Goal: Information Seeking & Learning: Check status

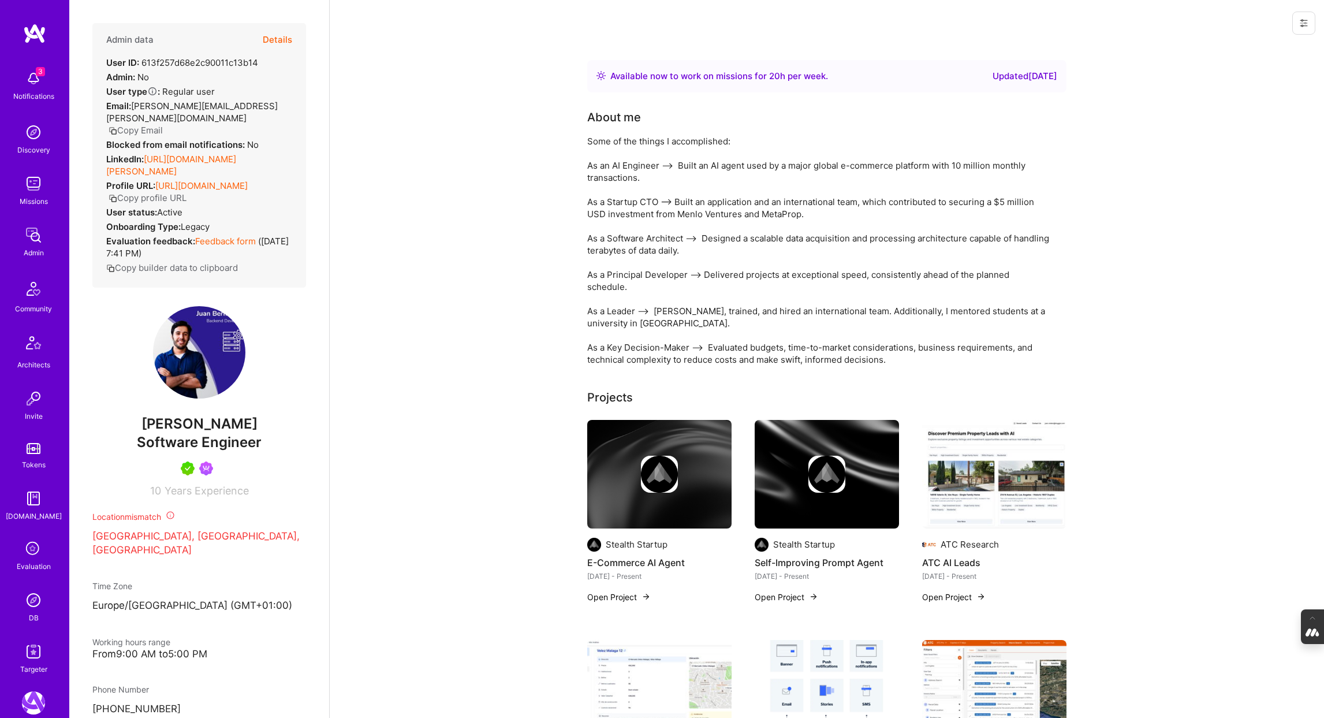
click at [277, 39] on button "Details" at bounding box center [277, 39] width 29 height 33
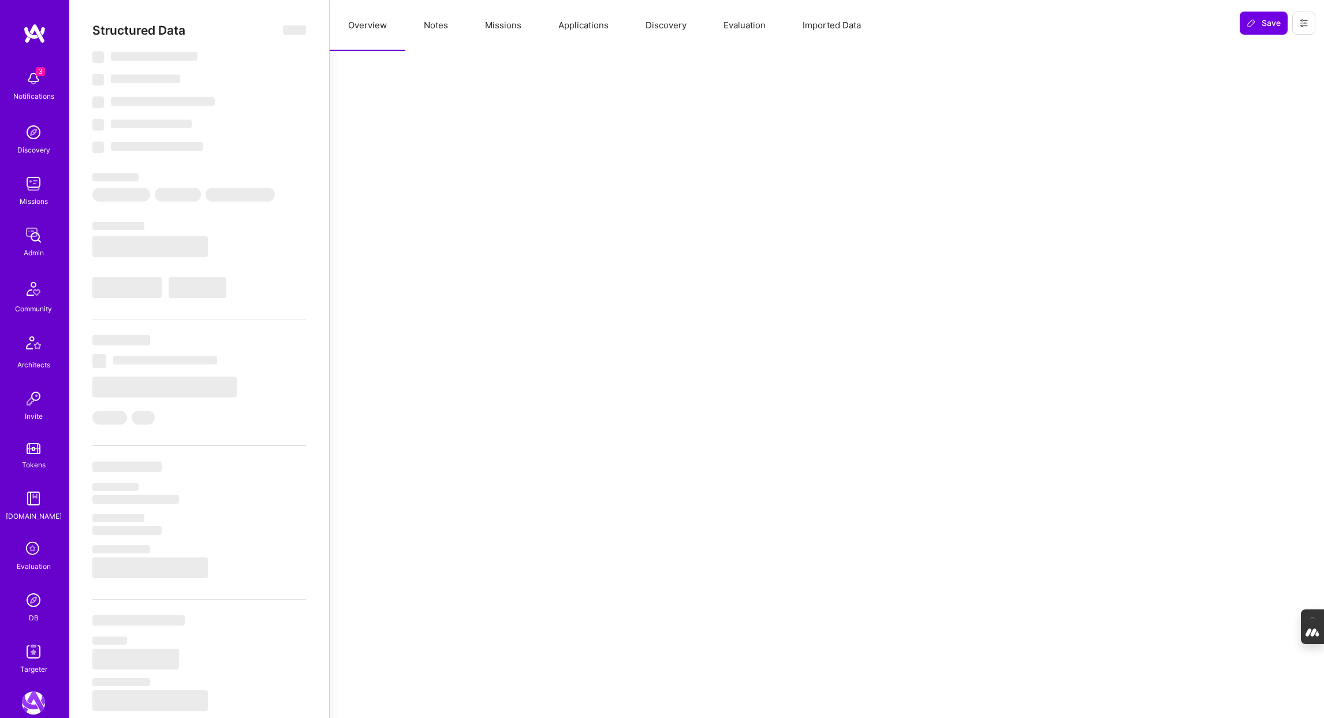
click at [748, 32] on button "Evaluation" at bounding box center [744, 25] width 79 height 51
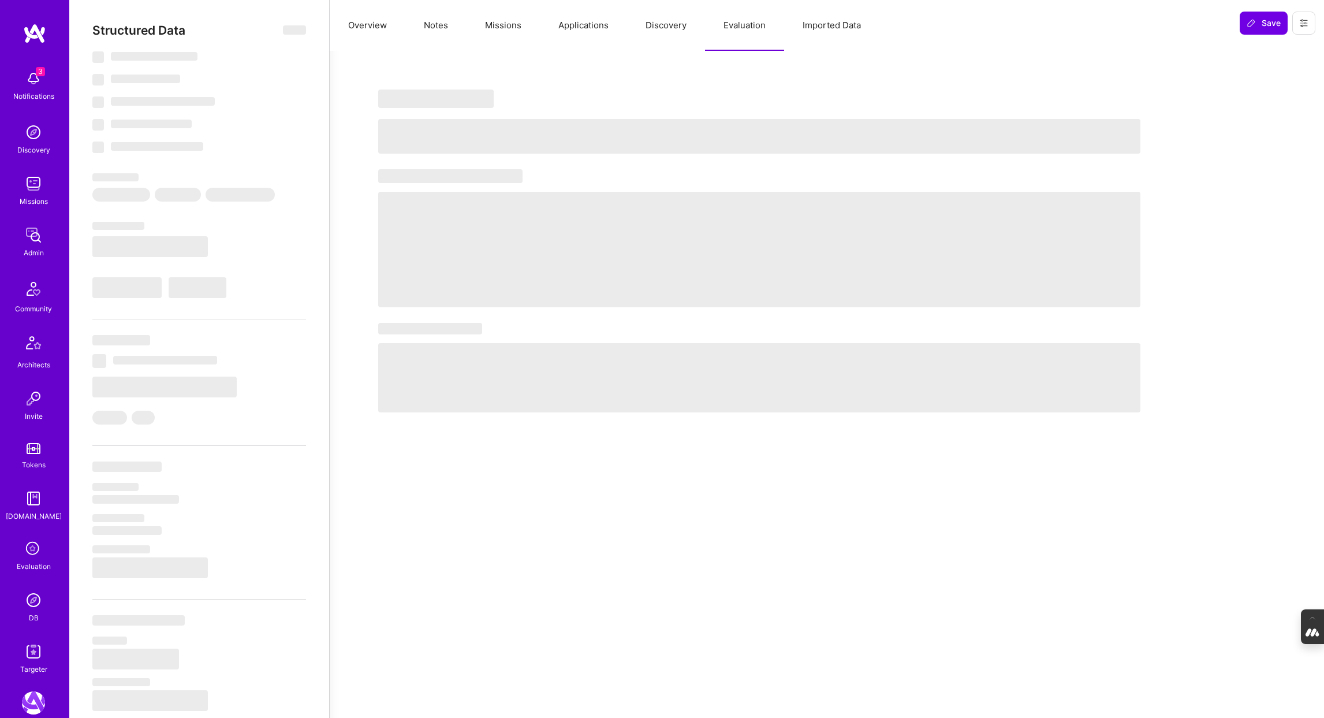
select select "Right Now"
select select "5"
select select "7"
select select "6"
select select "7"
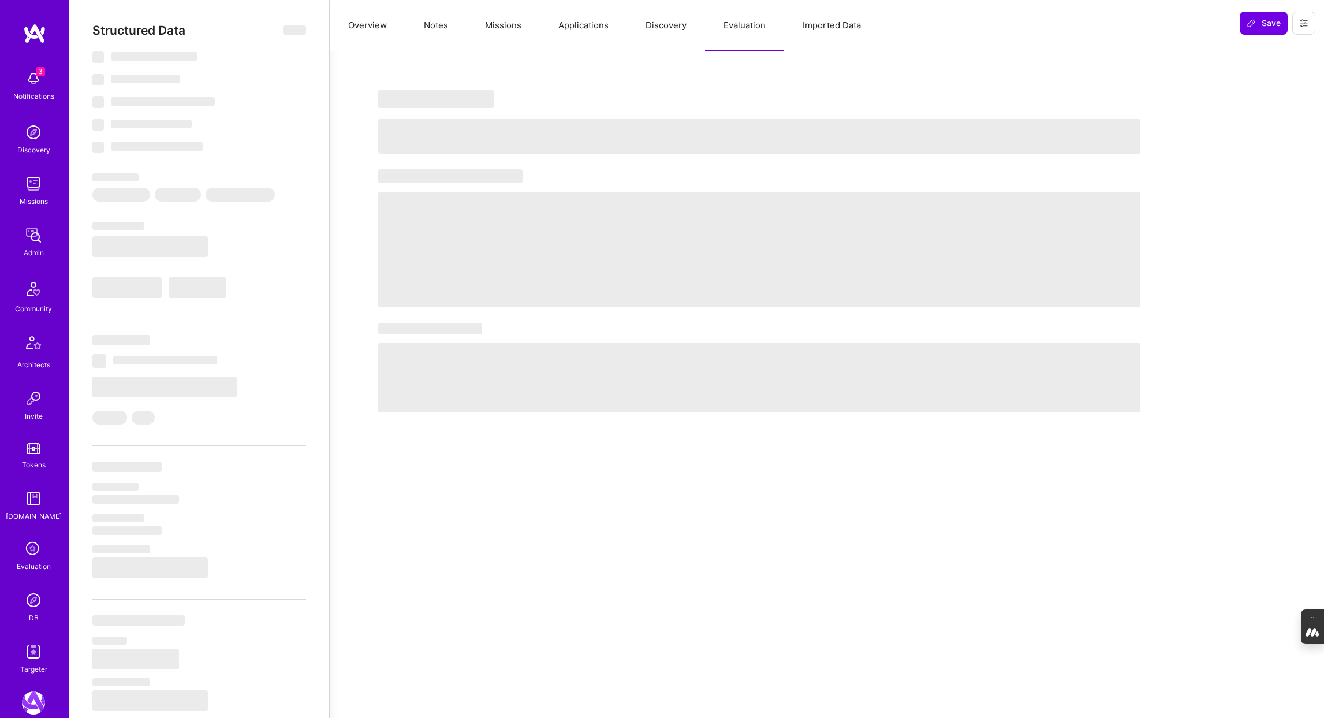
select select "SG"
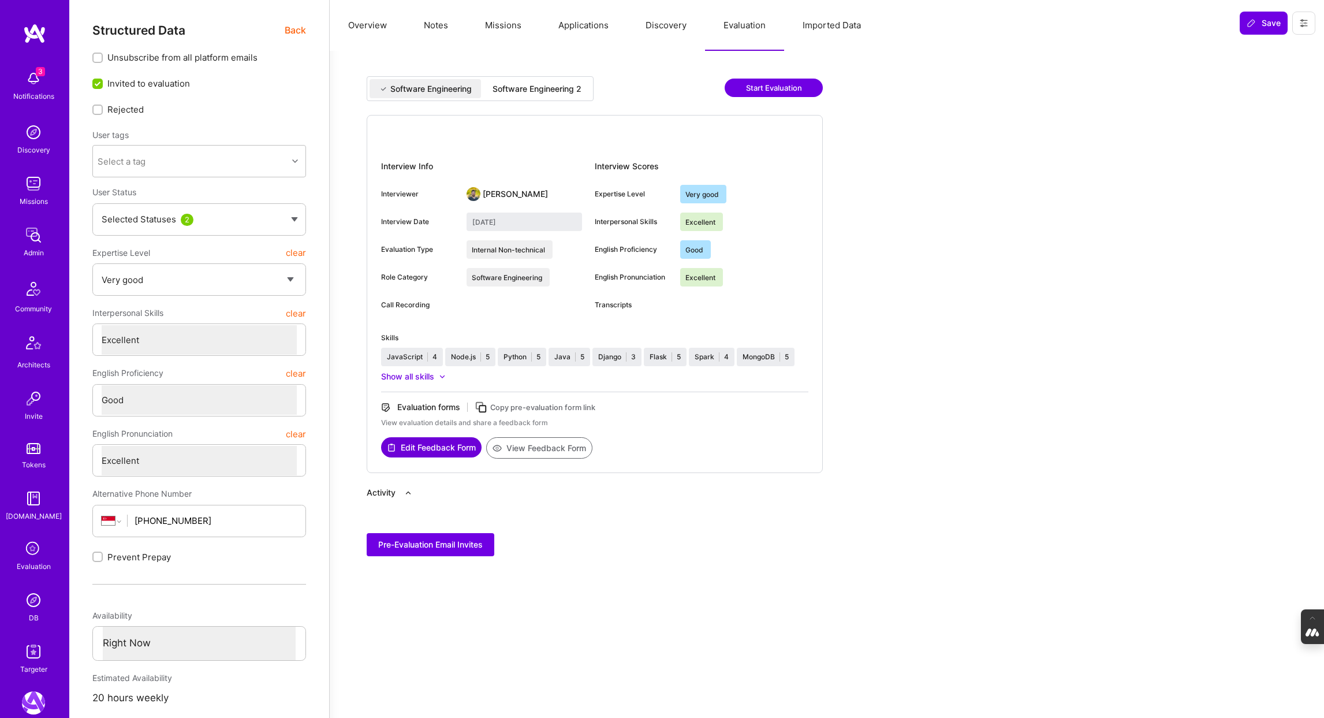
click at [562, 84] on div "Software Engineering 2" at bounding box center [537, 89] width 89 height 12
type input "September 29, 2025"
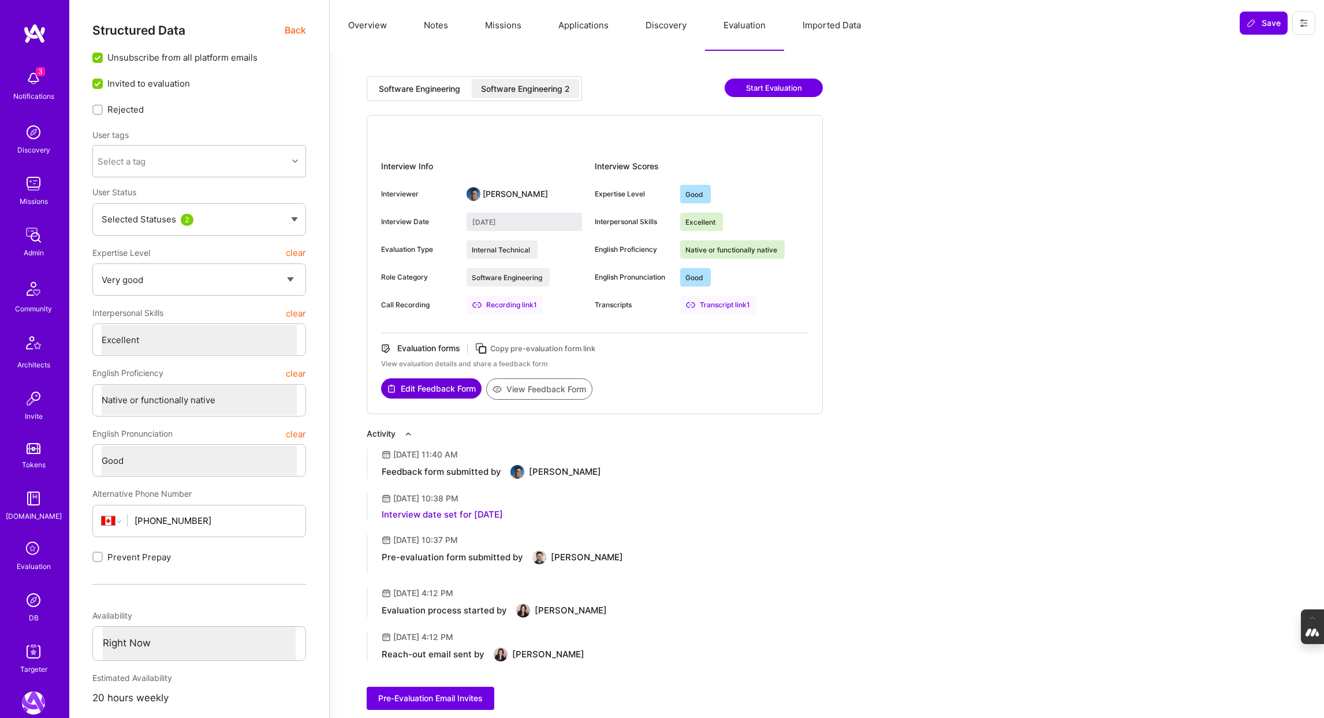
select select "5"
select select "7"
select select "6"
select select "CA"
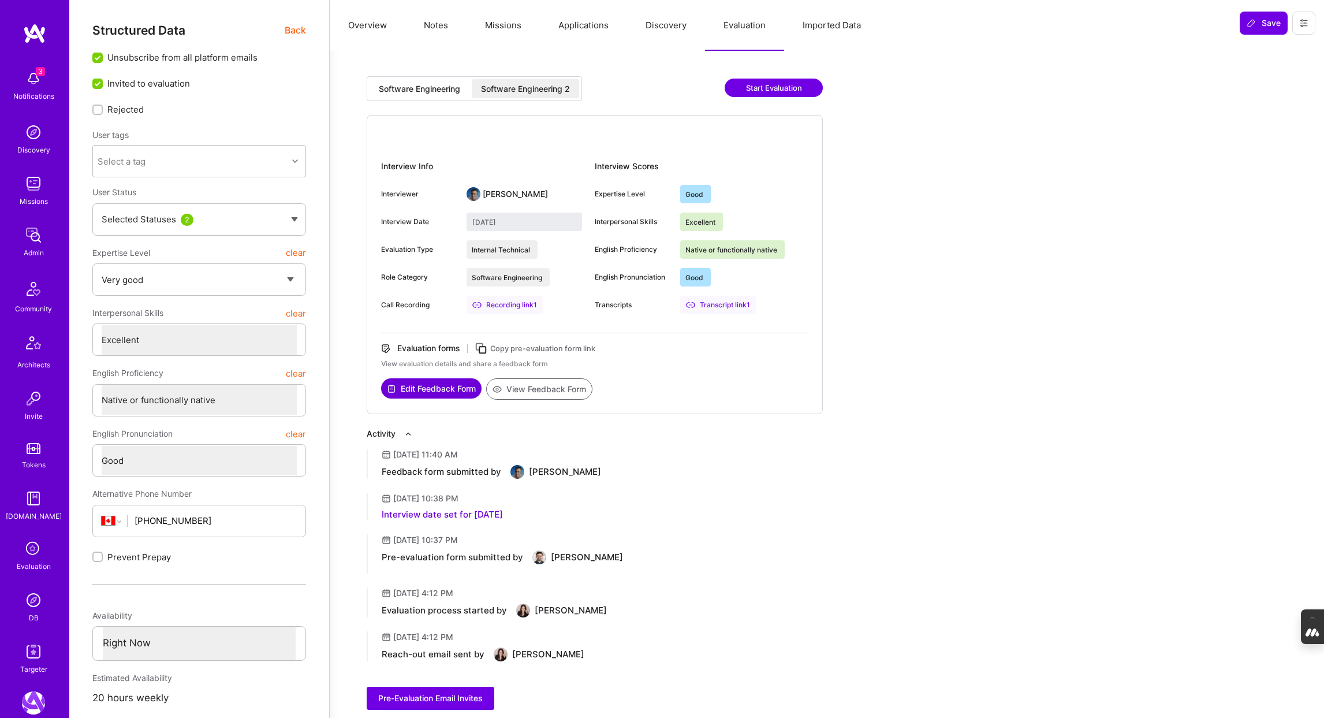
select select "Right Now"
click at [35, 554] on icon at bounding box center [34, 549] width 22 height 22
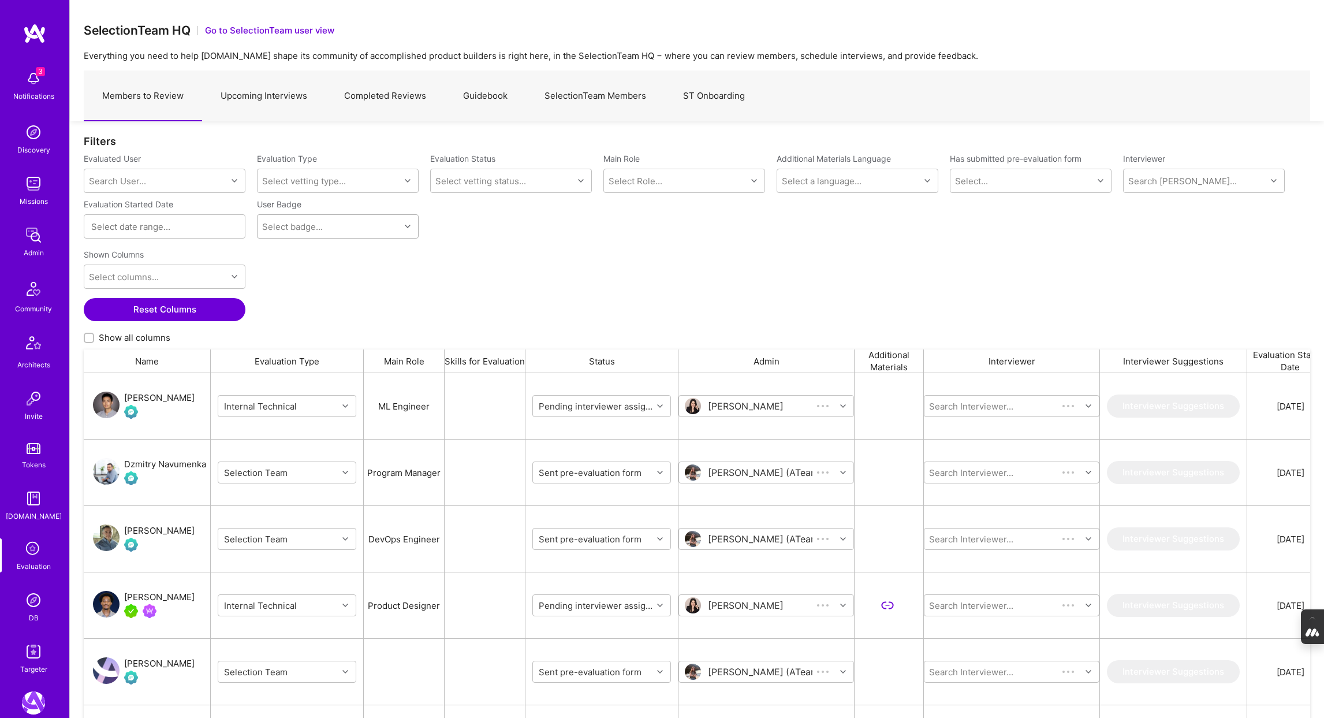
scroll to position [596, 1226]
click at [260, 90] on link "Upcoming Interviews" at bounding box center [264, 96] width 124 height 50
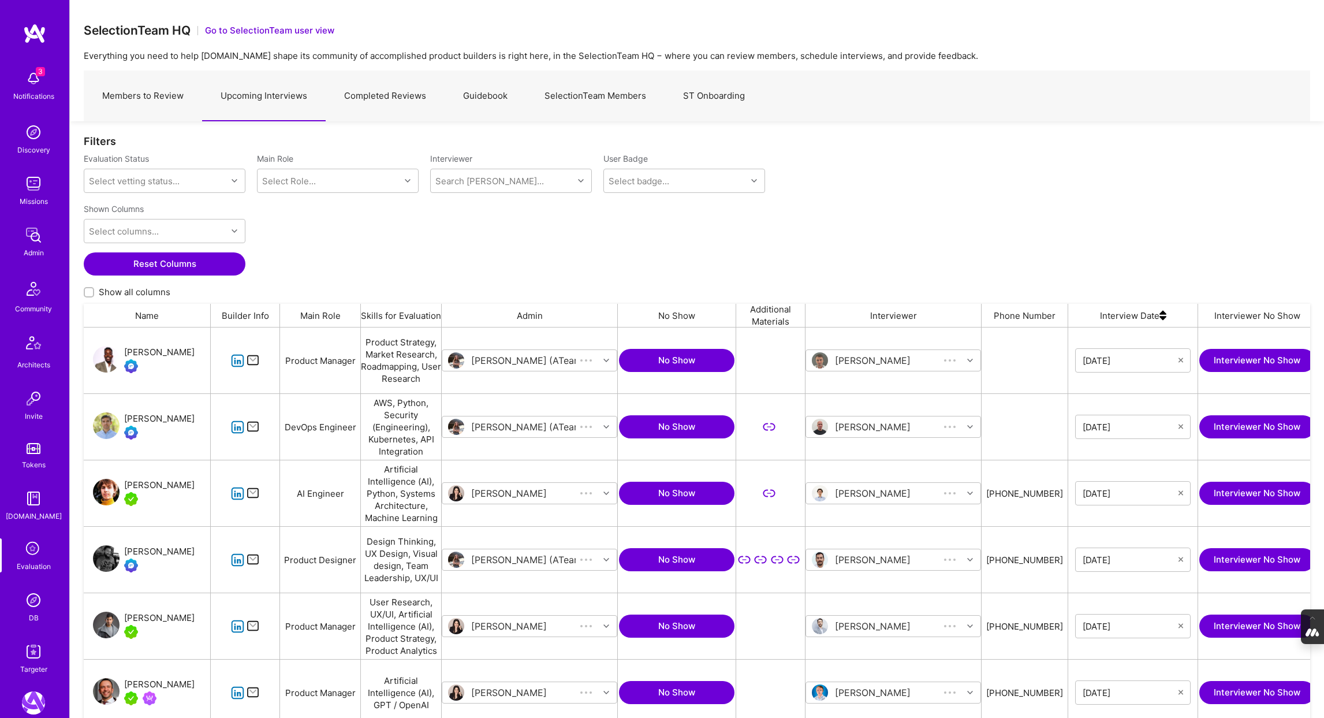
scroll to position [596, 1226]
click at [1165, 318] on img at bounding box center [1162, 315] width 7 height 23
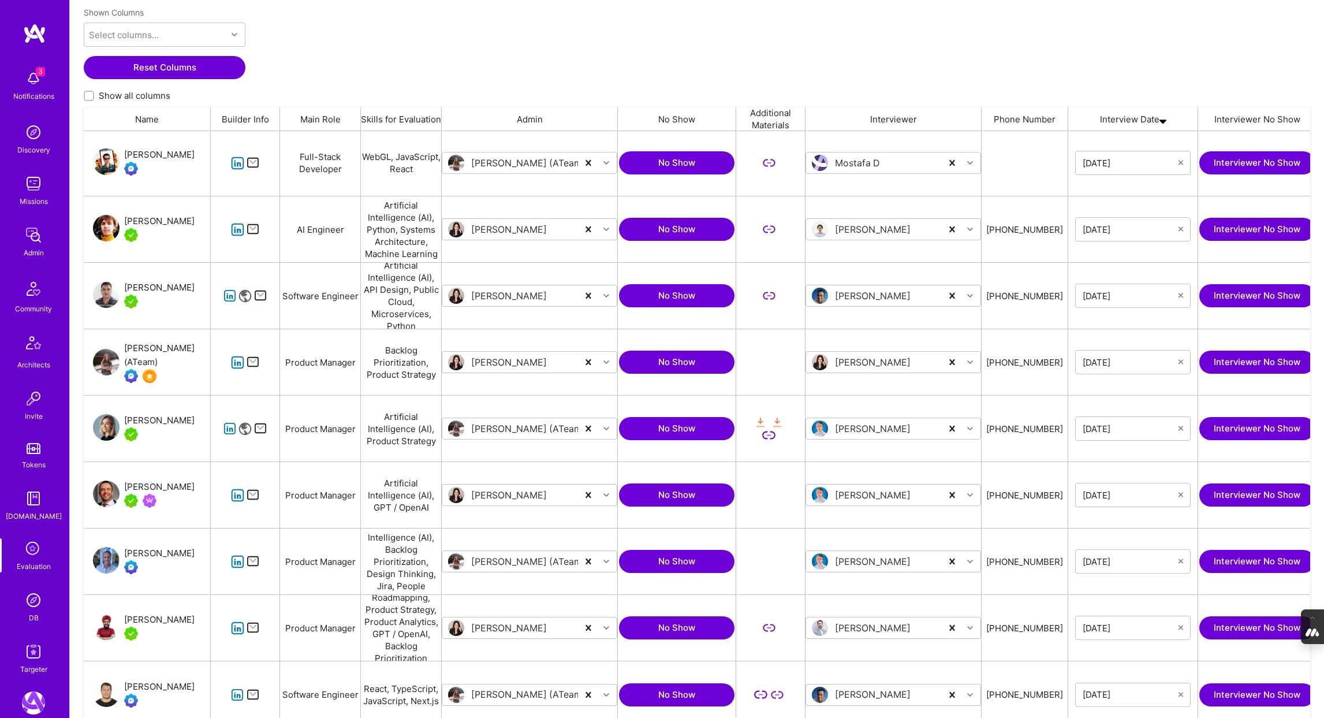
scroll to position [203, 0]
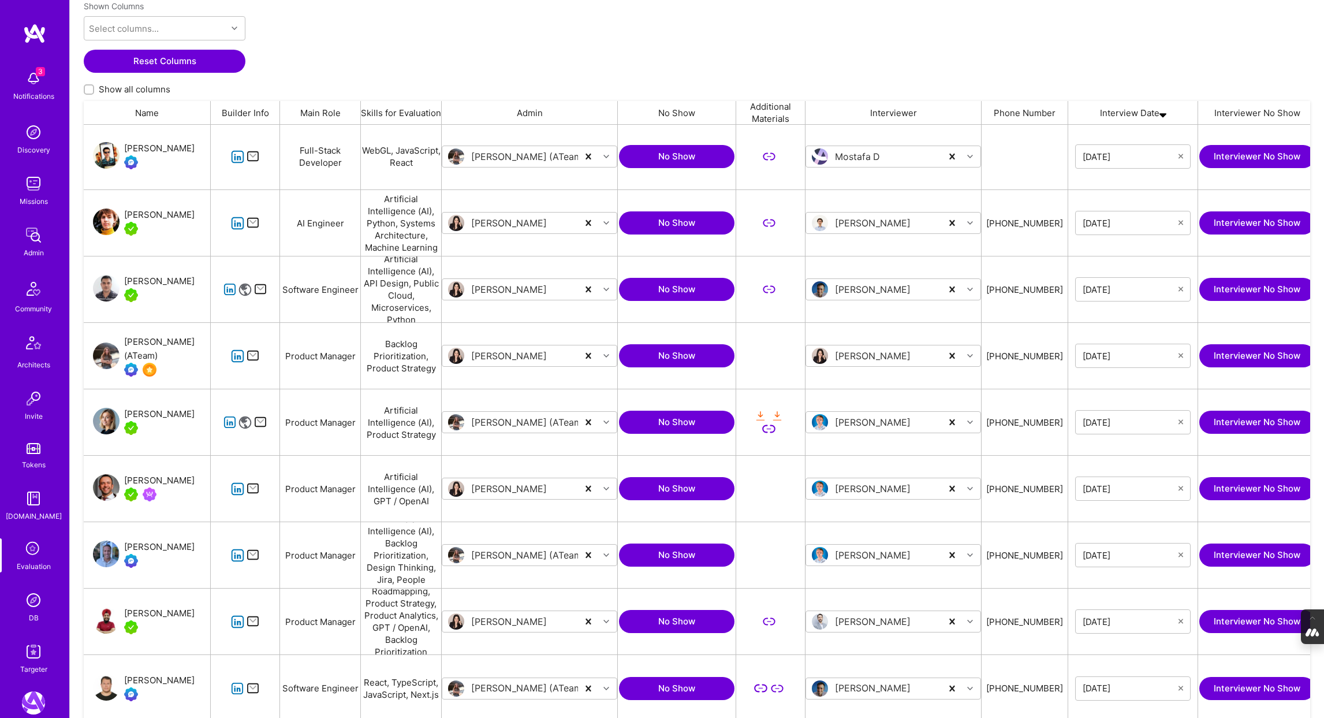
click at [90, 87] on input "Show all columns" at bounding box center [90, 90] width 8 height 8
checkbox input "true"
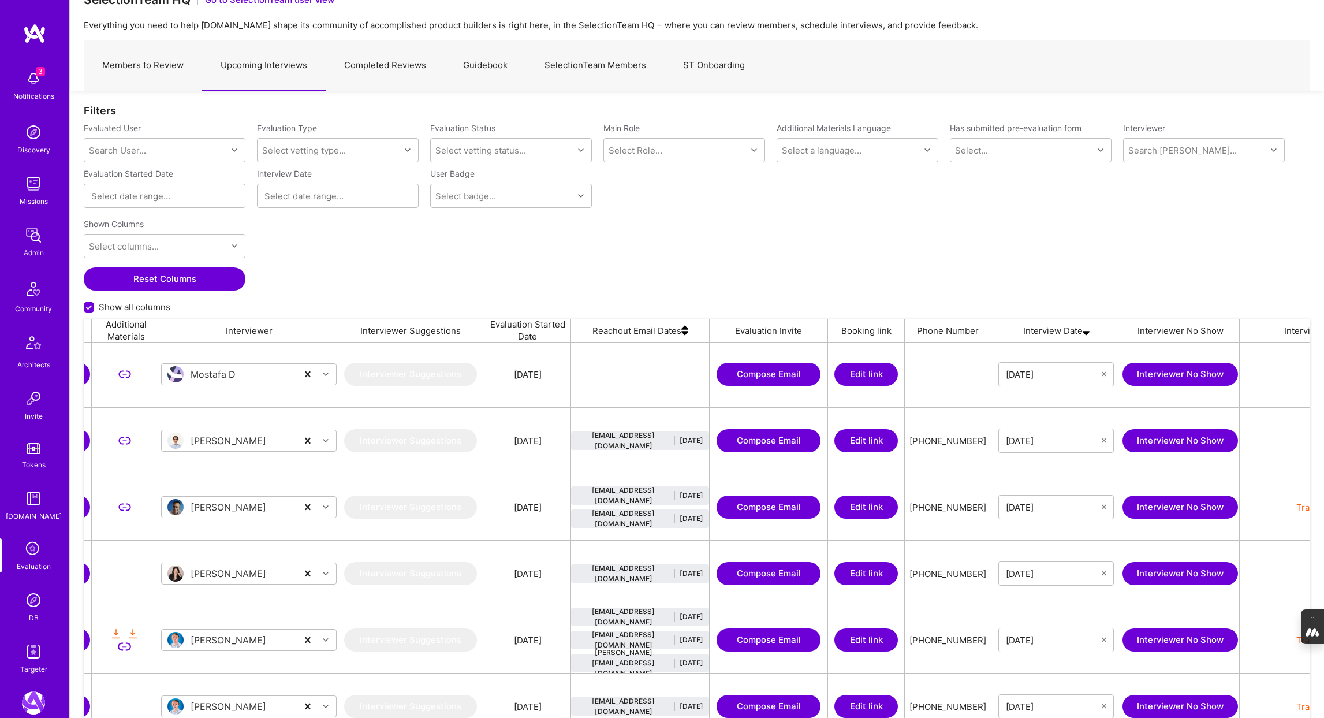
scroll to position [0, 0]
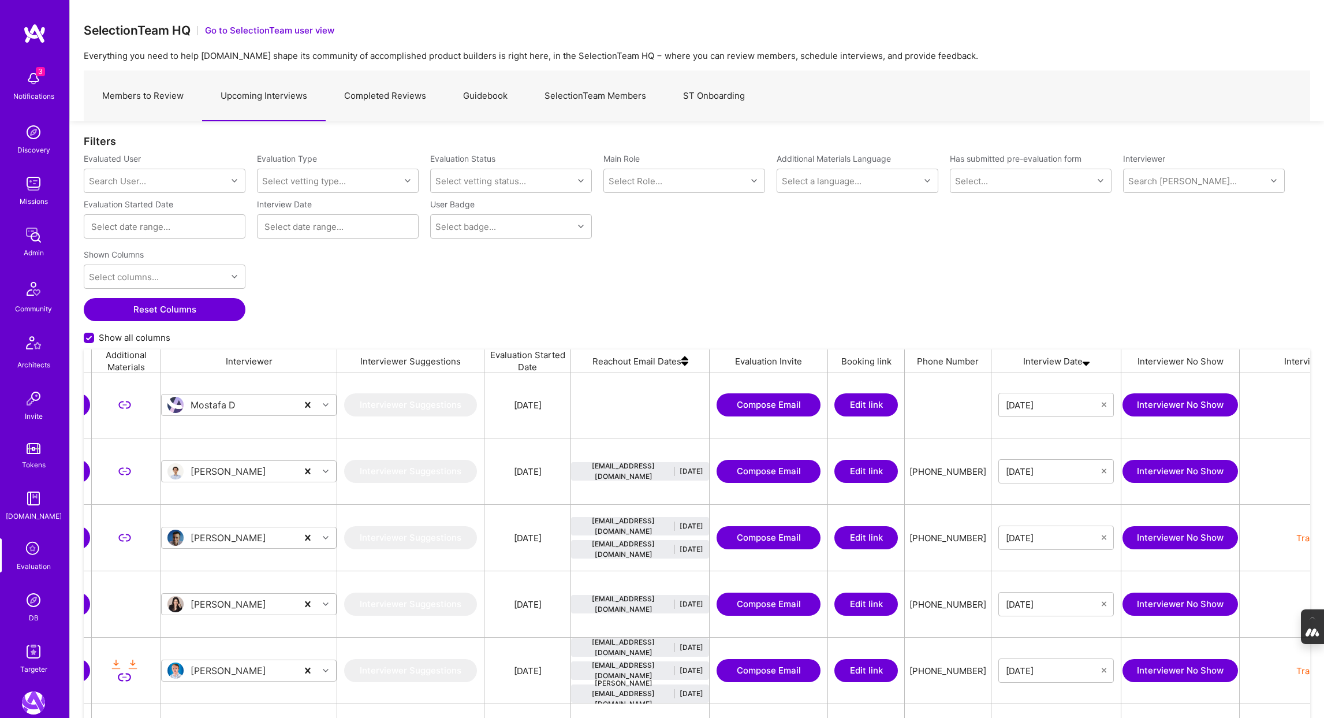
click at [380, 94] on link "Completed Reviews" at bounding box center [385, 96] width 119 height 50
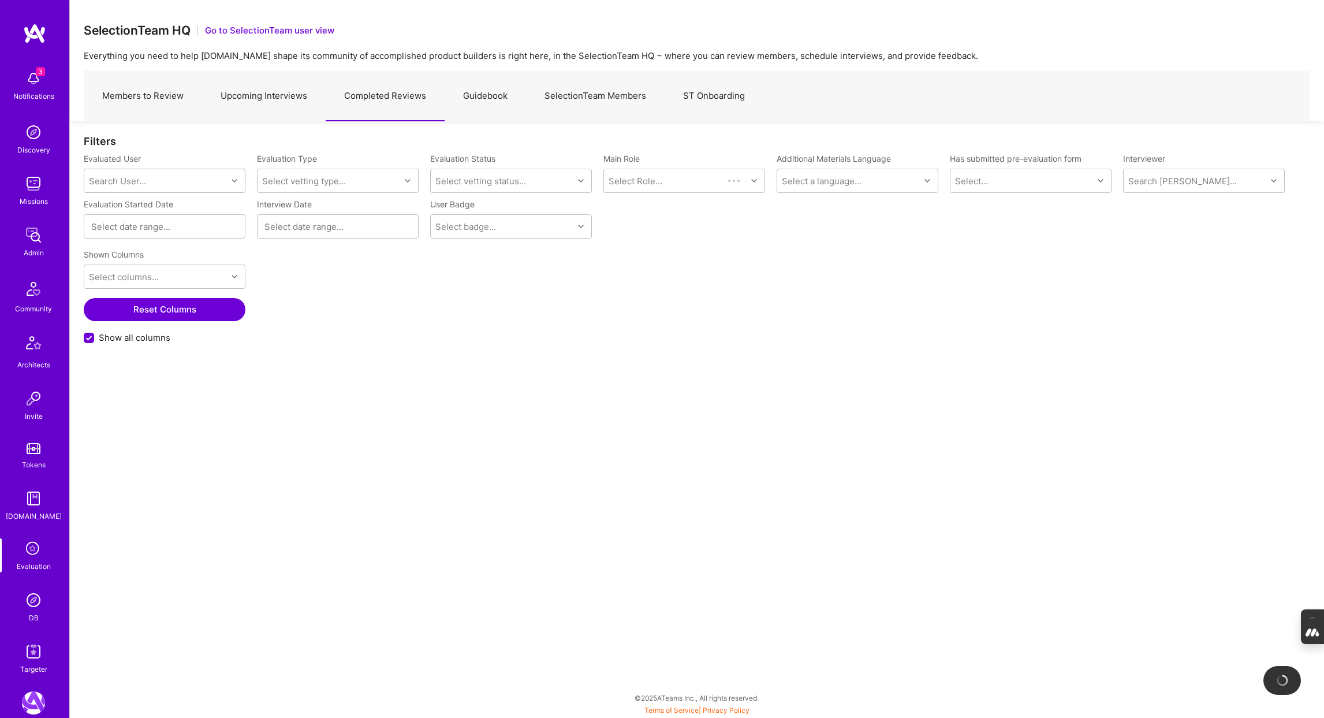
click at [118, 185] on div "Search User..." at bounding box center [117, 181] width 57 height 12
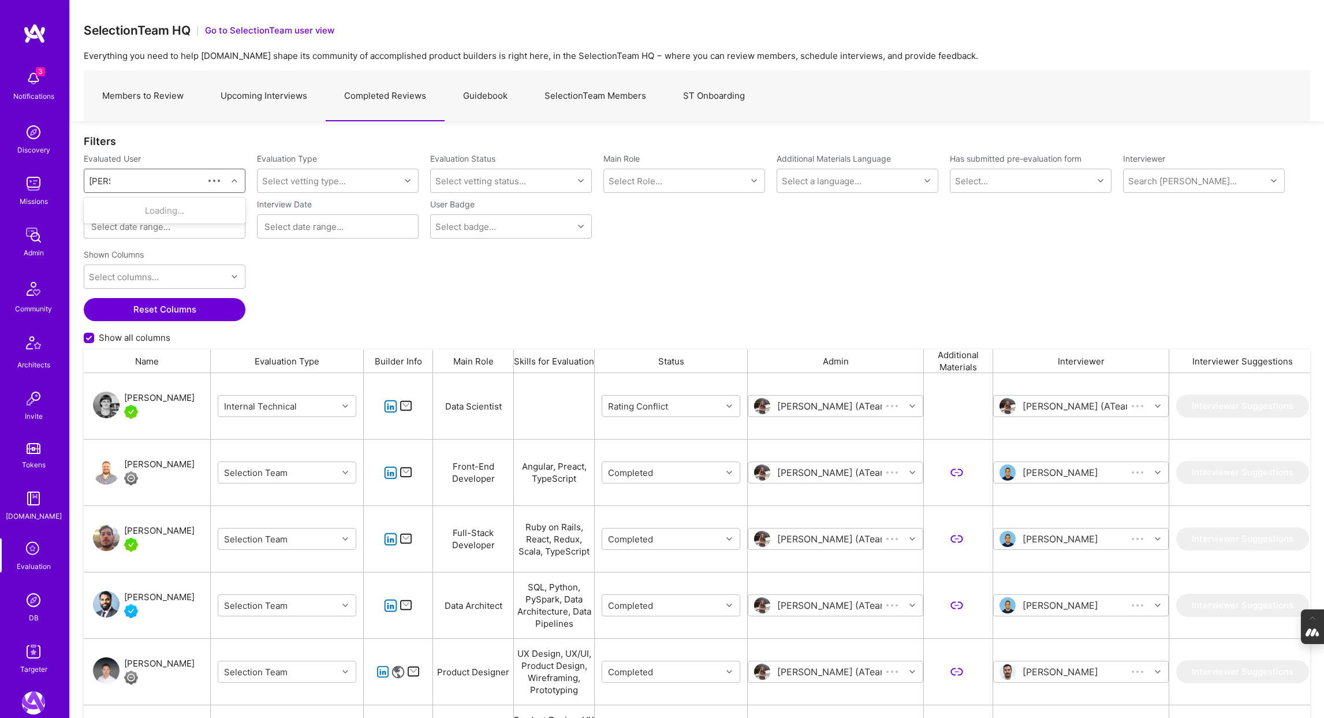
scroll to position [596, 1226]
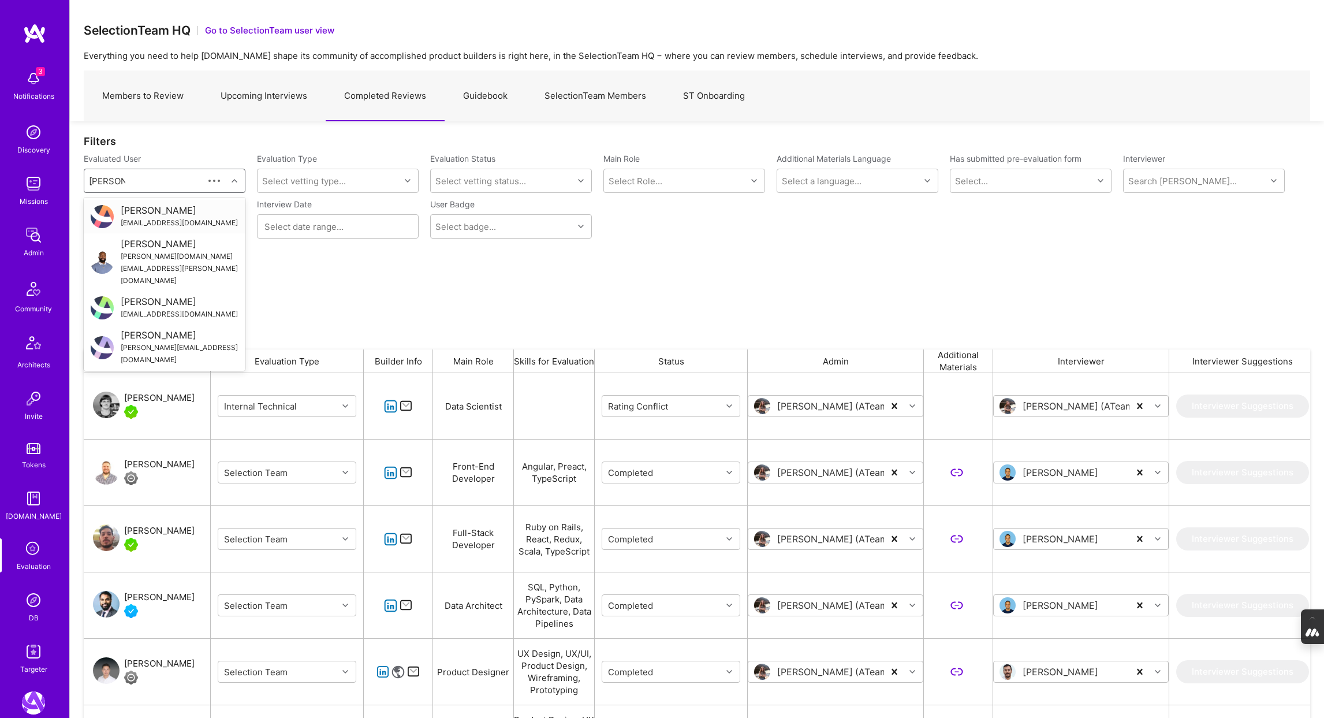
type input "craig jones"
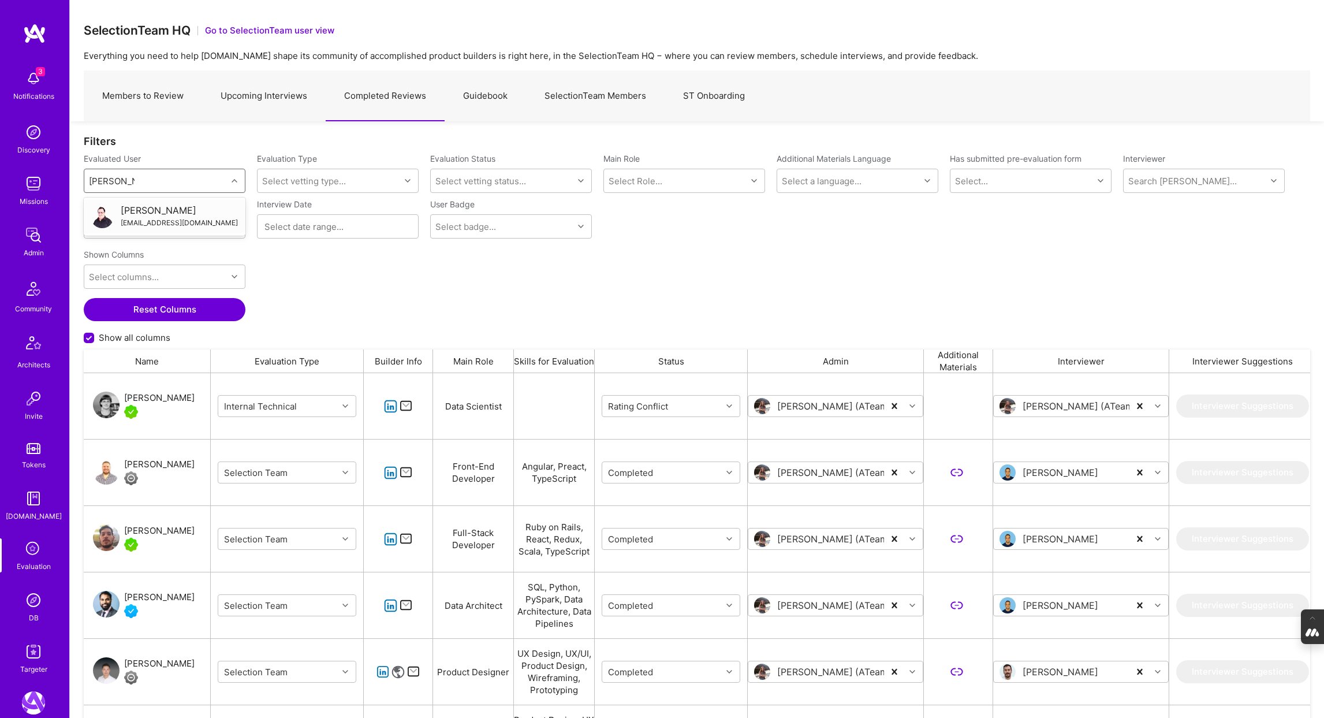
click at [135, 217] on div "consultantcraig@gmail.com" at bounding box center [179, 223] width 117 height 12
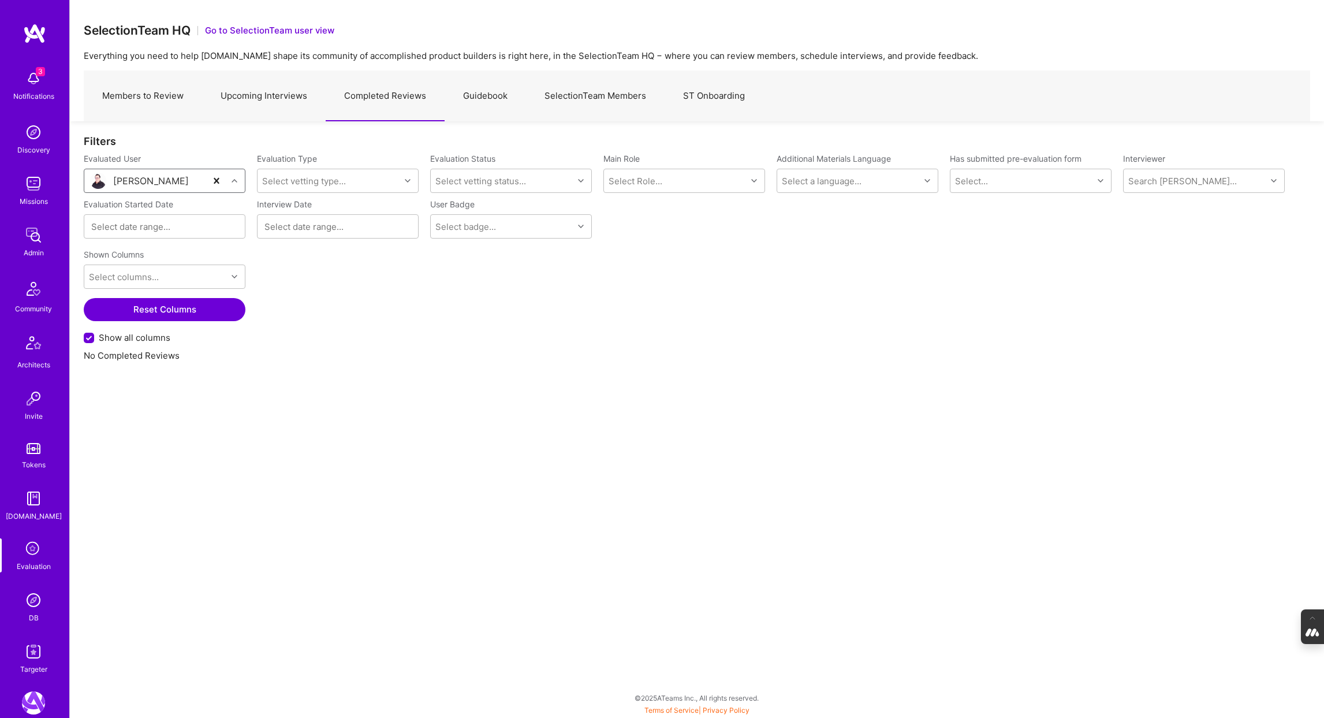
click at [259, 91] on link "Upcoming Interviews" at bounding box center [264, 96] width 124 height 50
click at [155, 182] on div "Search User..." at bounding box center [155, 180] width 143 height 23
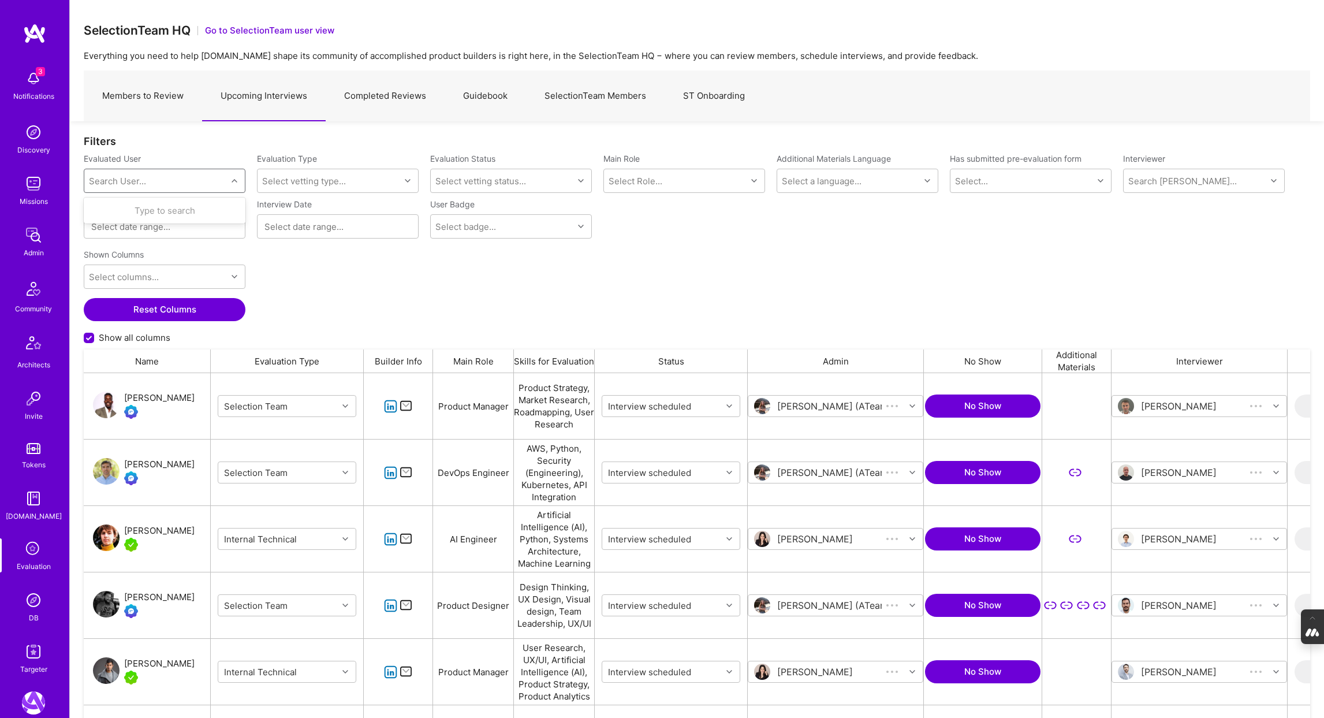
scroll to position [596, 1226]
type input "craig jones"
click at [160, 211] on div "Craig Jones" at bounding box center [179, 210] width 117 height 12
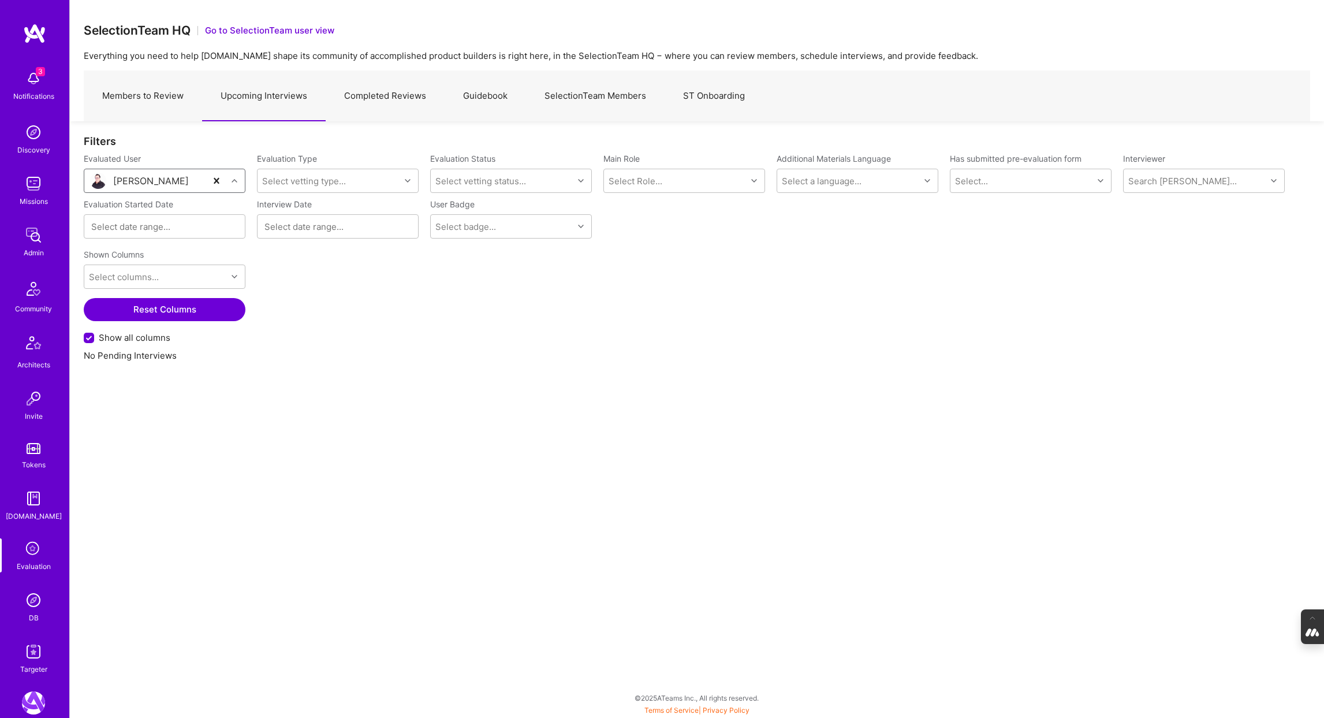
click at [136, 95] on link "Members to Review" at bounding box center [143, 96] width 118 height 50
click at [165, 183] on div "Search User..." at bounding box center [155, 180] width 143 height 23
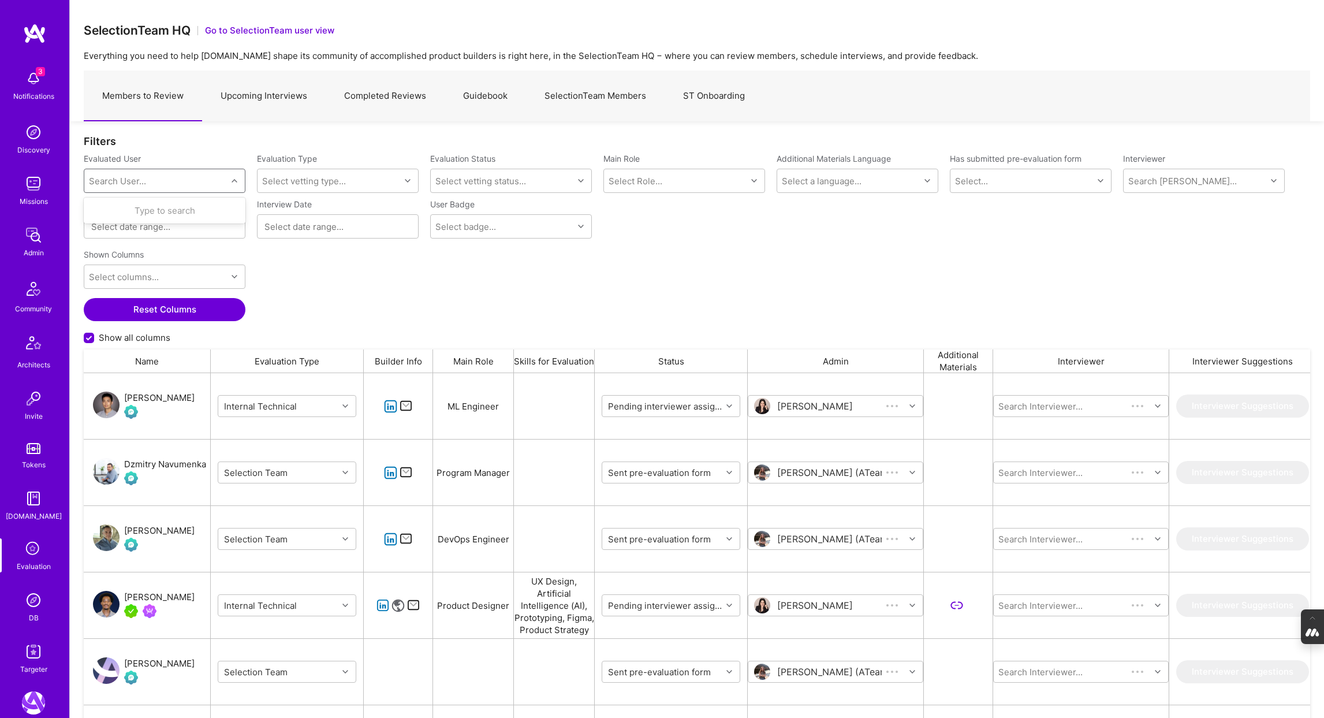
scroll to position [596, 1226]
type input "craig jones"
click at [180, 217] on div "consultantcraig@gmail.com" at bounding box center [179, 223] width 117 height 12
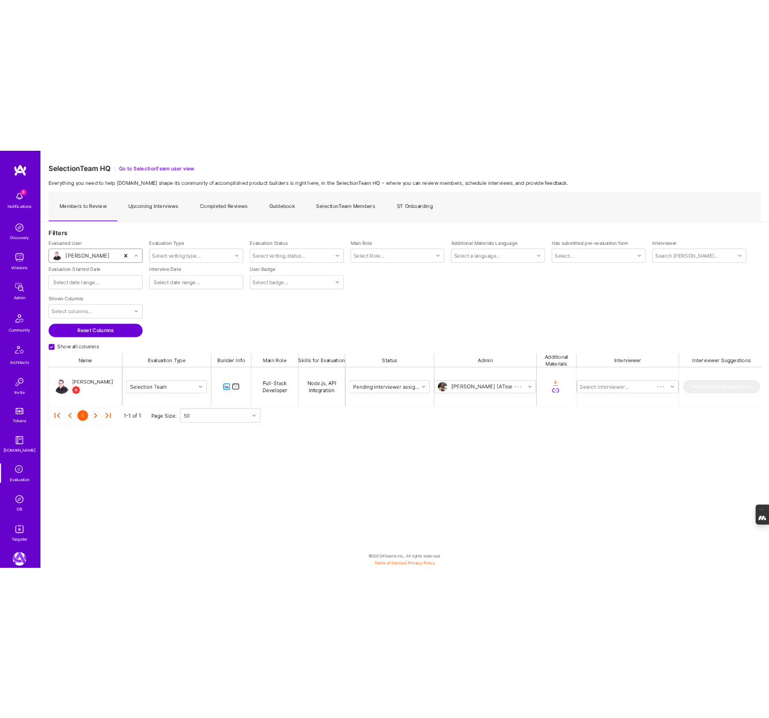
scroll to position [66, 1226]
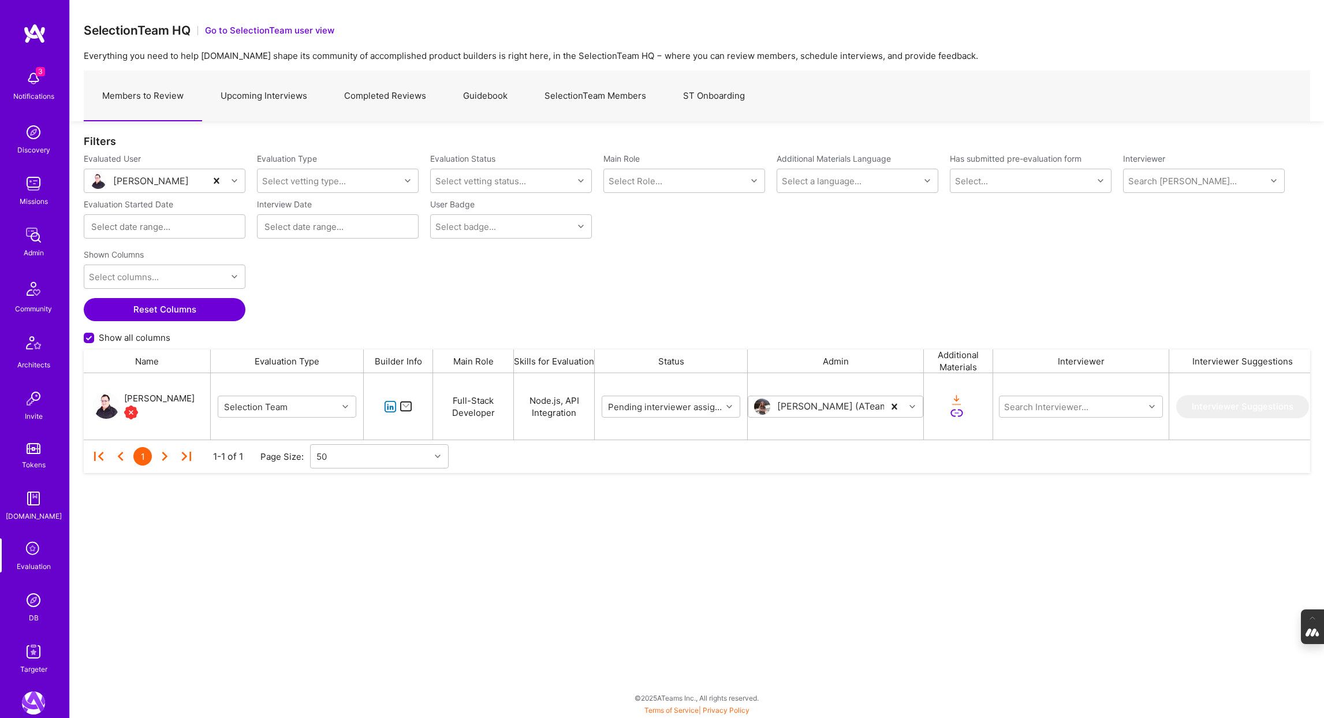
click at [155, 398] on div "Craig Jones" at bounding box center [159, 398] width 70 height 14
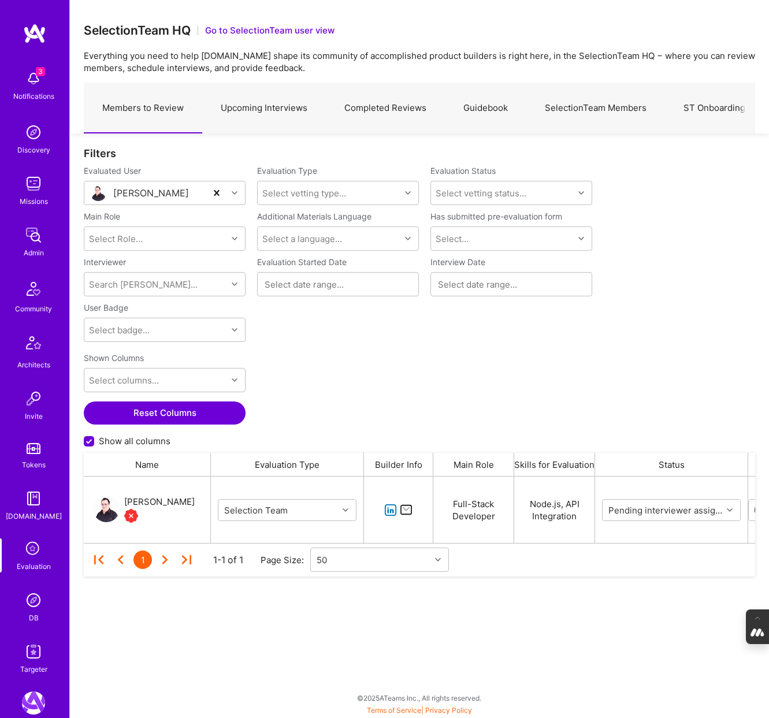
scroll to position [66, 671]
click at [397, 114] on link "Completed Reviews" at bounding box center [385, 108] width 119 height 50
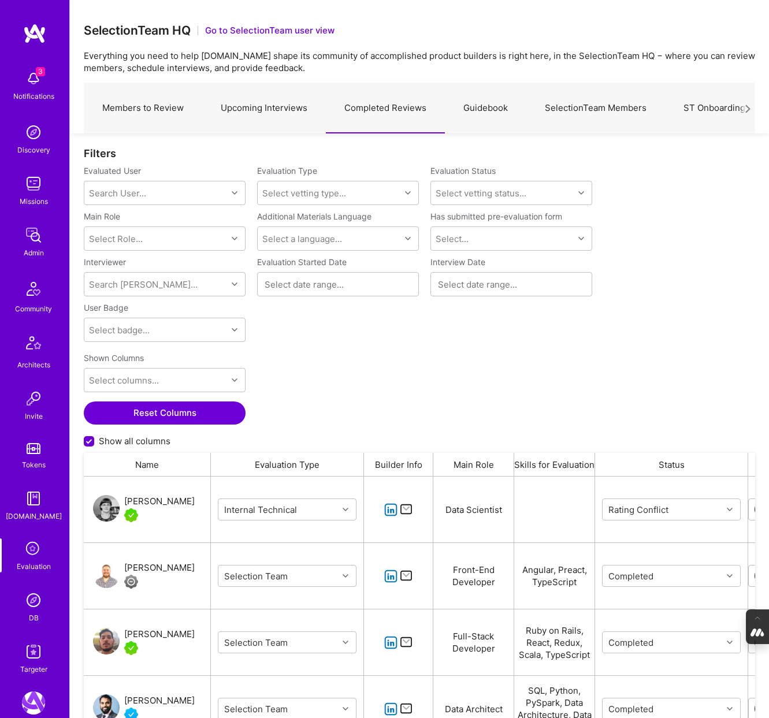
scroll to position [596, 671]
click at [87, 442] on input "Show all columns" at bounding box center [90, 442] width 10 height 10
checkbox input "false"
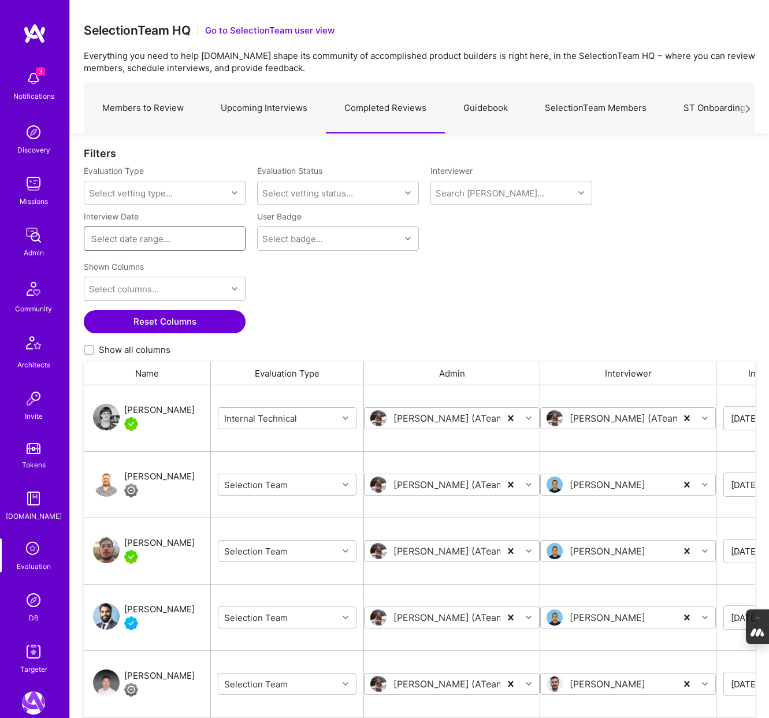
click at [149, 238] on input at bounding box center [164, 239] width 147 height 12
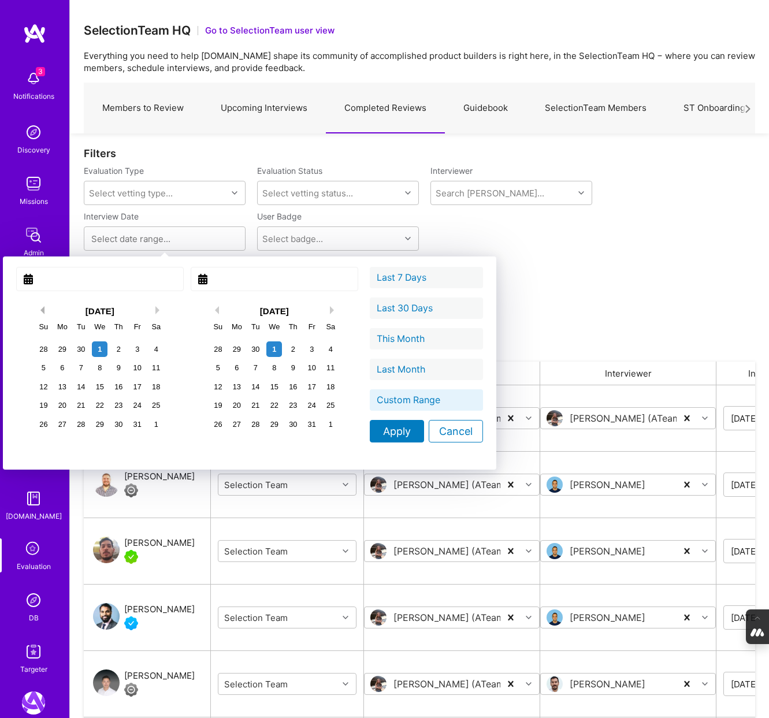
click at [36, 310] on button "Previous Month" at bounding box center [40, 310] width 8 height 8
click at [54, 350] on div "1" at bounding box center [62, 349] width 16 height 16
type input "September 01, 2025"
click at [266, 351] on div "1" at bounding box center [274, 349] width 16 height 16
type input "October 01, 2025"
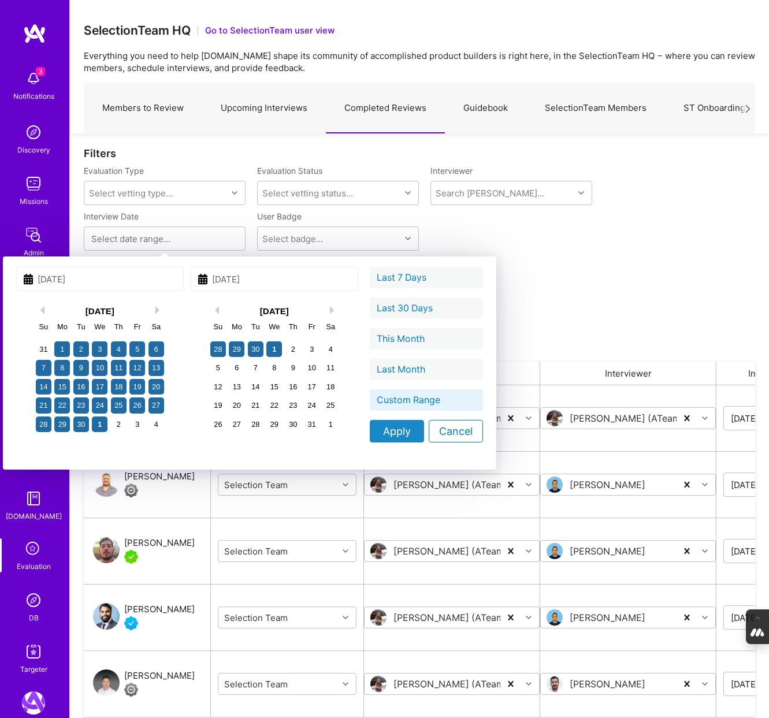
click at [370, 428] on div "Apply" at bounding box center [397, 431] width 54 height 23
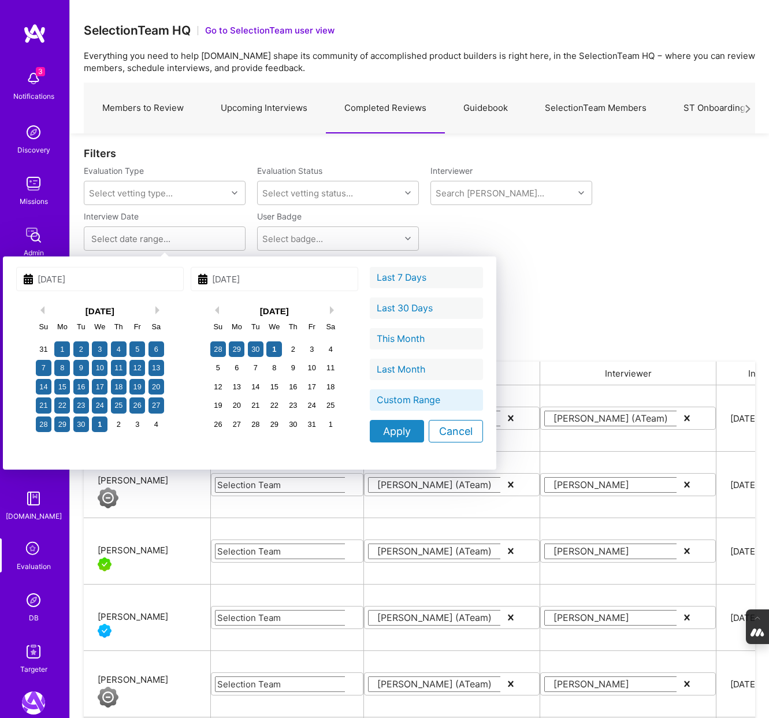
type input "[DATE] - [DATE]"
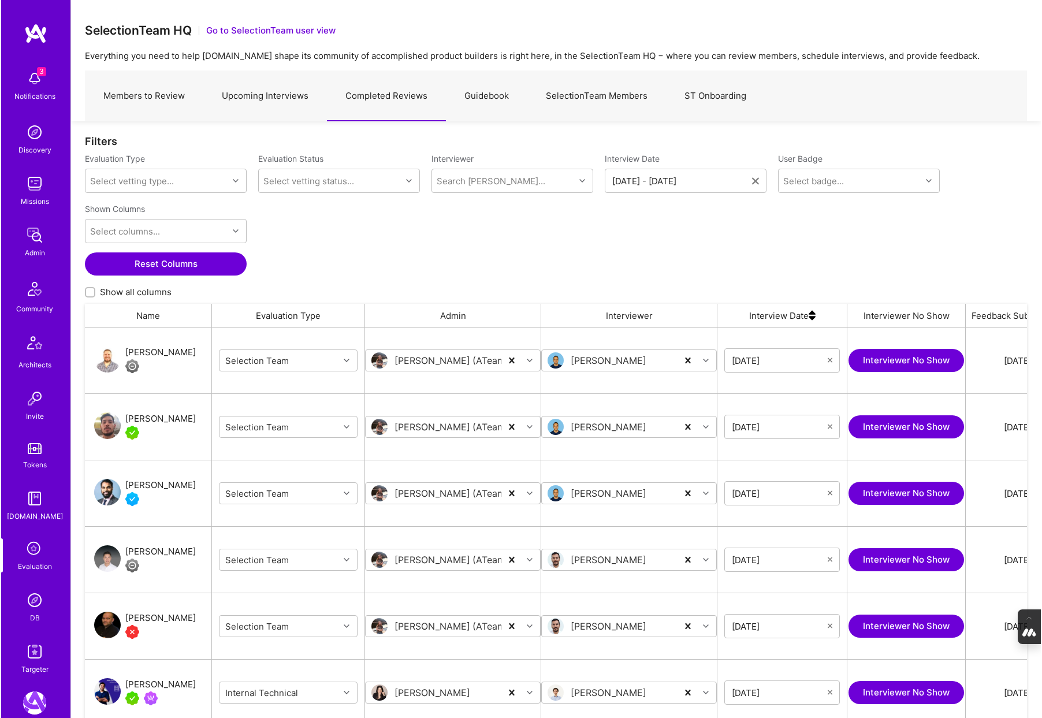
scroll to position [596, 944]
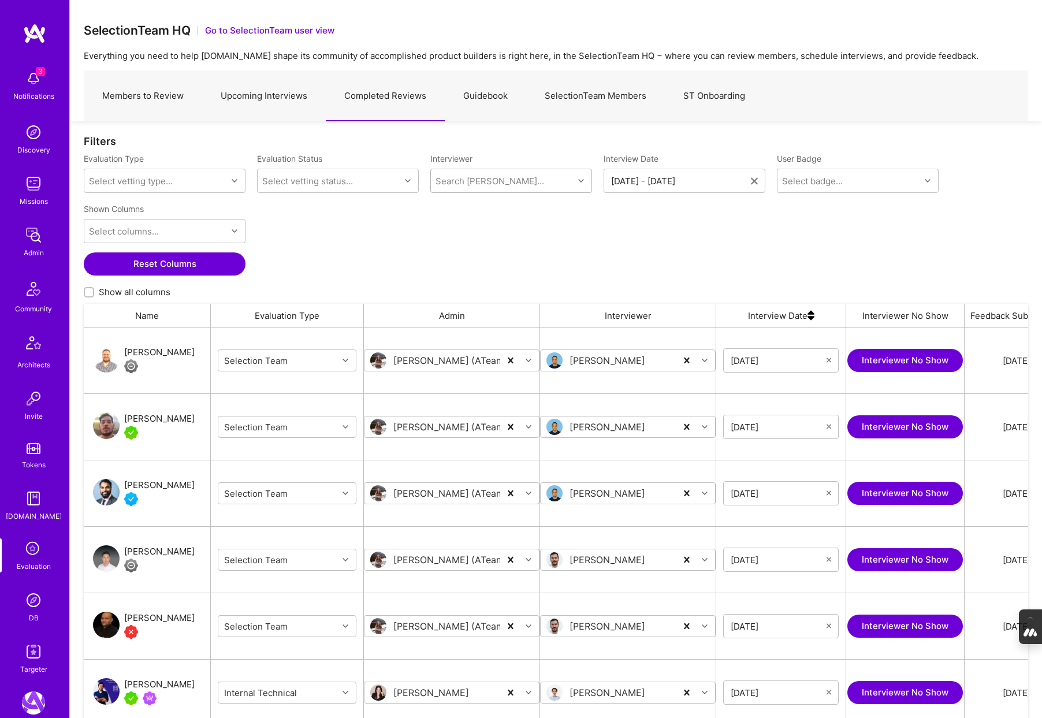
click at [457, 181] on div "Search [PERSON_NAME]..." at bounding box center [489, 181] width 109 height 12
type input "mostafa"
click at [495, 212] on div "[PERSON_NAME]" at bounding box center [505, 210] width 76 height 12
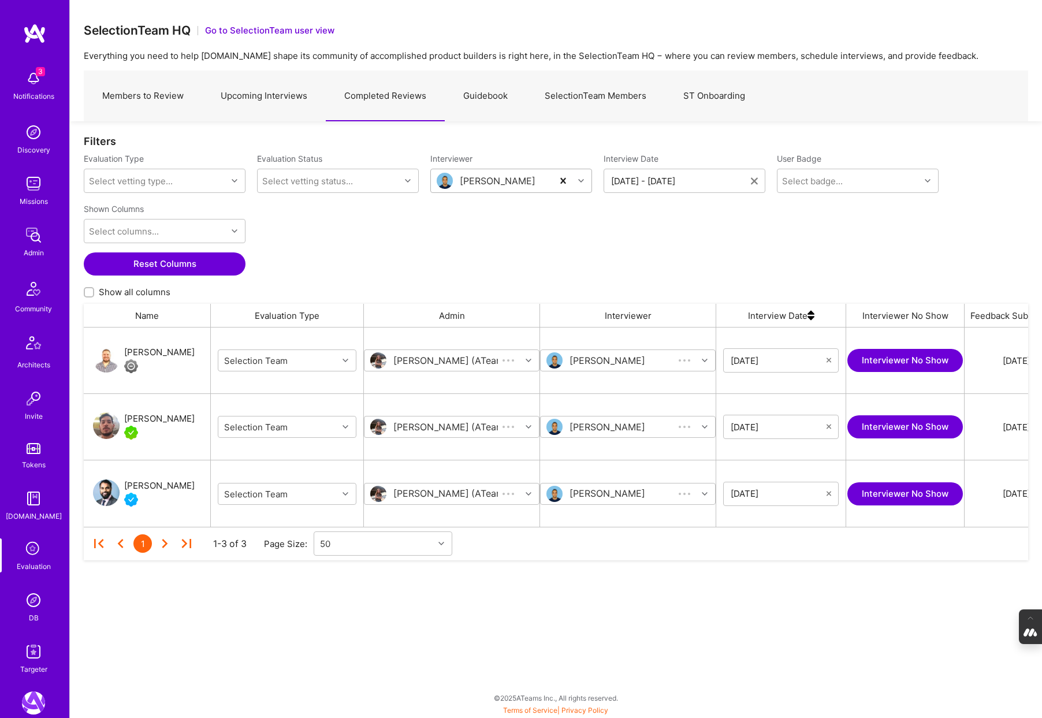
scroll to position [199, 944]
click at [344, 357] on icon "grid" at bounding box center [345, 360] width 6 height 6
click at [304, 431] on div "Internal Technical" at bounding box center [287, 431] width 139 height 21
click at [342, 424] on icon "grid" at bounding box center [345, 427] width 6 height 6
click at [304, 494] on div "Internal Technical" at bounding box center [287, 497] width 139 height 21
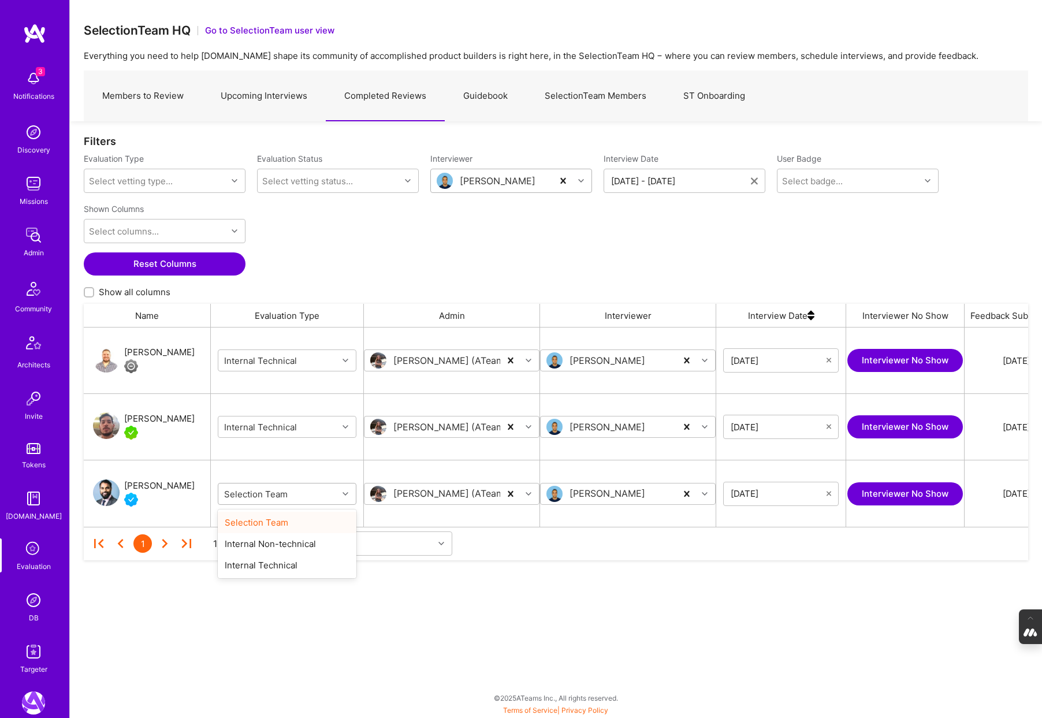
click at [344, 494] on icon "grid" at bounding box center [345, 494] width 6 height 6
click at [294, 565] on div "Internal Technical" at bounding box center [287, 564] width 139 height 21
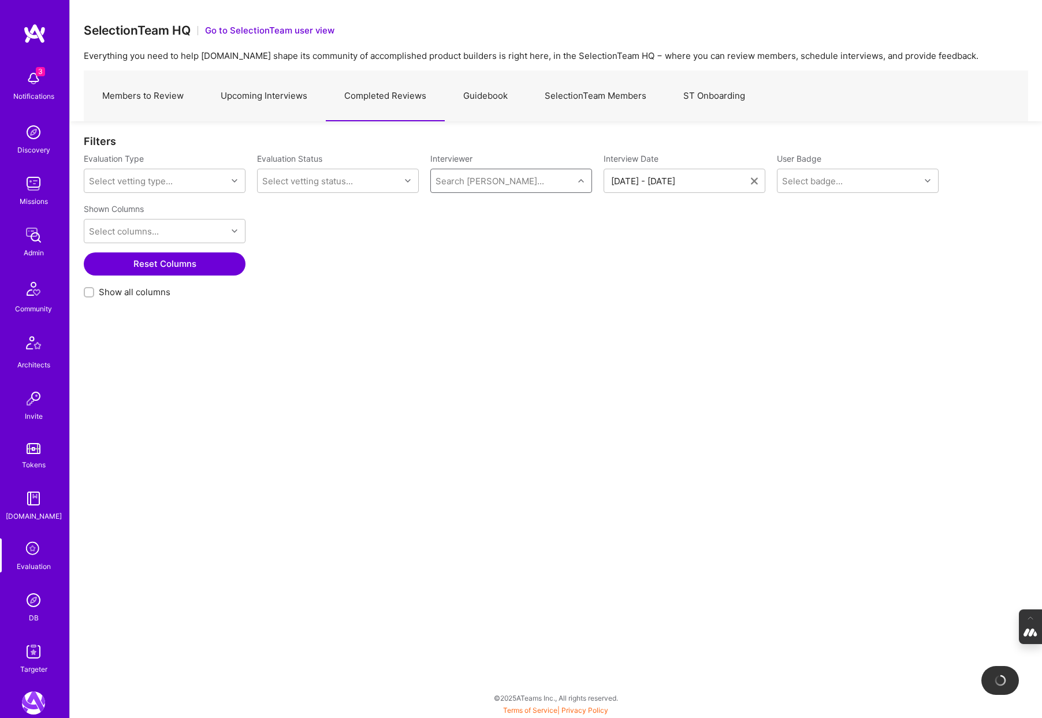
click at [500, 179] on div "Search [PERSON_NAME]..." at bounding box center [502, 180] width 143 height 23
type input "mostafa"
click at [498, 248] on div "Mostafa D" at bounding box center [496, 244] width 58 height 12
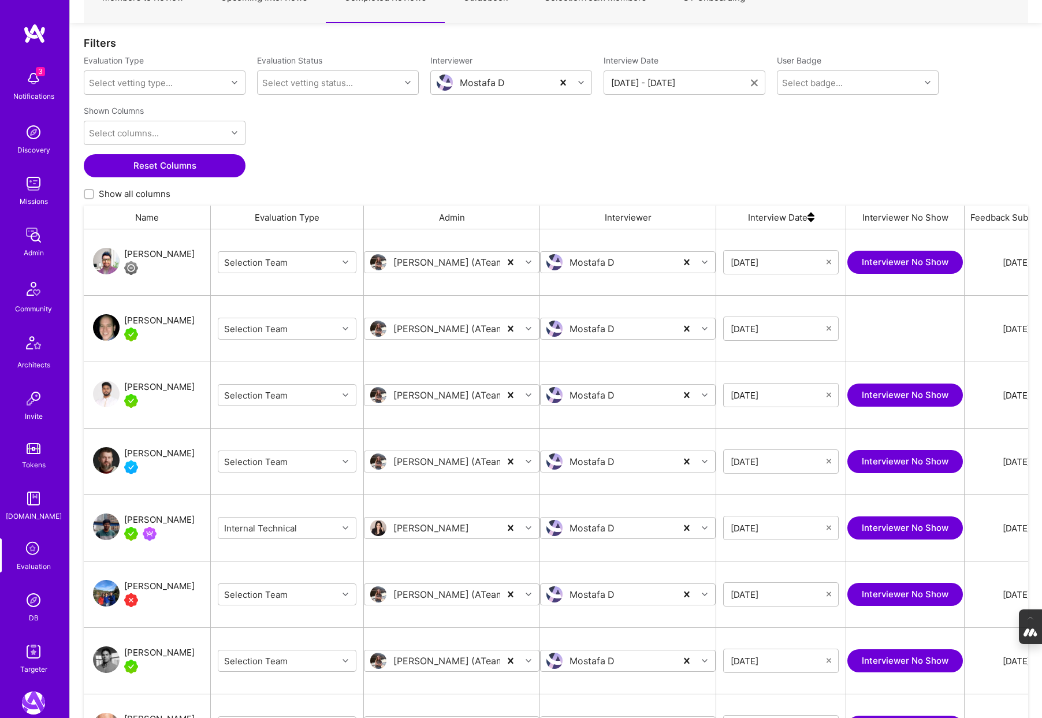
scroll to position [121, 0]
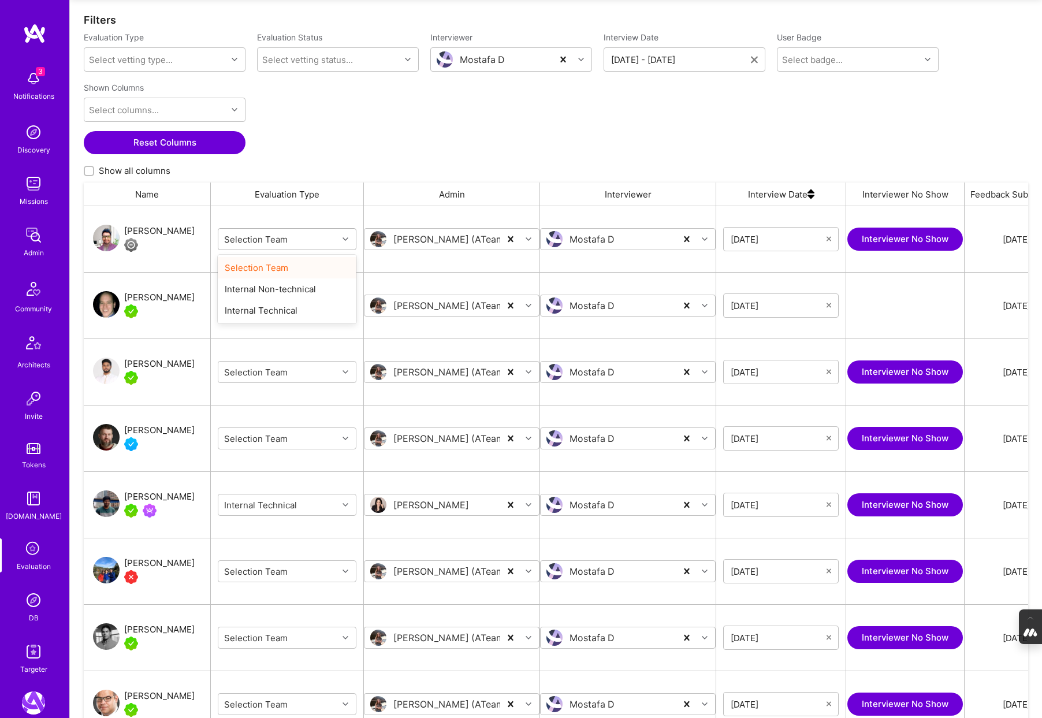
click at [340, 233] on div "grid" at bounding box center [347, 239] width 18 height 15
click at [304, 308] on div "Internal Technical" at bounding box center [287, 310] width 139 height 21
click at [346, 306] on icon "grid" at bounding box center [345, 306] width 6 height 6
click at [300, 377] on div "Internal Technical" at bounding box center [287, 376] width 139 height 21
click at [345, 373] on icon "grid" at bounding box center [345, 372] width 6 height 6
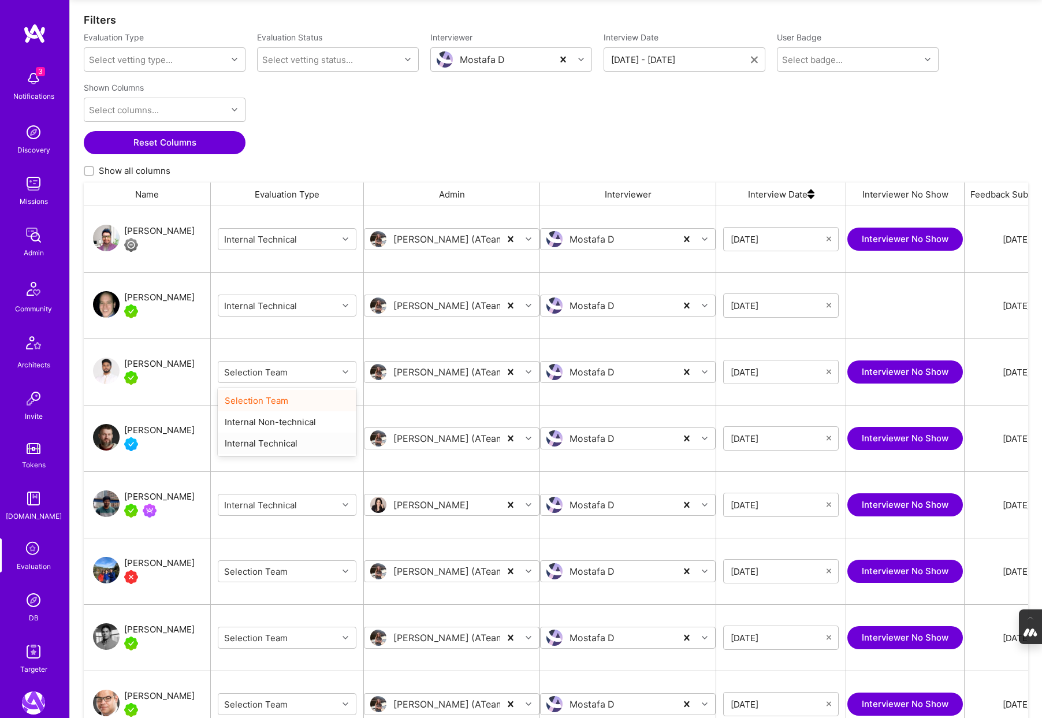
click at [288, 439] on div "Internal Technical" at bounding box center [287, 442] width 139 height 21
click at [342, 438] on icon "grid" at bounding box center [345, 438] width 6 height 6
click at [281, 508] on div "Internal Technical" at bounding box center [287, 509] width 139 height 21
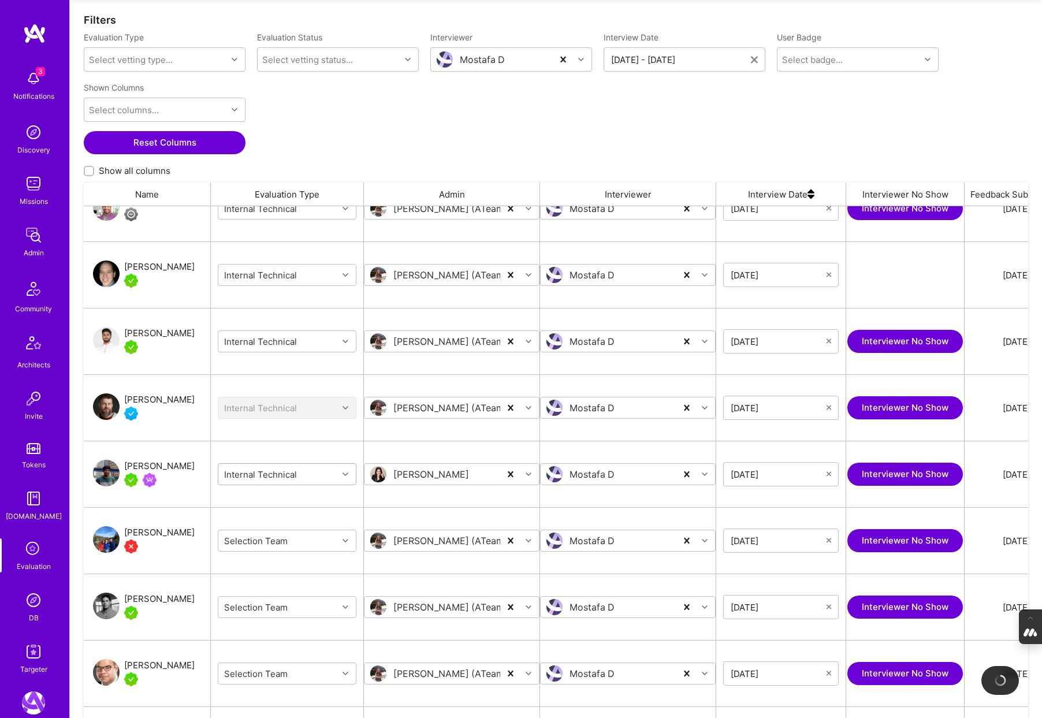
scroll to position [54, 0]
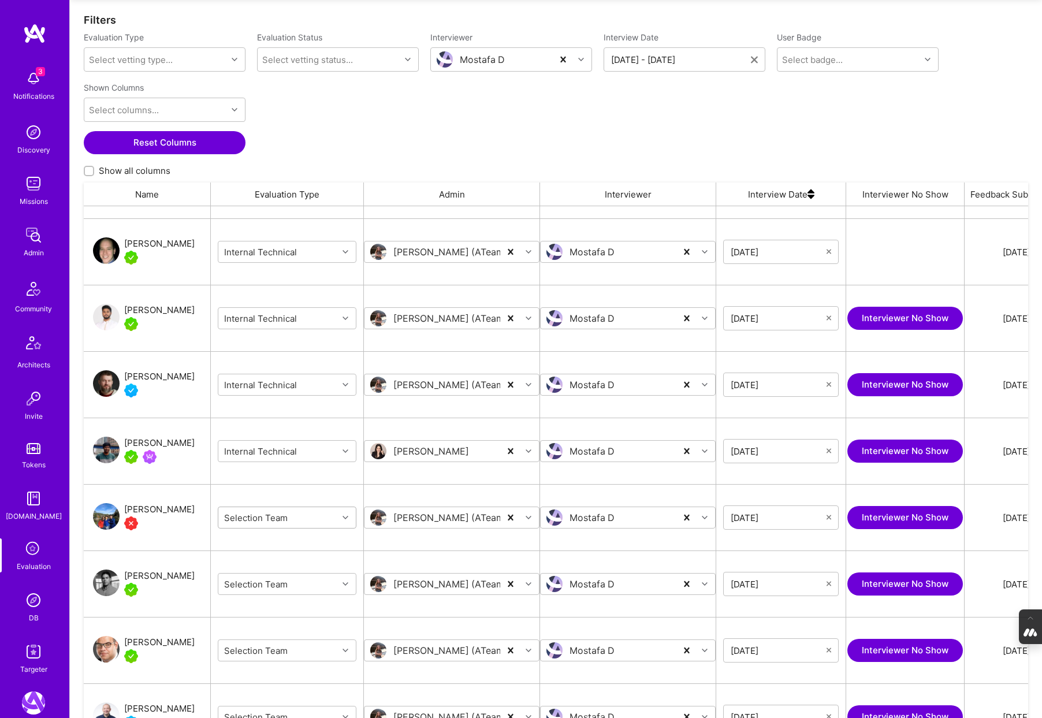
click at [343, 522] on div "grid" at bounding box center [347, 517] width 18 height 15
click at [319, 585] on div "Internal Technical" at bounding box center [287, 588] width 139 height 21
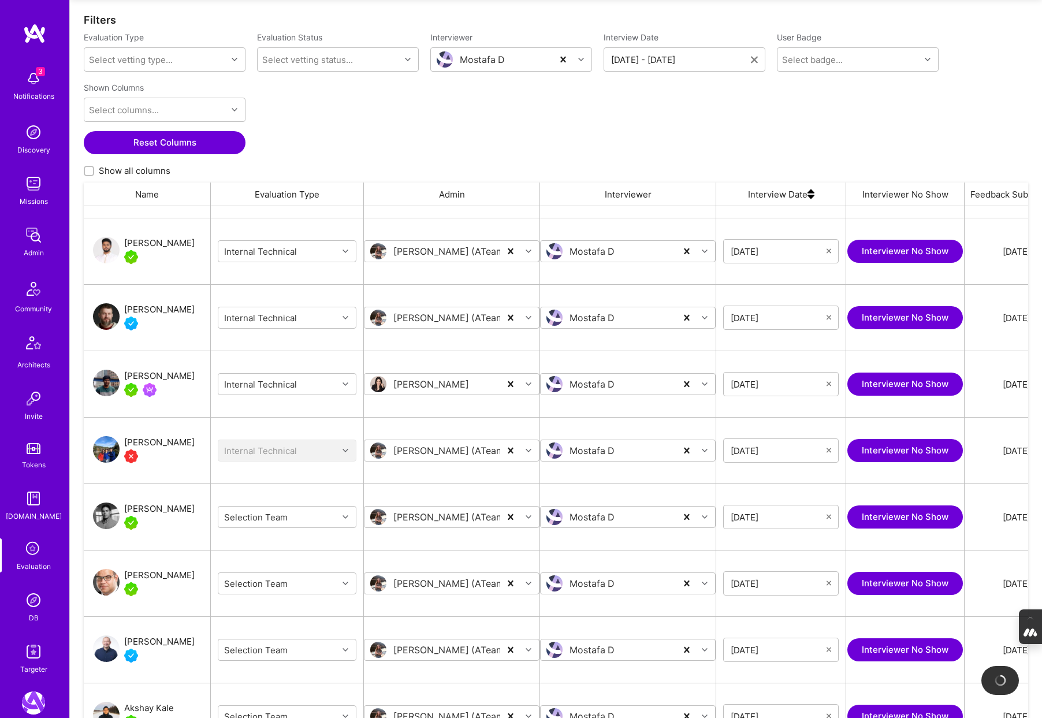
scroll to position [122, 0]
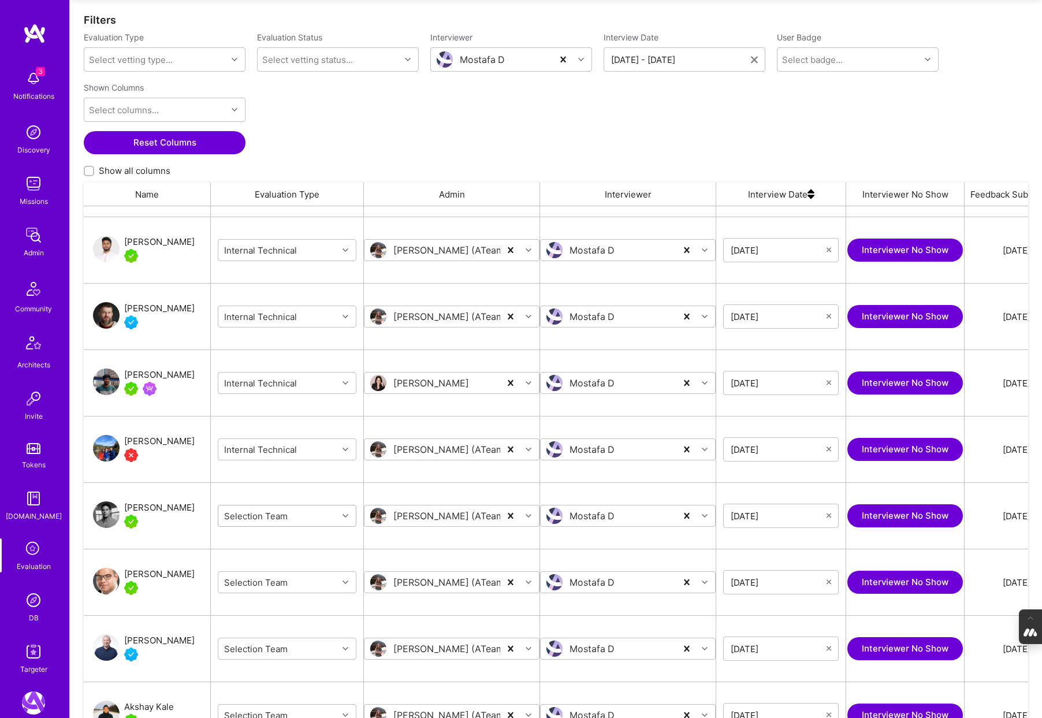
click at [346, 517] on icon "grid" at bounding box center [345, 516] width 6 height 6
click at [306, 586] on div "Internal Technical" at bounding box center [287, 586] width 139 height 21
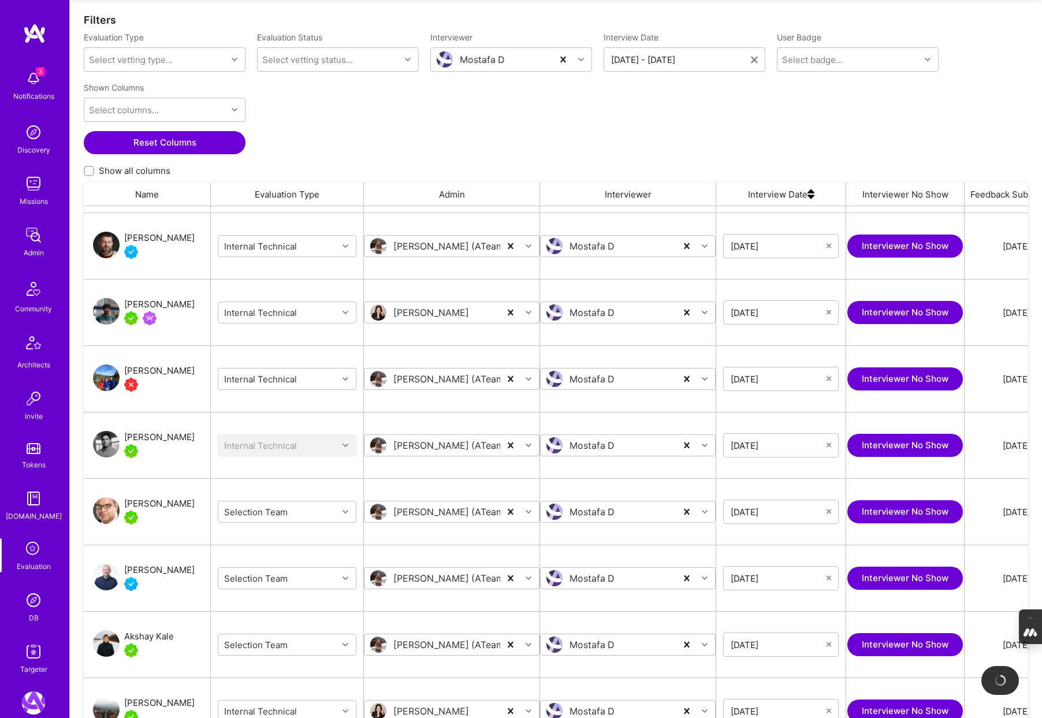
scroll to position [210, 0]
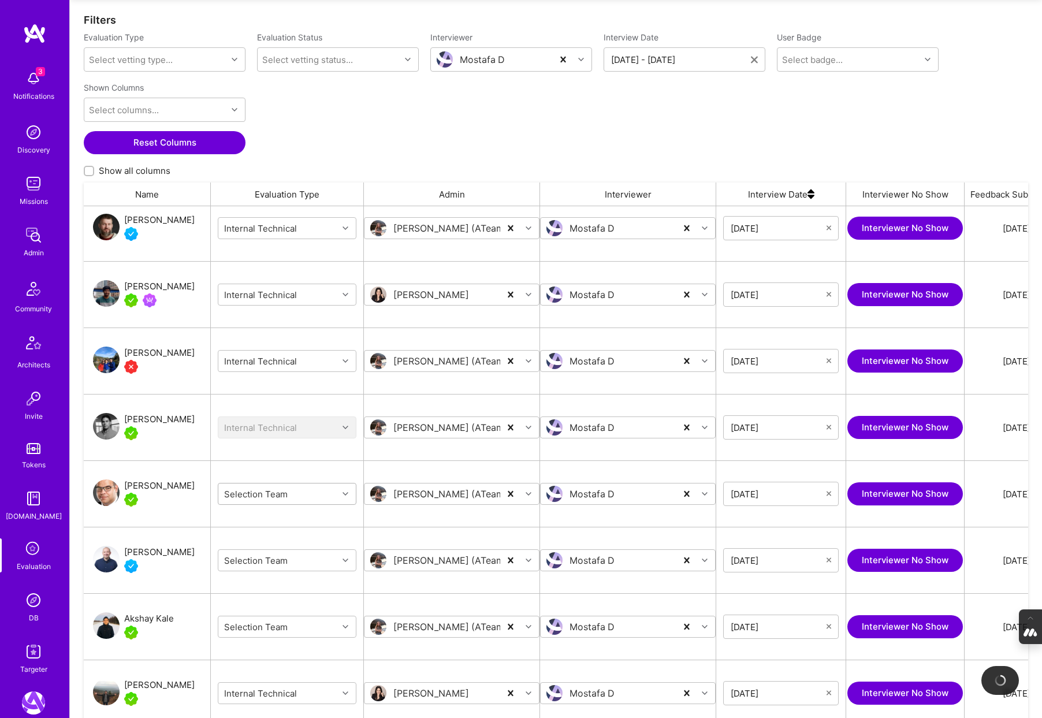
click at [346, 493] on icon "grid" at bounding box center [345, 494] width 6 height 6
click at [298, 568] on div "Internal Technical" at bounding box center [287, 564] width 139 height 21
click at [346, 561] on icon "grid" at bounding box center [345, 560] width 6 height 6
click at [306, 629] on div "Internal Technical" at bounding box center [287, 631] width 139 height 21
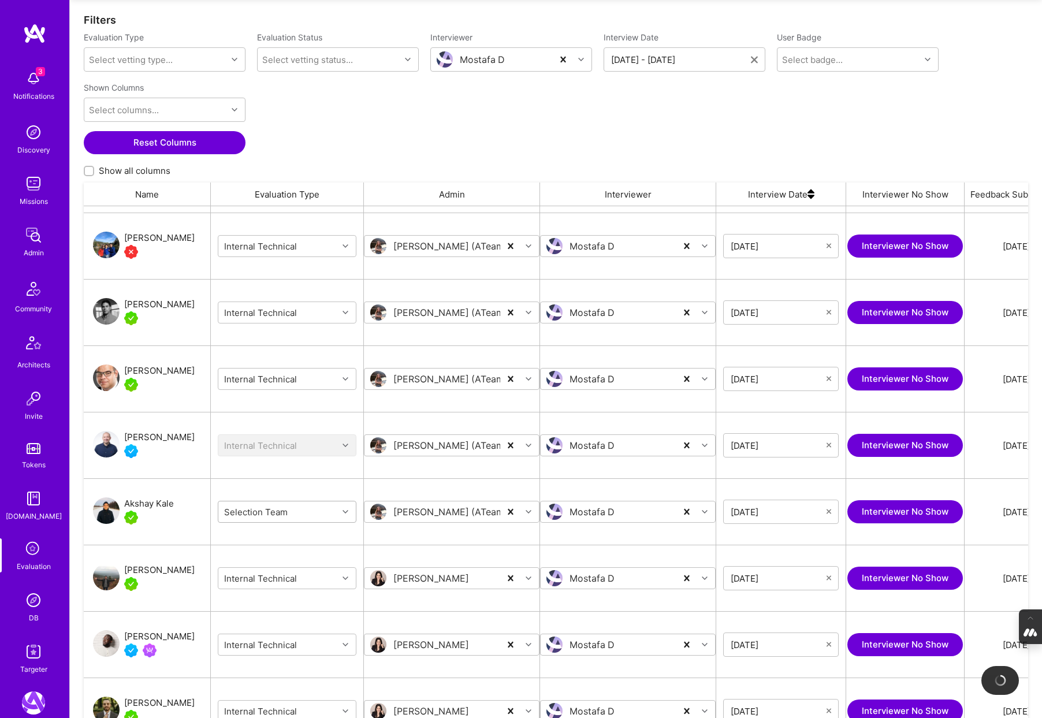
scroll to position [340, 0]
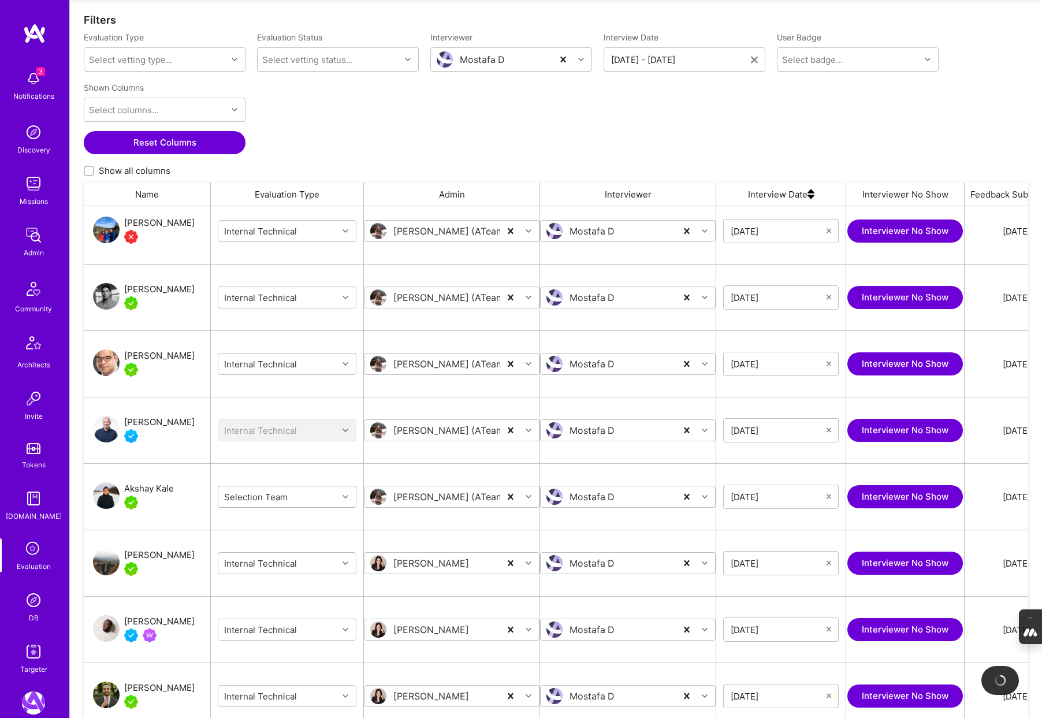
click at [347, 497] on icon "grid" at bounding box center [345, 497] width 6 height 6
click at [300, 569] on div "Internal Technical" at bounding box center [287, 567] width 139 height 21
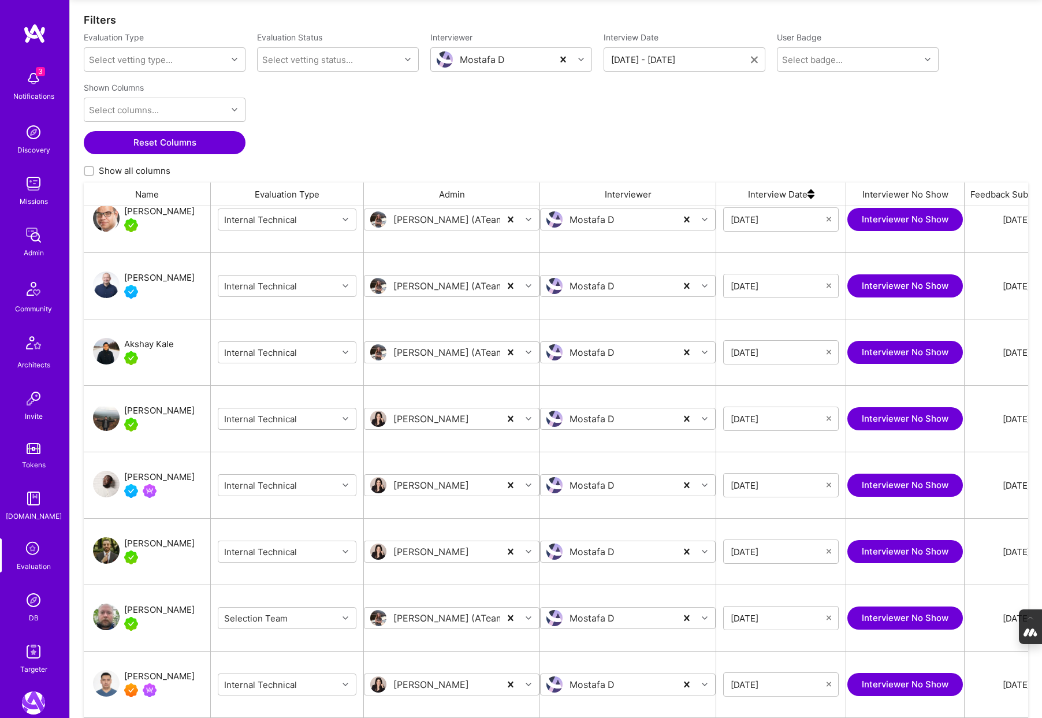
scroll to position [513, 0]
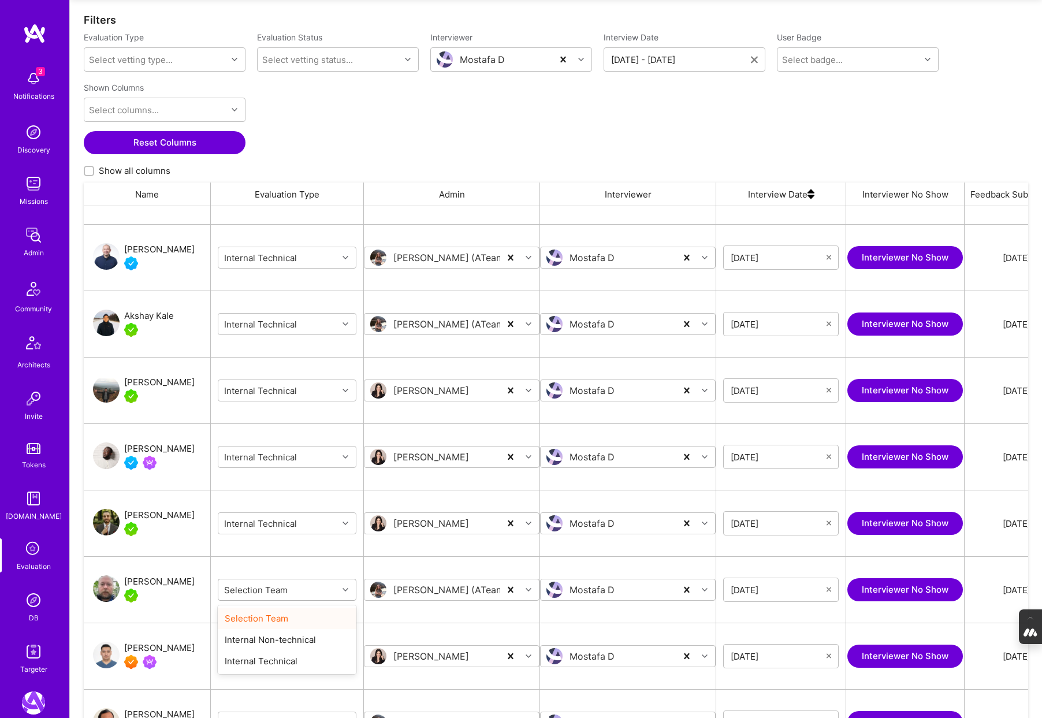
click at [340, 587] on div "grid" at bounding box center [347, 589] width 18 height 15
click at [288, 657] on div "Internal Technical" at bounding box center [287, 660] width 139 height 21
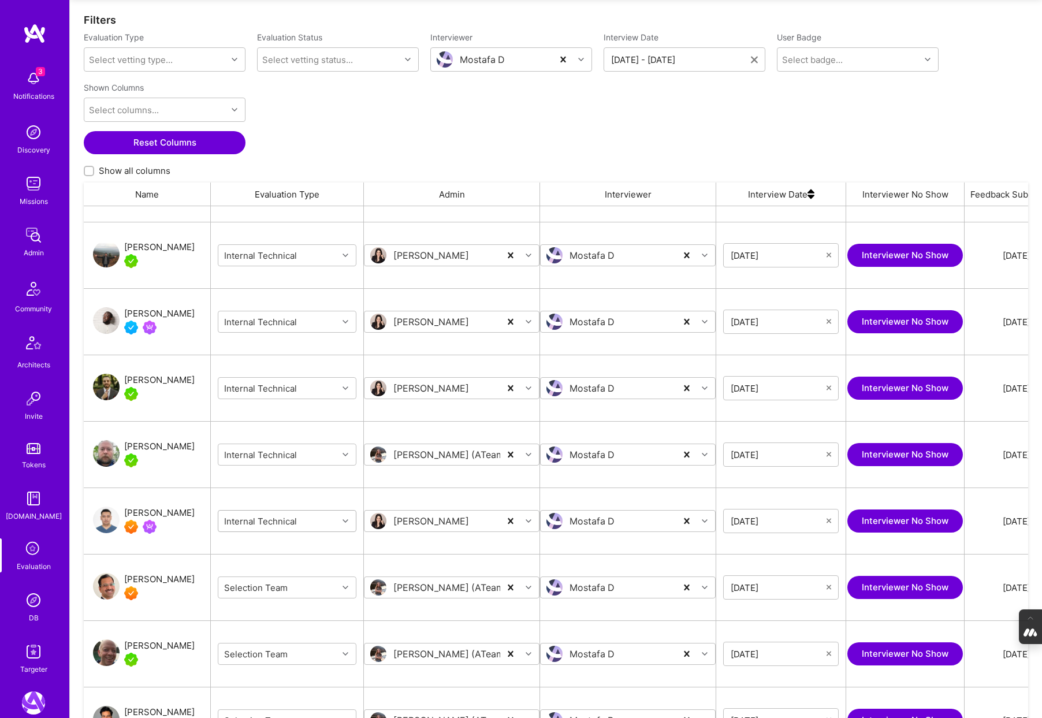
scroll to position [658, 0]
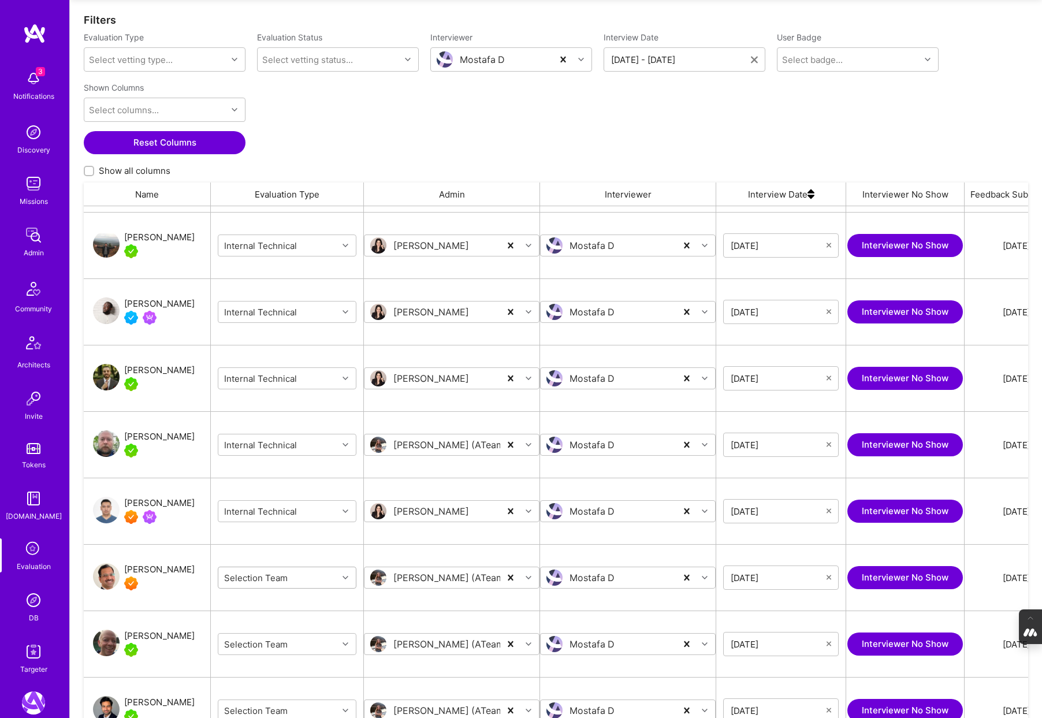
click at [346, 575] on icon "grid" at bounding box center [345, 578] width 6 height 6
click at [308, 648] on div "Internal Technical" at bounding box center [287, 648] width 139 height 21
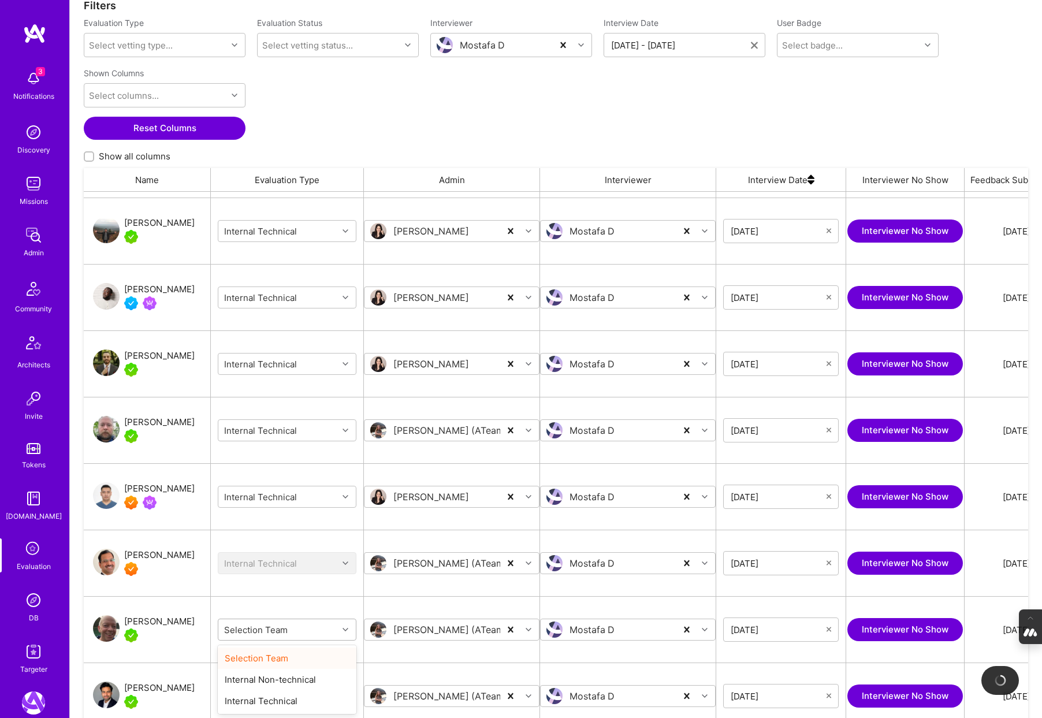
click at [347, 643] on div "Selection Team" at bounding box center [287, 630] width 139 height 50
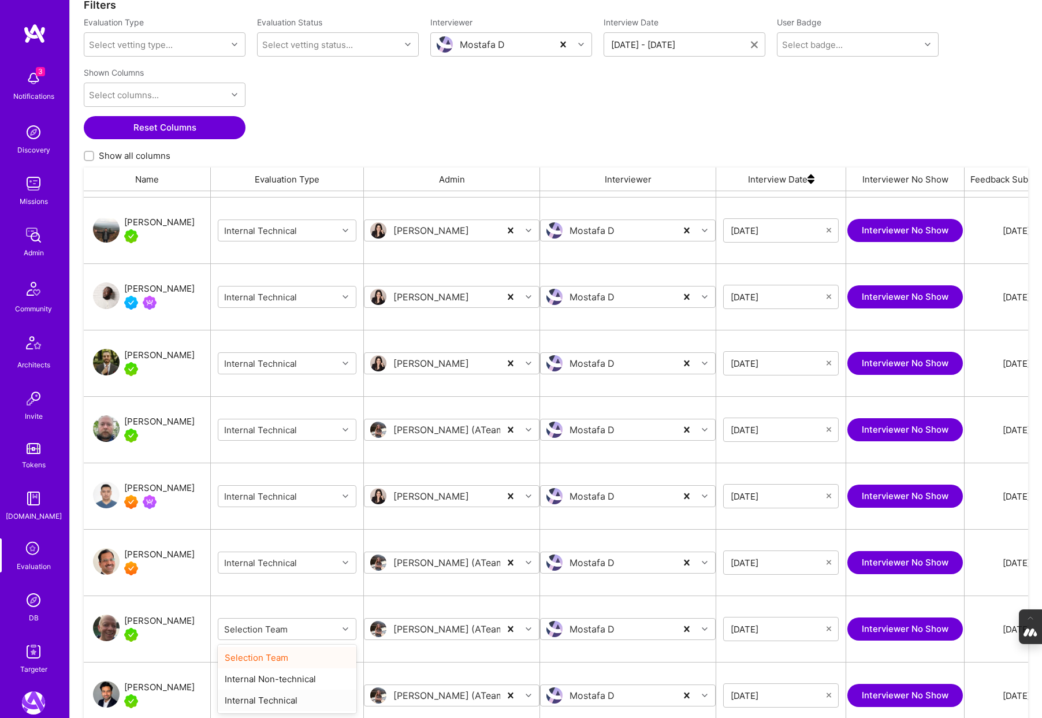
click at [287, 699] on div "Internal Technical" at bounding box center [287, 699] width 139 height 21
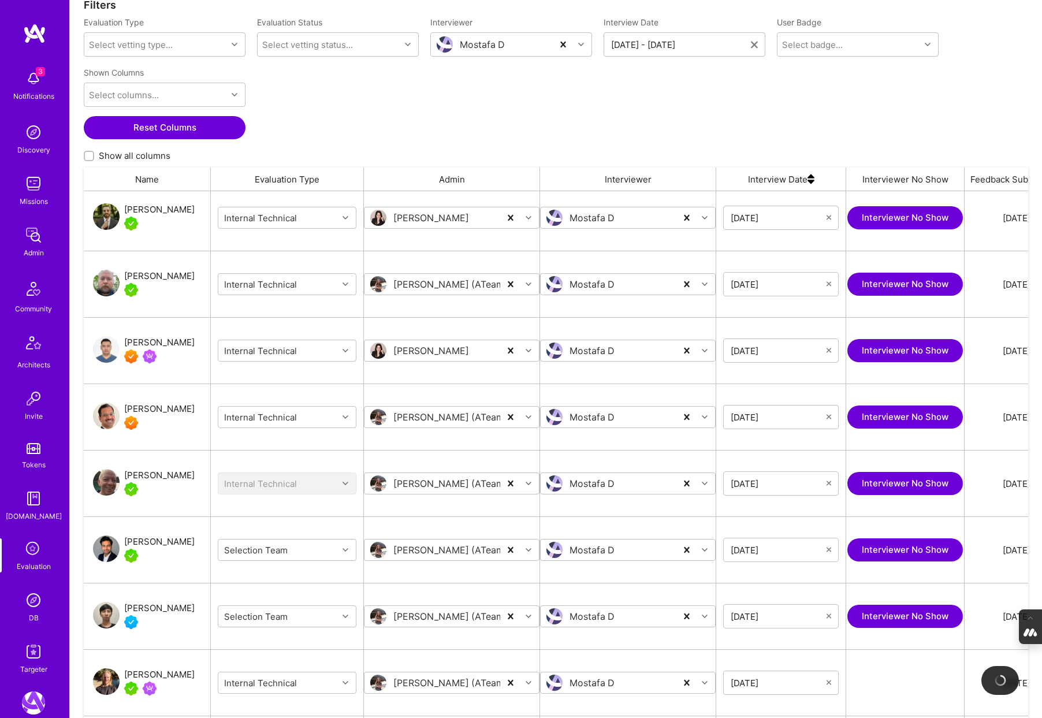
scroll to position [812, 0]
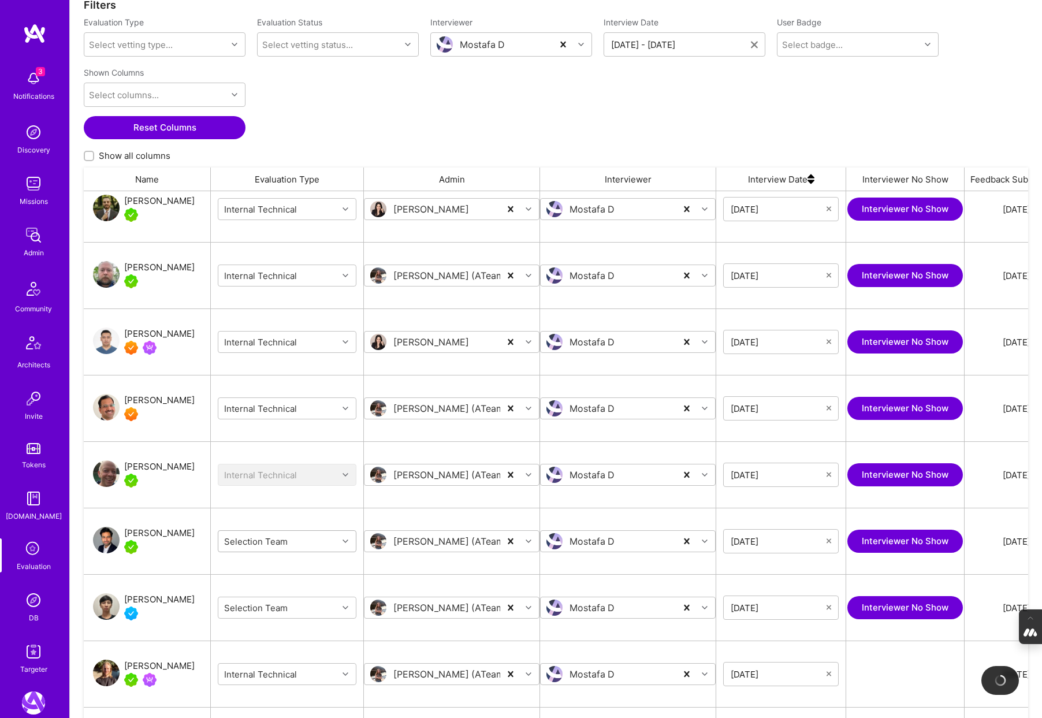
click at [344, 542] on icon "grid" at bounding box center [345, 541] width 6 height 6
click at [297, 607] on div "Internal Technical" at bounding box center [287, 612] width 139 height 21
click at [342, 605] on icon "grid" at bounding box center [345, 608] width 6 height 6
click at [277, 676] on div "Internal Technical" at bounding box center [287, 678] width 139 height 21
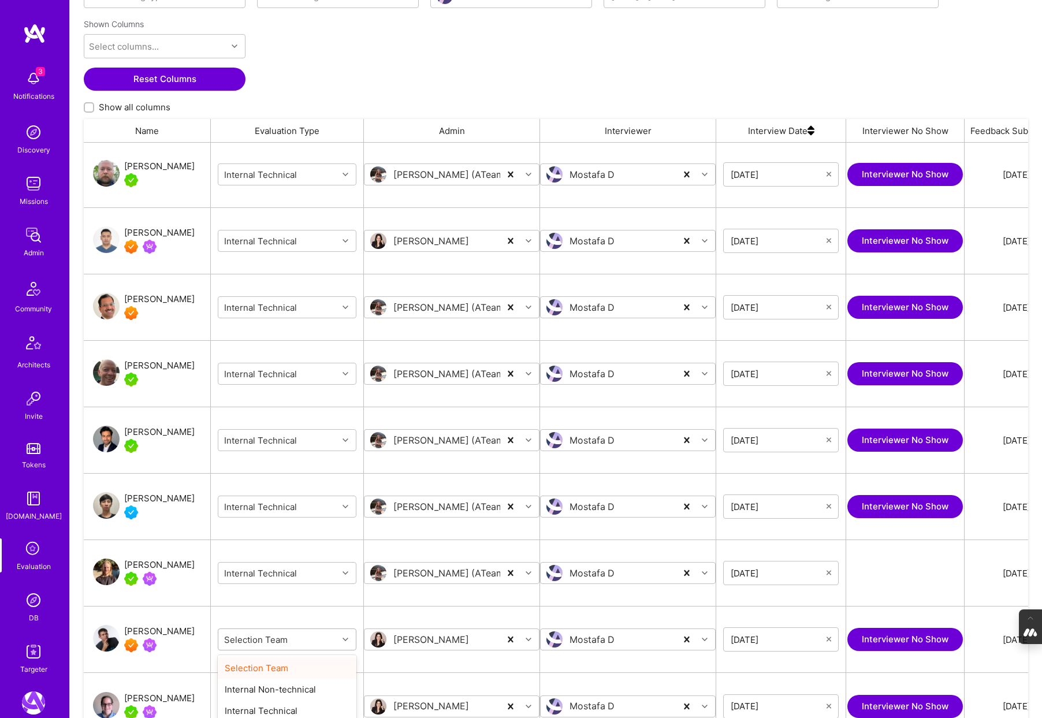
click at [346, 685] on body "3 3 Notifications Discovery Missions Admin Community Architects Invite Tokens A…" at bounding box center [521, 310] width 1042 height 991
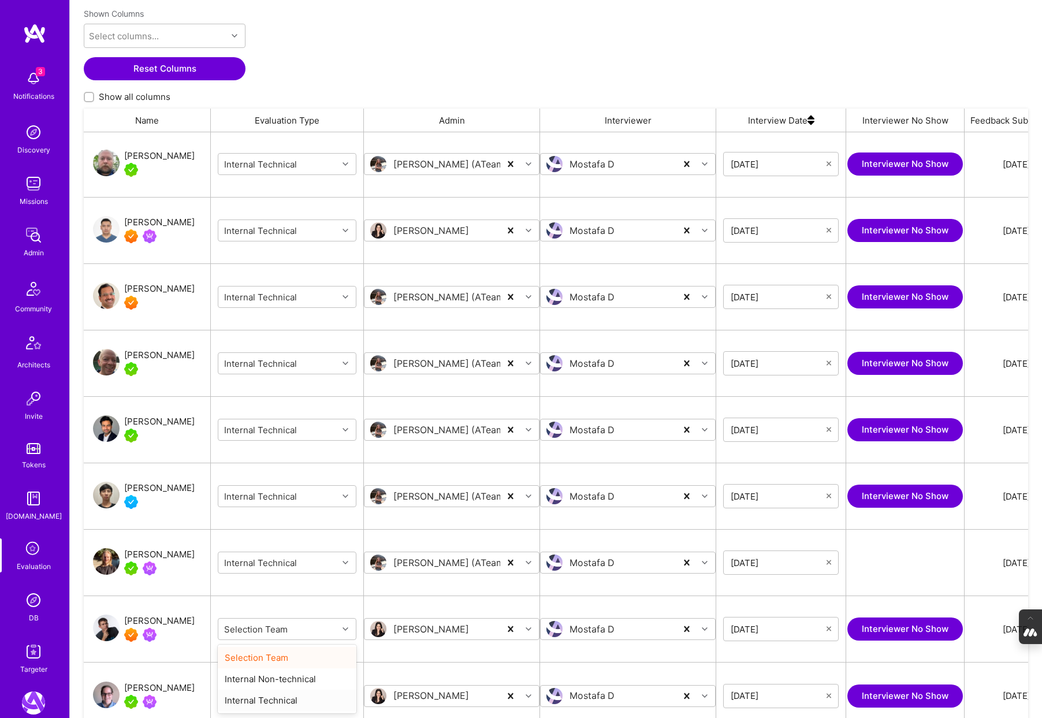
click at [282, 696] on div "Internal Technical" at bounding box center [287, 699] width 139 height 21
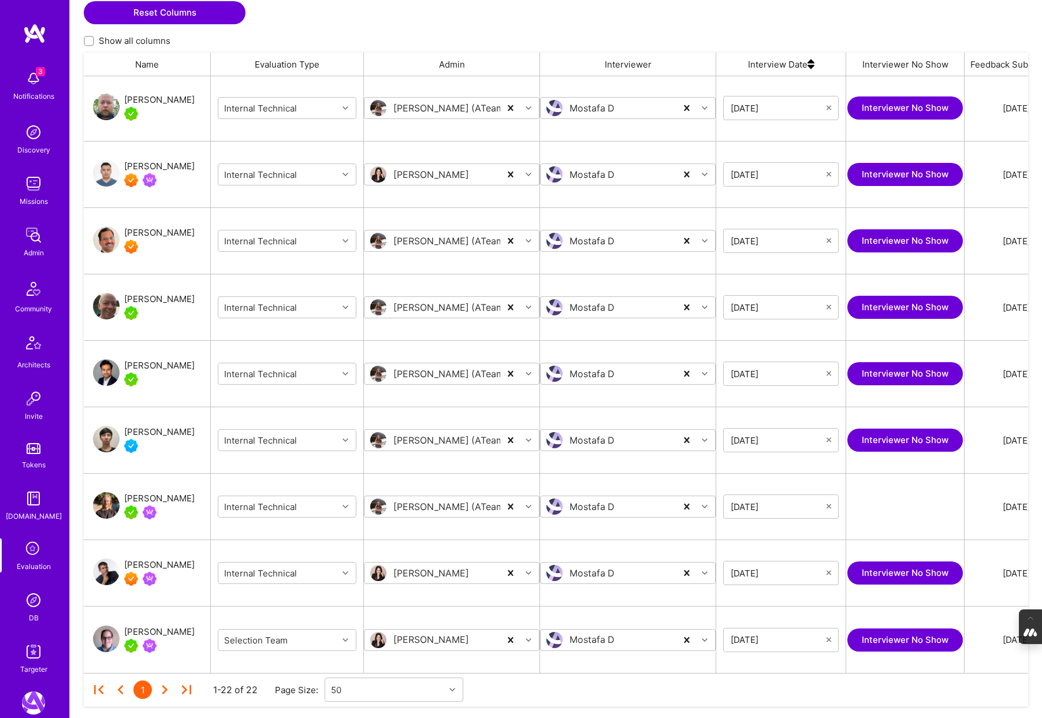
scroll to position [279, 0]
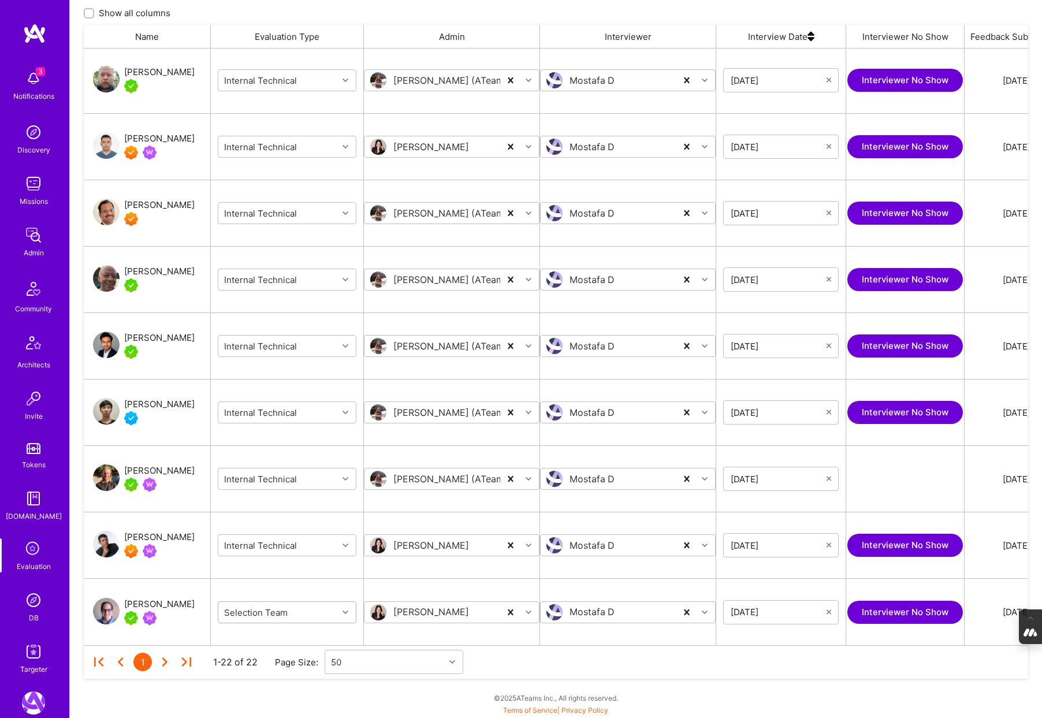
click at [342, 614] on icon "grid" at bounding box center [345, 612] width 6 height 6
click at [287, 683] on div "Internal Technical" at bounding box center [287, 683] width 139 height 21
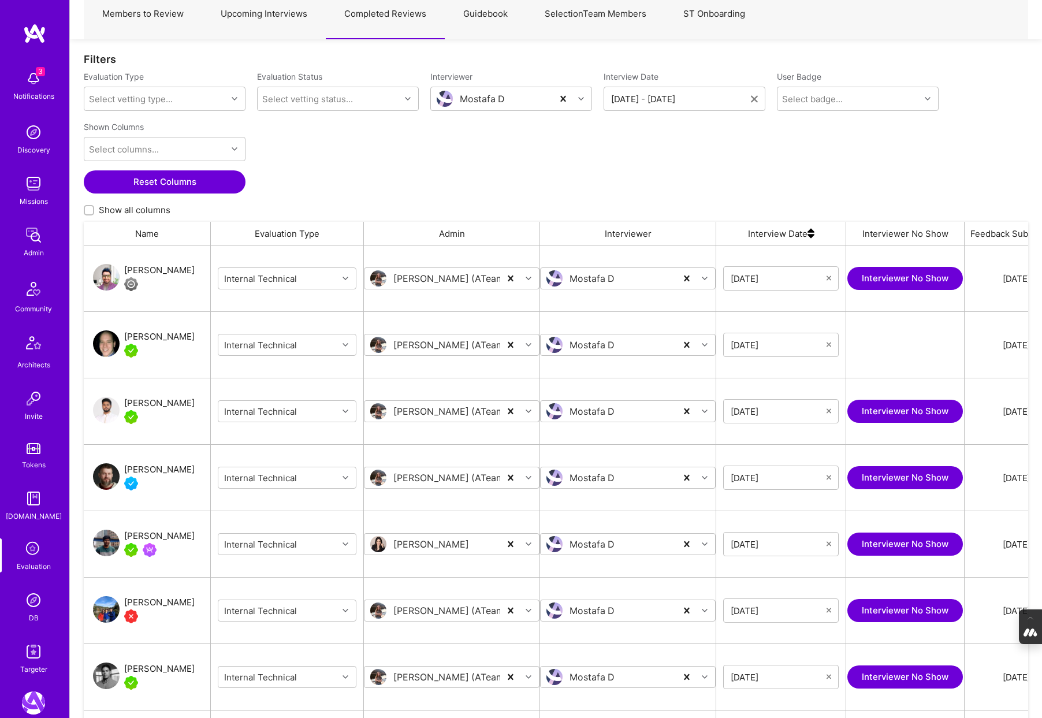
scroll to position [0, 0]
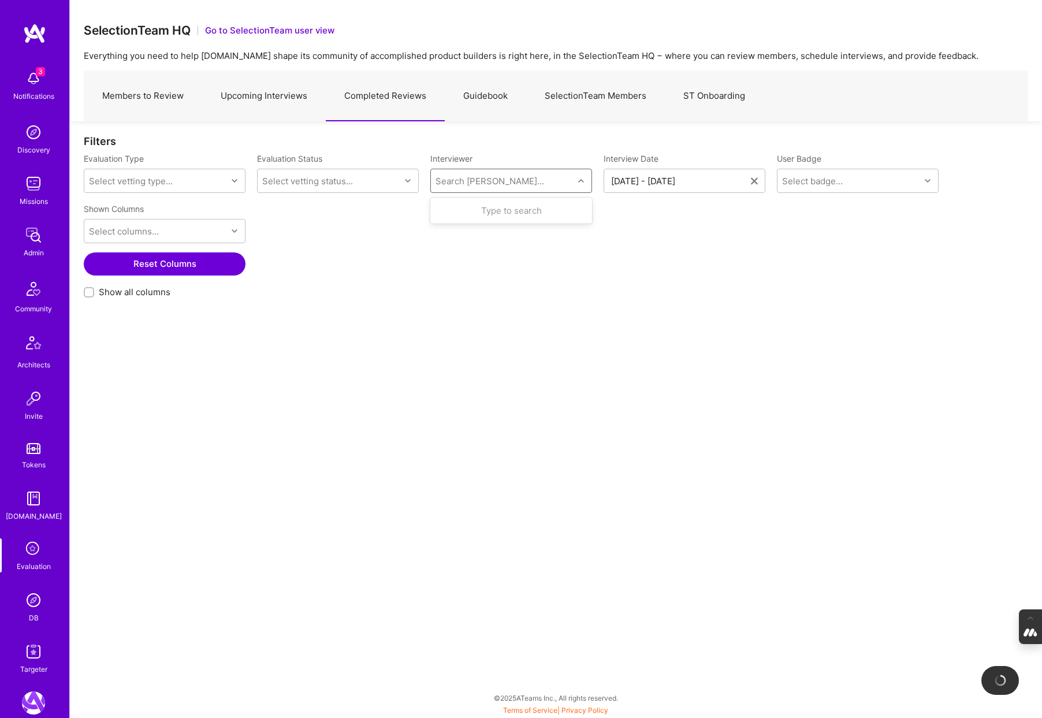
click at [480, 183] on div "Search [PERSON_NAME]..." at bounding box center [489, 181] width 109 height 12
type input "luis"
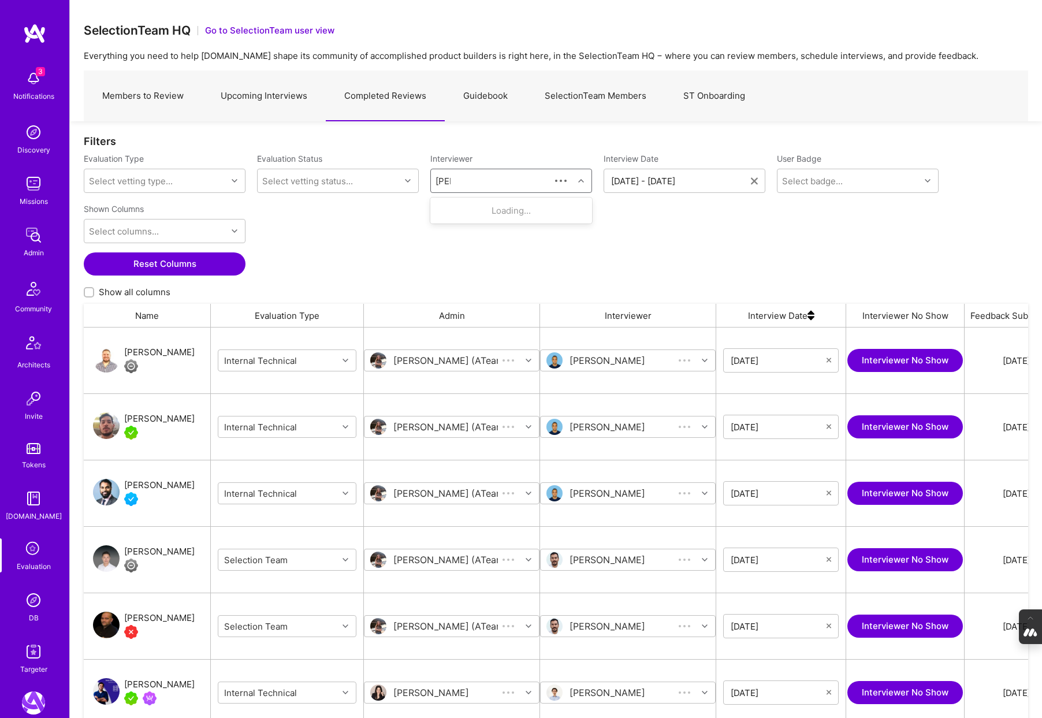
scroll to position [596, 944]
click at [475, 276] on div "Luis Teofilo" at bounding box center [505, 277] width 76 height 12
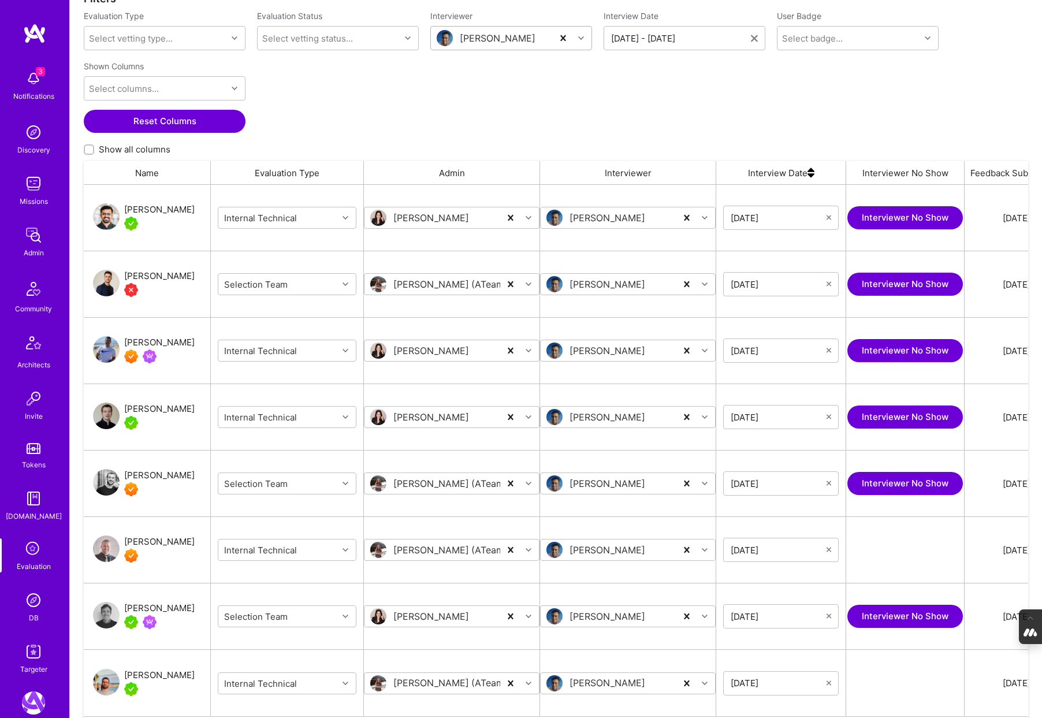
scroll to position [144, 0]
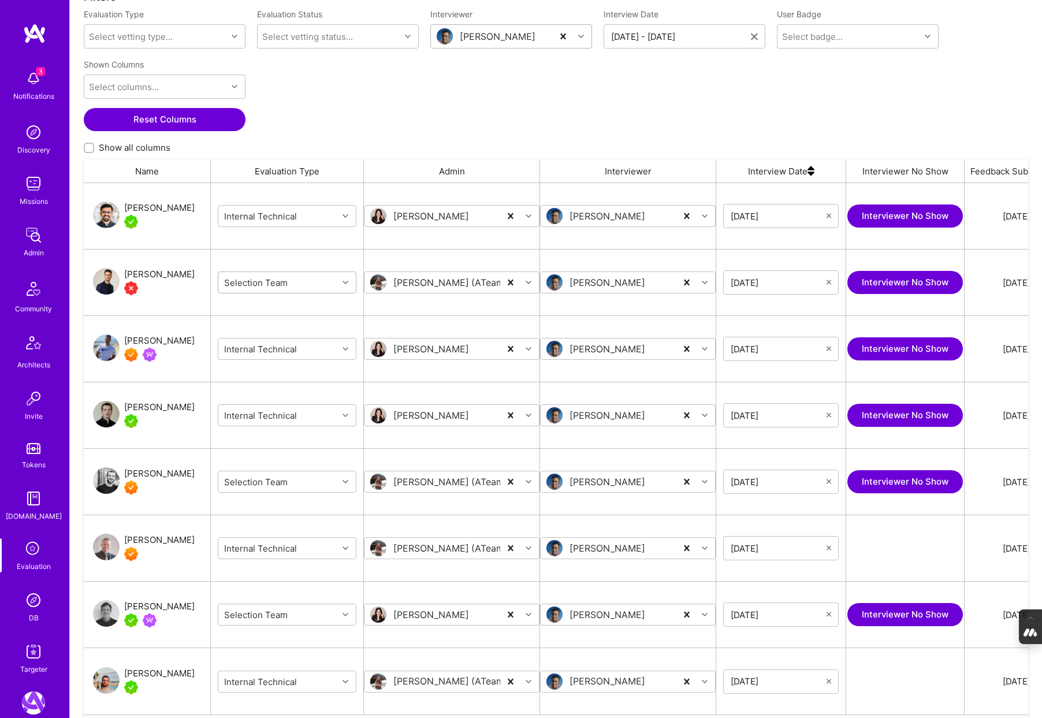
click at [342, 279] on icon "grid" at bounding box center [345, 282] width 6 height 6
click at [300, 355] on div "Internal Technical" at bounding box center [287, 353] width 139 height 21
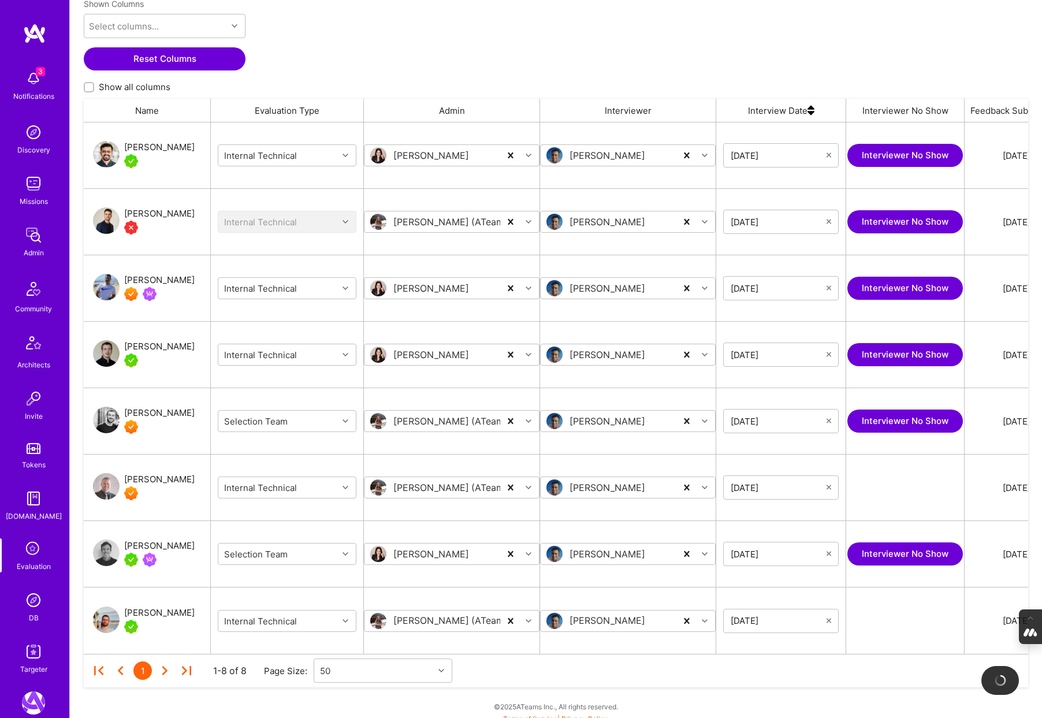
scroll to position [214, 0]
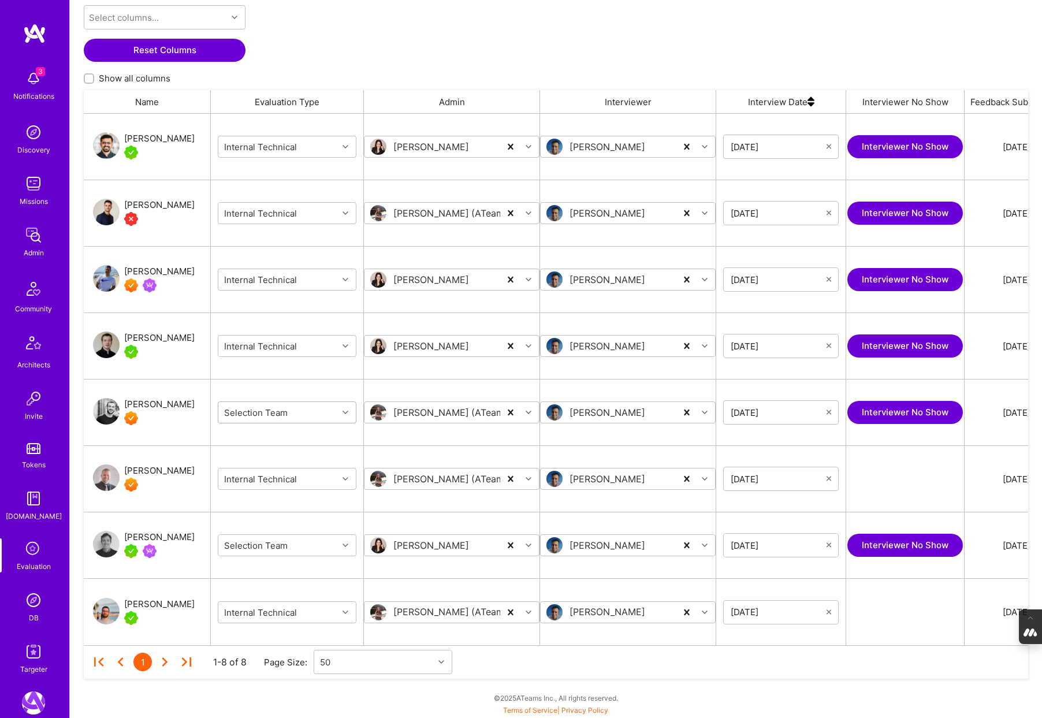
click at [346, 410] on icon "grid" at bounding box center [345, 412] width 6 height 6
click at [310, 480] on div "Internal Technical" at bounding box center [287, 483] width 139 height 21
click at [346, 542] on icon "grid" at bounding box center [345, 545] width 6 height 6
click at [295, 613] on div "Internal Technical" at bounding box center [287, 616] width 139 height 21
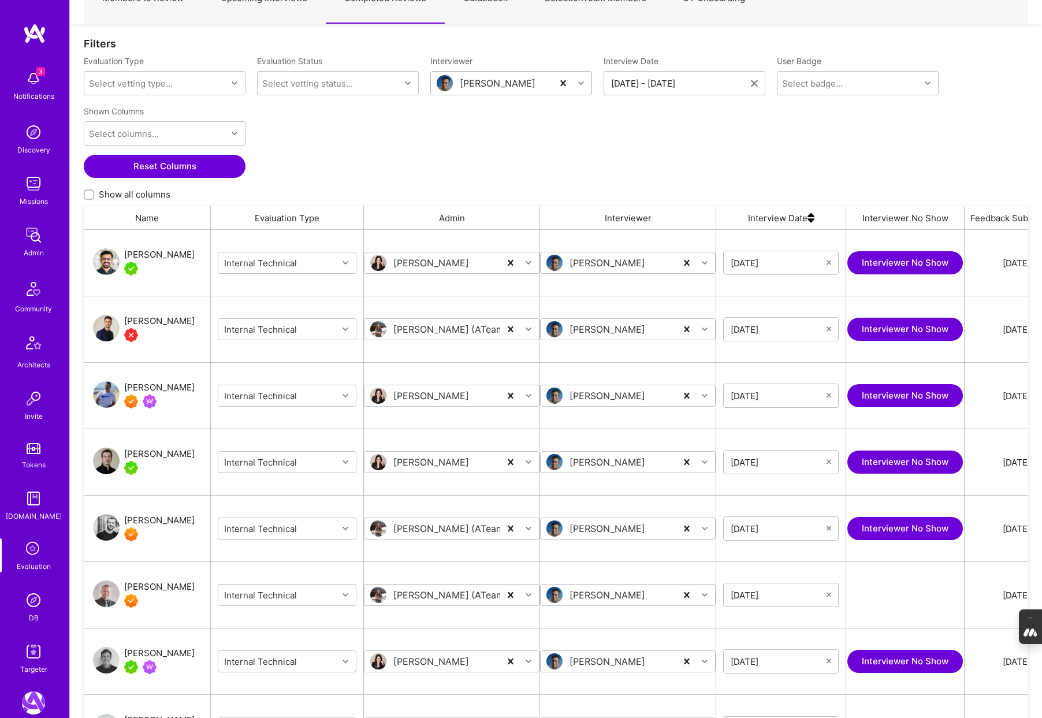
scroll to position [0, 0]
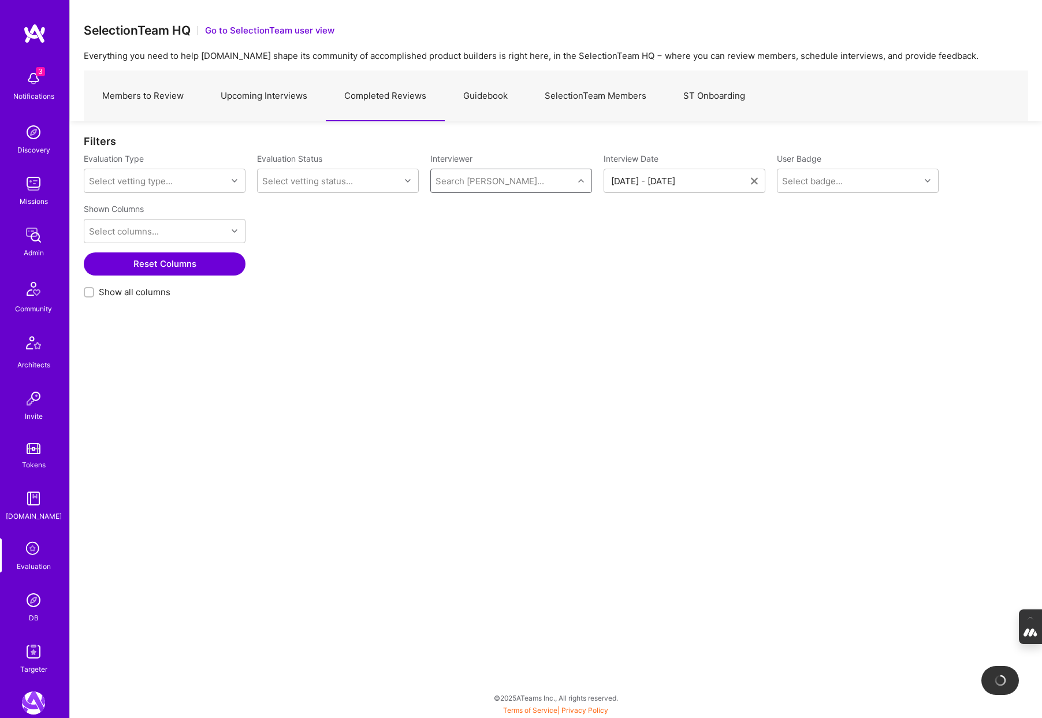
click at [473, 184] on div "Search [PERSON_NAME]..." at bounding box center [489, 181] width 109 height 12
type input "[PERSON_NAME]"
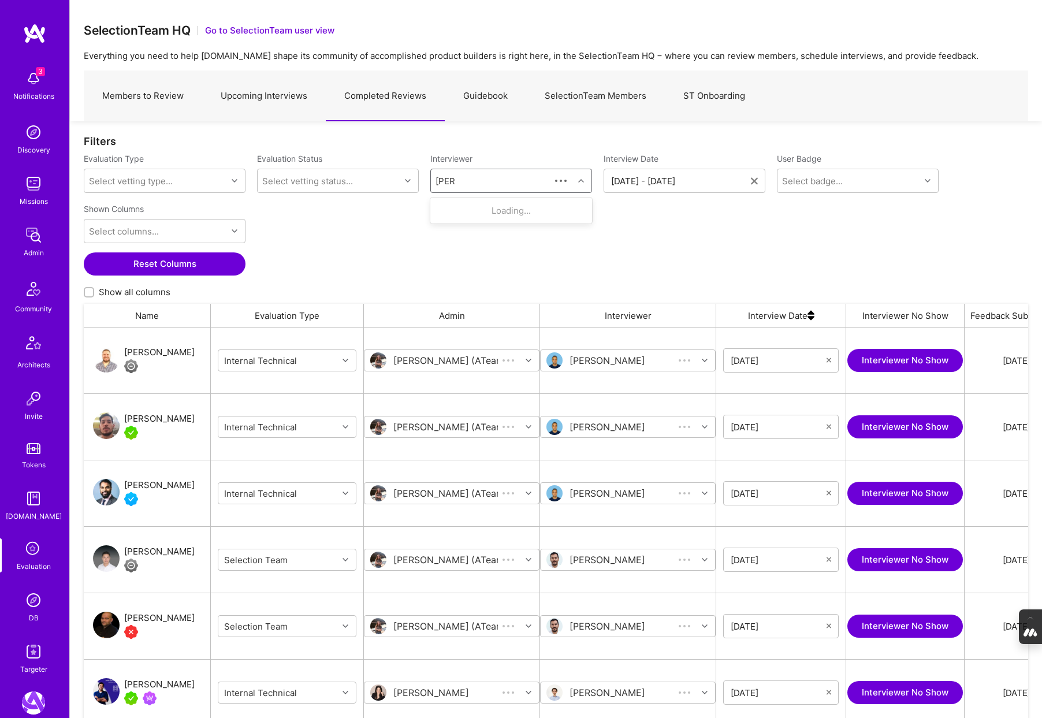
scroll to position [596, 944]
click at [489, 215] on div "[PERSON_NAME]" at bounding box center [505, 210] width 76 height 12
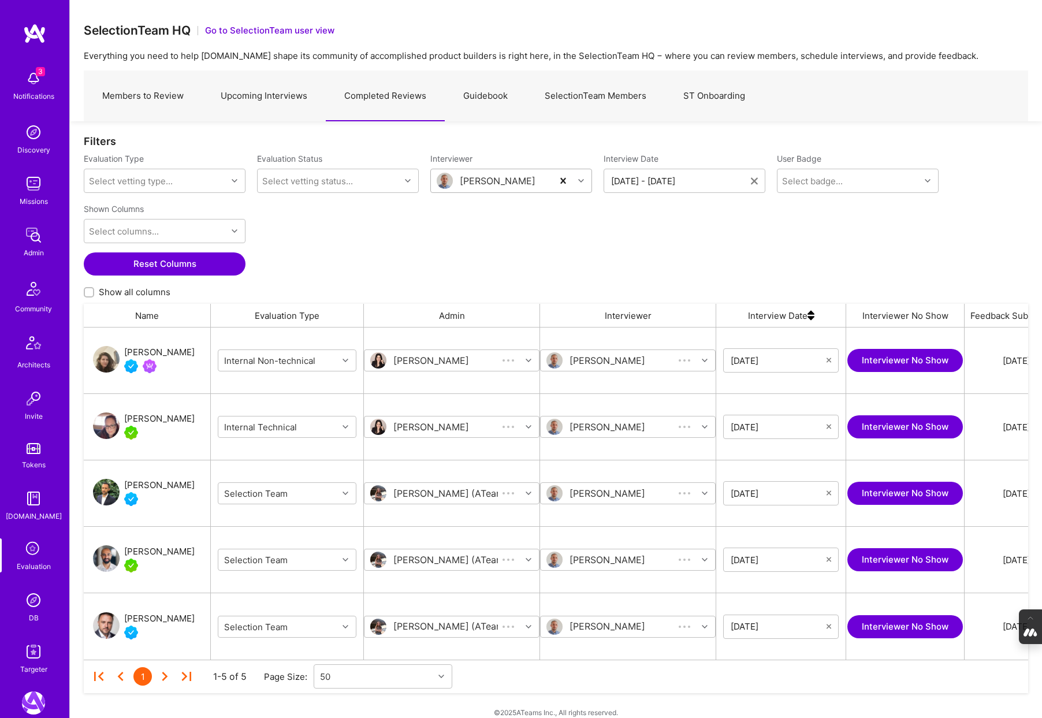
scroll to position [332, 944]
click at [341, 359] on div "grid" at bounding box center [347, 360] width 18 height 15
click at [278, 386] on div "Selection Team" at bounding box center [287, 388] width 139 height 21
click at [345, 427] on icon "grid" at bounding box center [345, 427] width 6 height 6
click at [288, 449] on div "Selection Team" at bounding box center [287, 455] width 139 height 21
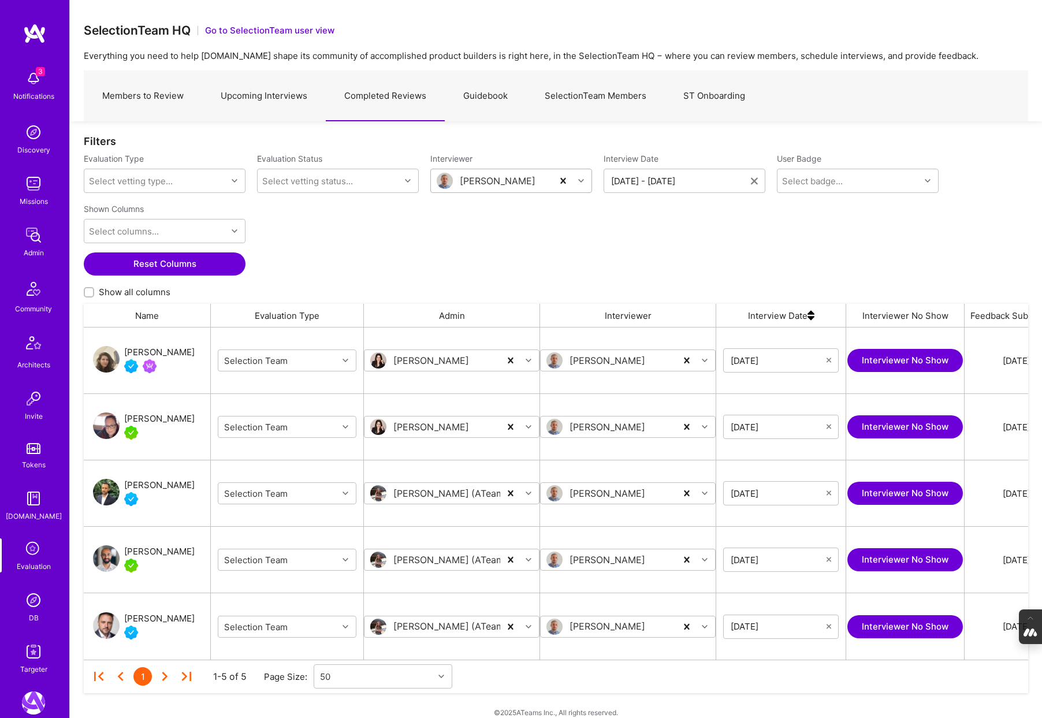
scroll to position [14, 0]
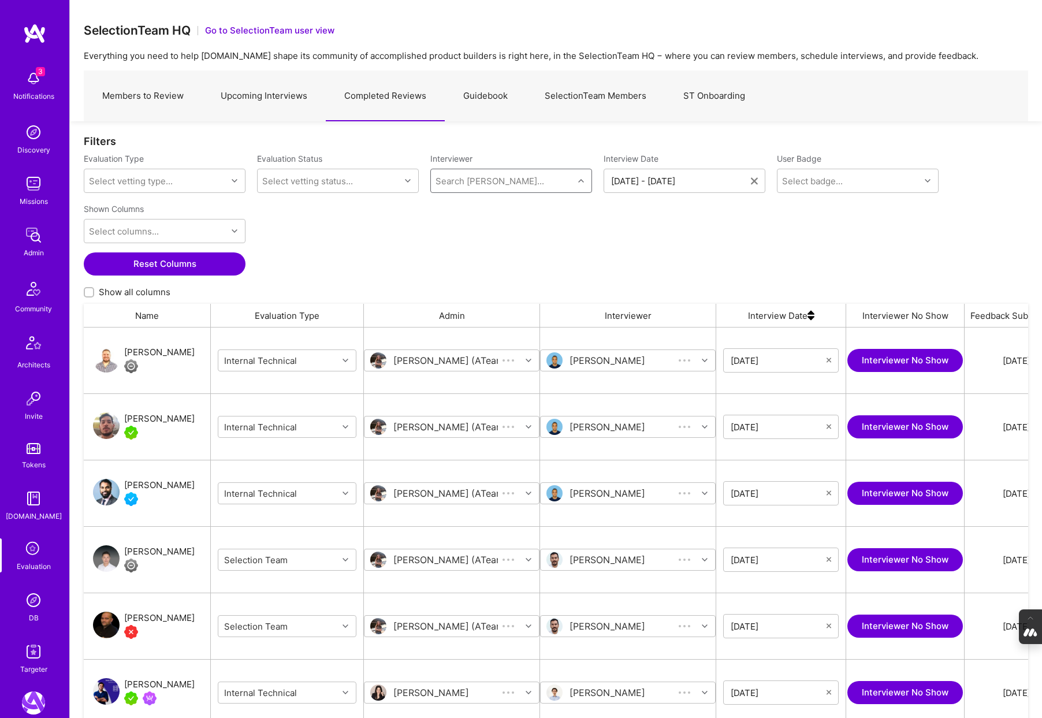
scroll to position [596, 944]
type input "pedro"
click at [550, 208] on div "Pedro Nogueira Internal Technical" at bounding box center [511, 216] width 148 height 24
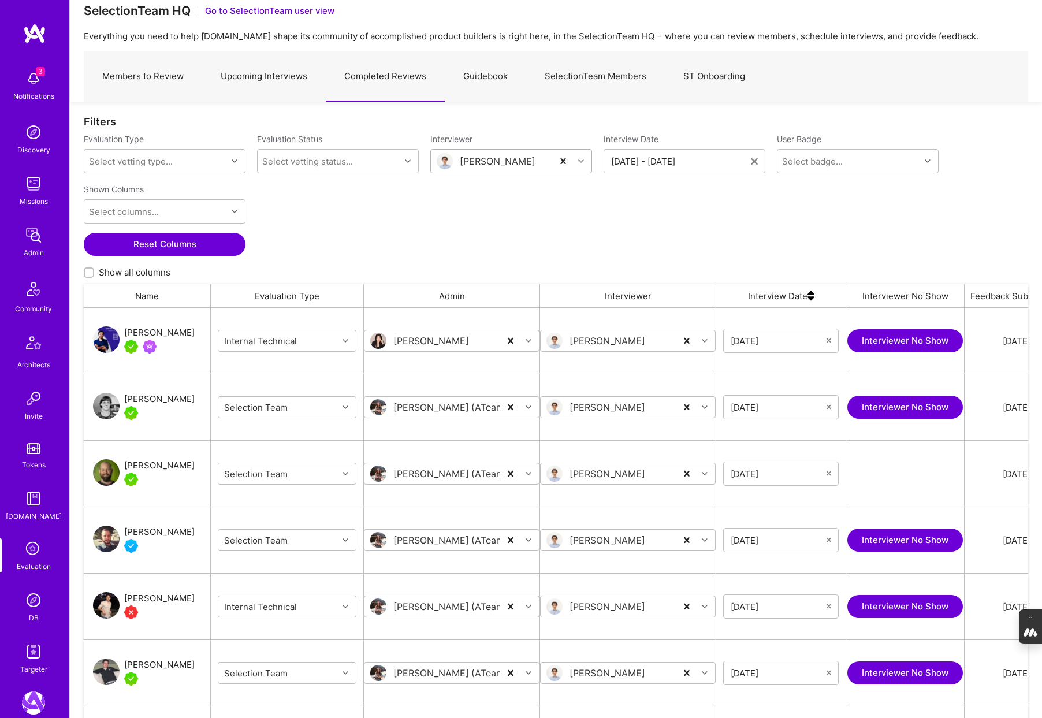
scroll to position [27, 0]
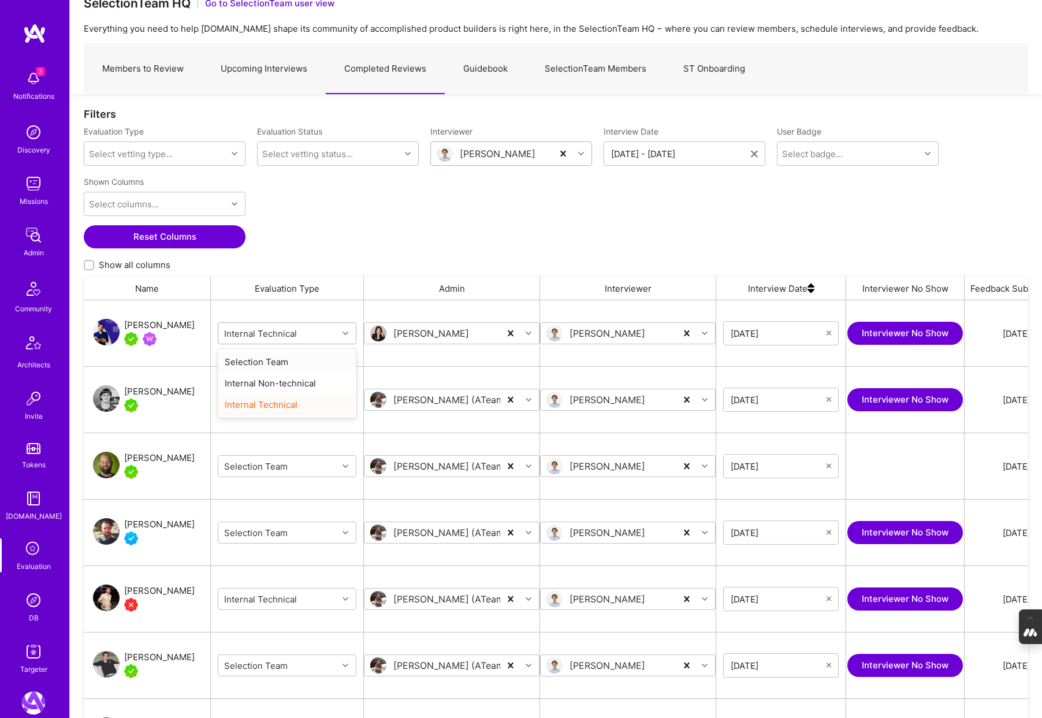
click at [340, 331] on div "grid" at bounding box center [347, 333] width 18 height 15
click at [278, 363] on div "Selection Team" at bounding box center [287, 361] width 139 height 21
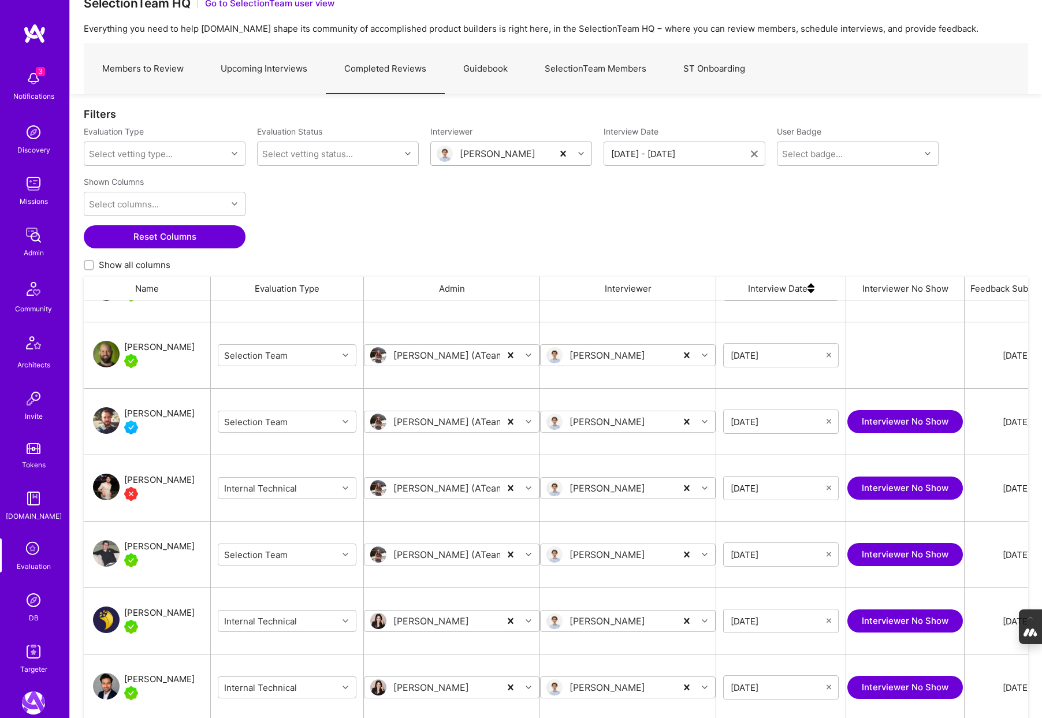
scroll to position [130, 0]
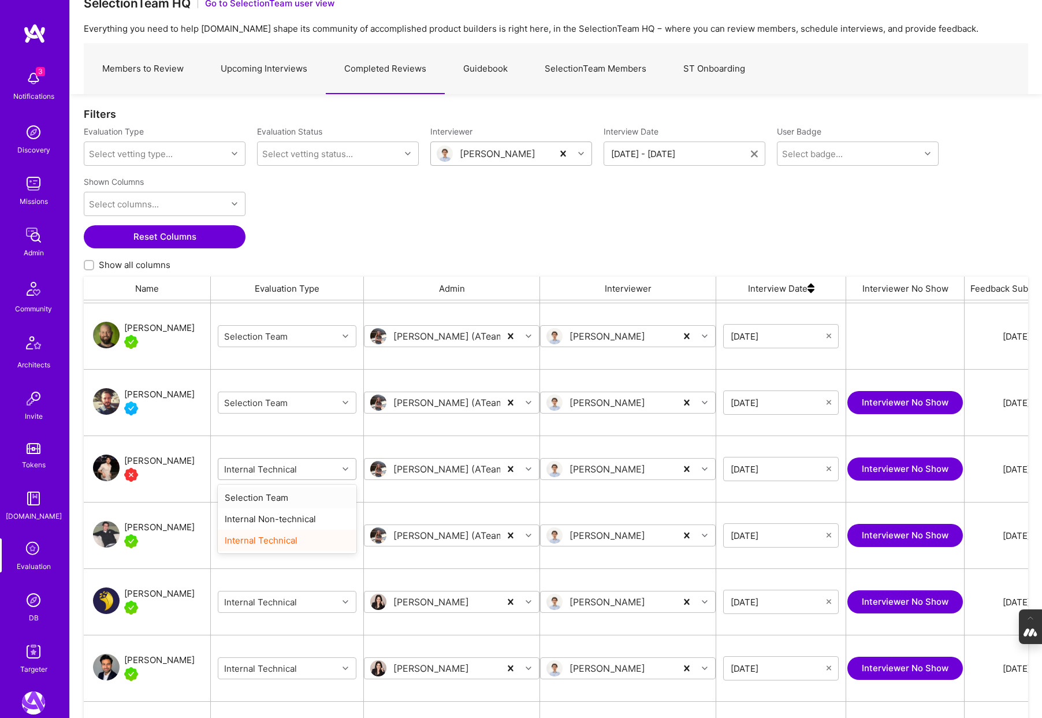
click at [339, 467] on div "grid" at bounding box center [347, 468] width 18 height 15
click at [278, 497] on div "Selection Team" at bounding box center [287, 497] width 139 height 21
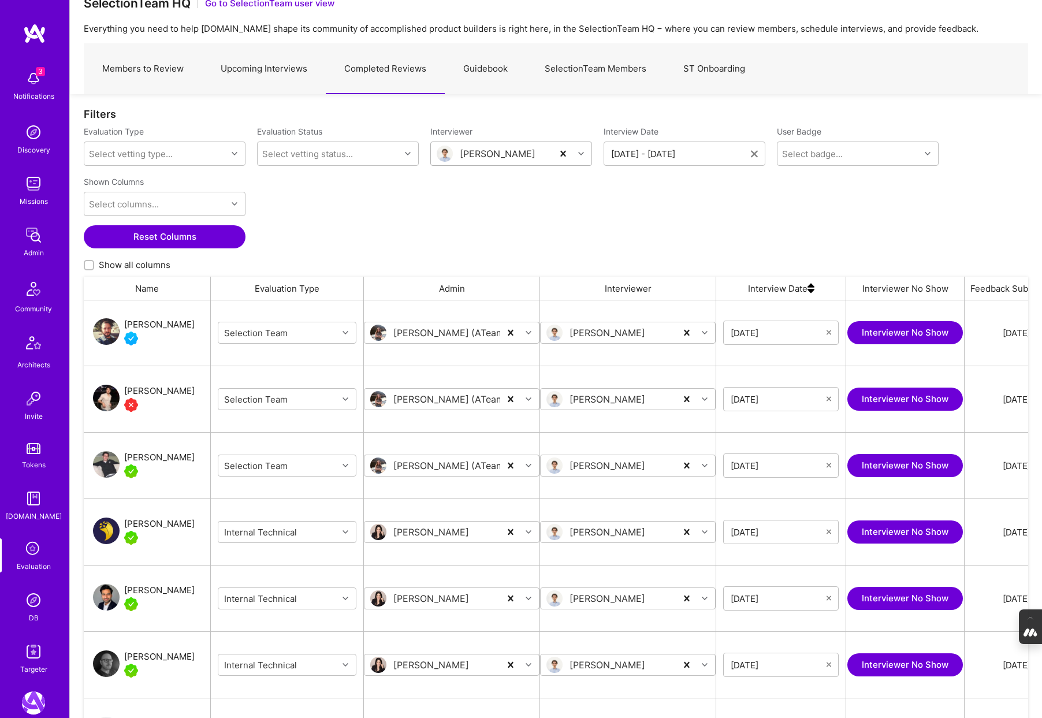
scroll to position [226, 0]
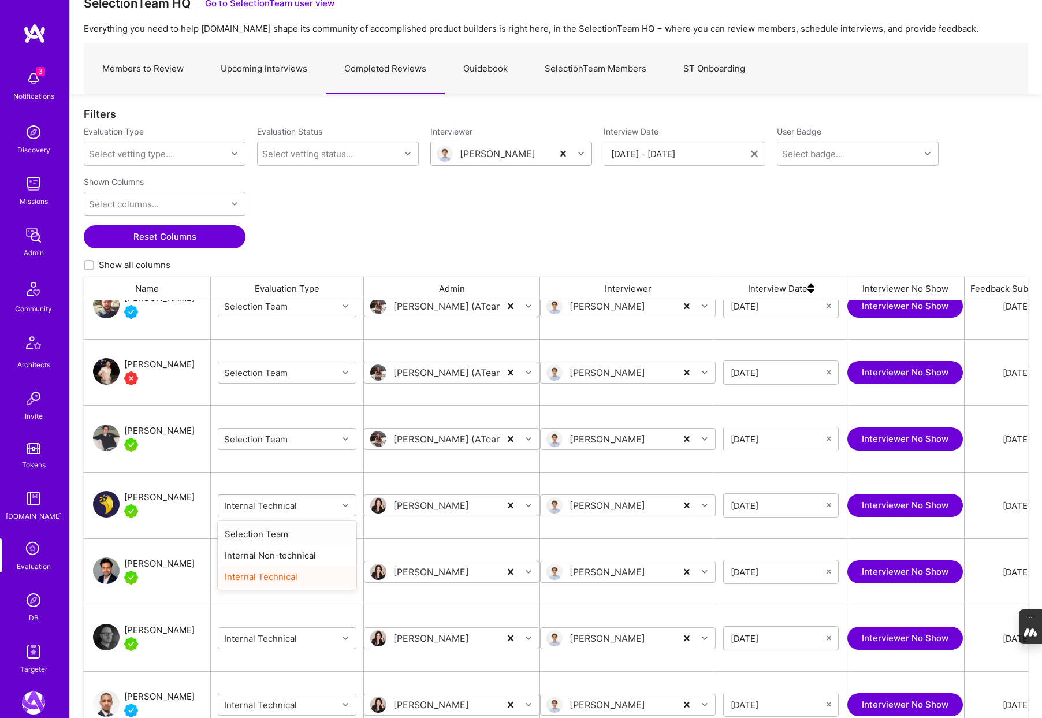
click at [341, 506] on div "grid" at bounding box center [347, 505] width 18 height 15
click at [288, 535] on div "Selection Team" at bounding box center [287, 533] width 139 height 21
click at [344, 575] on div "grid" at bounding box center [347, 571] width 18 height 15
click at [270, 602] on div "Selection Team" at bounding box center [287, 600] width 139 height 21
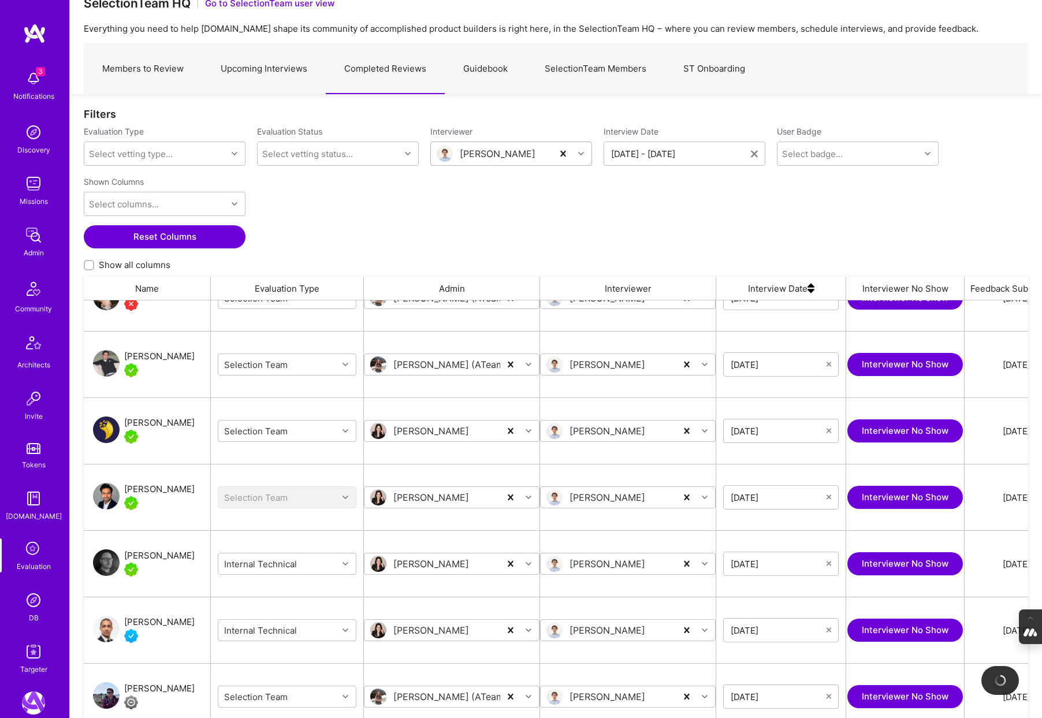
scroll to position [304, 0]
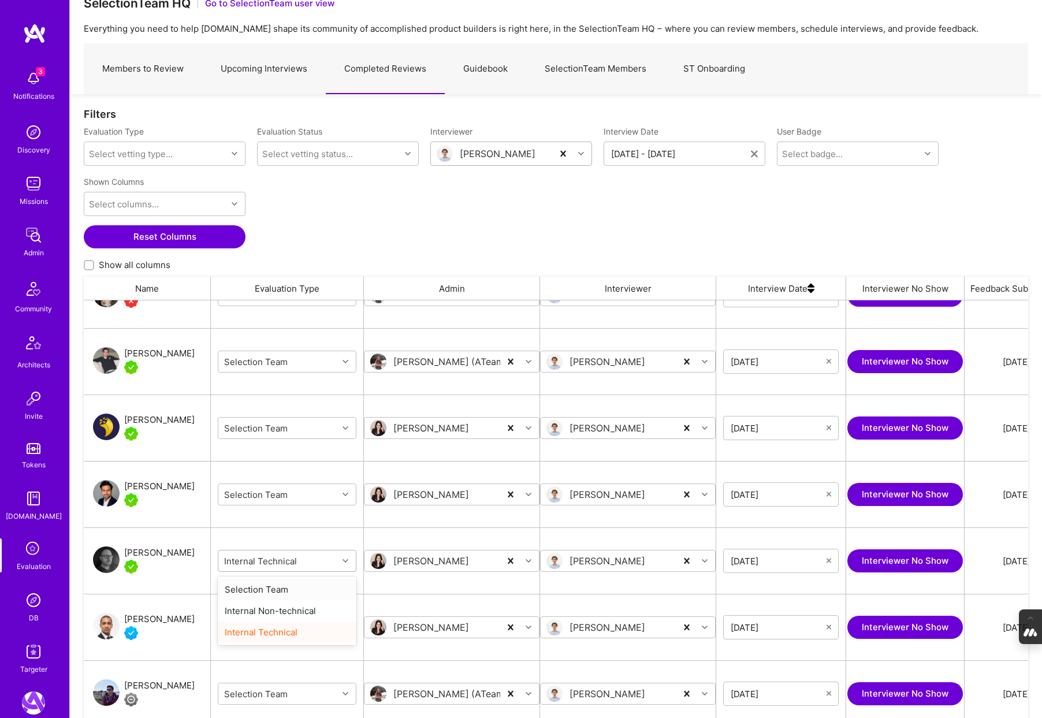
click at [346, 556] on div "grid" at bounding box center [347, 560] width 18 height 15
click at [277, 588] on div "Selection Team" at bounding box center [287, 589] width 139 height 21
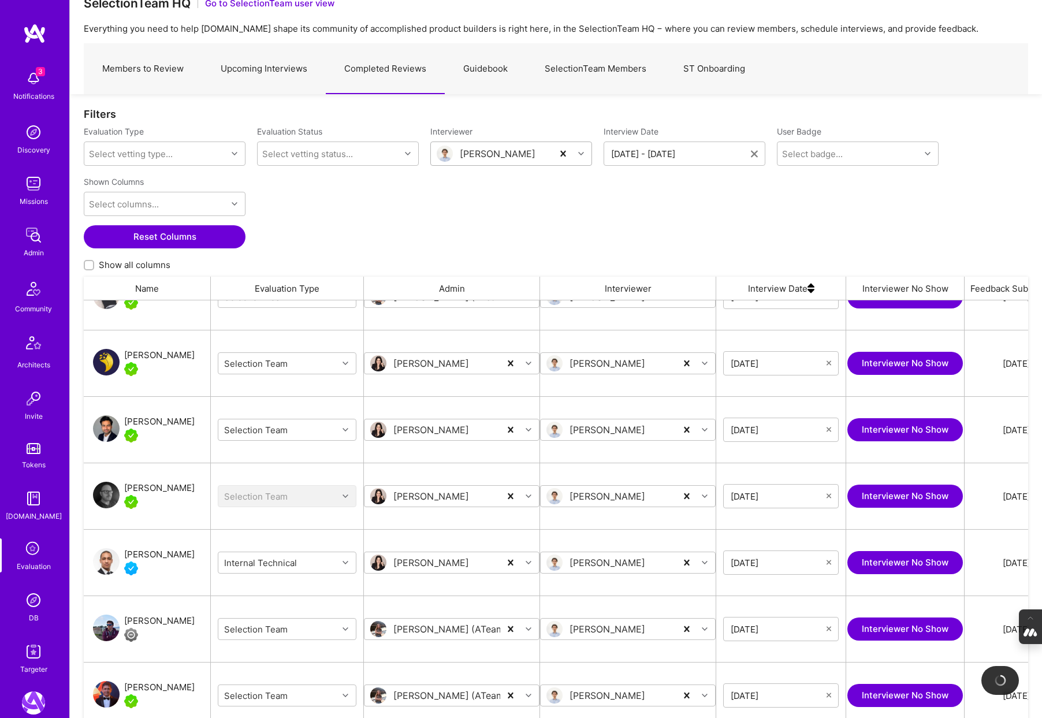
scroll to position [373, 0]
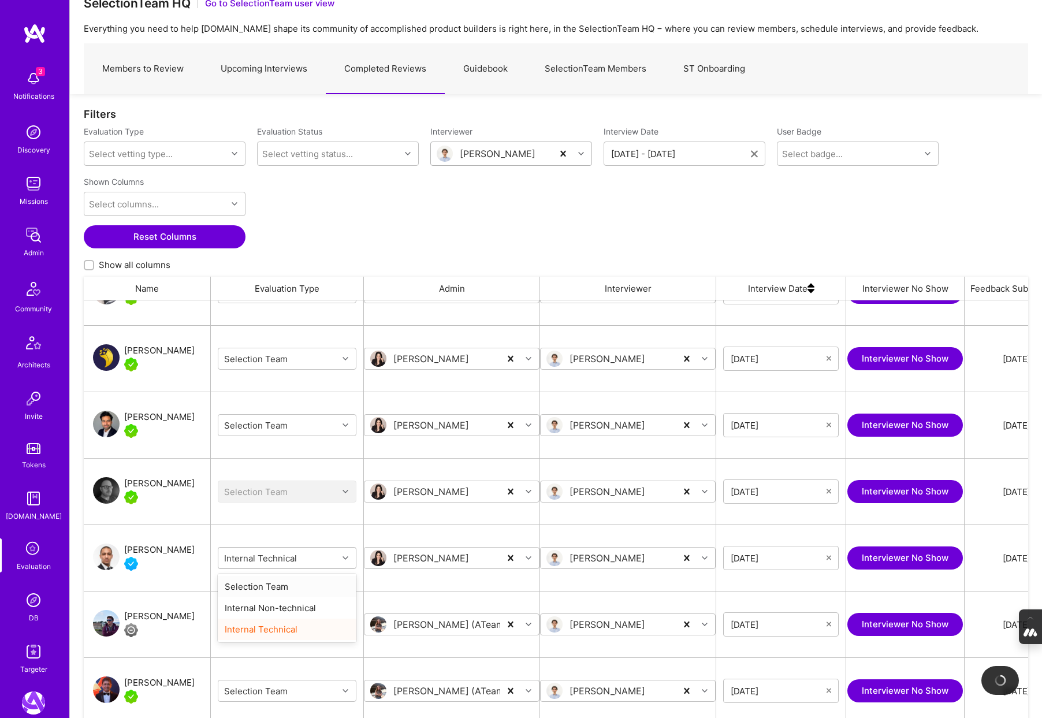
click at [346, 555] on icon "grid" at bounding box center [345, 558] width 6 height 6
click at [273, 584] on div "Selection Team" at bounding box center [287, 586] width 139 height 21
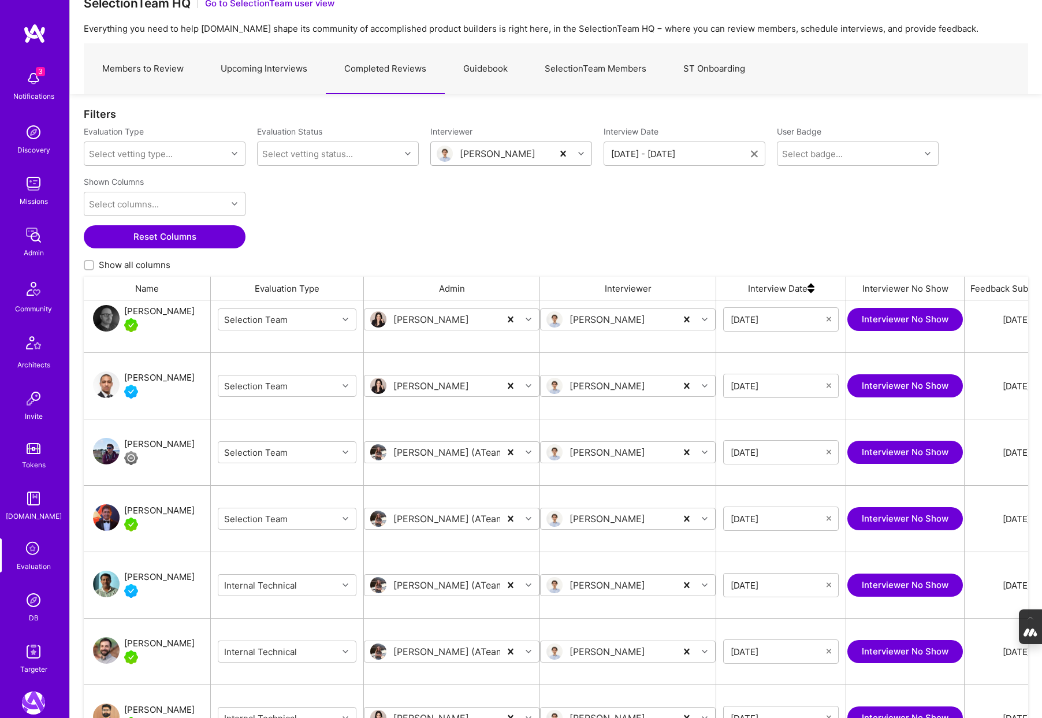
scroll to position [548, 0]
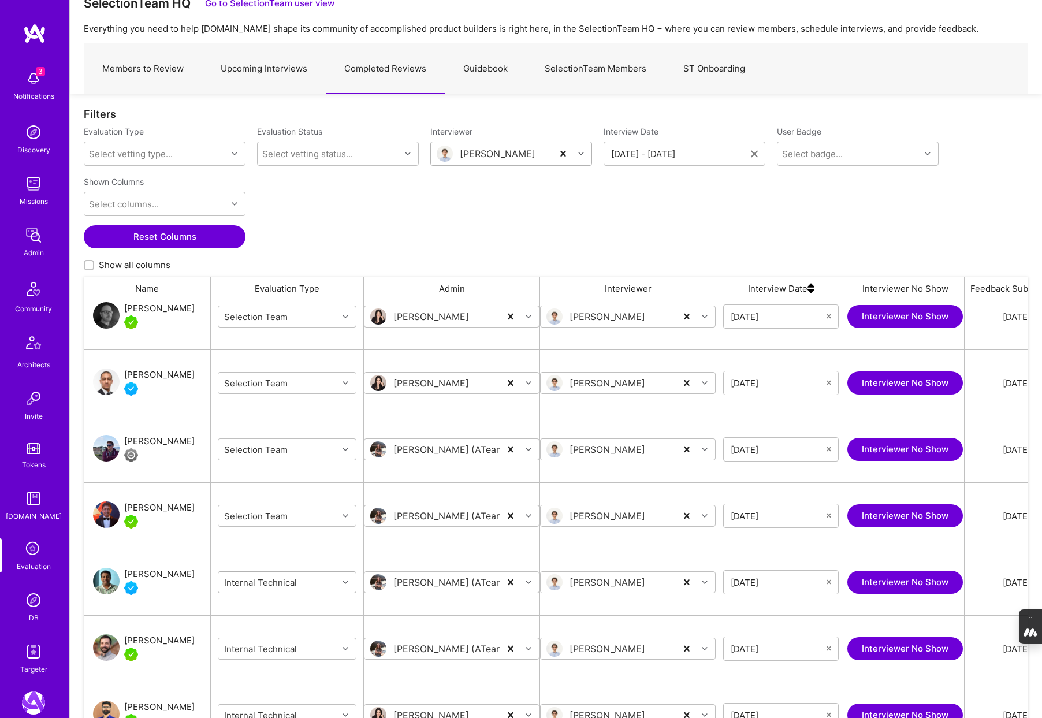
click at [334, 581] on div "Internal Technical" at bounding box center [278, 582] width 120 height 18
click at [346, 582] on icon "grid" at bounding box center [345, 582] width 6 height 6
click at [274, 613] on div "Selection Team" at bounding box center [287, 610] width 139 height 21
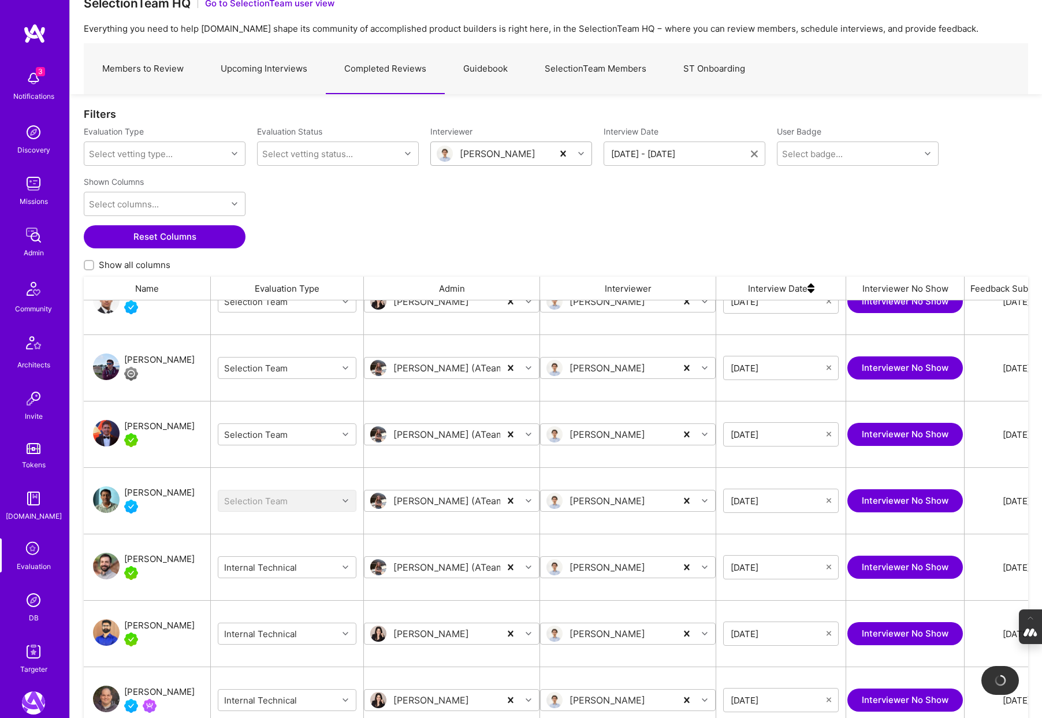
scroll to position [634, 0]
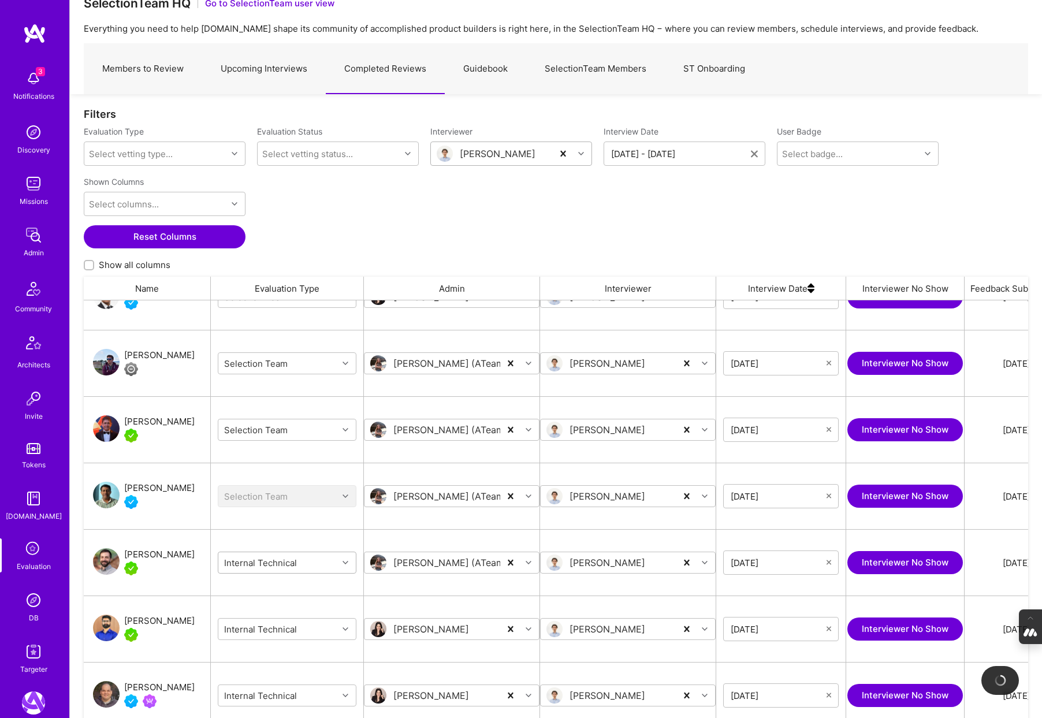
click at [345, 564] on icon "grid" at bounding box center [345, 563] width 6 height 6
click at [276, 587] on div "Selection Team" at bounding box center [287, 590] width 139 height 21
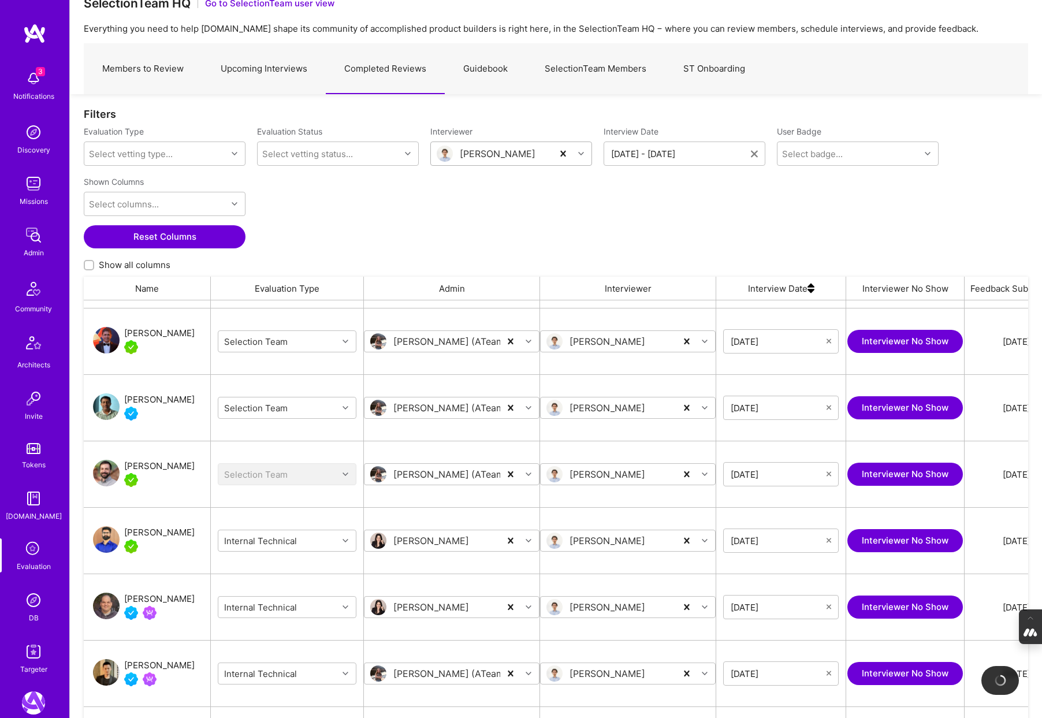
scroll to position [739, 0]
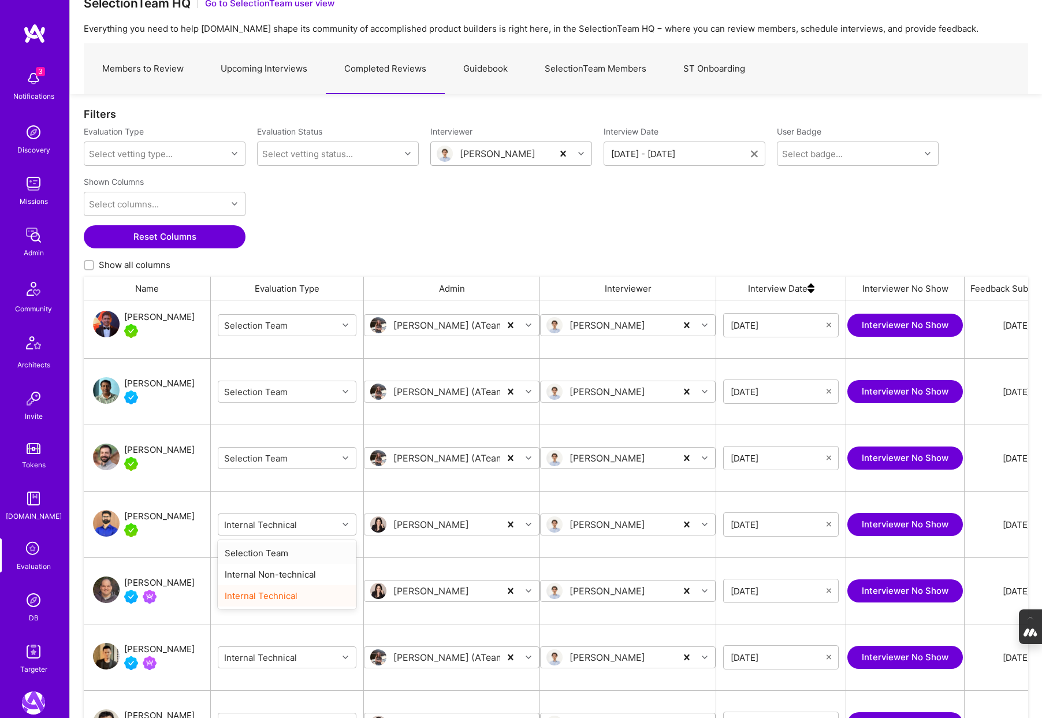
click at [342, 524] on icon "grid" at bounding box center [345, 524] width 6 height 6
click at [267, 552] on div "Selection Team" at bounding box center [287, 552] width 139 height 21
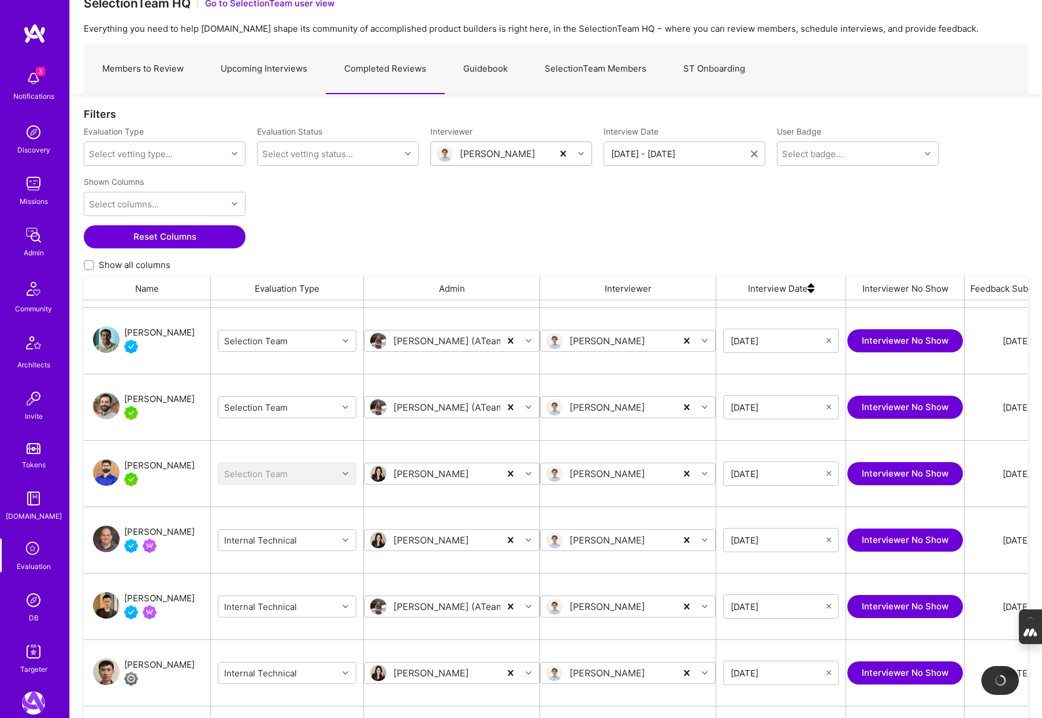
scroll to position [798, 0]
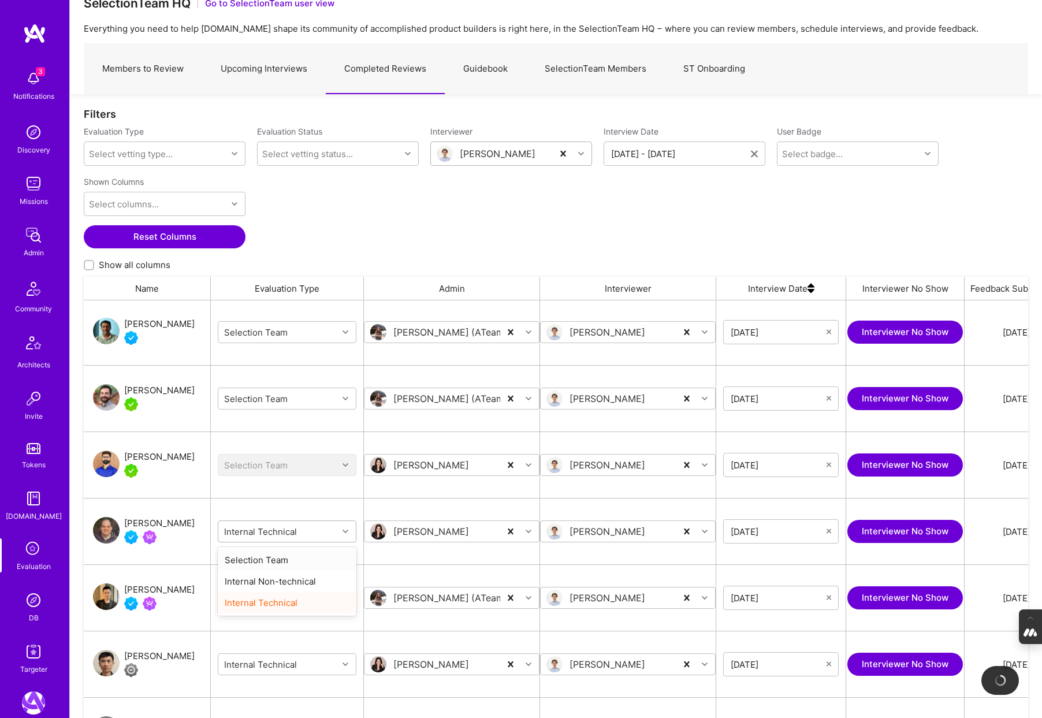
click at [346, 534] on div "grid" at bounding box center [347, 531] width 18 height 15
click at [279, 560] on div "Selection Team" at bounding box center [287, 559] width 139 height 21
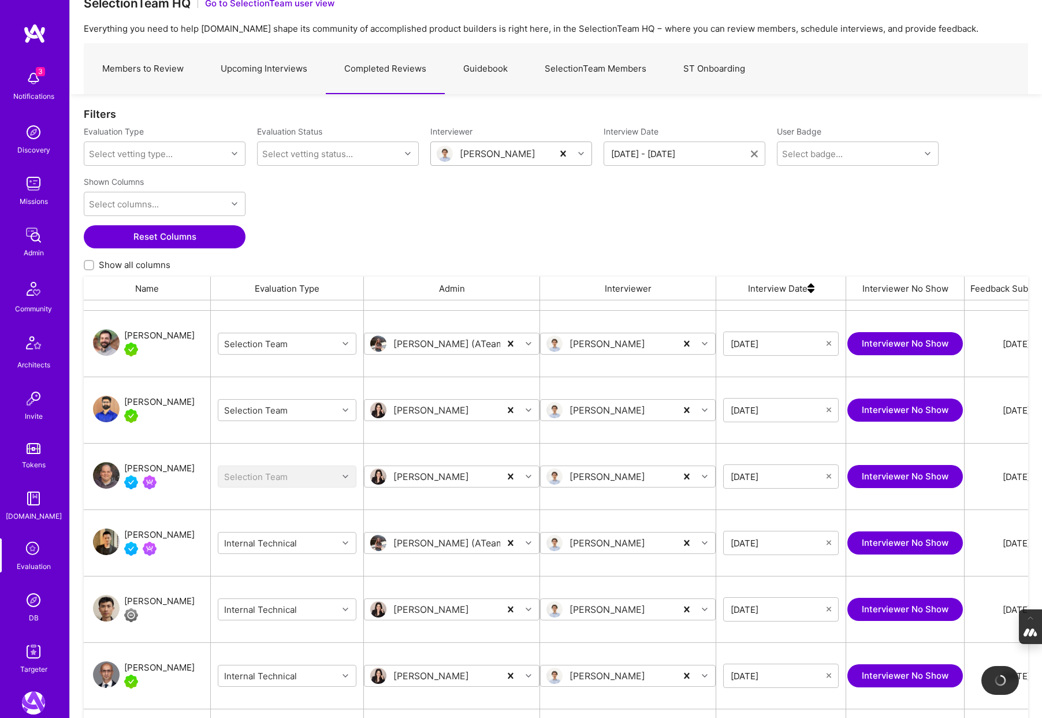
scroll to position [863, 0]
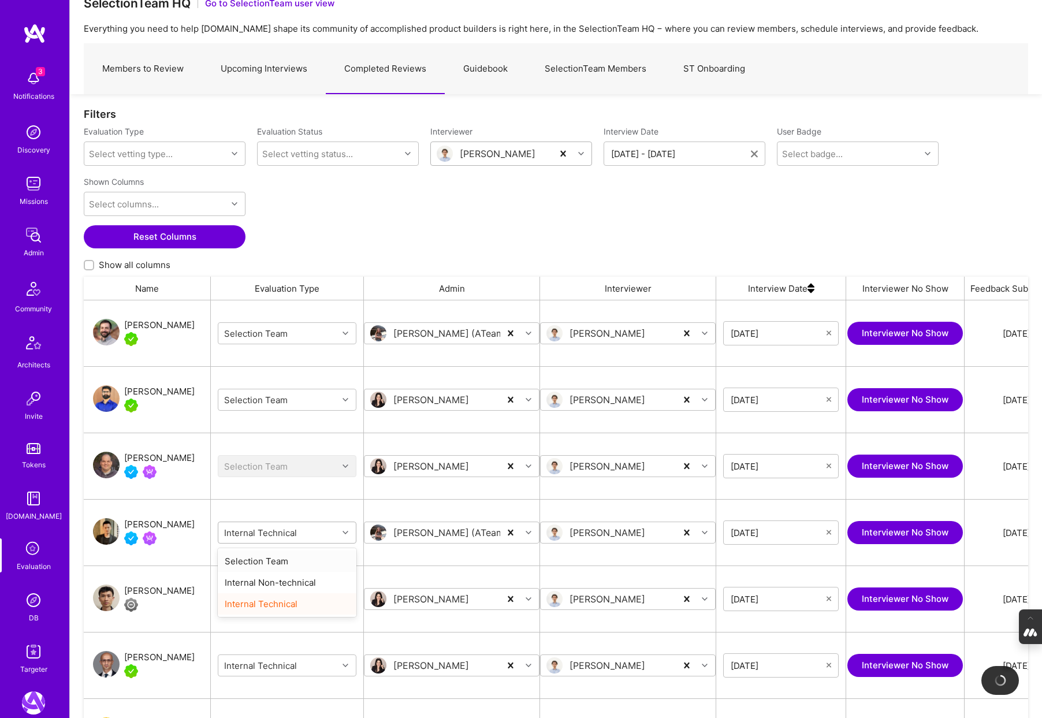
click at [344, 528] on div "grid" at bounding box center [347, 532] width 18 height 15
click at [262, 560] on div "Selection Team" at bounding box center [287, 560] width 139 height 21
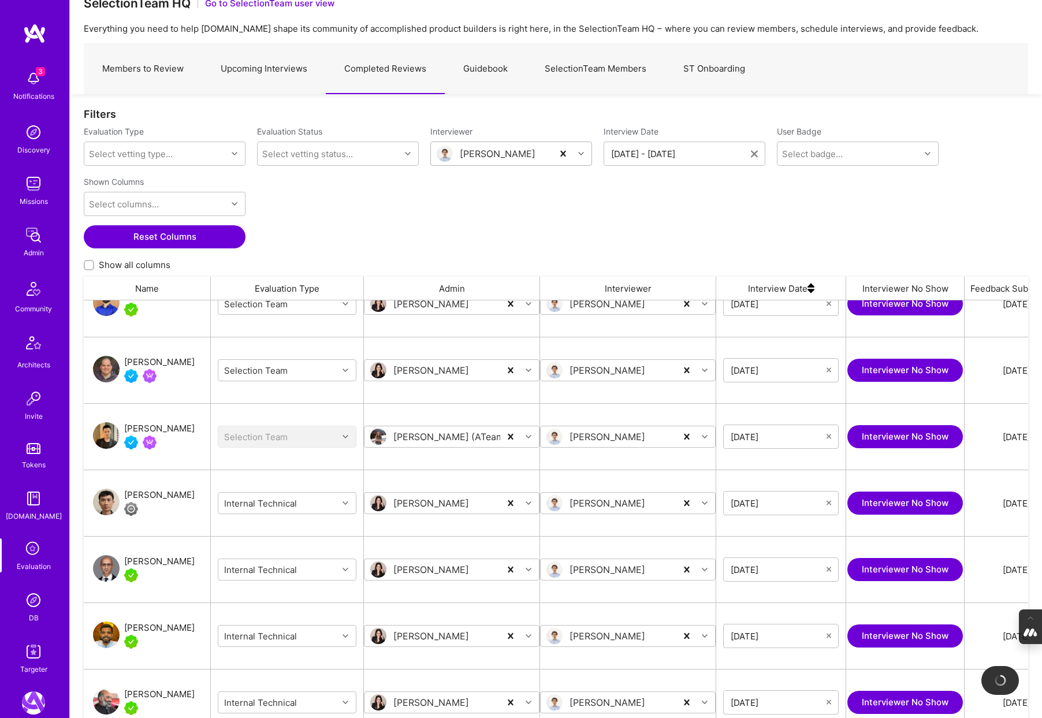
scroll to position [961, 0]
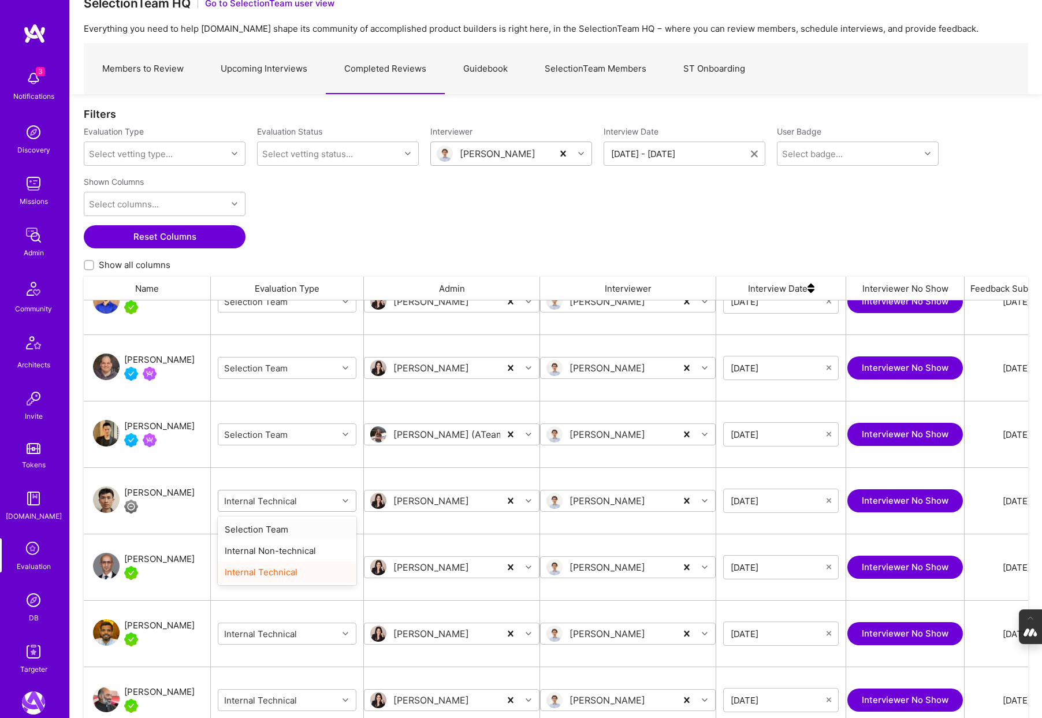
click at [345, 499] on icon "grid" at bounding box center [345, 501] width 6 height 6
click at [272, 529] on div "Selection Team" at bounding box center [287, 529] width 139 height 21
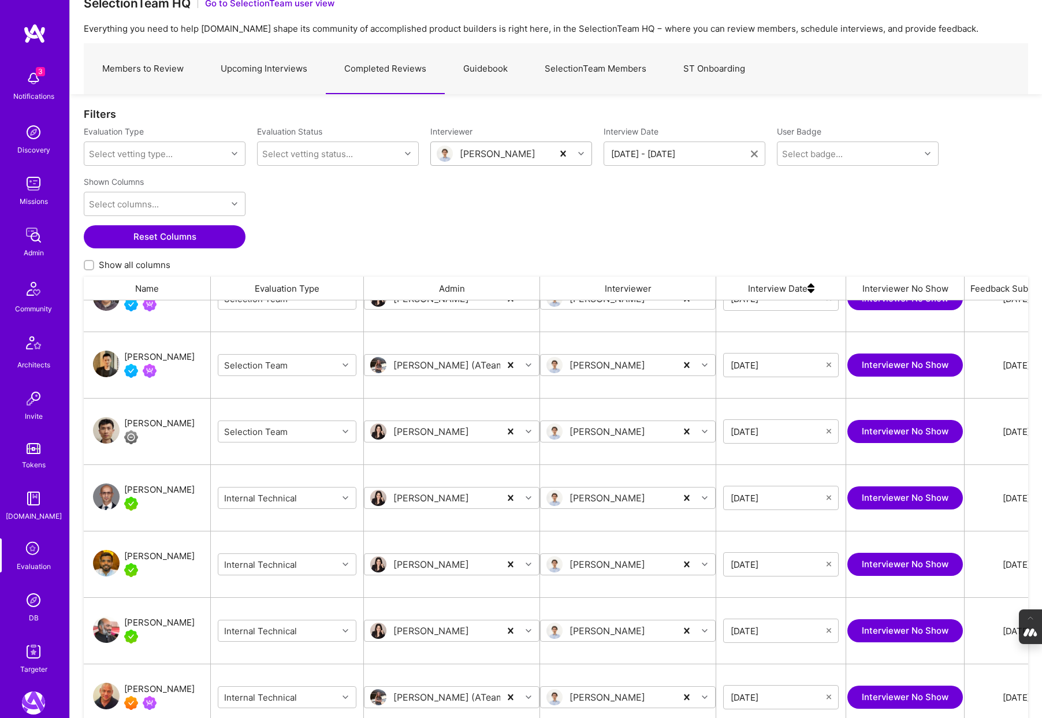
scroll to position [1035, 0]
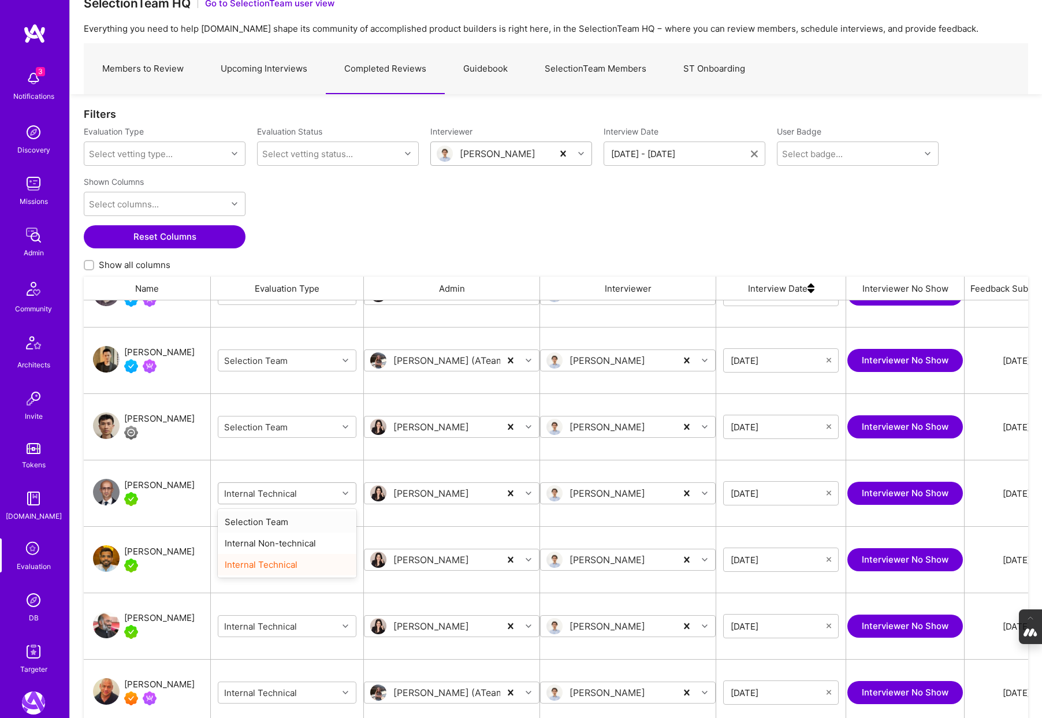
click at [350, 493] on div "grid" at bounding box center [347, 493] width 18 height 15
click at [271, 523] on div "Selection Team" at bounding box center [287, 521] width 139 height 21
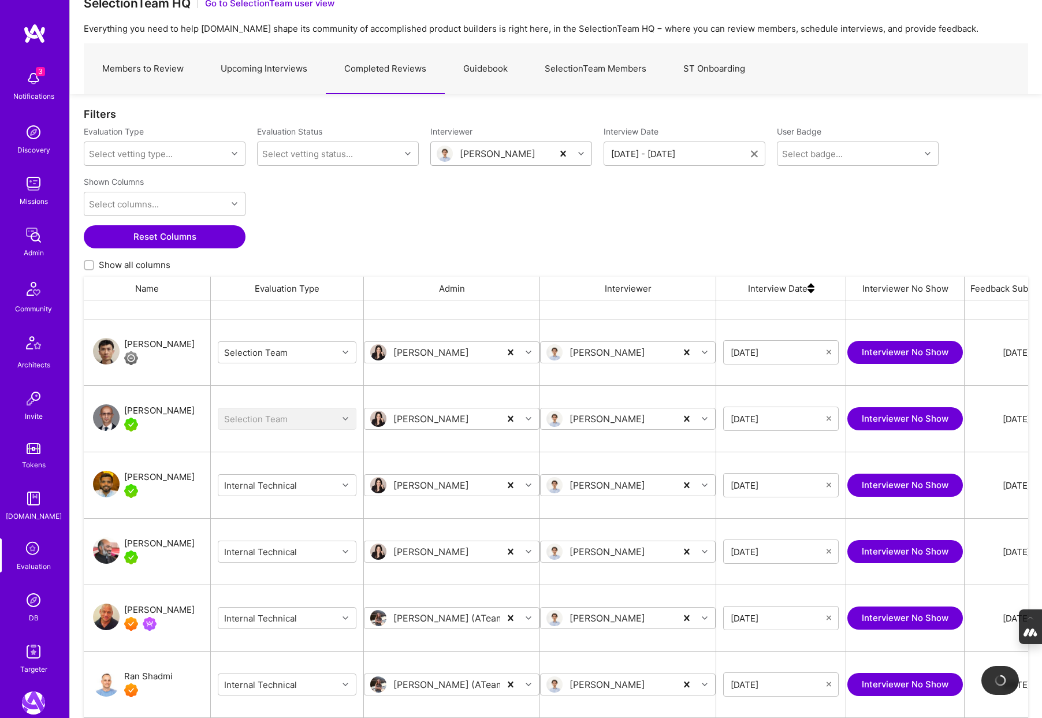
scroll to position [1120, 0]
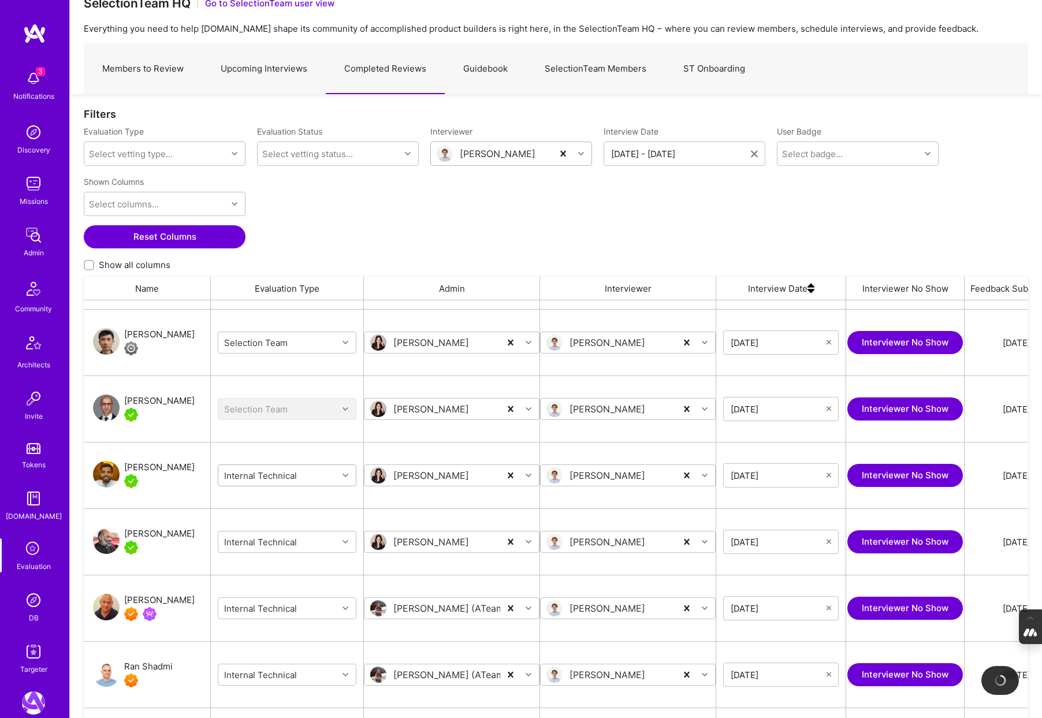
click at [349, 477] on div "grid" at bounding box center [347, 475] width 18 height 15
click at [277, 504] on div "Selection Team" at bounding box center [287, 503] width 139 height 21
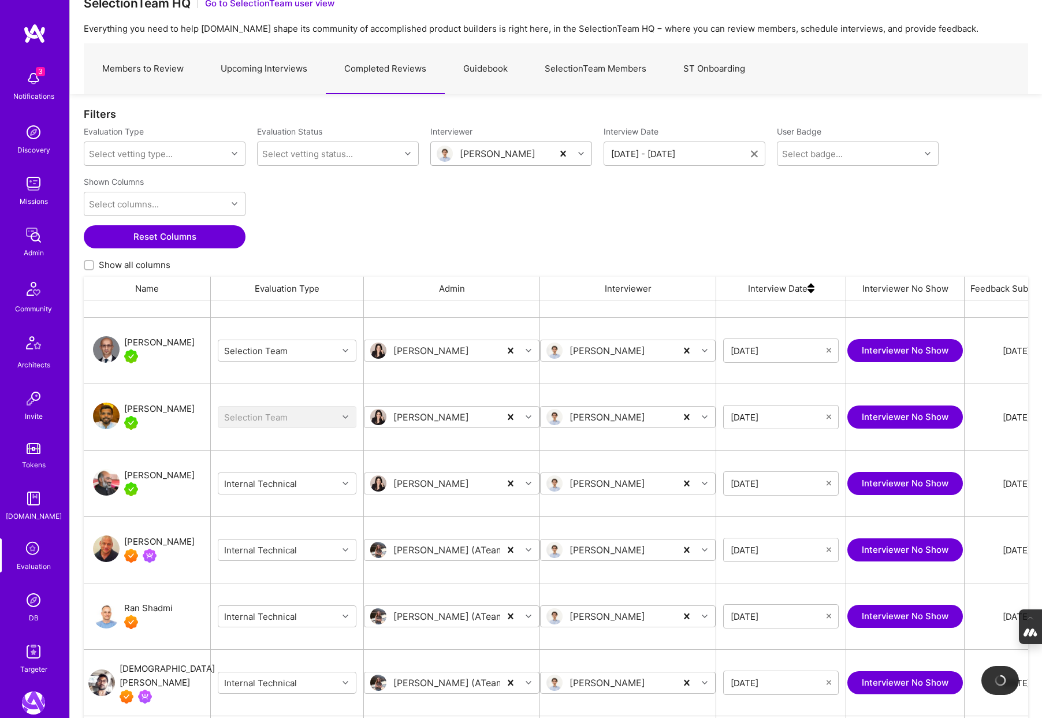
scroll to position [1196, 0]
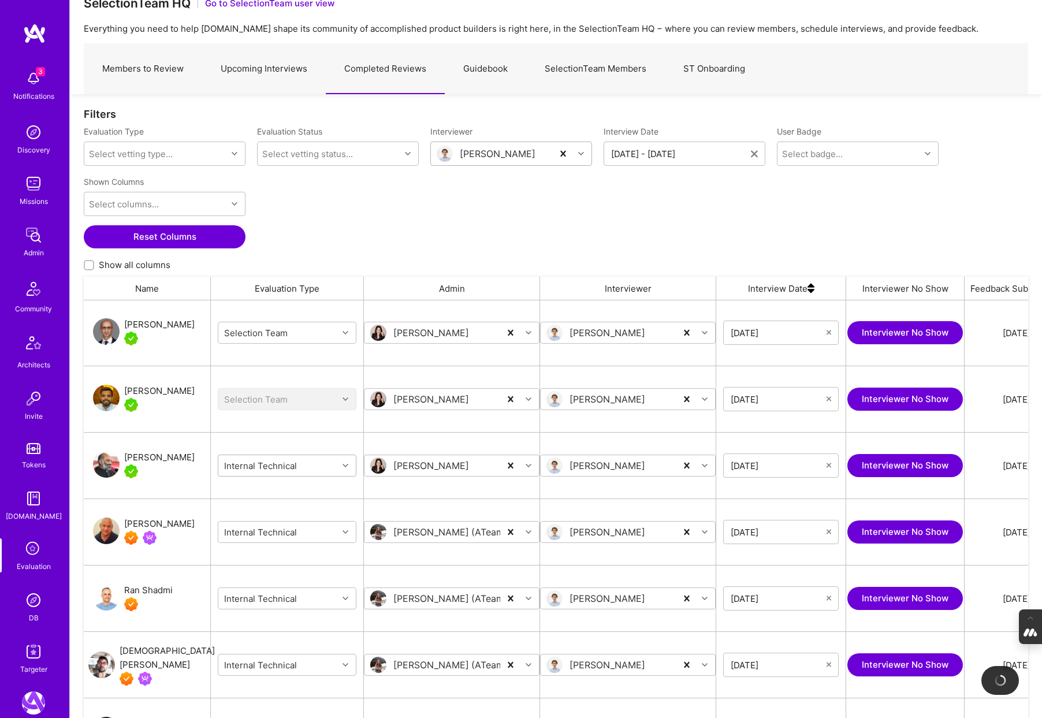
click at [346, 465] on icon "grid" at bounding box center [345, 466] width 6 height 6
click at [262, 490] on div "Selection Team" at bounding box center [287, 493] width 139 height 21
click at [348, 531] on icon "grid" at bounding box center [345, 531] width 6 height 6
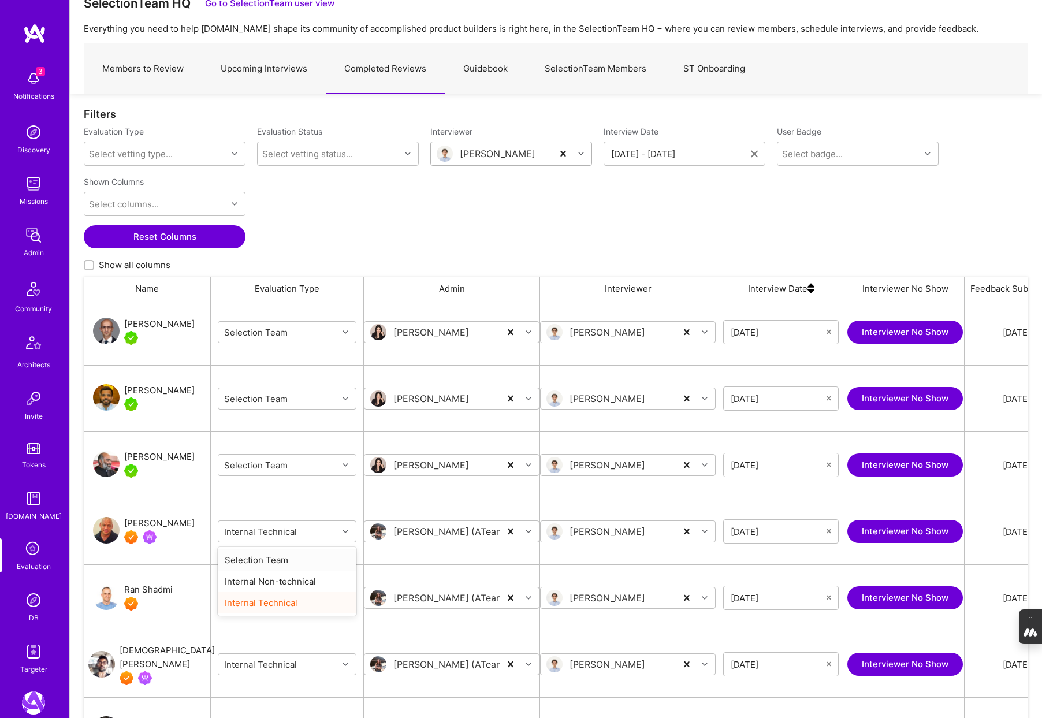
click at [277, 559] on div "Selection Team" at bounding box center [287, 559] width 139 height 21
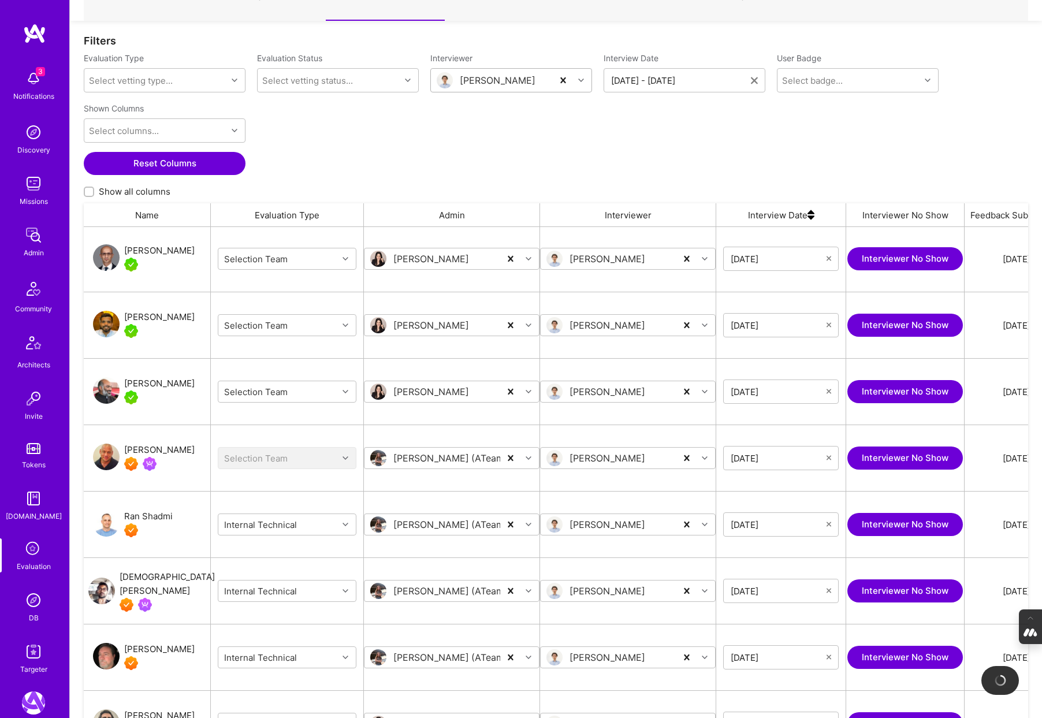
scroll to position [132, 0]
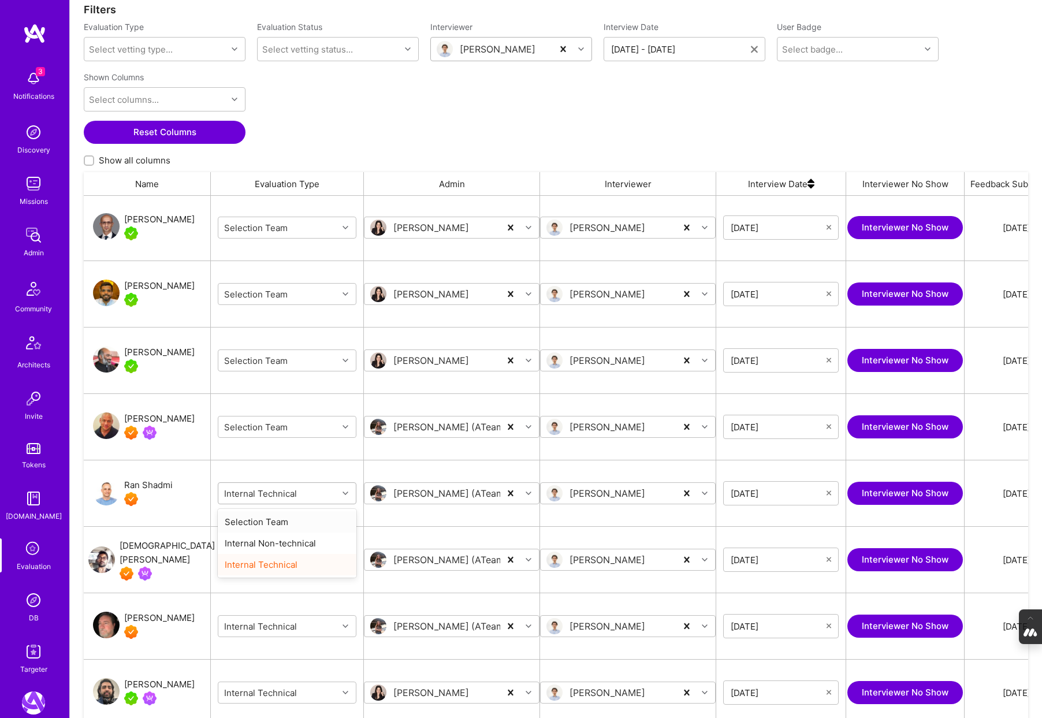
click at [342, 493] on icon "grid" at bounding box center [345, 493] width 6 height 6
click at [272, 525] on div "Selection Team" at bounding box center [287, 521] width 139 height 21
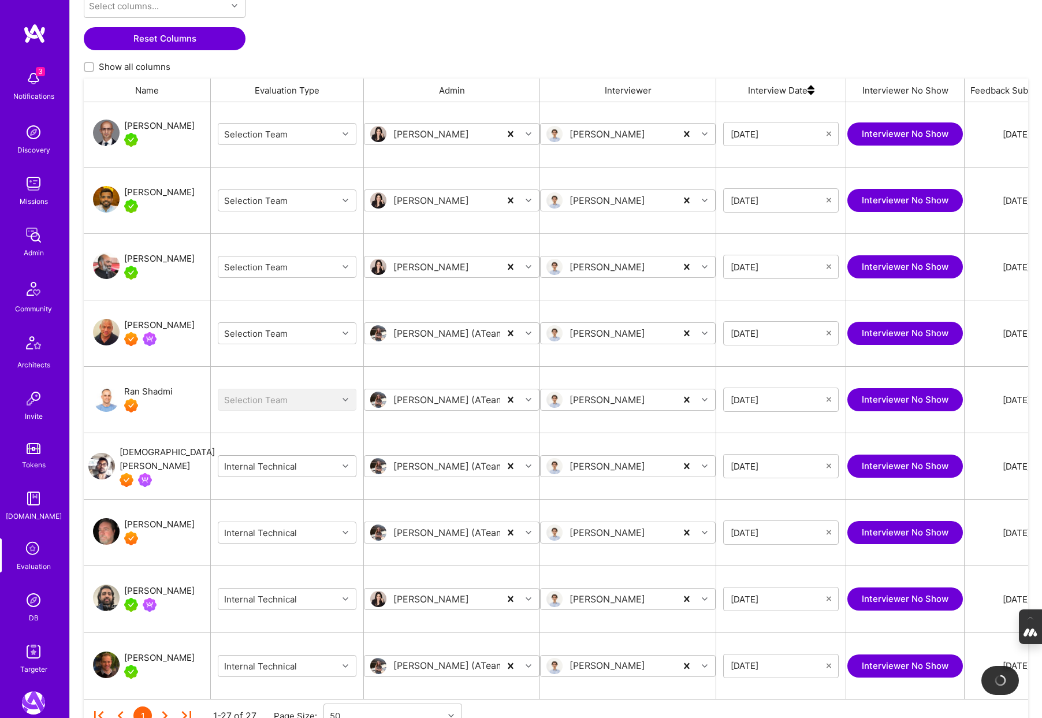
scroll to position [228, 0]
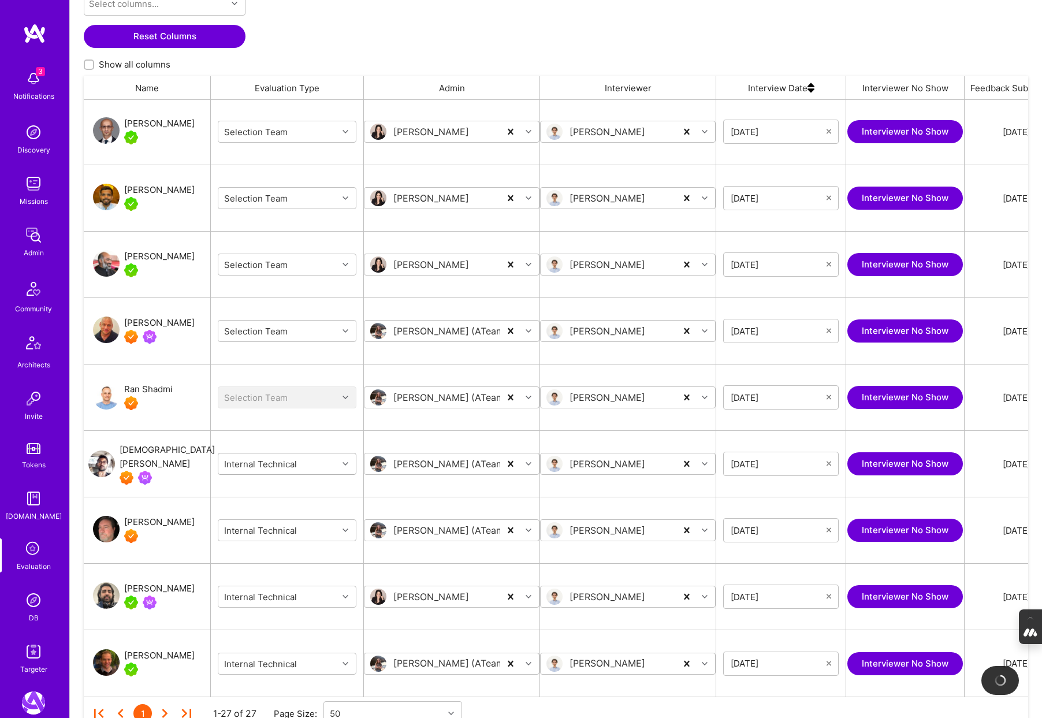
click at [346, 463] on icon "grid" at bounding box center [345, 464] width 6 height 6
click at [284, 495] on div "Selection Team" at bounding box center [287, 492] width 139 height 21
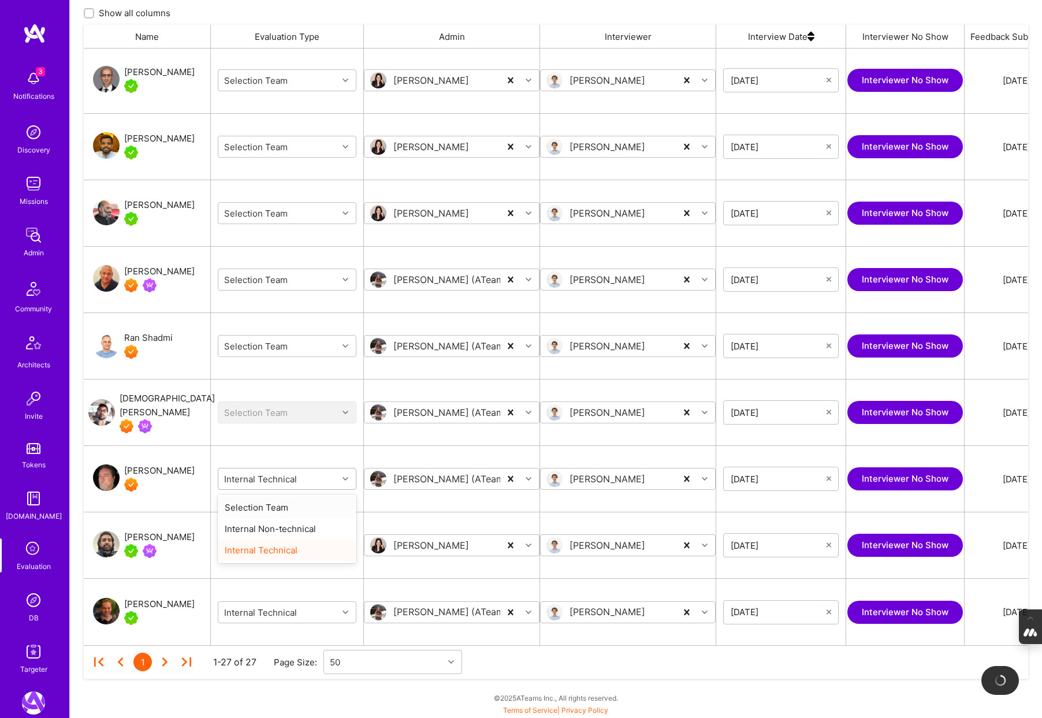
click at [345, 477] on icon "grid" at bounding box center [345, 479] width 6 height 6
click at [282, 505] on div "Selection Team" at bounding box center [287, 507] width 139 height 21
click at [340, 543] on div "grid" at bounding box center [347, 545] width 18 height 15
click at [269, 575] on div "Selection Team" at bounding box center [287, 573] width 139 height 21
click at [340, 613] on div "grid" at bounding box center [347, 612] width 18 height 15
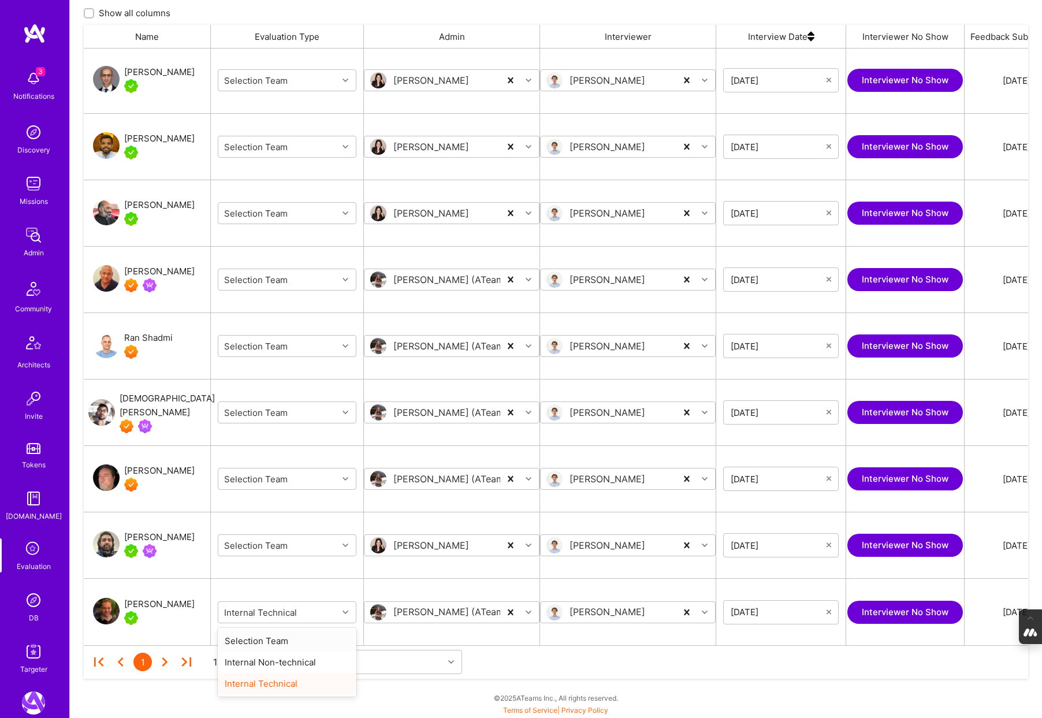
click at [276, 640] on div "Selection Team" at bounding box center [287, 640] width 139 height 21
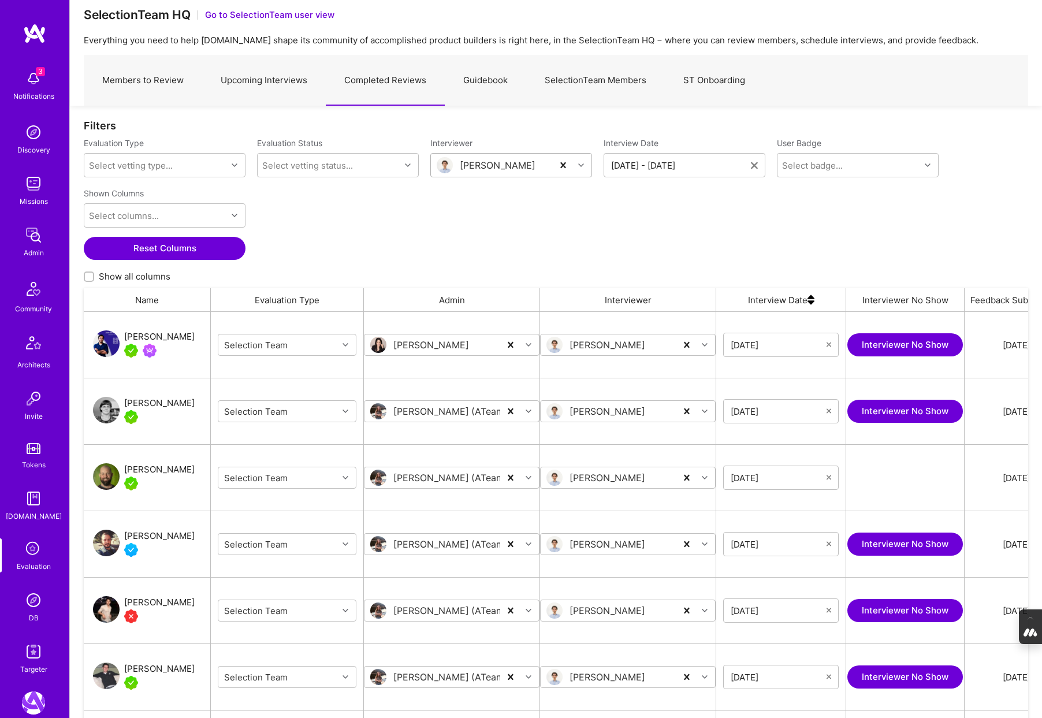
scroll to position [0, 0]
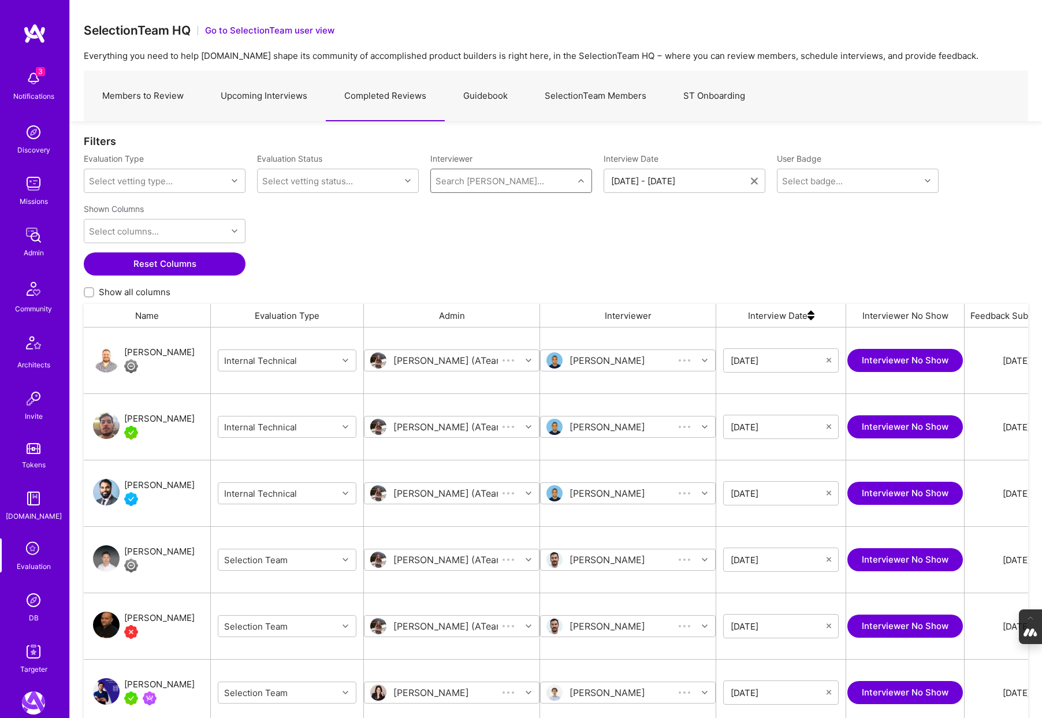
scroll to position [596, 944]
type input "adrian"
click at [497, 213] on div "Adrian Tineo" at bounding box center [505, 210] width 76 height 12
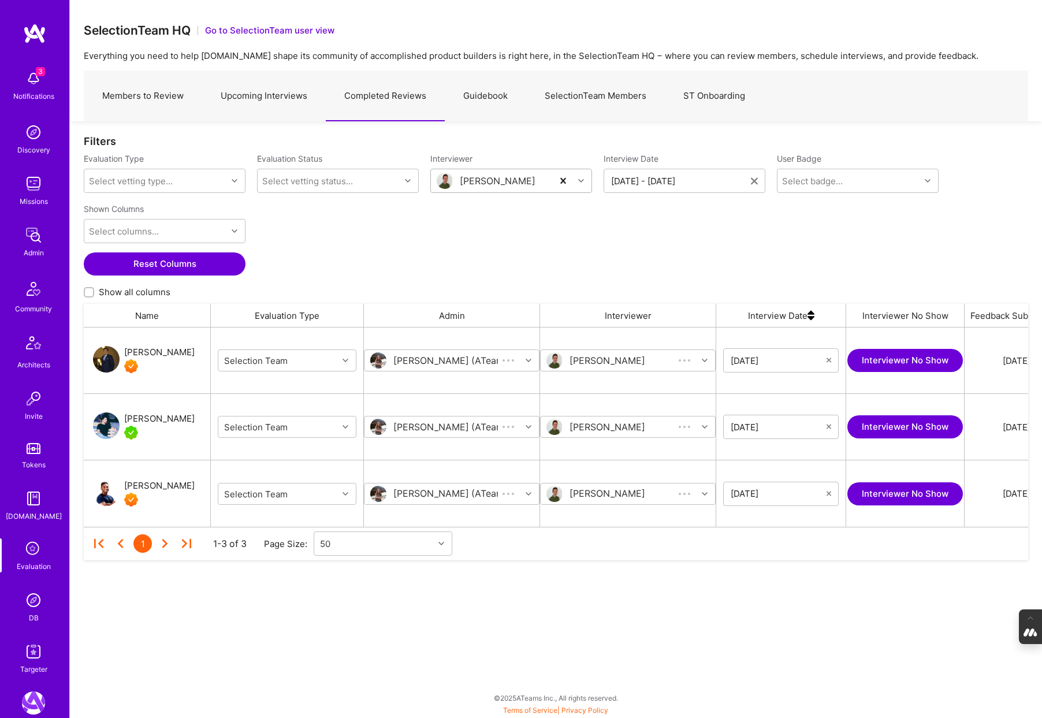
scroll to position [199, 944]
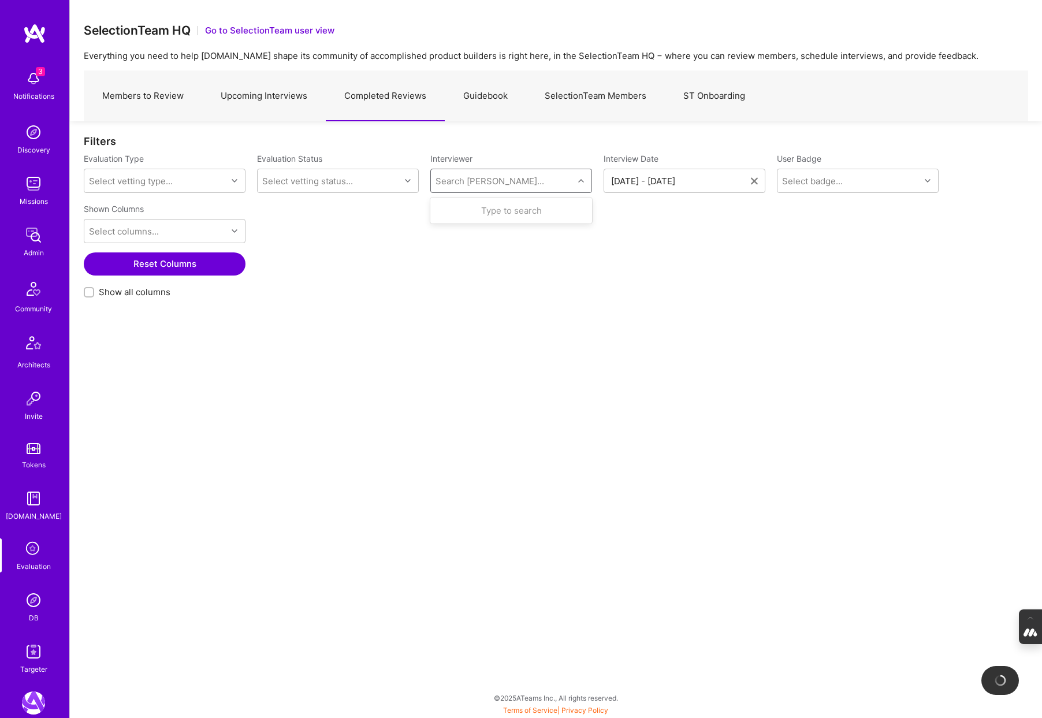
click at [453, 177] on div "Search [PERSON_NAME]..." at bounding box center [489, 181] width 109 height 12
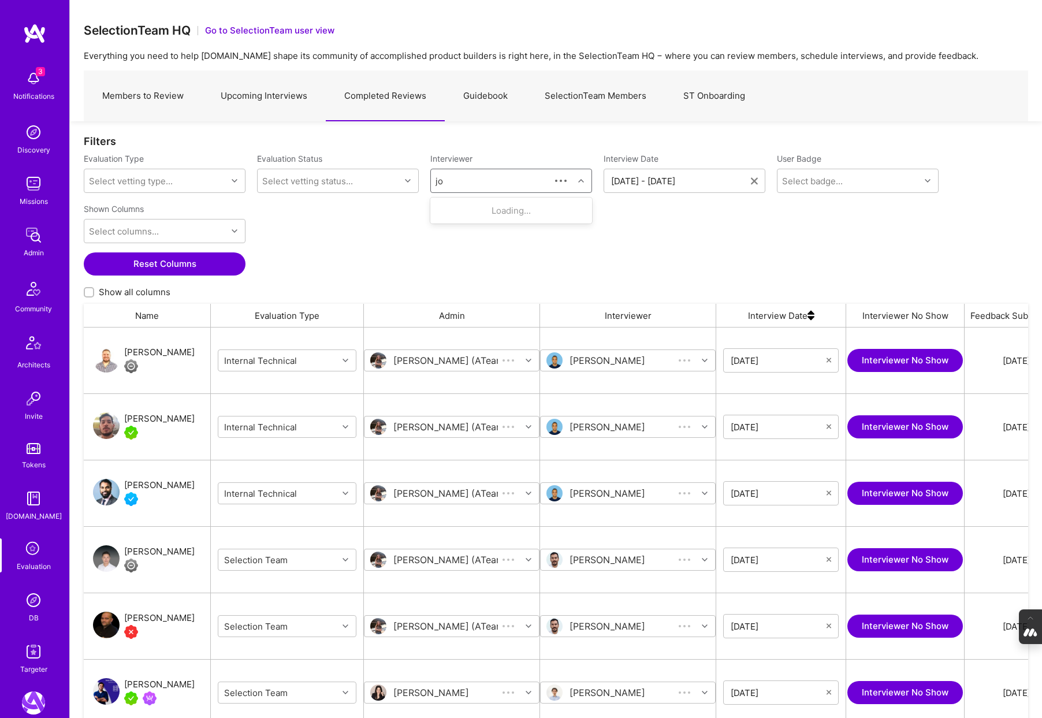
scroll to position [596, 944]
type input "johan"
click at [490, 212] on div "[PERSON_NAME]" at bounding box center [505, 210] width 76 height 12
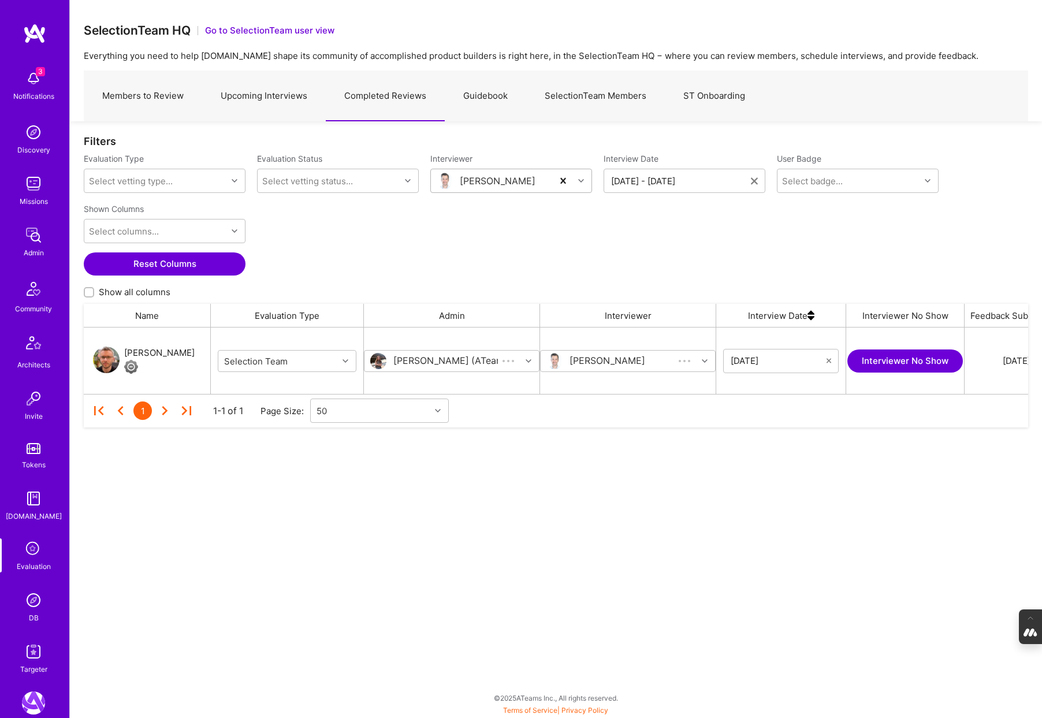
scroll to position [66, 944]
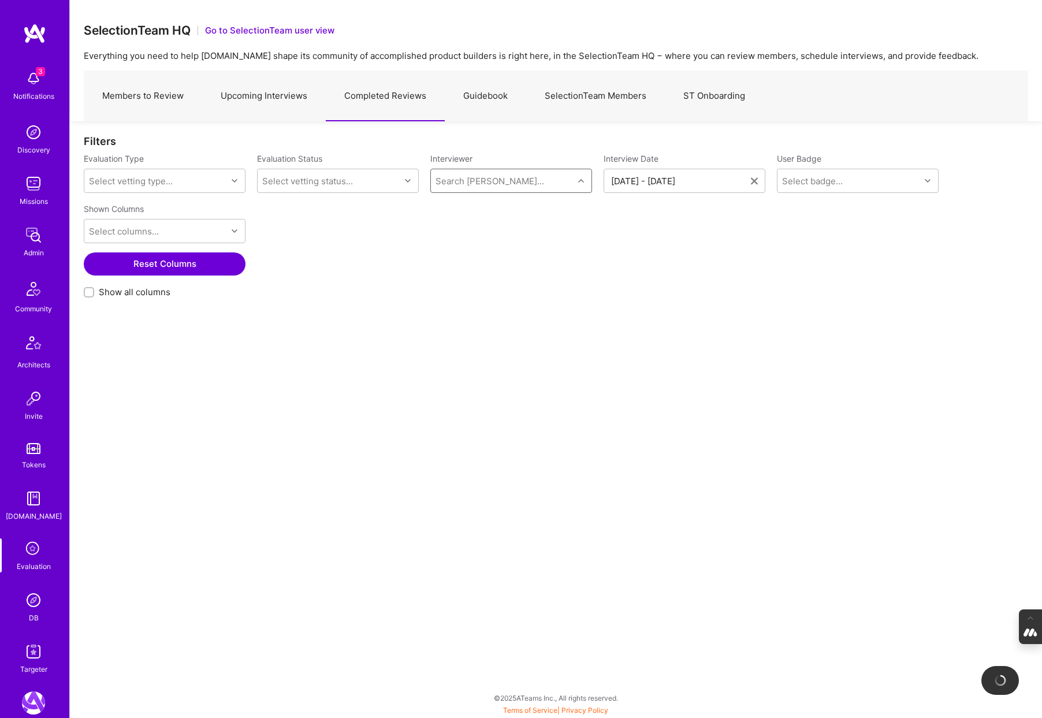
click at [502, 180] on div "Search [PERSON_NAME]..." at bounding box center [502, 180] width 143 height 23
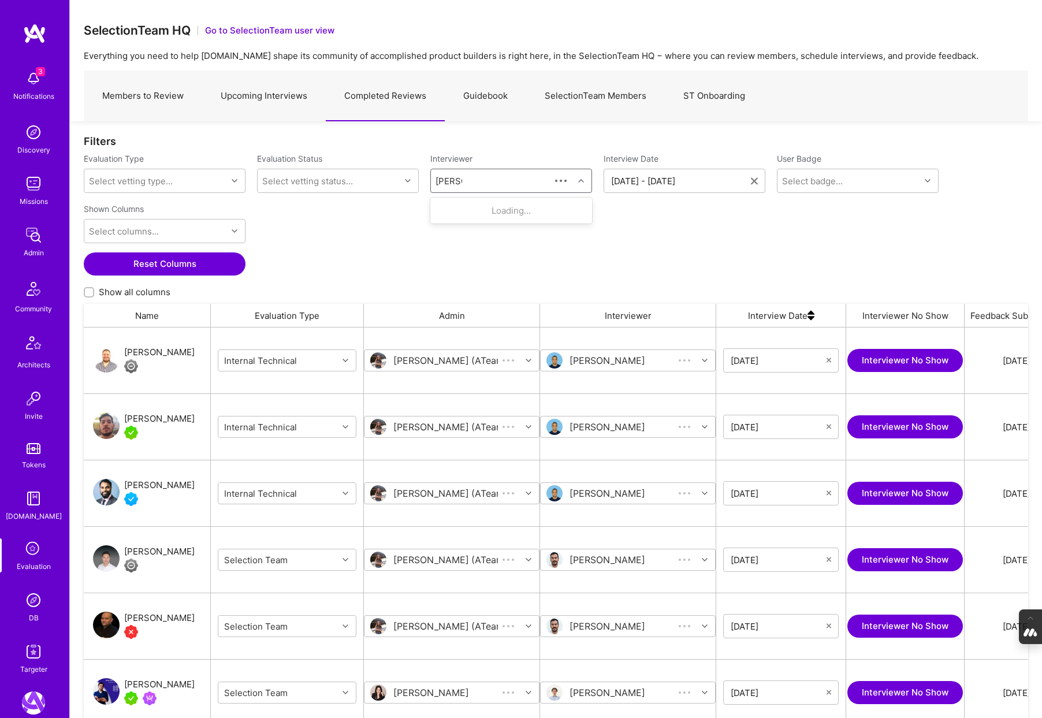
scroll to position [596, 944]
type input "marcelo"
click at [510, 217] on div "Selection Team" at bounding box center [505, 223] width 76 height 12
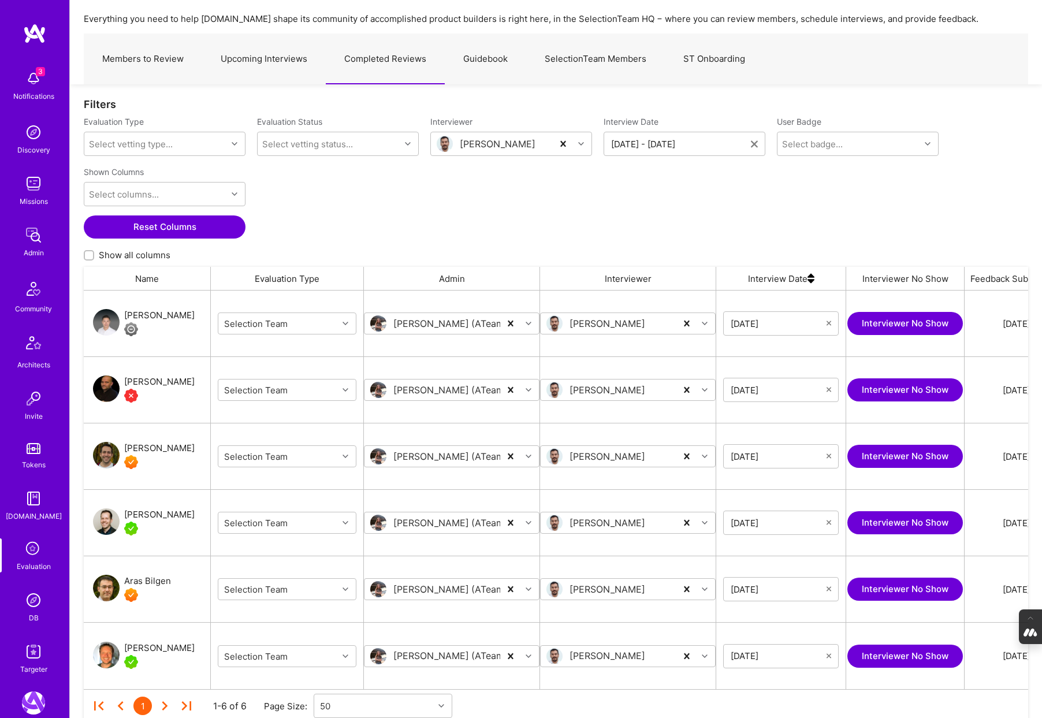
scroll to position [81, 0]
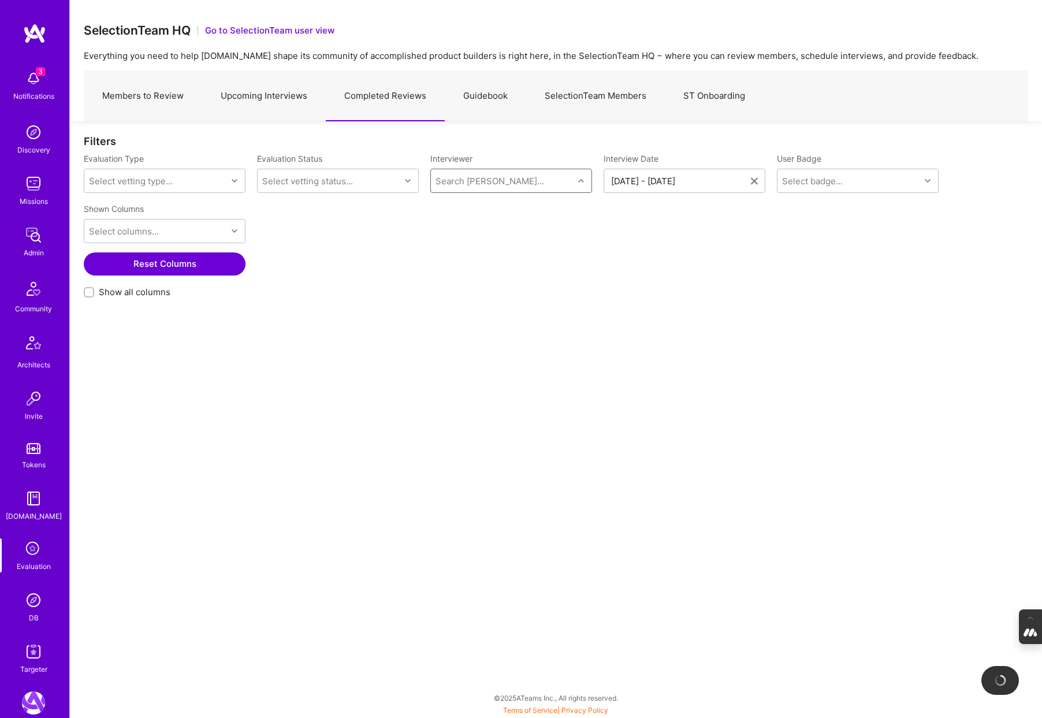
click at [463, 180] on div "Search [PERSON_NAME]..." at bounding box center [489, 181] width 109 height 12
type input "pedro"
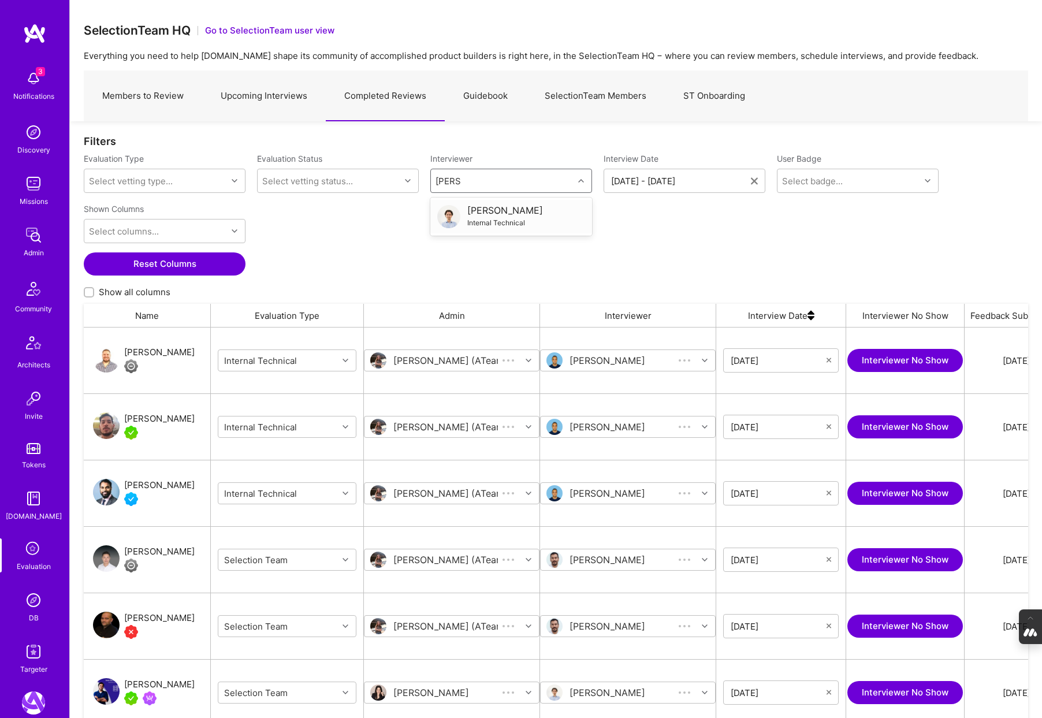
scroll to position [596, 944]
click at [491, 207] on div "[PERSON_NAME]" at bounding box center [505, 210] width 76 height 12
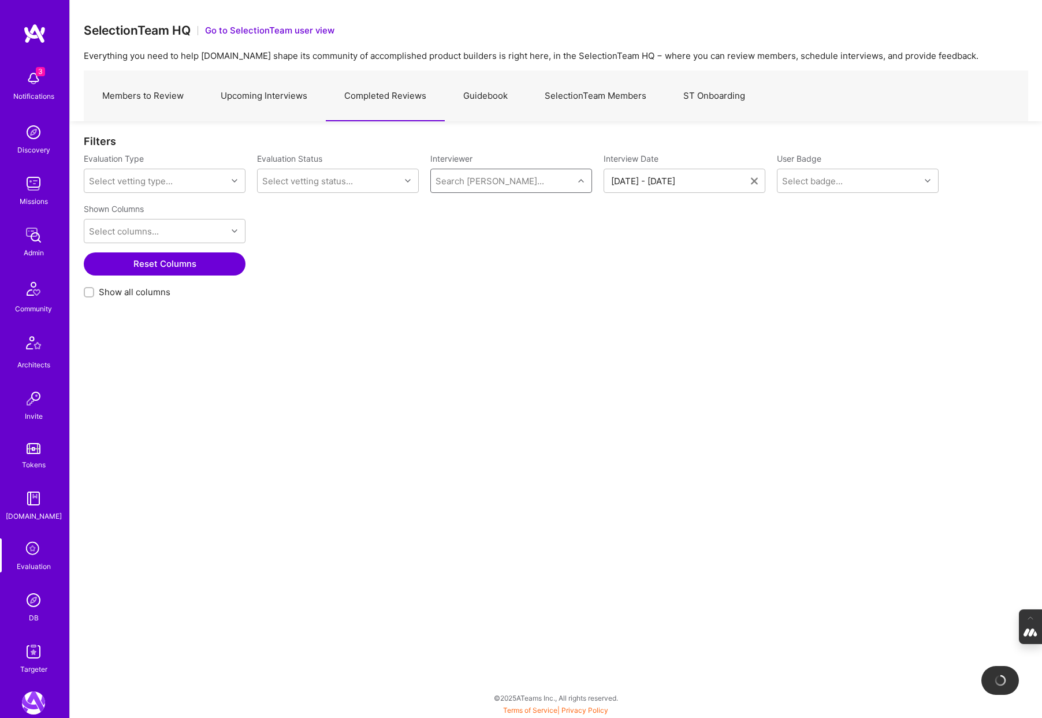
click at [480, 181] on div "Search [PERSON_NAME]..." at bounding box center [489, 181] width 109 height 12
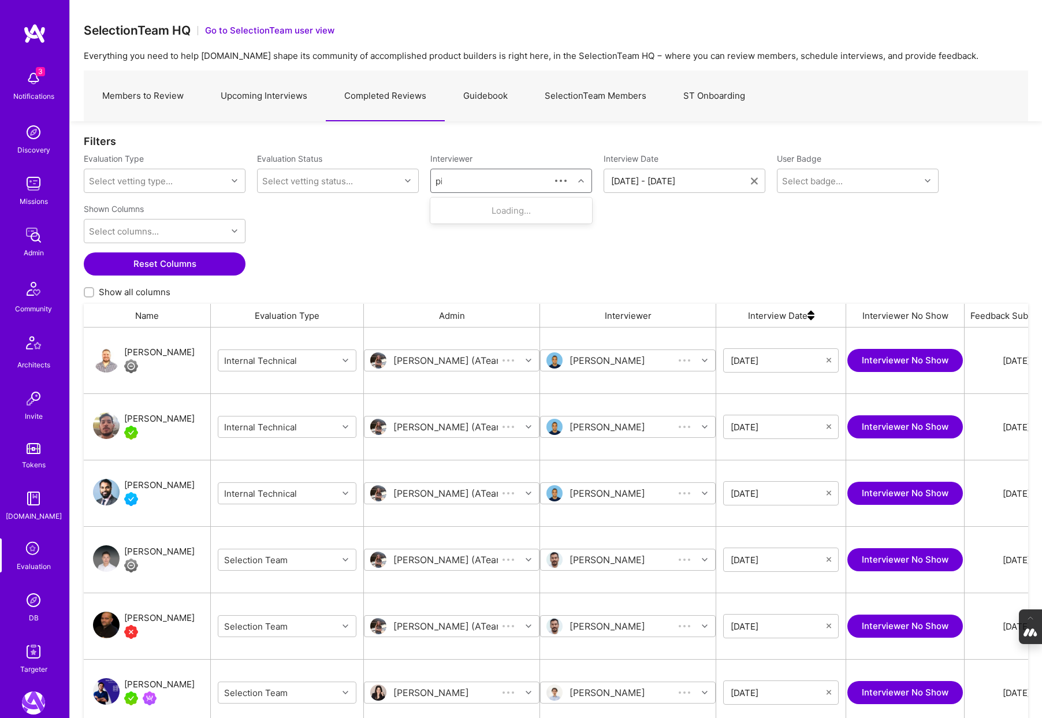
scroll to position [596, 944]
type input "piotr"
click at [489, 212] on div "[PERSON_NAME]" at bounding box center [505, 210] width 76 height 12
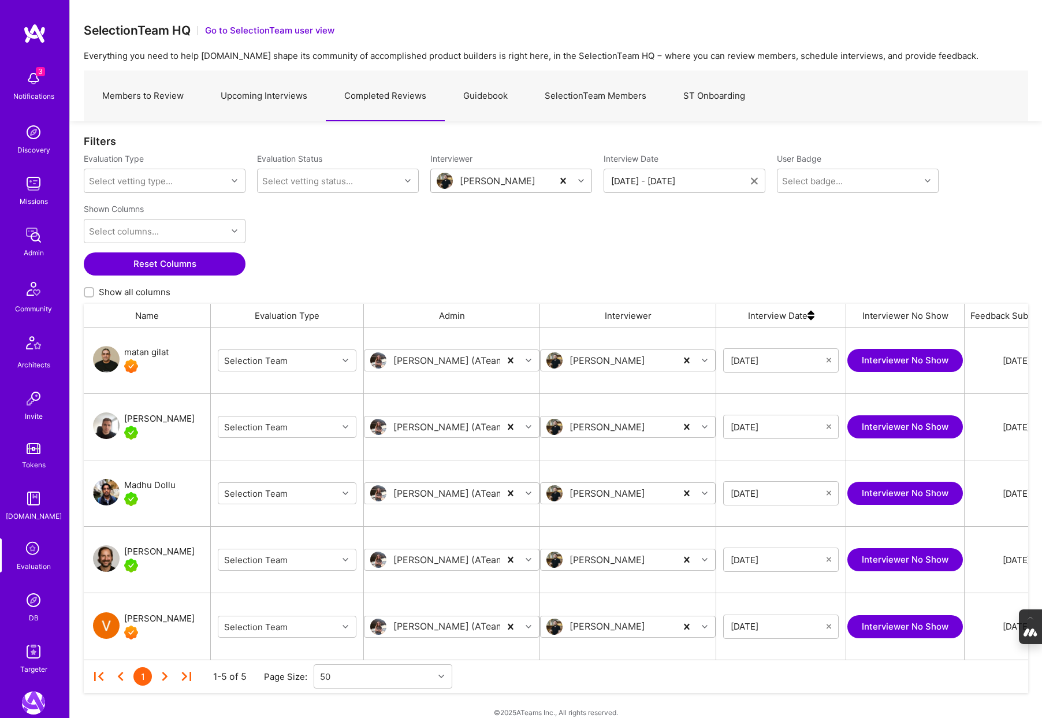
scroll to position [14, 0]
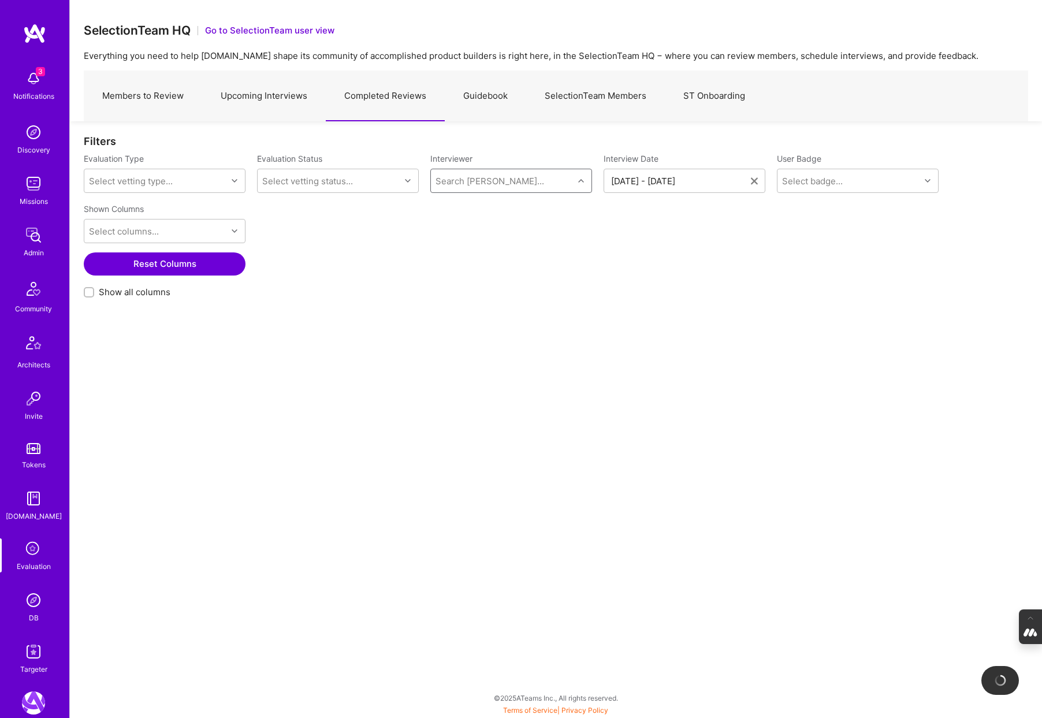
click at [469, 184] on div "Search [PERSON_NAME]..." at bounding box center [489, 181] width 109 height 12
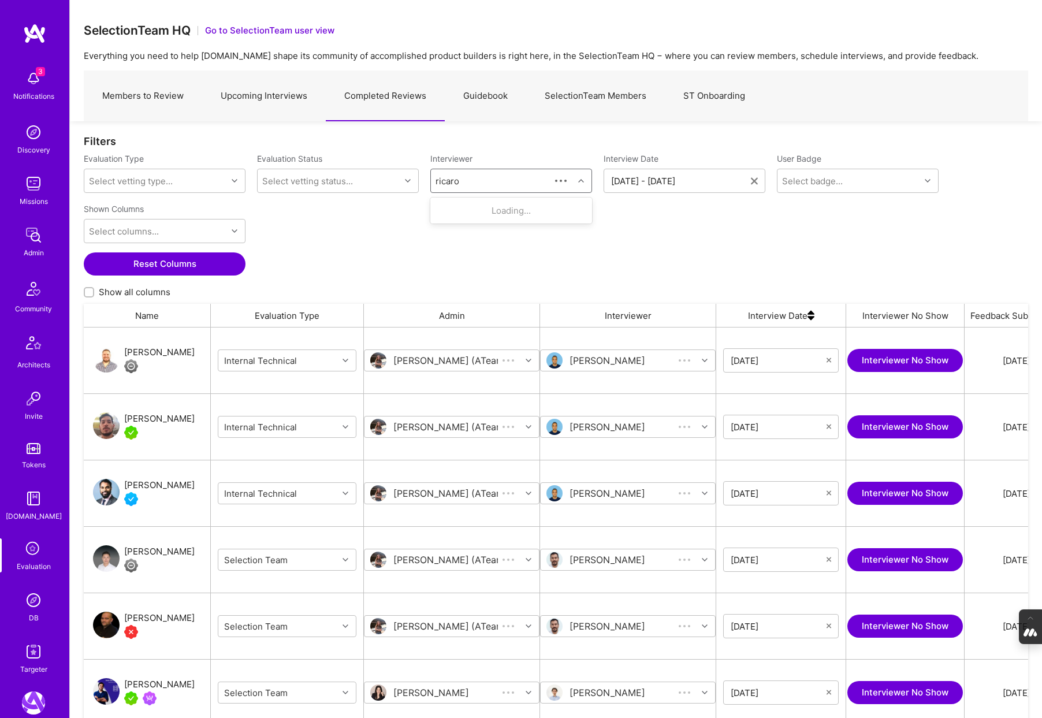
scroll to position [596, 944]
type input "ricardo"
click at [471, 208] on div "[PERSON_NAME]" at bounding box center [505, 210] width 76 height 12
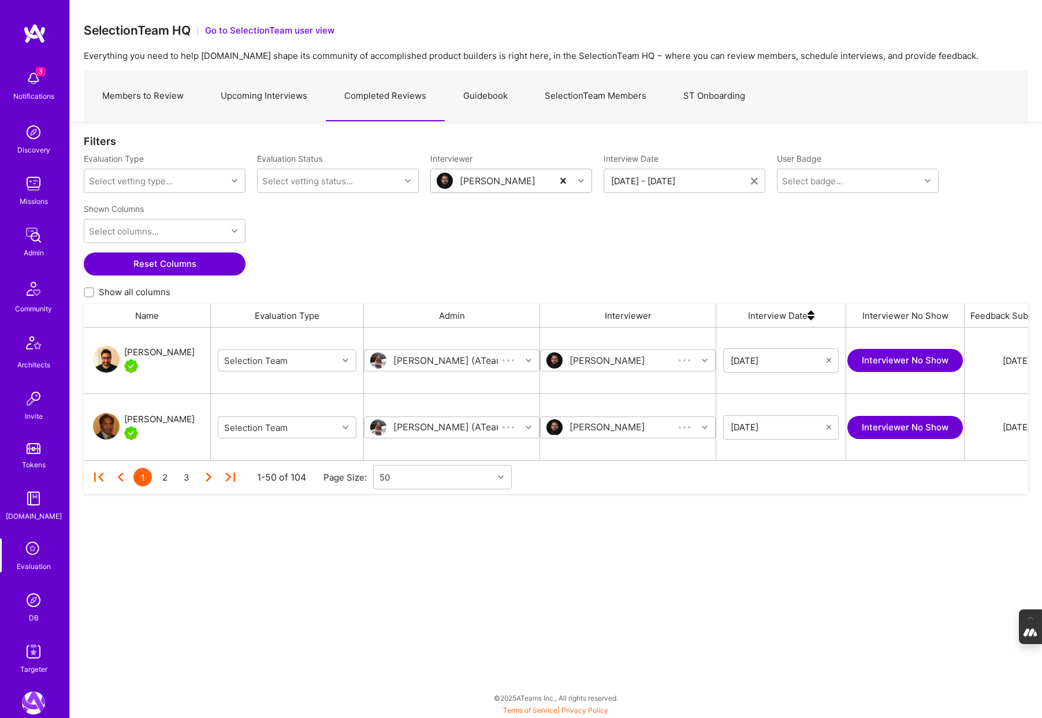
scroll to position [133, 944]
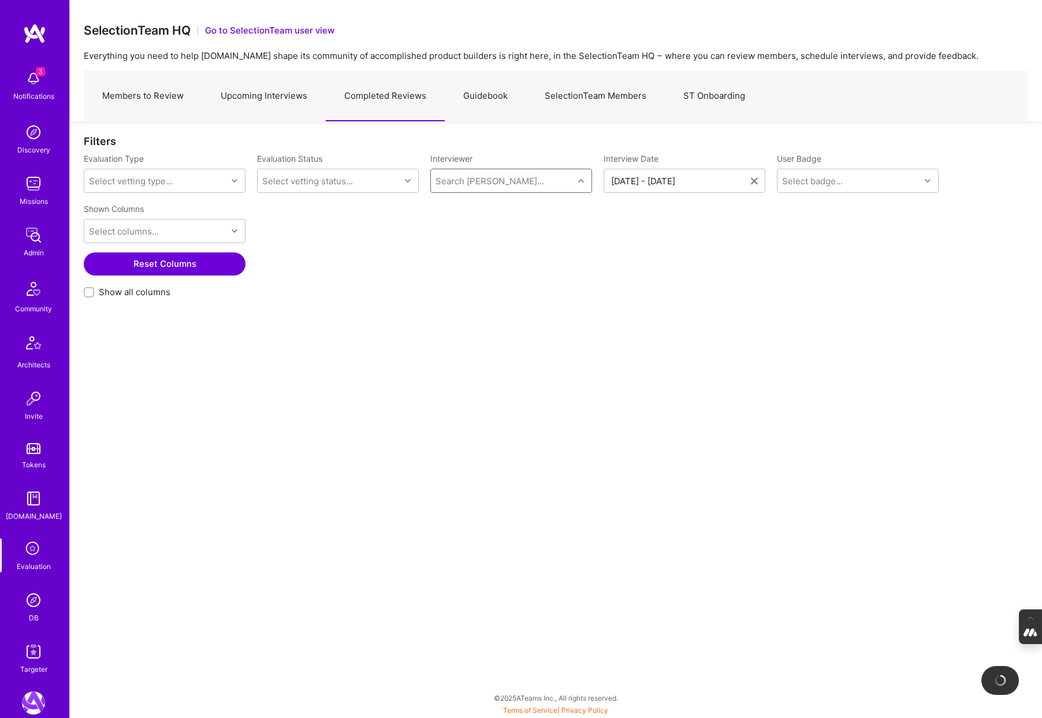
click at [534, 180] on div "Search [PERSON_NAME]..." at bounding box center [502, 180] width 143 height 23
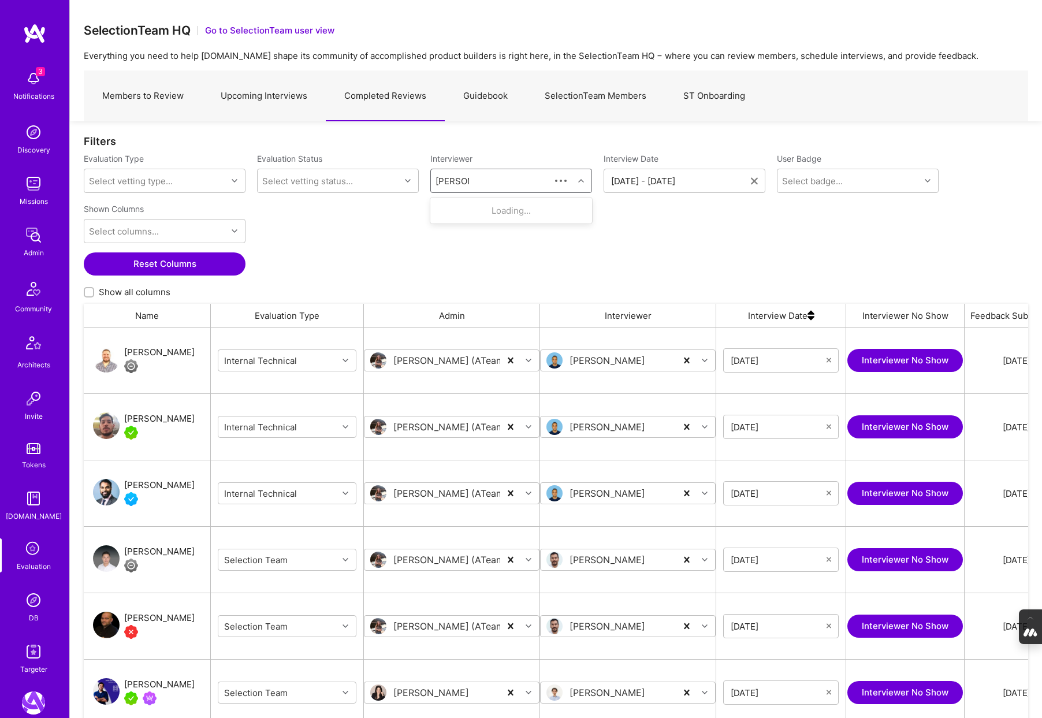
type input "slobodan"
click at [529, 214] on div "Slobodan Gajic" at bounding box center [505, 210] width 76 height 12
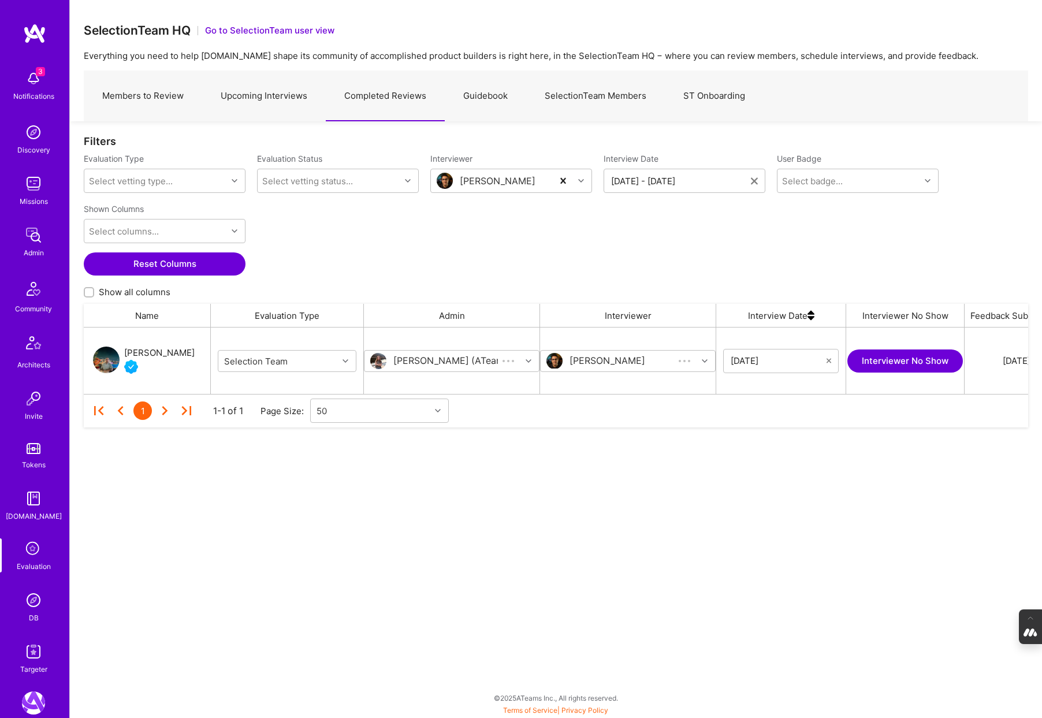
scroll to position [1, 1]
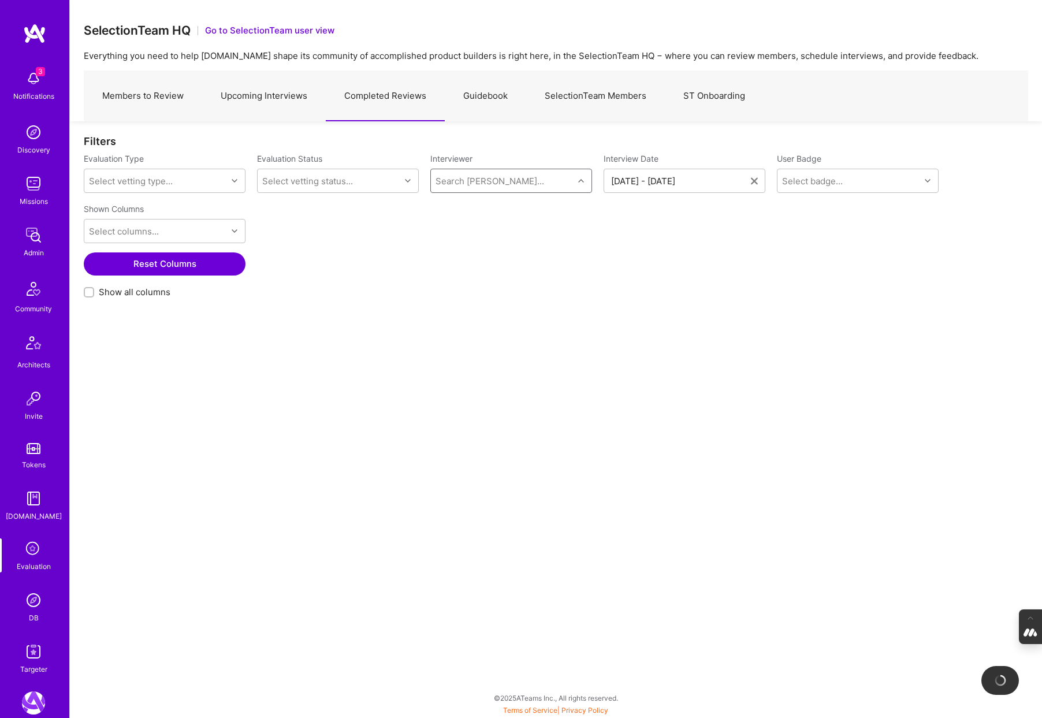
click at [497, 178] on div "Search [PERSON_NAME]..." at bounding box center [489, 181] width 109 height 12
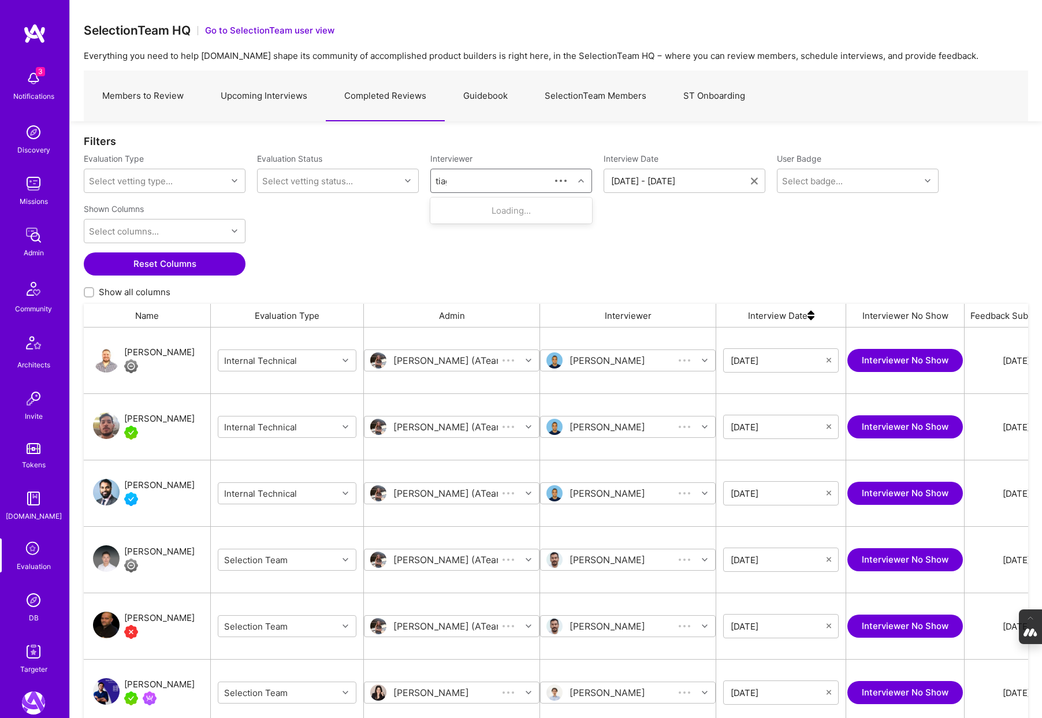
type input "tiago"
click at [538, 216] on div "Tiago Santos Selection Team" at bounding box center [511, 216] width 148 height 24
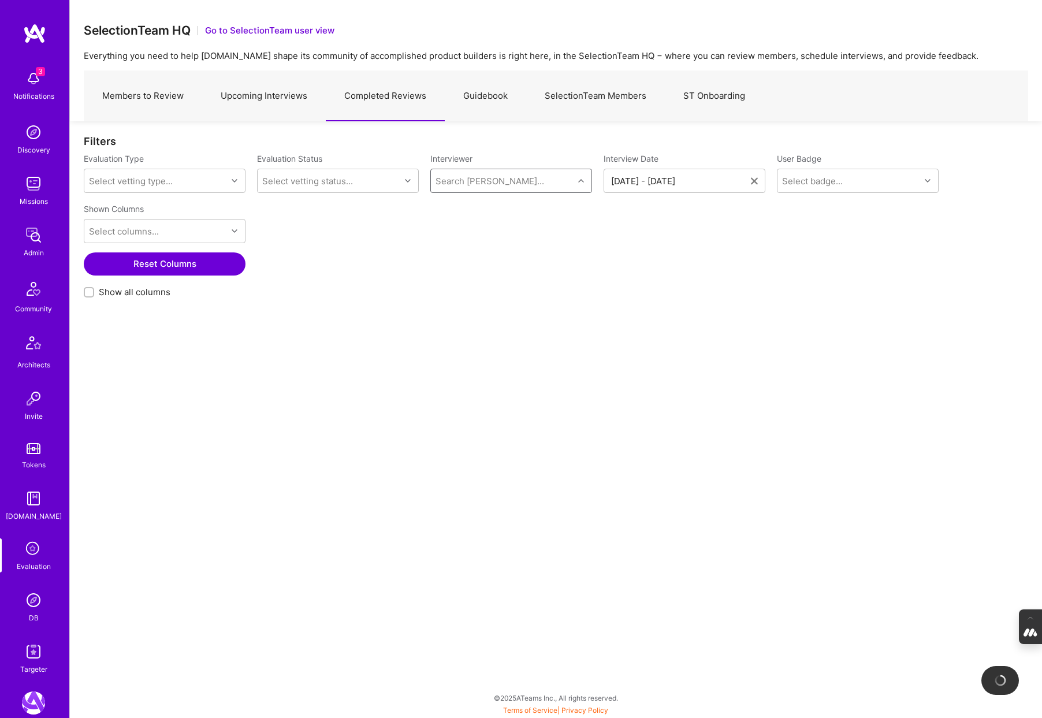
click at [507, 183] on div "Search [PERSON_NAME]..." at bounding box center [502, 180] width 143 height 23
type input "[PERSON_NAME]"
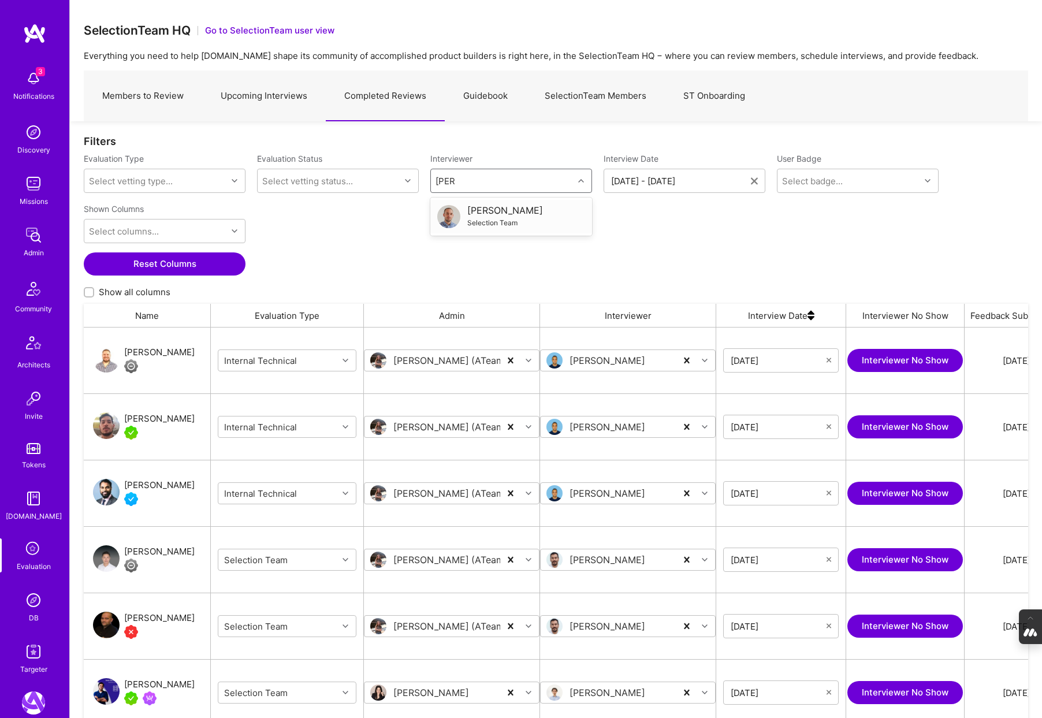
click at [520, 214] on div "Toby Urff Selection Team" at bounding box center [511, 216] width 148 height 24
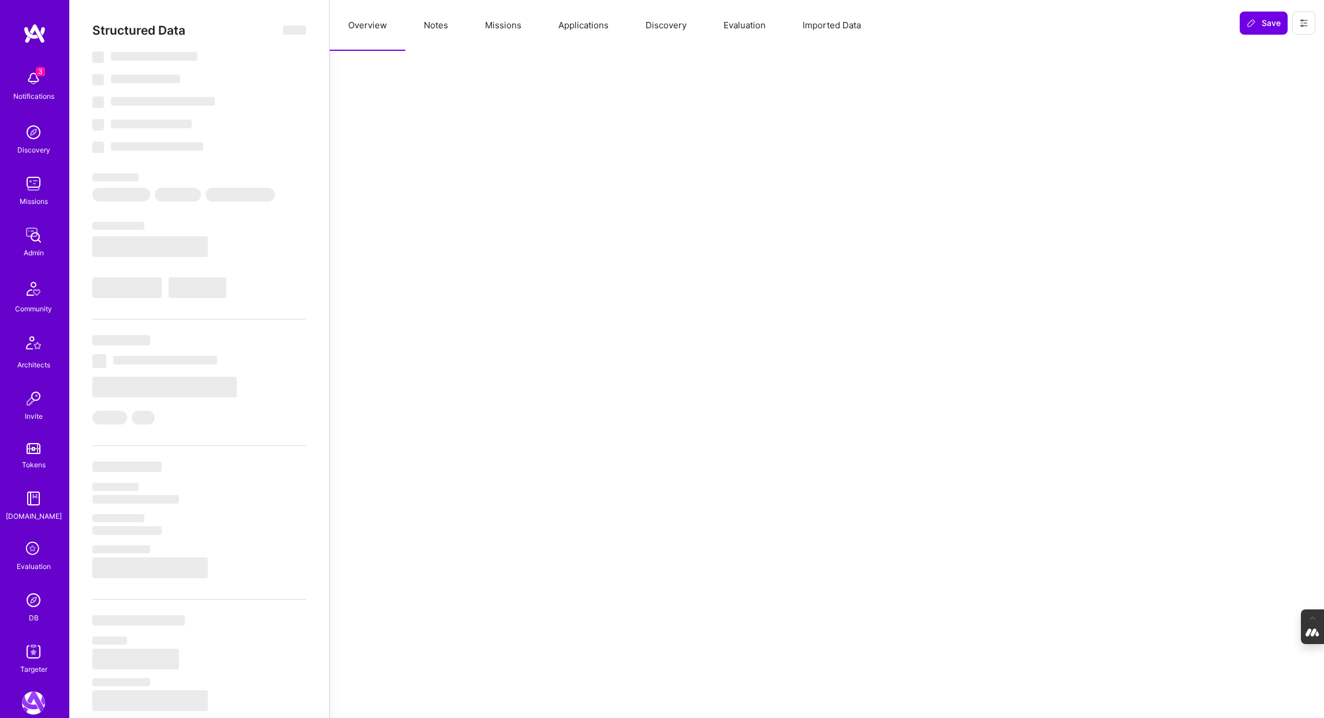
click at [748, 25] on button "Evaluation" at bounding box center [744, 25] width 79 height 51
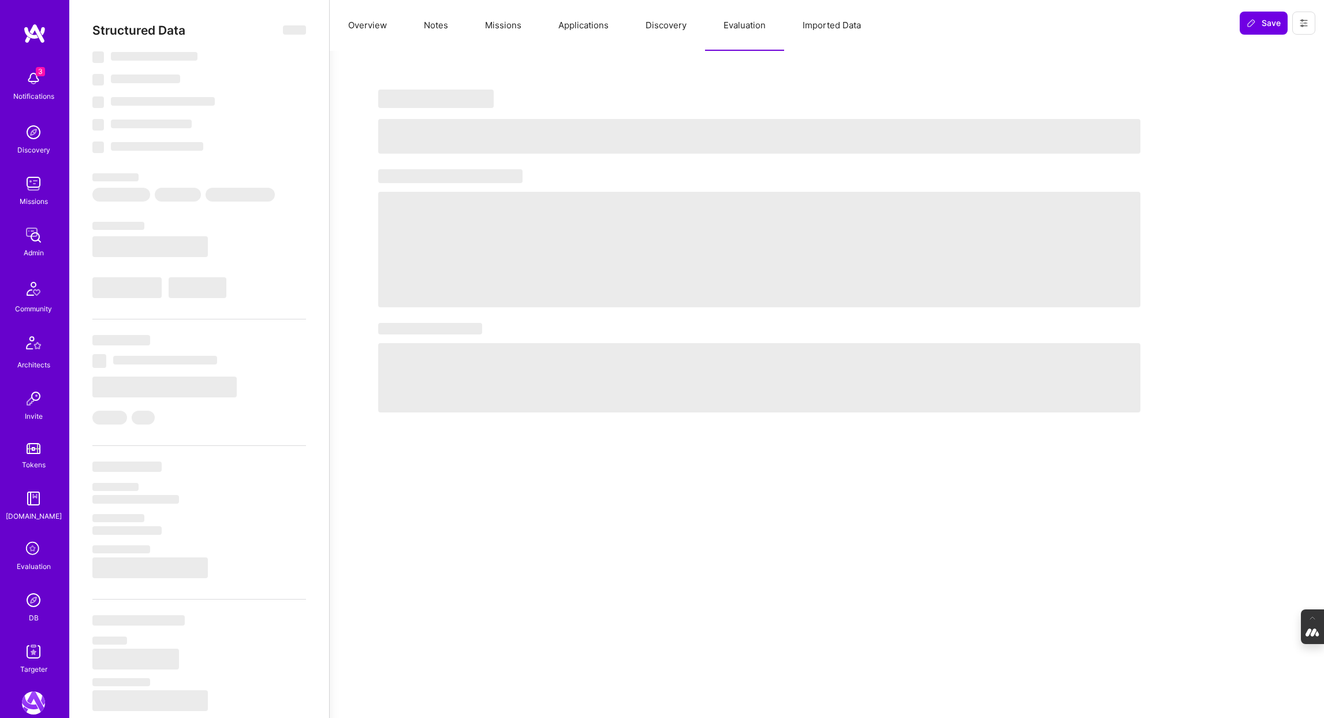
select select "Right Now"
select select "Unknown"
select select "US"
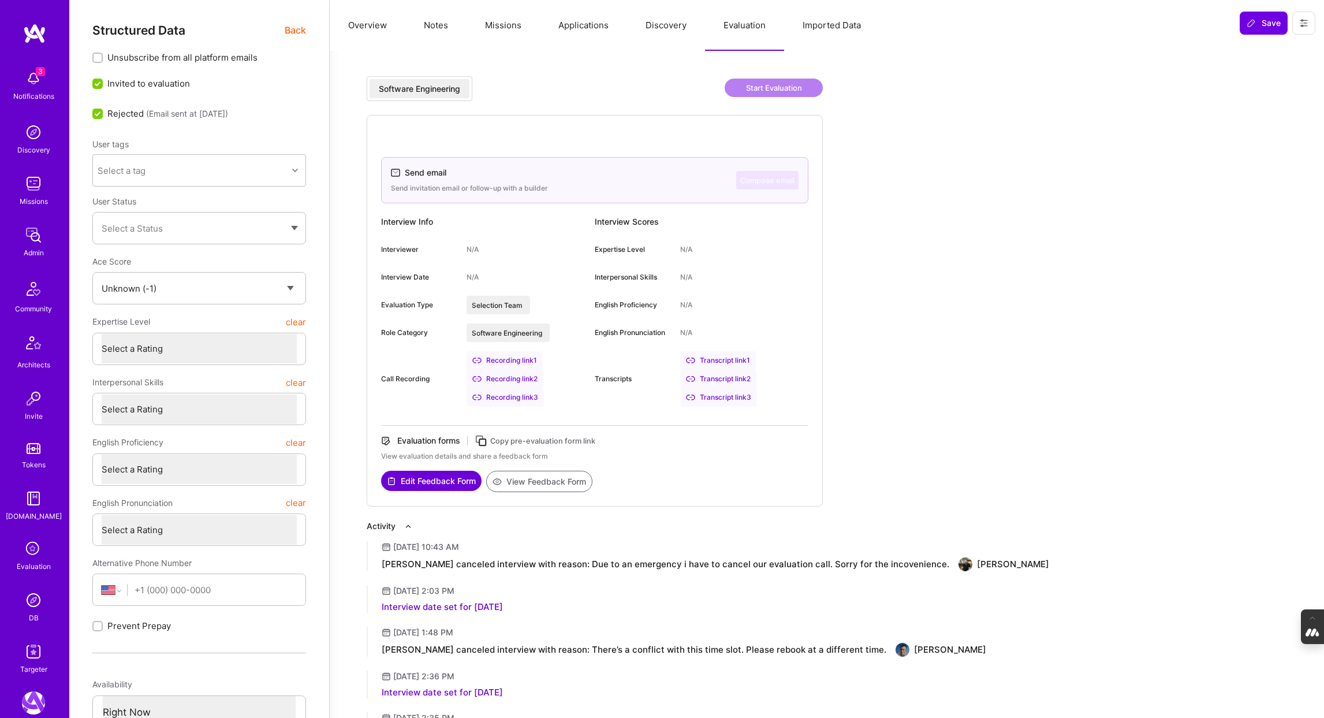
type textarea "x"
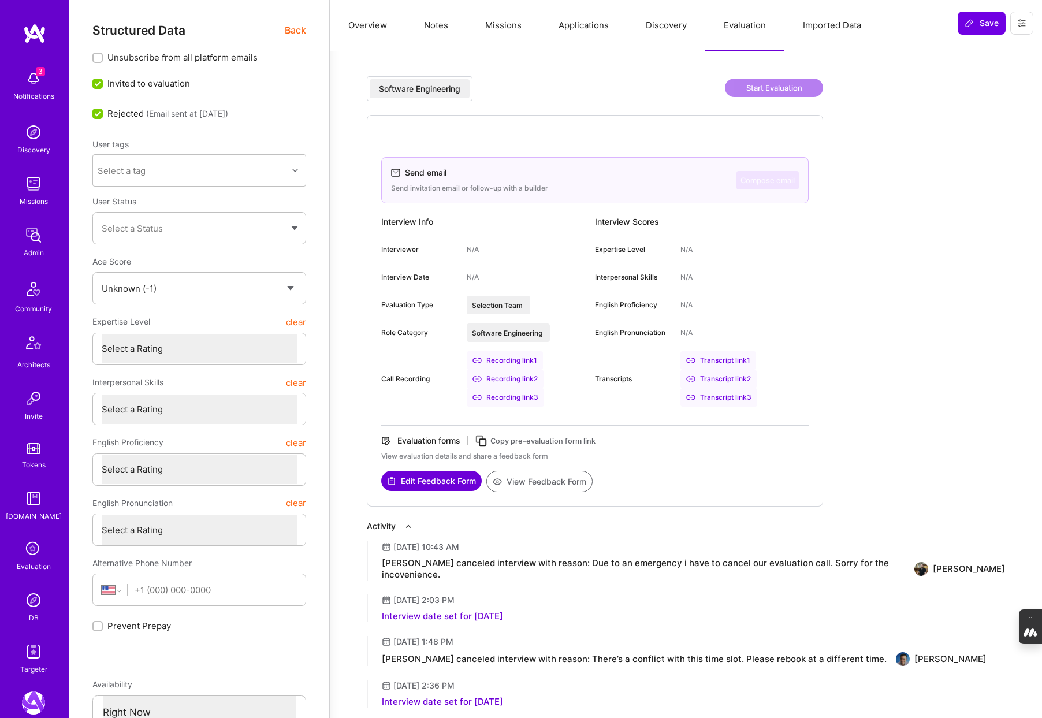
click at [31, 555] on icon at bounding box center [34, 549] width 22 height 22
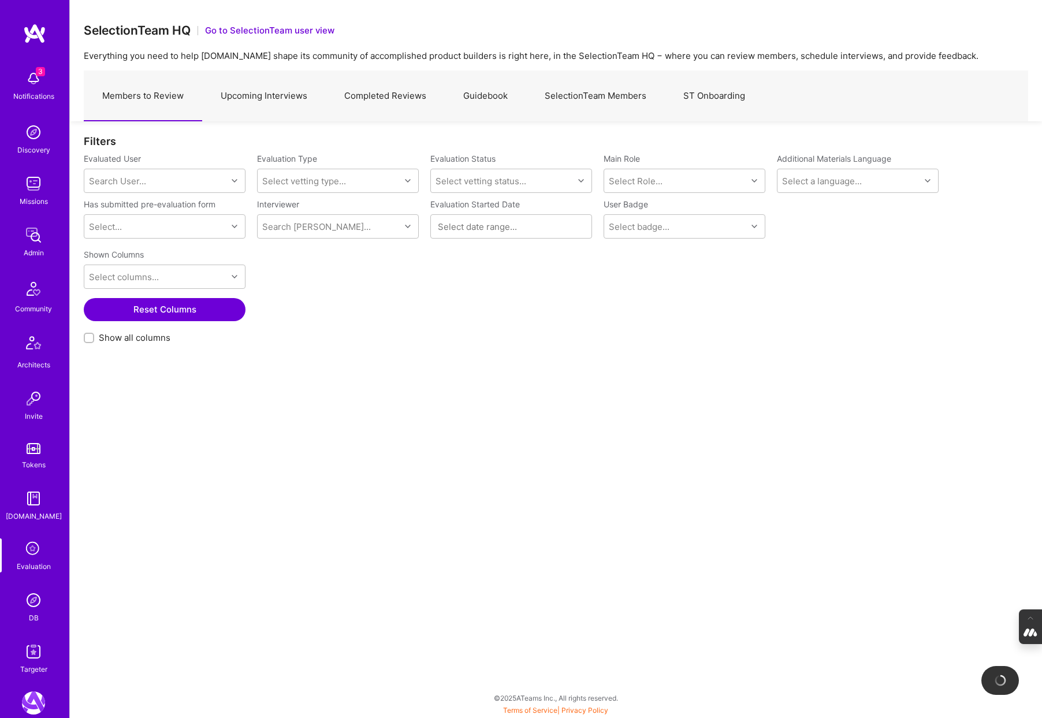
click at [495, 97] on link "Guidebook" at bounding box center [485, 96] width 81 height 50
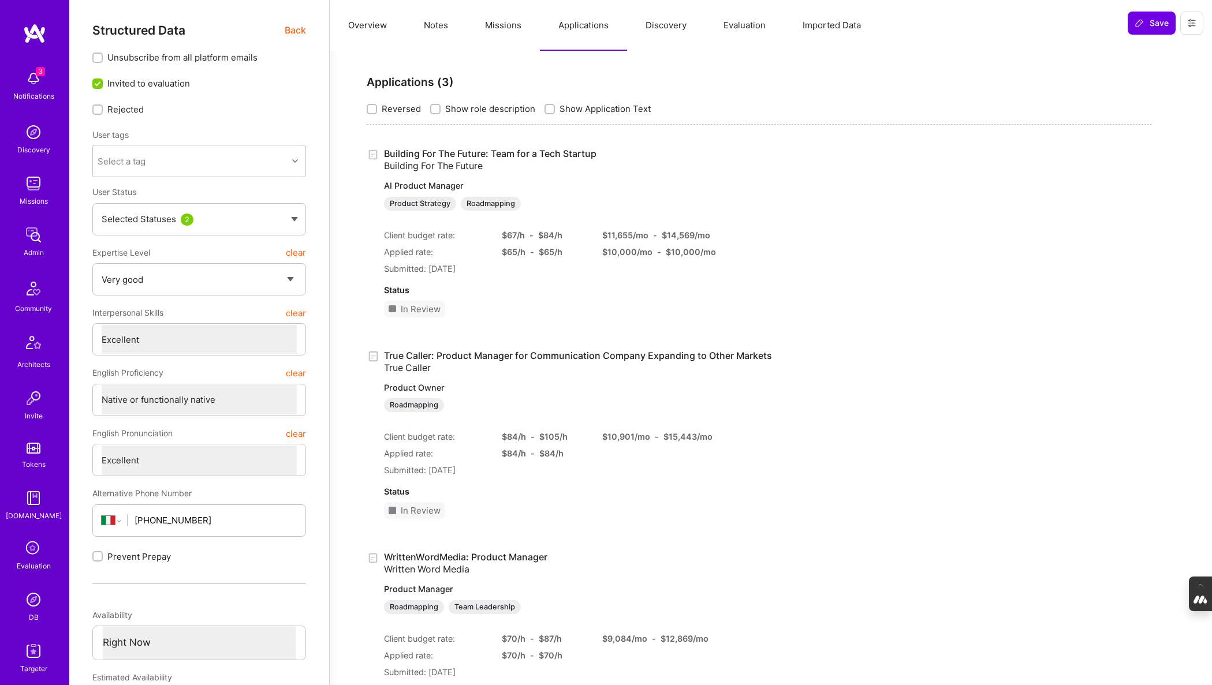
select select "5"
select select "7"
select select "IT"
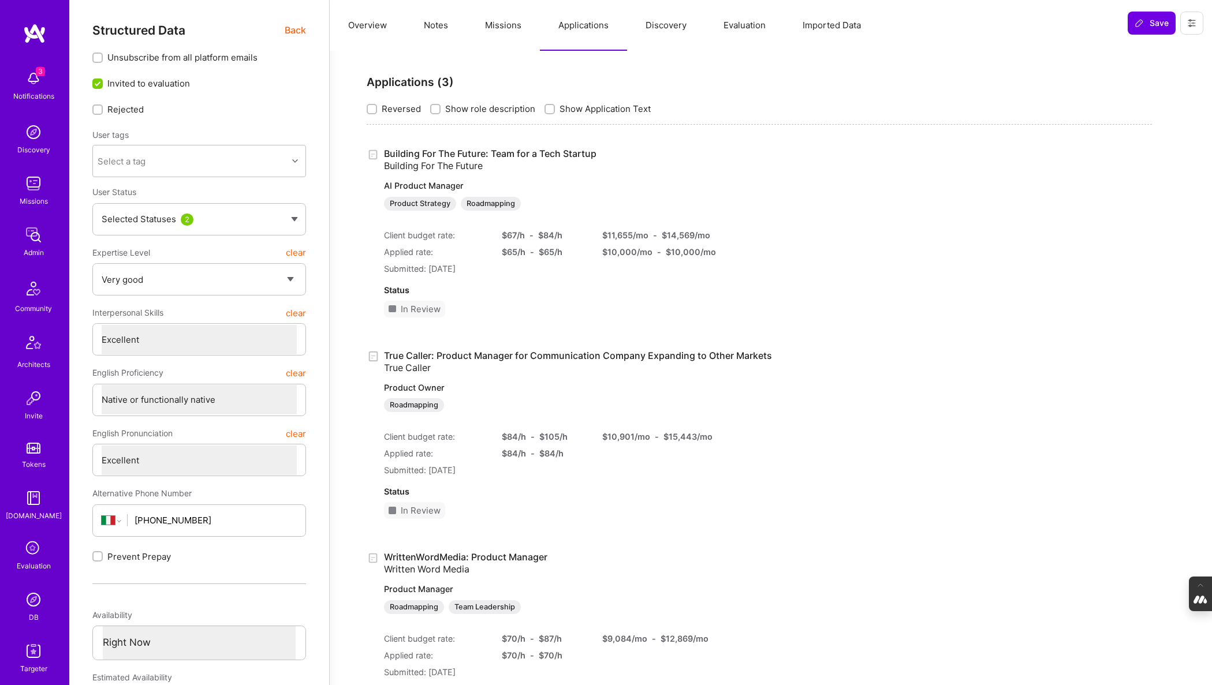
select select "Right Now"
click at [31, 610] on img at bounding box center [33, 599] width 23 height 23
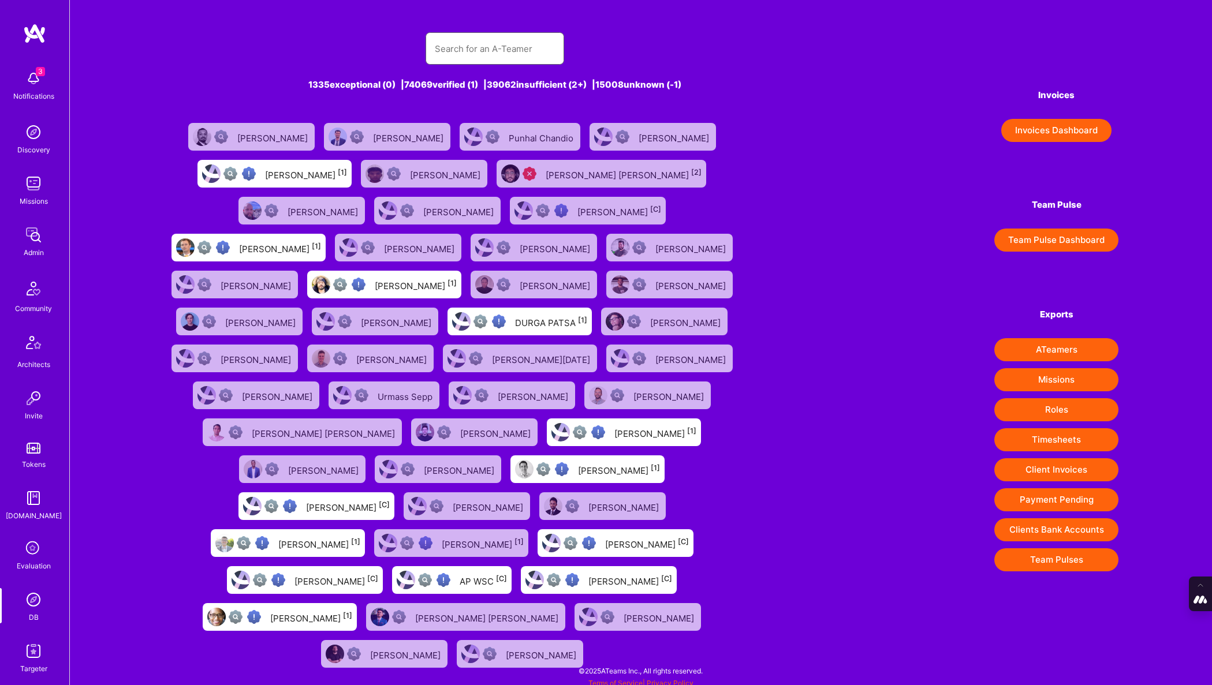
click at [469, 49] on input "text" at bounding box center [495, 48] width 120 height 29
type input "Sagar Khasnis"
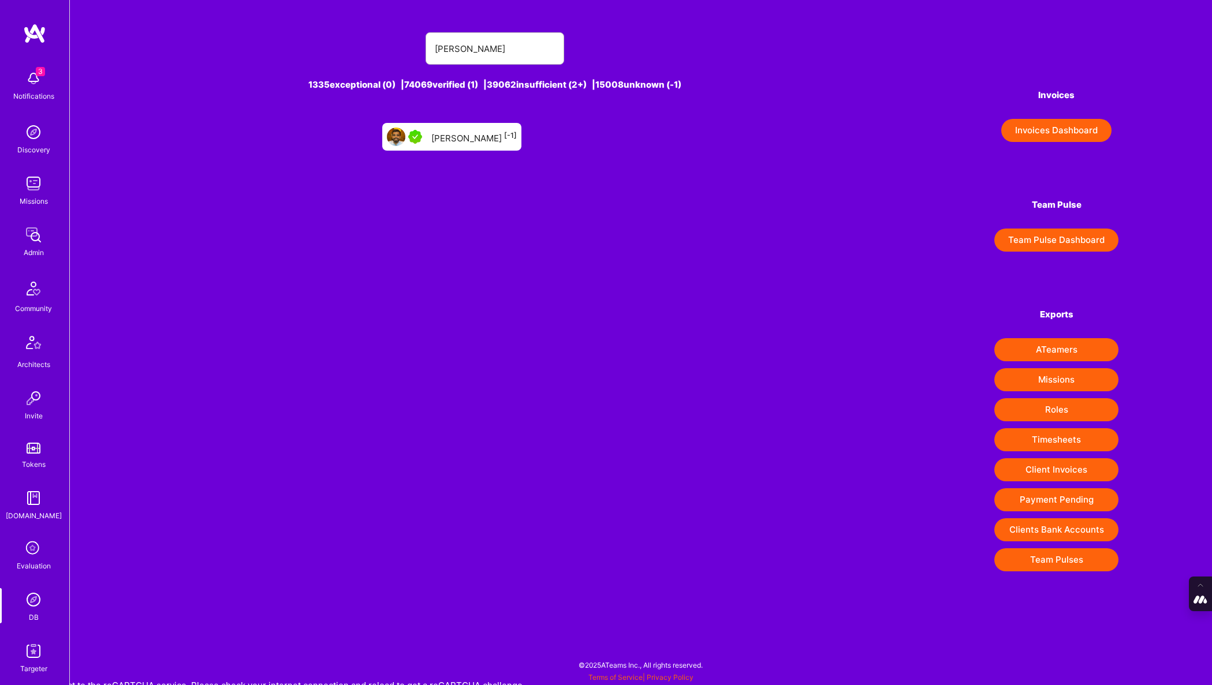
click at [484, 138] on div "Sagar Khasnis [-1]" at bounding box center [473, 136] width 85 height 15
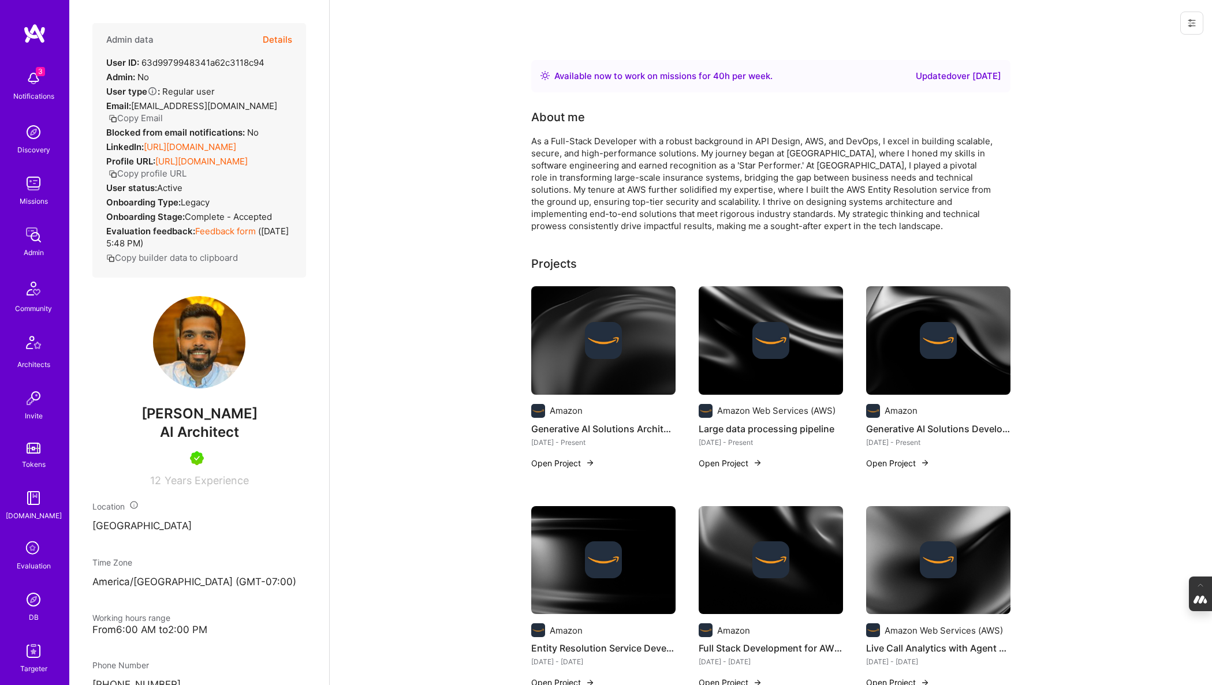
click at [279, 36] on button "Details" at bounding box center [277, 39] width 29 height 33
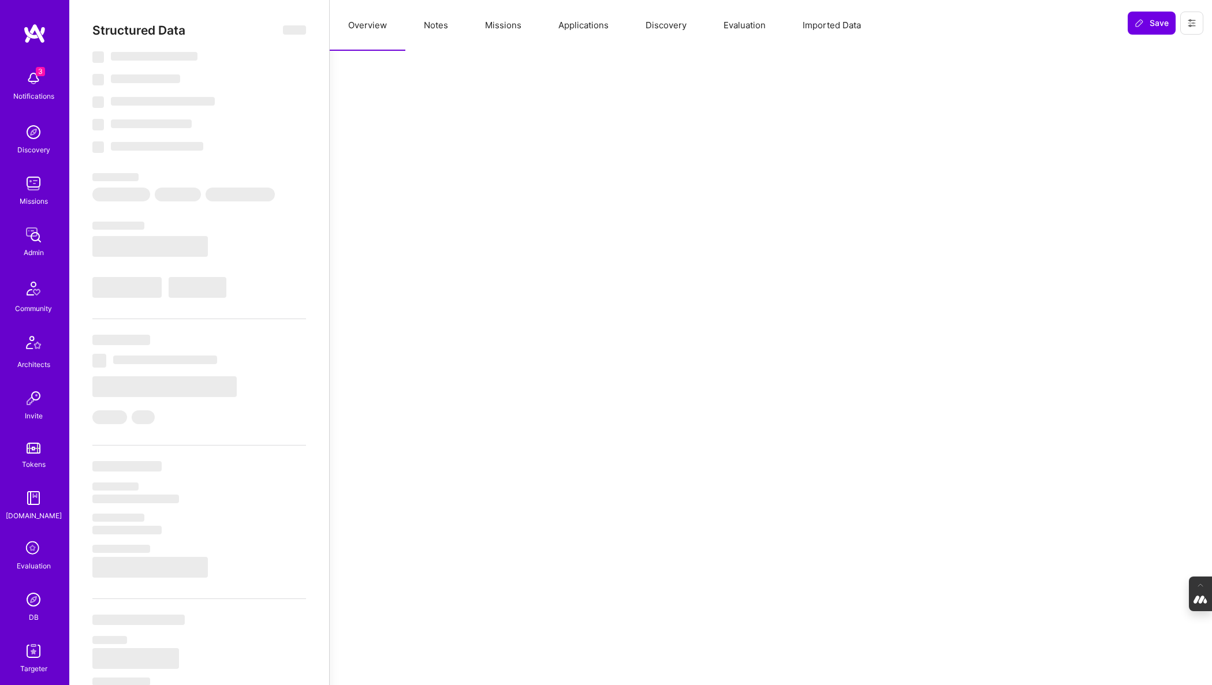
type textarea "x"
select select "Right Now"
select select "5"
select select "4"
select select "7"
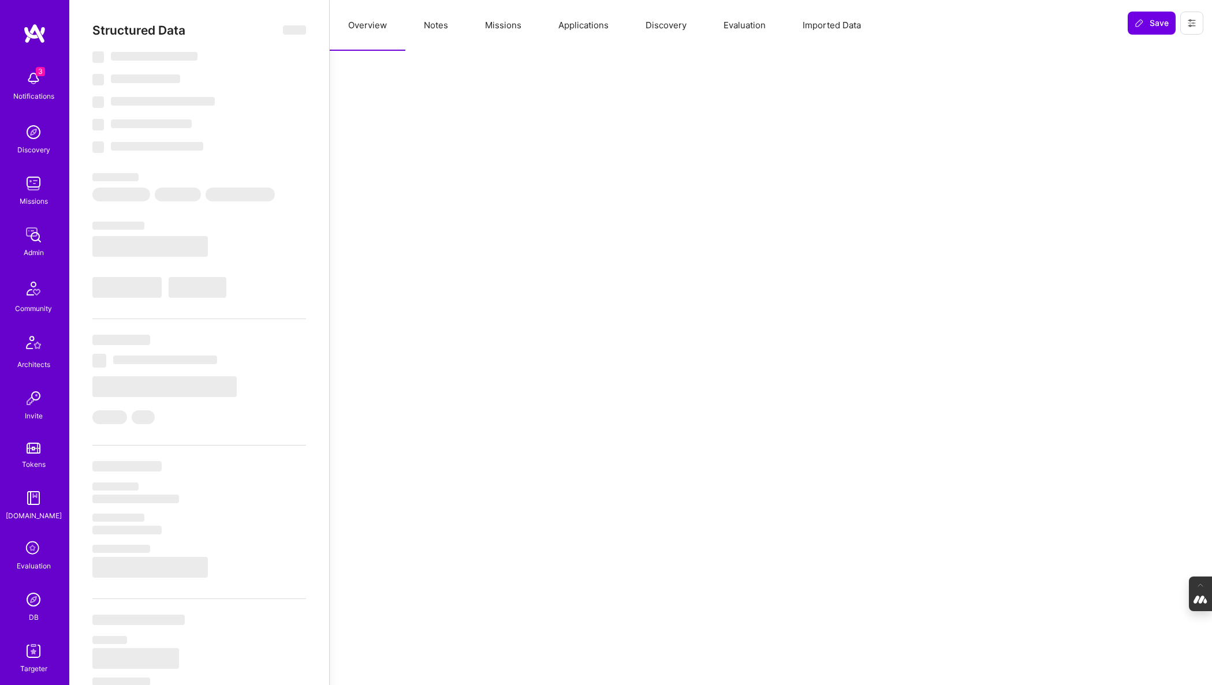
select select "6"
select select "US"
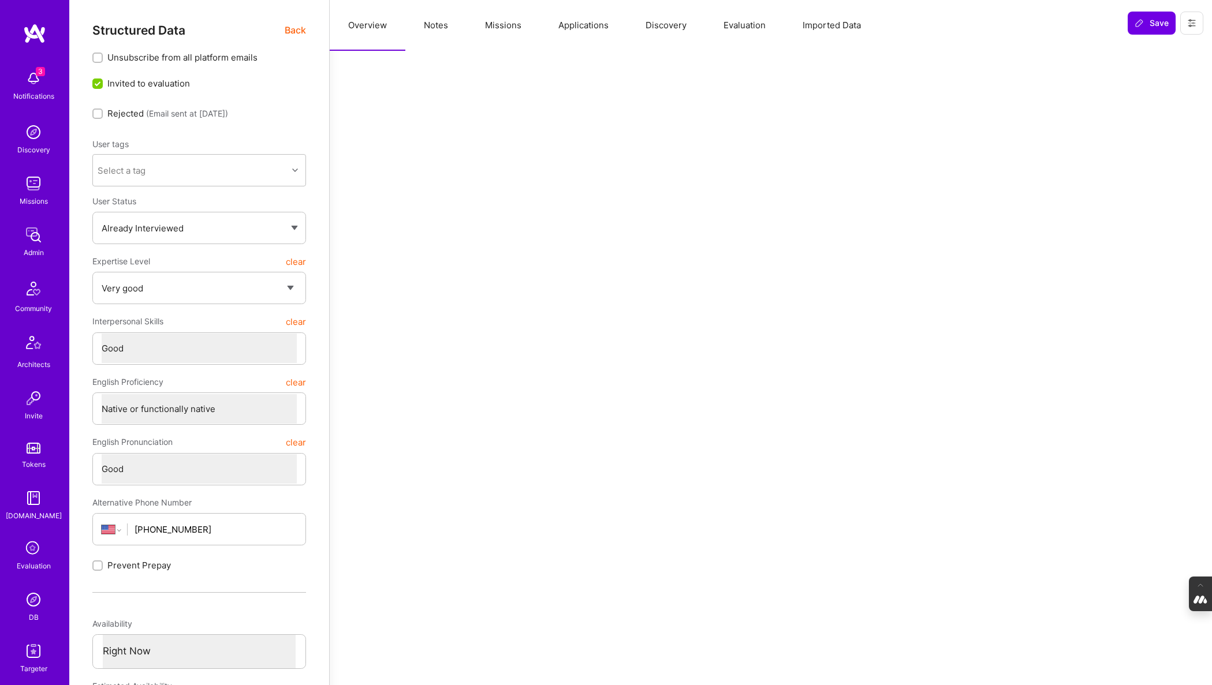
click at [741, 32] on button "Evaluation" at bounding box center [744, 25] width 79 height 51
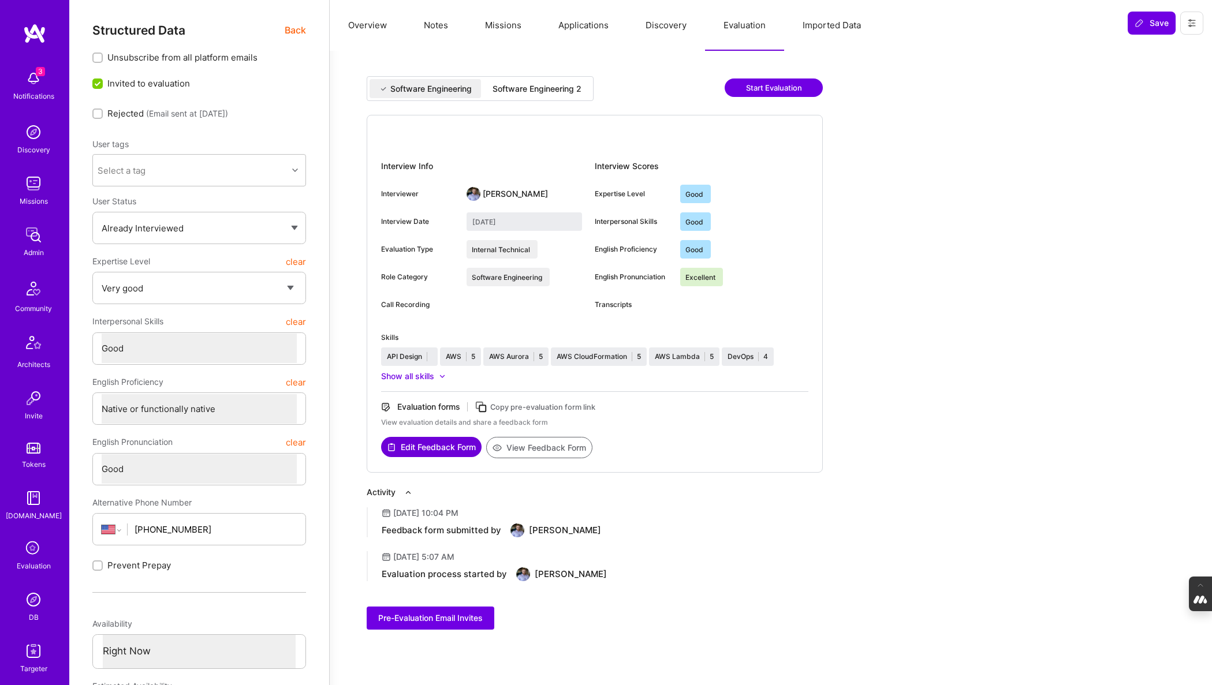
click at [552, 88] on div "Software Engineering 2" at bounding box center [537, 89] width 89 height 12
type input "September 19, 2025"
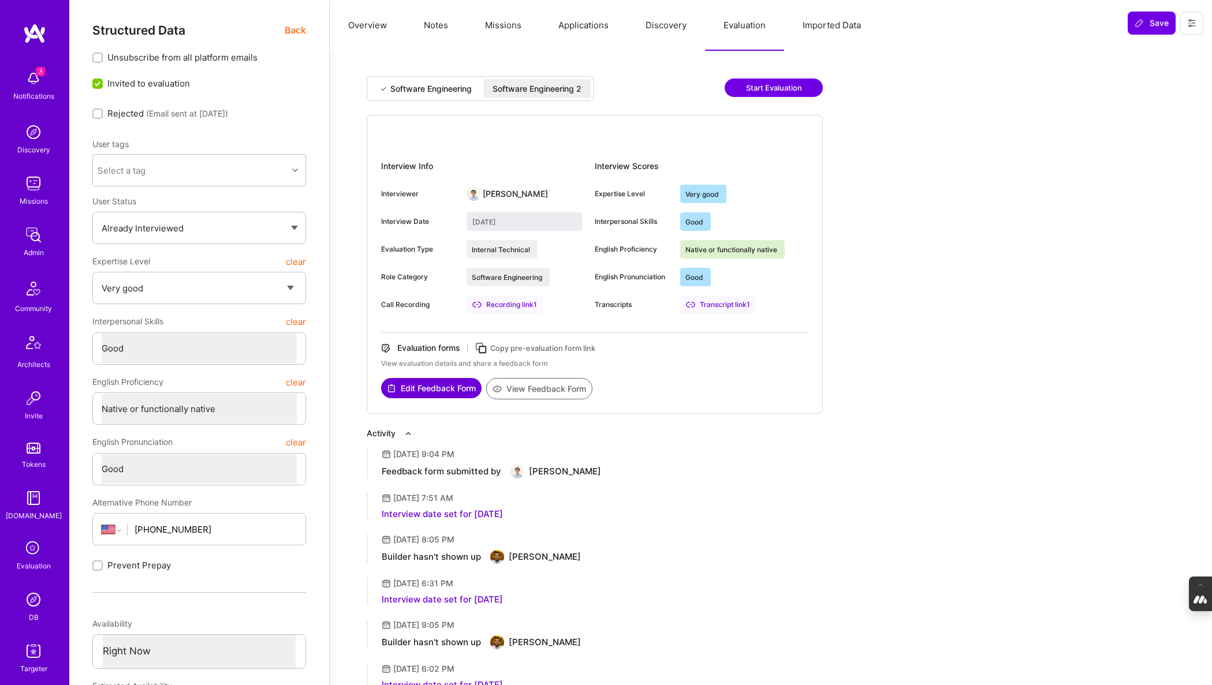
type textarea "x"
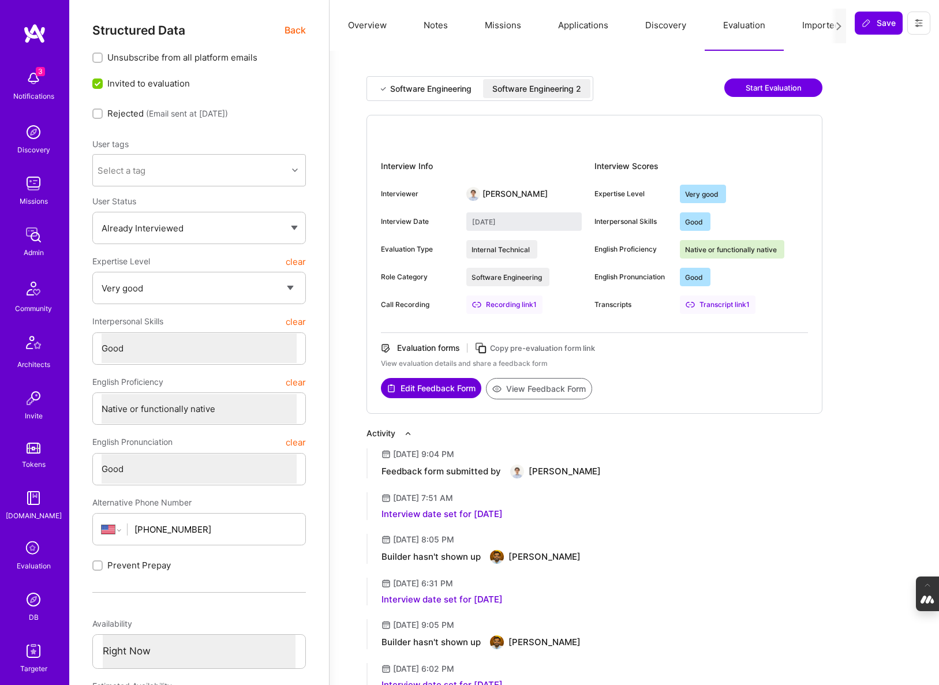
click at [35, 561] on div "Evaluation" at bounding box center [34, 566] width 34 height 12
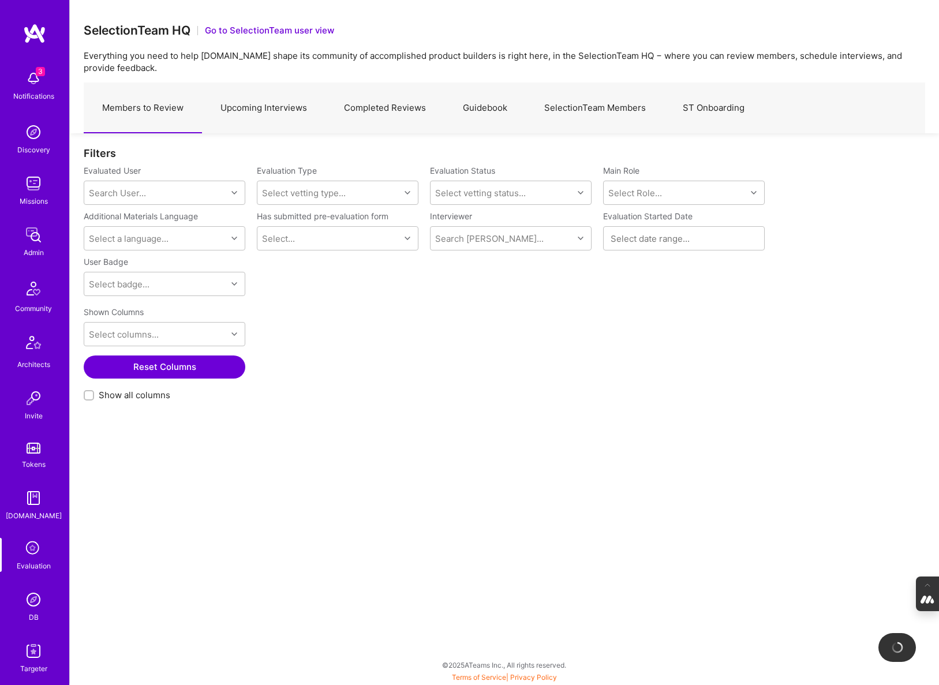
click at [278, 110] on link "Upcoming Interviews" at bounding box center [264, 108] width 124 height 50
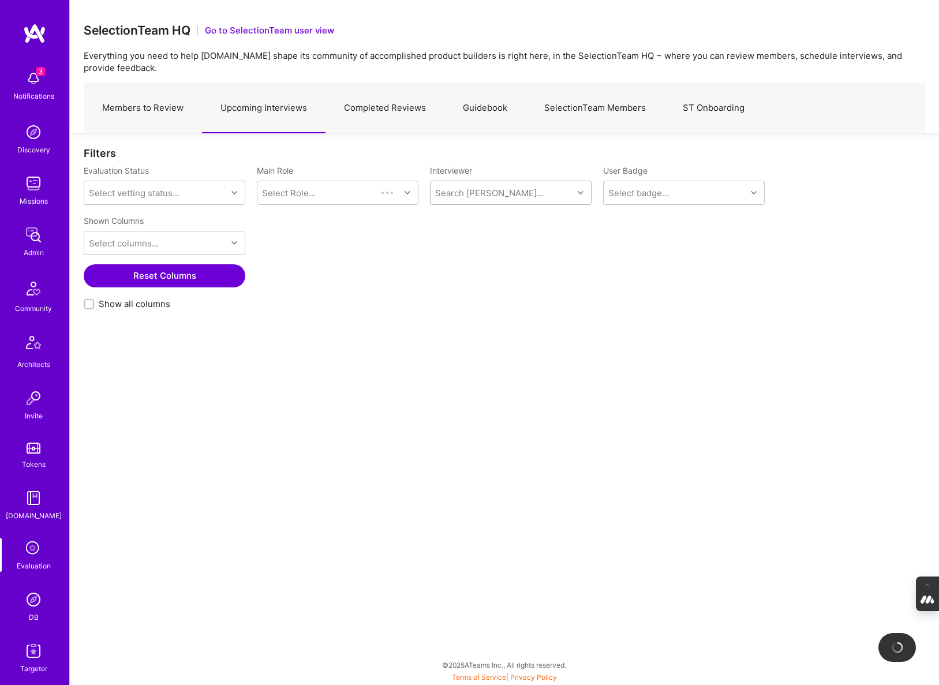
click at [483, 182] on div "Search [PERSON_NAME]..." at bounding box center [502, 192] width 143 height 23
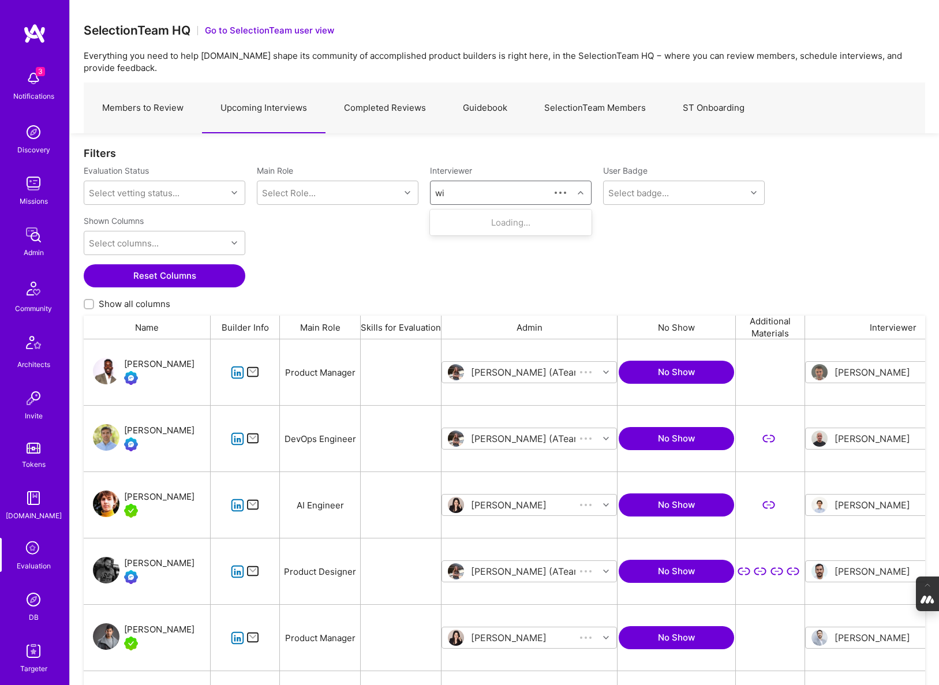
type input "wil"
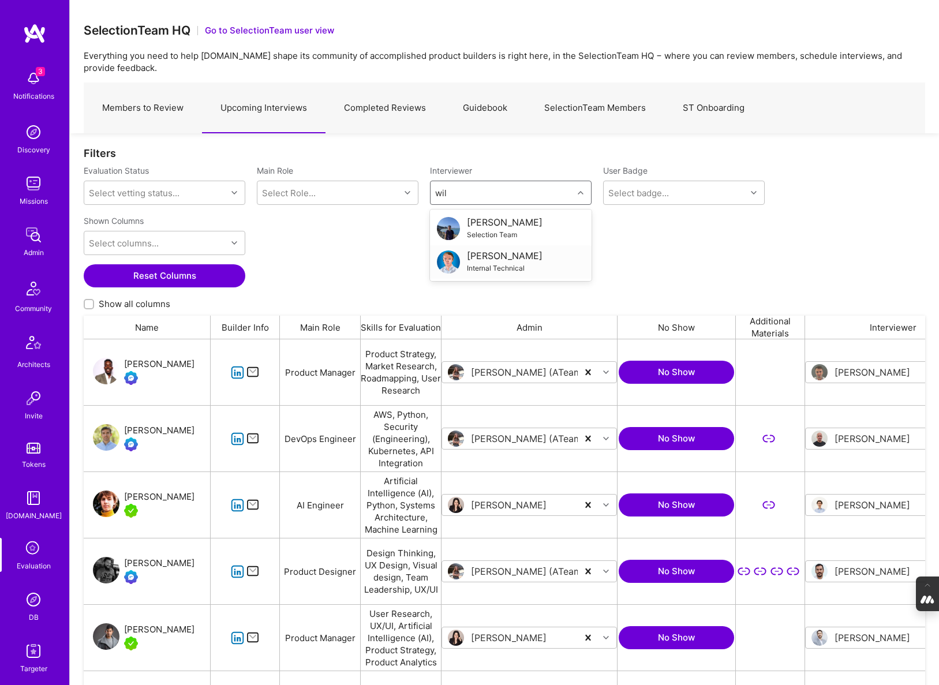
click at [502, 257] on div "[PERSON_NAME]" at bounding box center [505, 256] width 76 height 12
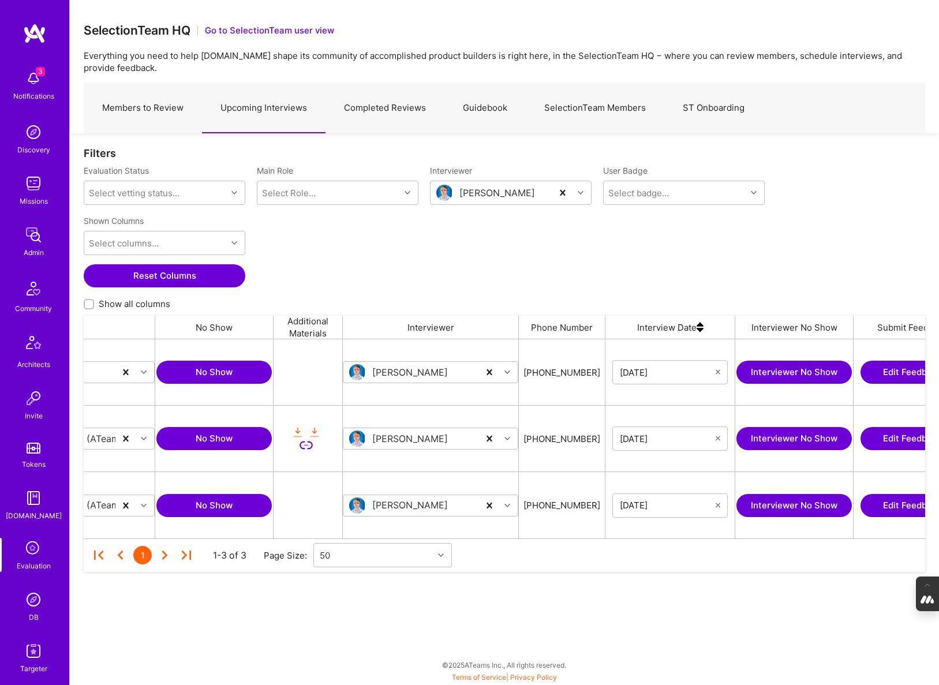
scroll to position [6, 0]
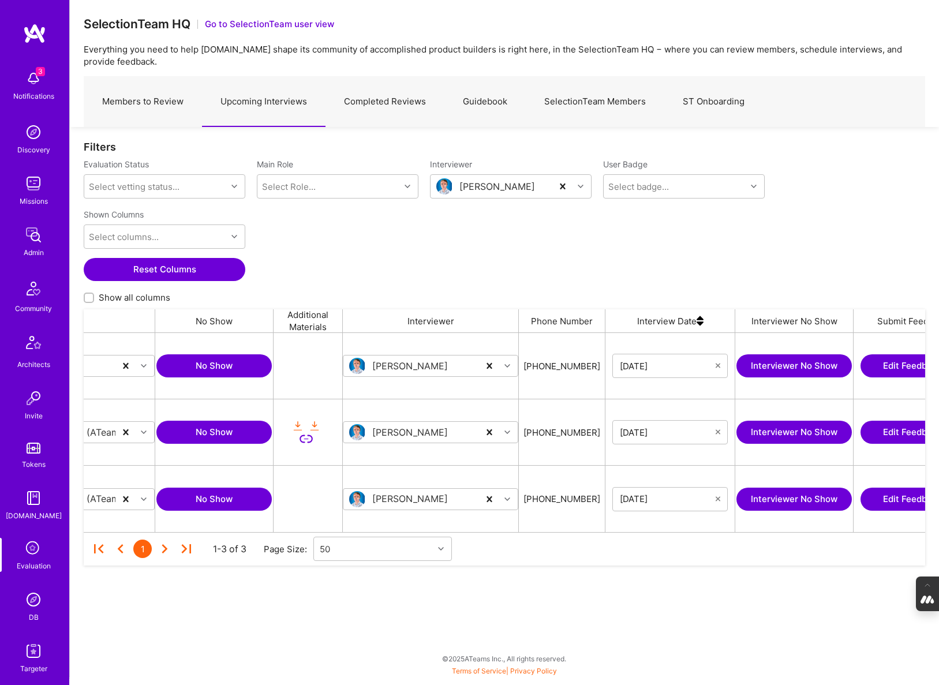
click at [25, 602] on img at bounding box center [33, 599] width 23 height 23
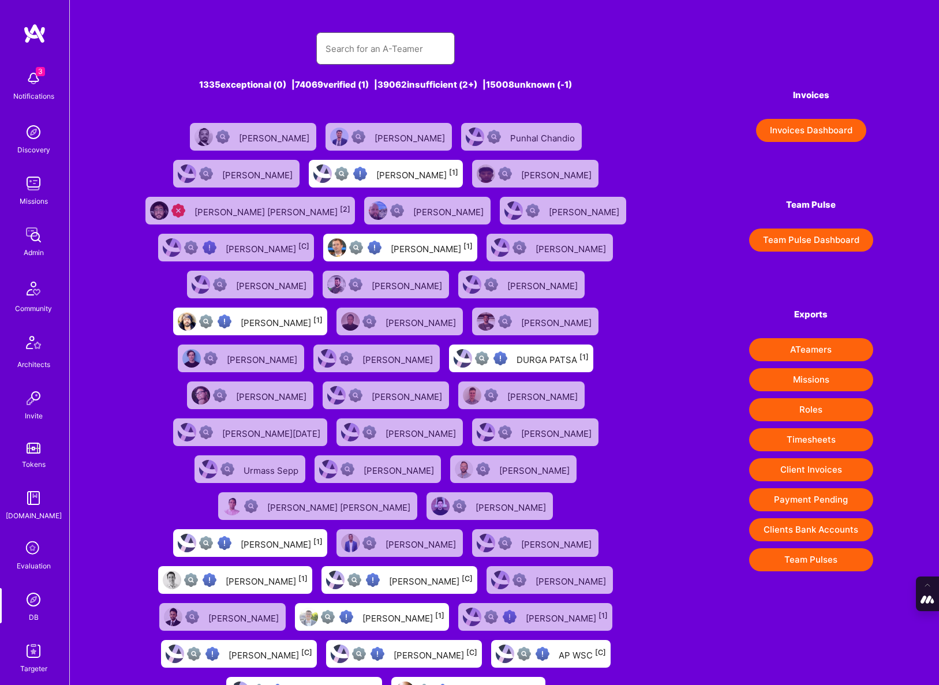
click at [376, 40] on input "text" at bounding box center [386, 48] width 120 height 29
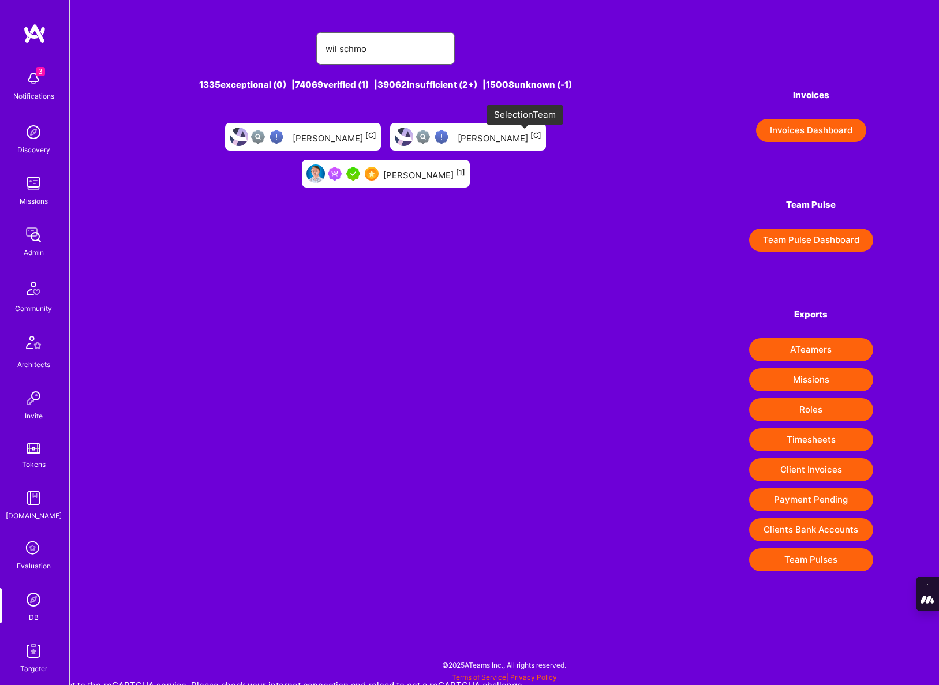
type input "wil schmo"
click at [379, 167] on img at bounding box center [372, 174] width 14 height 14
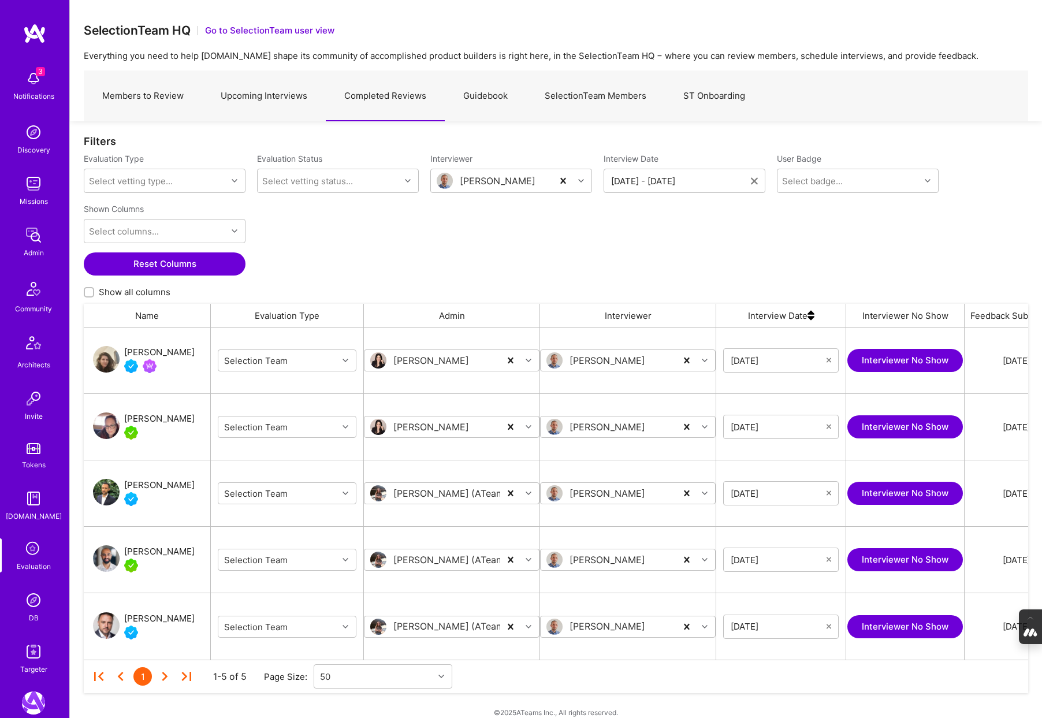
scroll to position [332, 944]
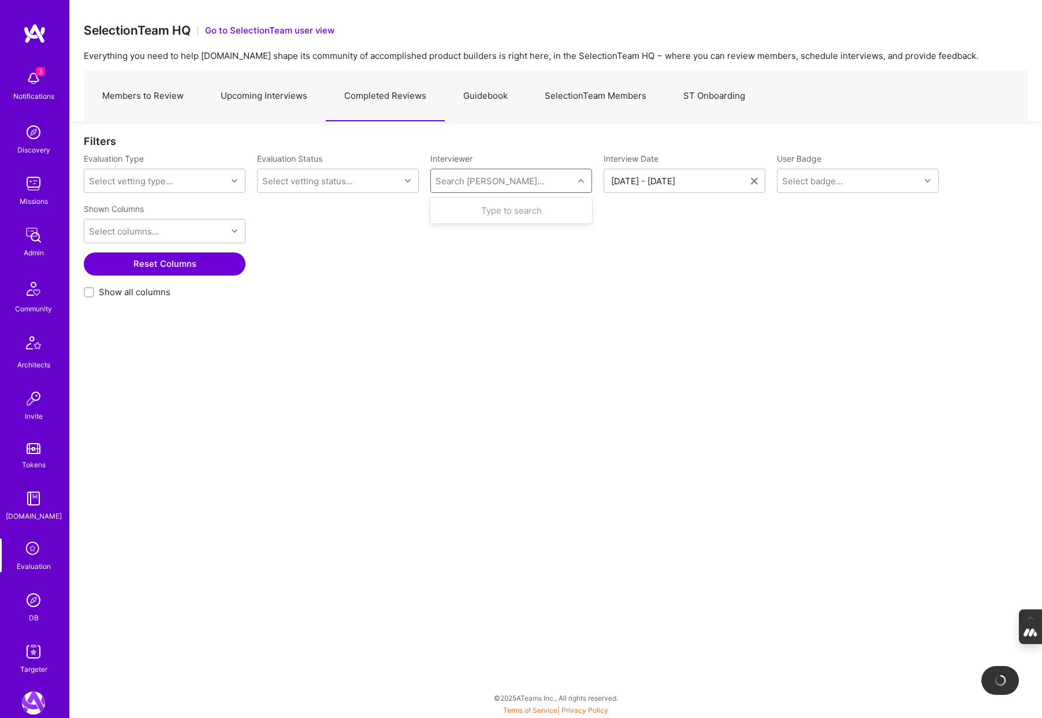
click at [497, 179] on div "Search [PERSON_NAME]..." at bounding box center [489, 181] width 109 height 12
type input "tomi"
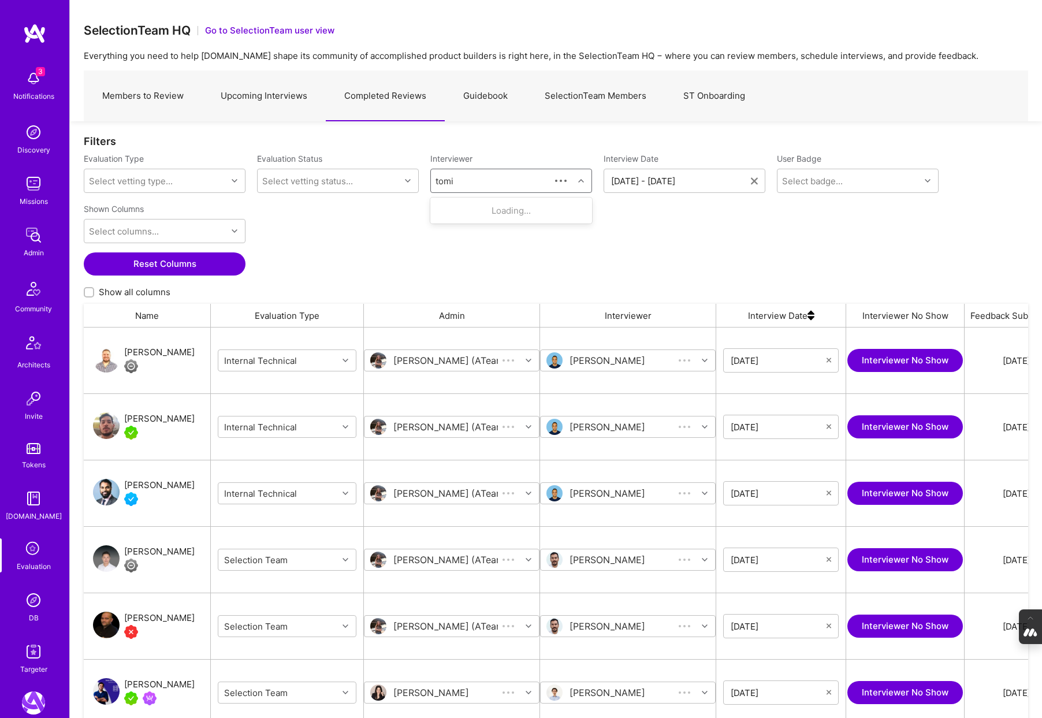
scroll to position [596, 944]
click at [502, 222] on div "Selection Team" at bounding box center [505, 223] width 76 height 12
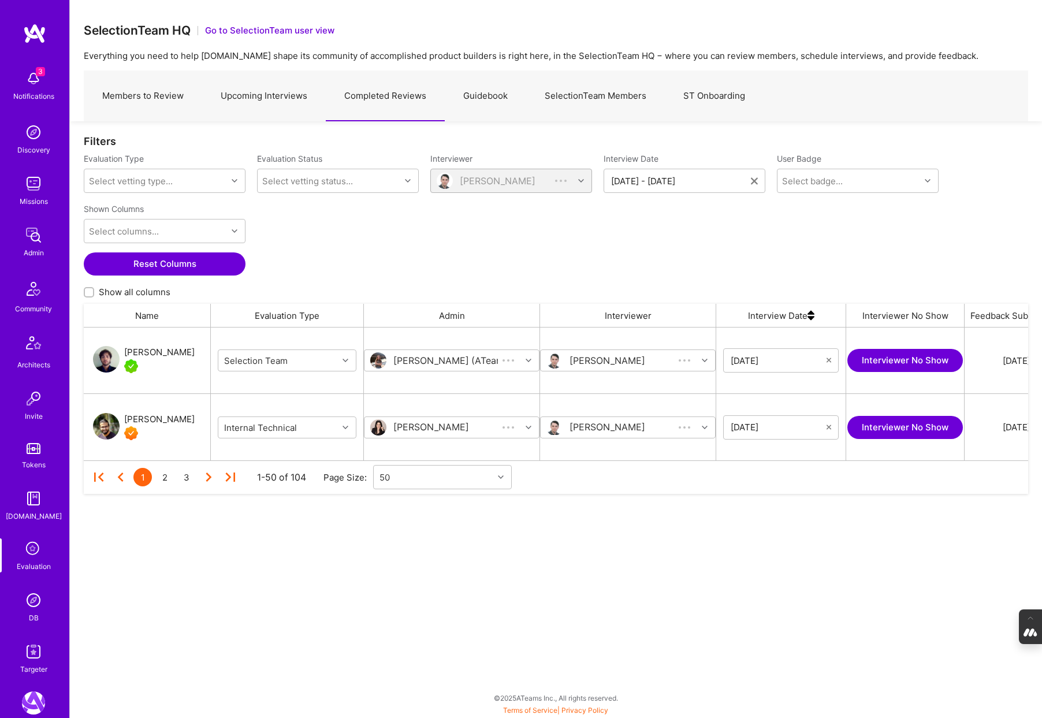
scroll to position [133, 944]
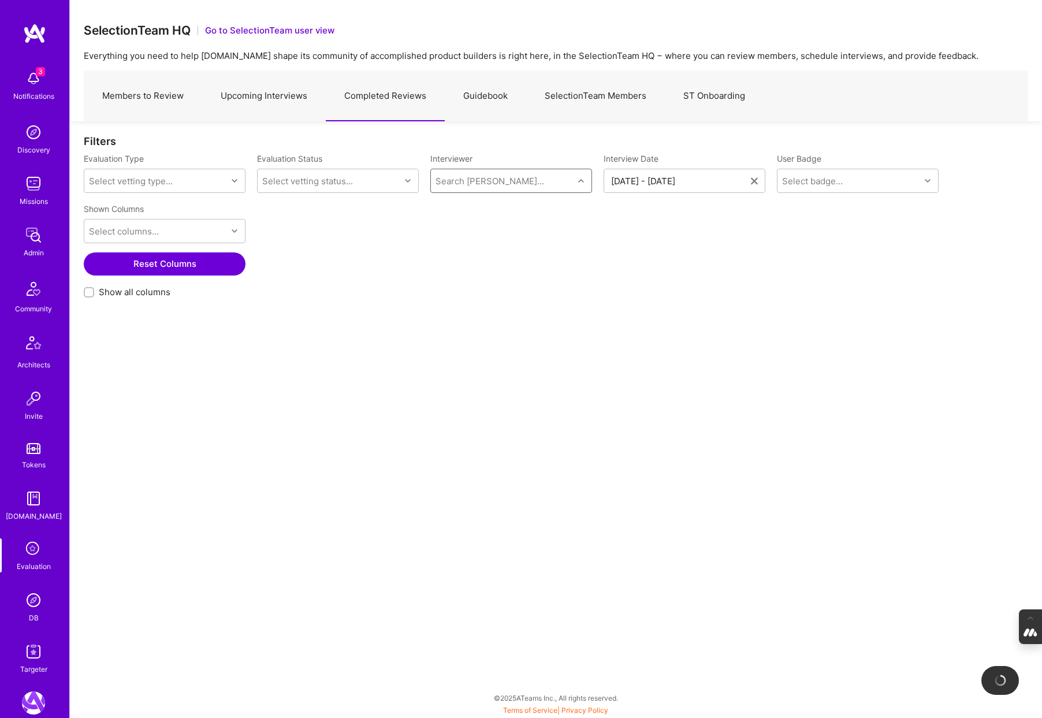
click at [489, 183] on div "Search [PERSON_NAME]..." at bounding box center [489, 181] width 109 height 12
type input "[PERSON_NAME]"
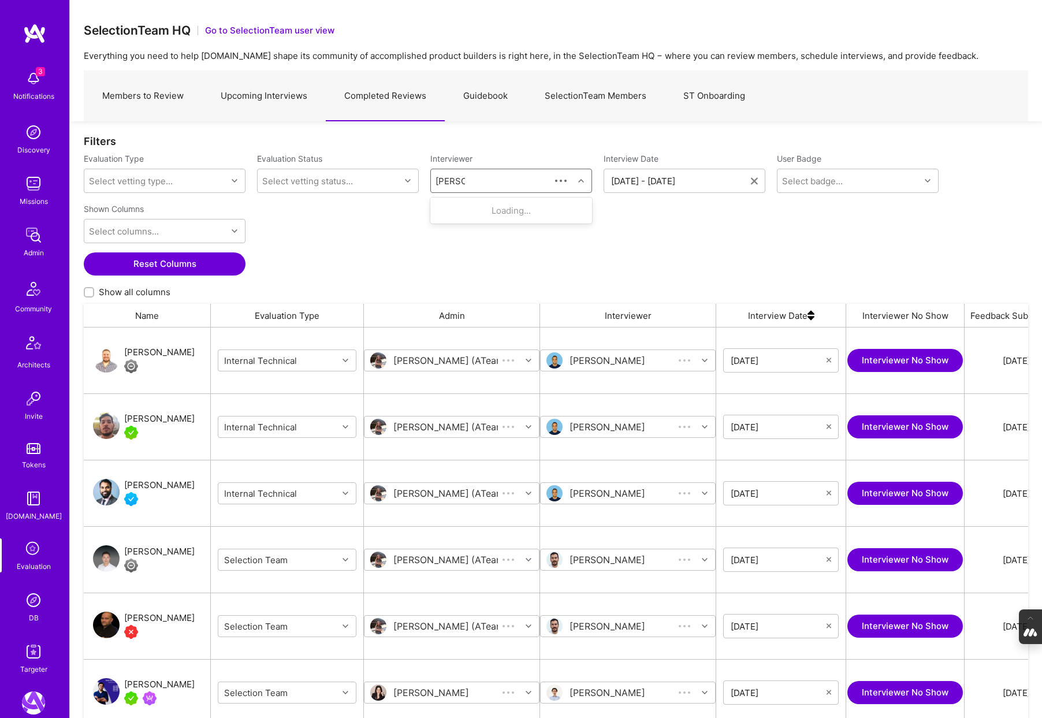
scroll to position [596, 944]
click at [483, 223] on div "Selection Team" at bounding box center [505, 223] width 76 height 12
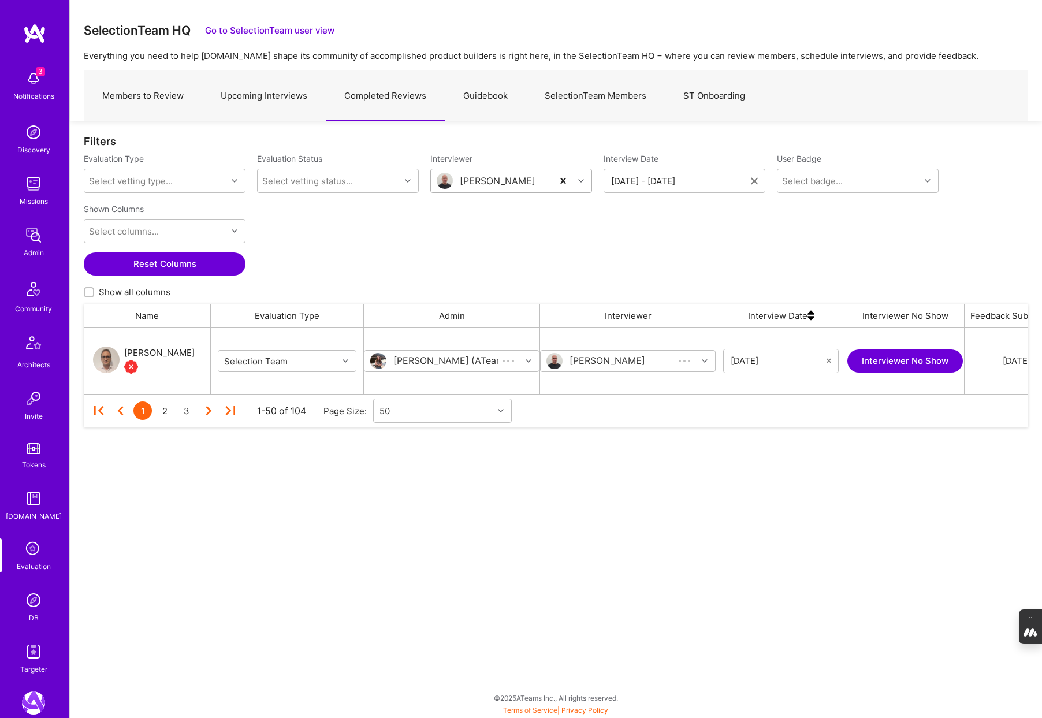
scroll to position [66, 944]
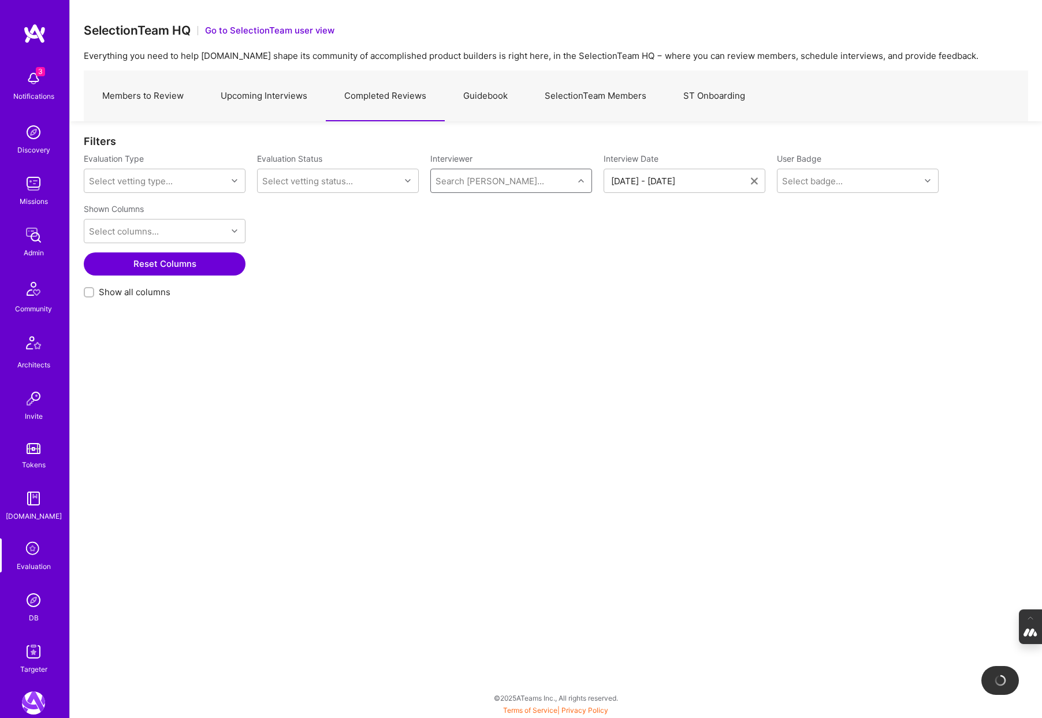
click at [495, 182] on div "Search [PERSON_NAME]..." at bounding box center [489, 181] width 109 height 12
type input "wil"
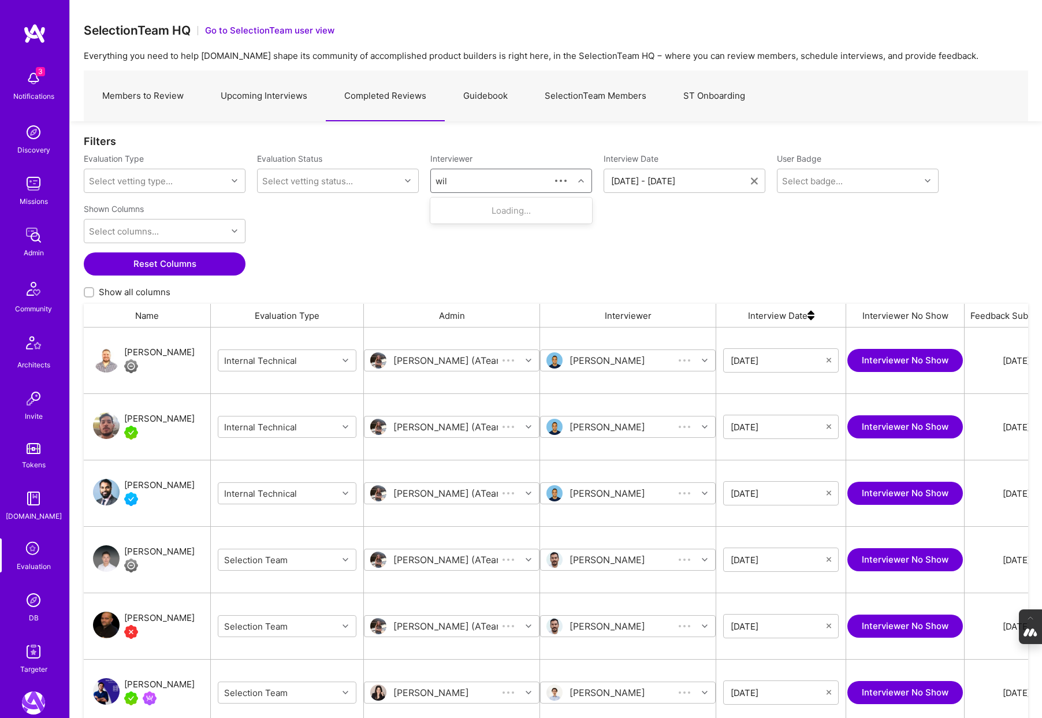
scroll to position [596, 944]
click at [505, 247] on div "[PERSON_NAME]" at bounding box center [505, 244] width 76 height 12
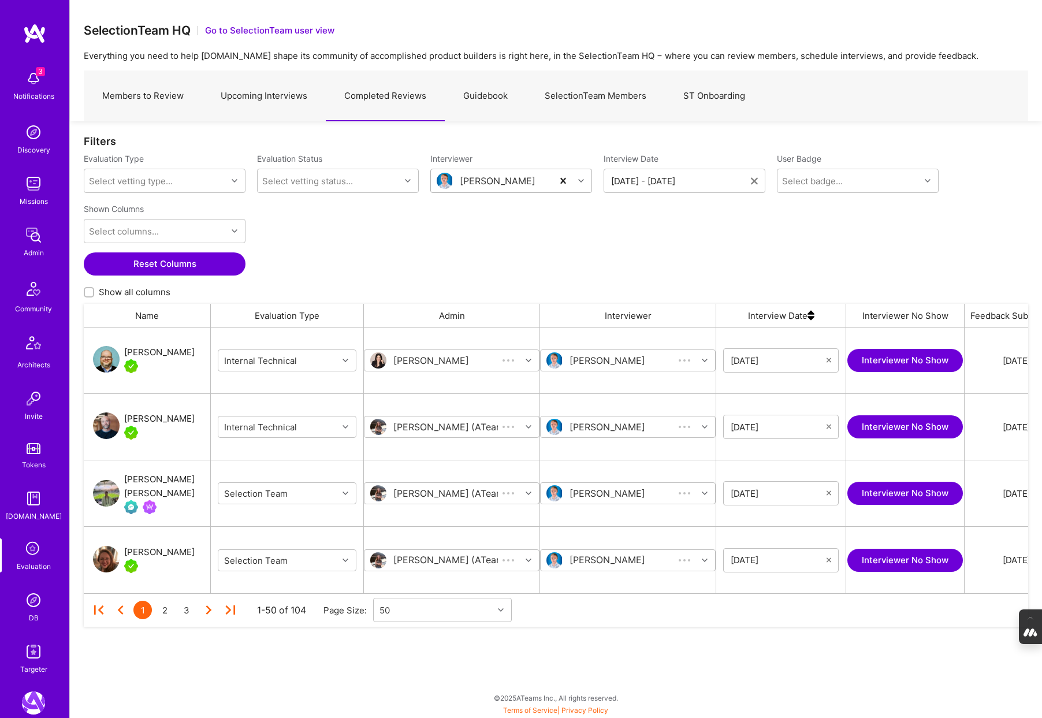
scroll to position [266, 944]
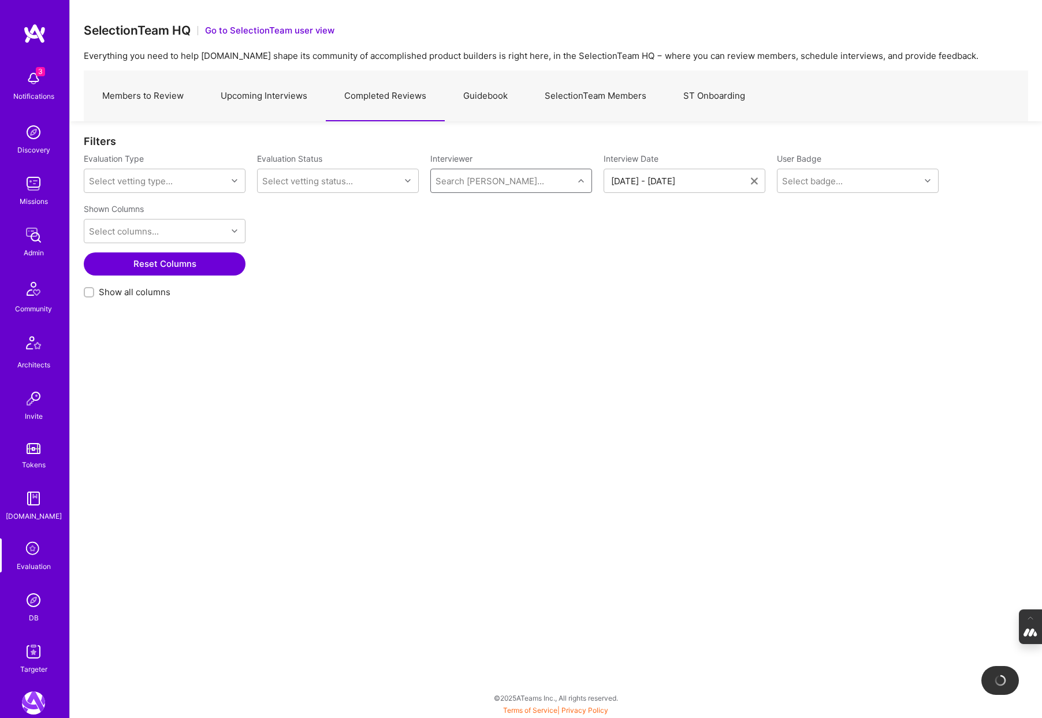
click at [484, 181] on div "Search [PERSON_NAME]..." at bounding box center [489, 181] width 109 height 12
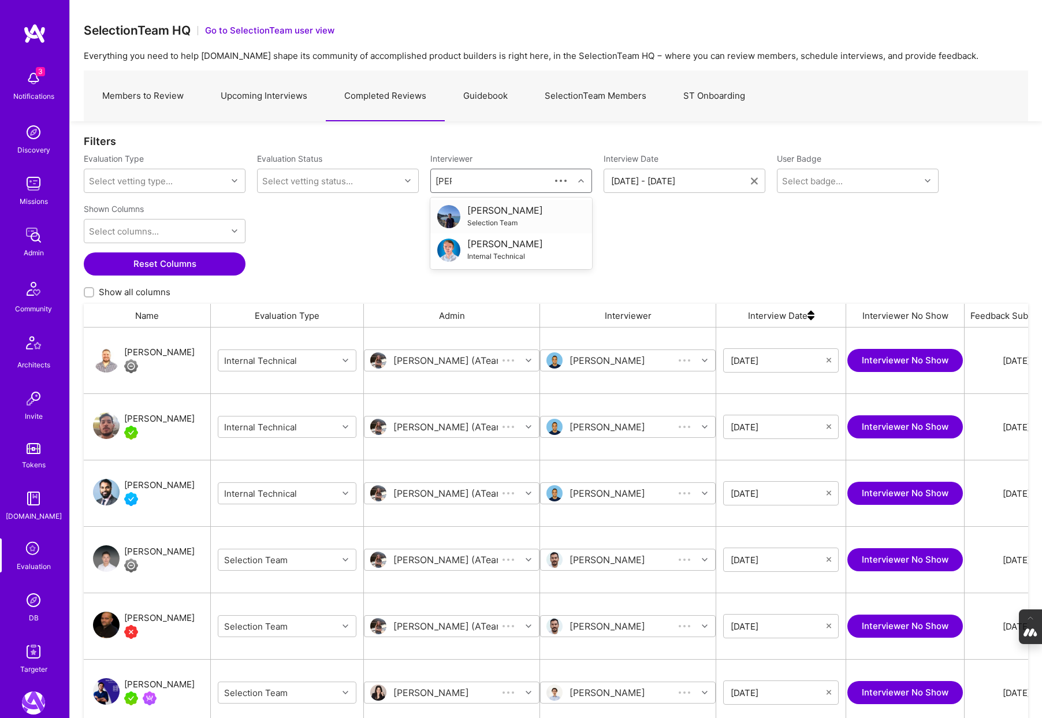
type input "[PERSON_NAME]"
click at [487, 221] on div "Selection Team" at bounding box center [505, 223] width 76 height 12
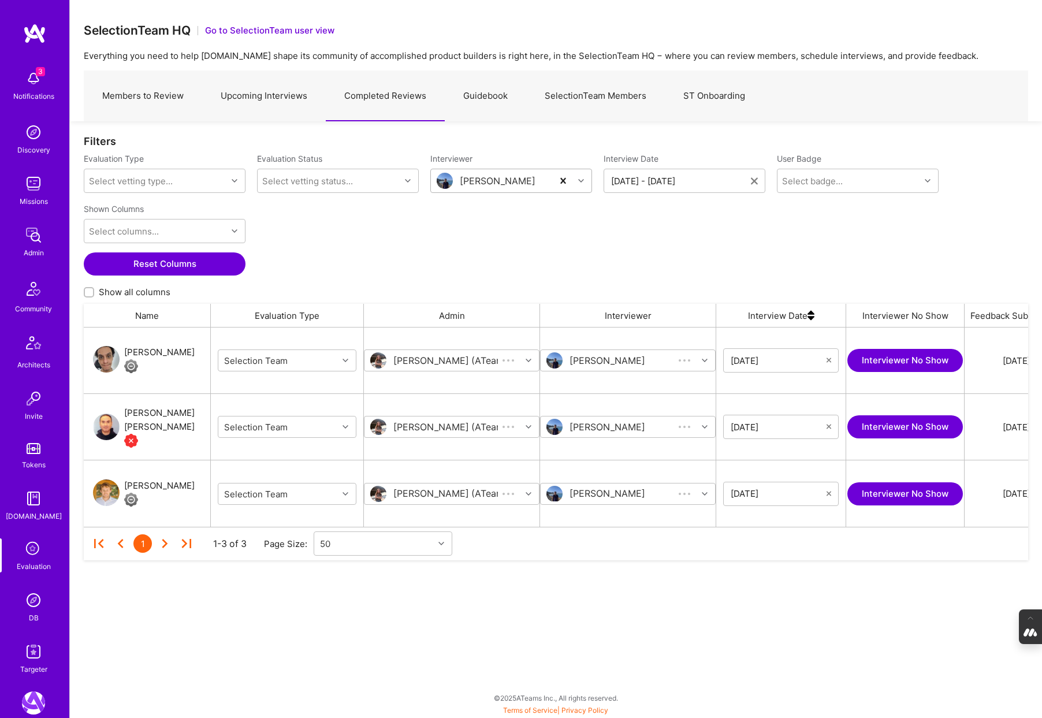
scroll to position [199, 944]
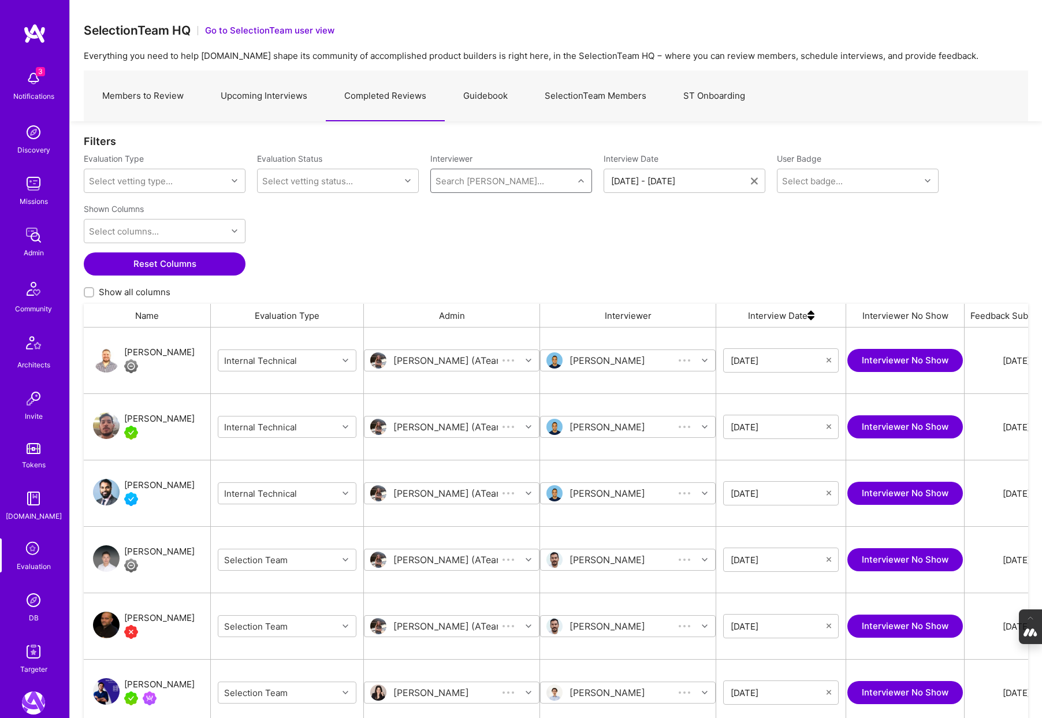
scroll to position [596, 944]
click at [176, 181] on div "Select vetting type..." at bounding box center [155, 180] width 143 height 23
click at [135, 208] on div "Selection Team" at bounding box center [165, 210] width 162 height 21
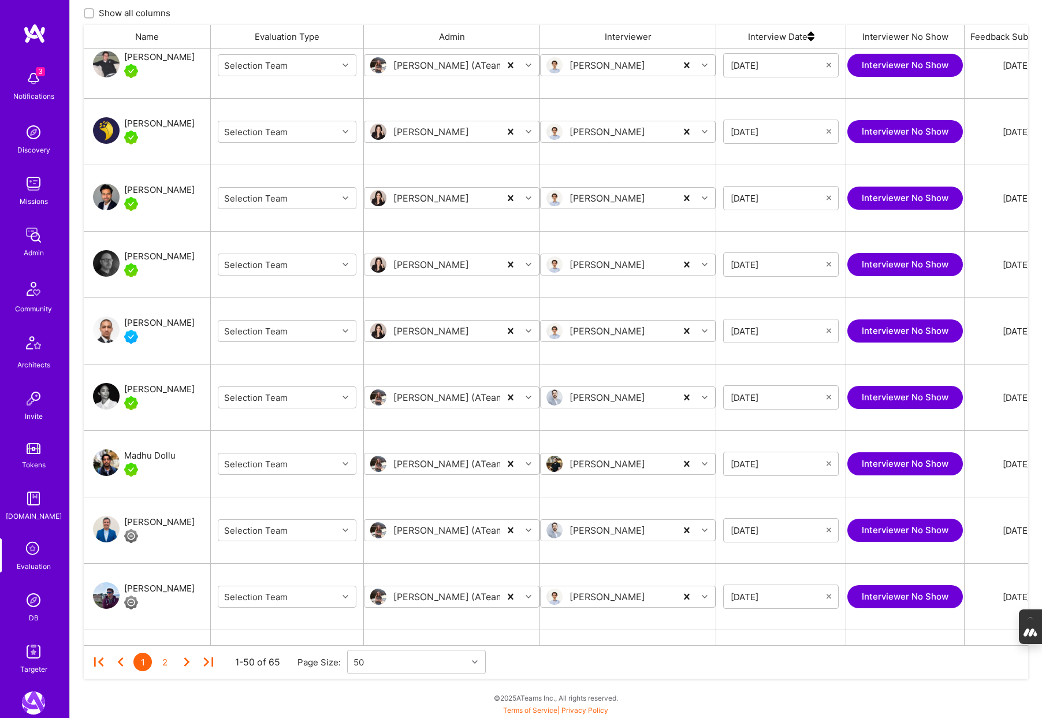
scroll to position [1481, 0]
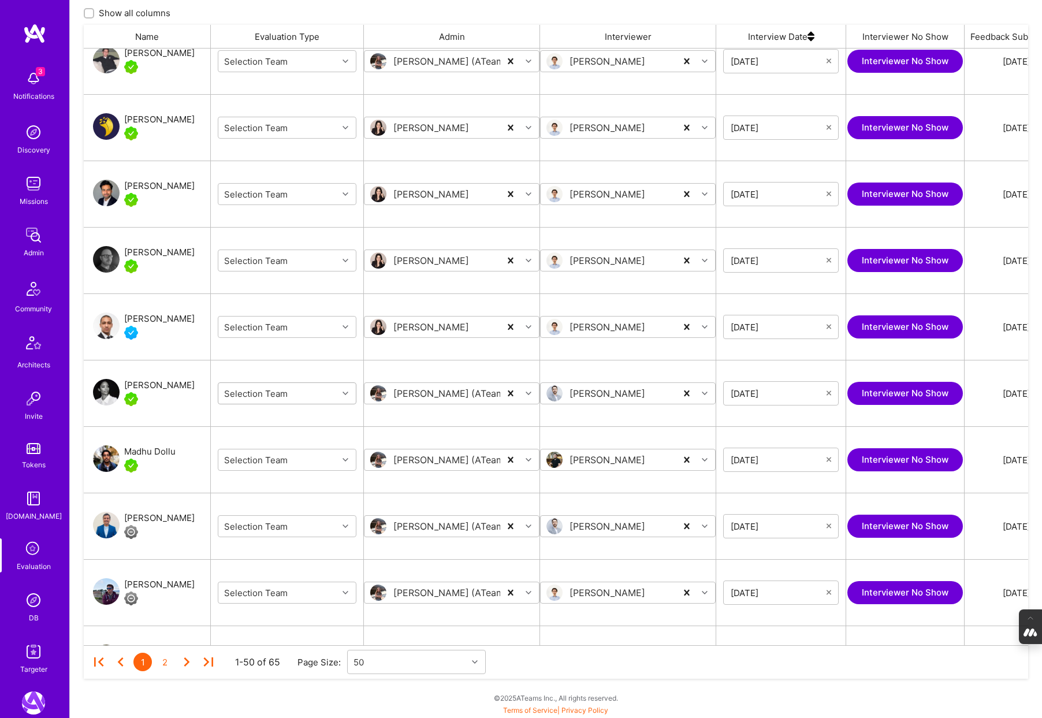
click at [345, 392] on icon "grid" at bounding box center [345, 393] width 6 height 6
click at [282, 467] on div "Internal Technical" at bounding box center [287, 464] width 139 height 21
click at [344, 527] on icon "grid" at bounding box center [345, 526] width 6 height 6
click at [292, 600] on div "Internal Technical" at bounding box center [287, 597] width 139 height 21
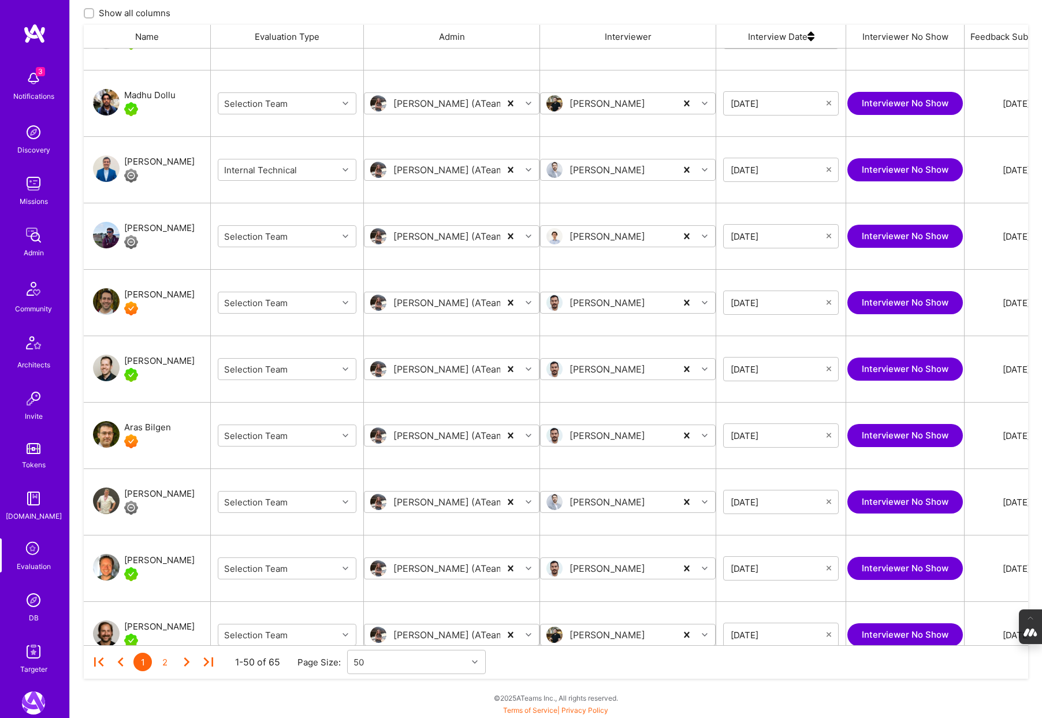
scroll to position [1841, 0]
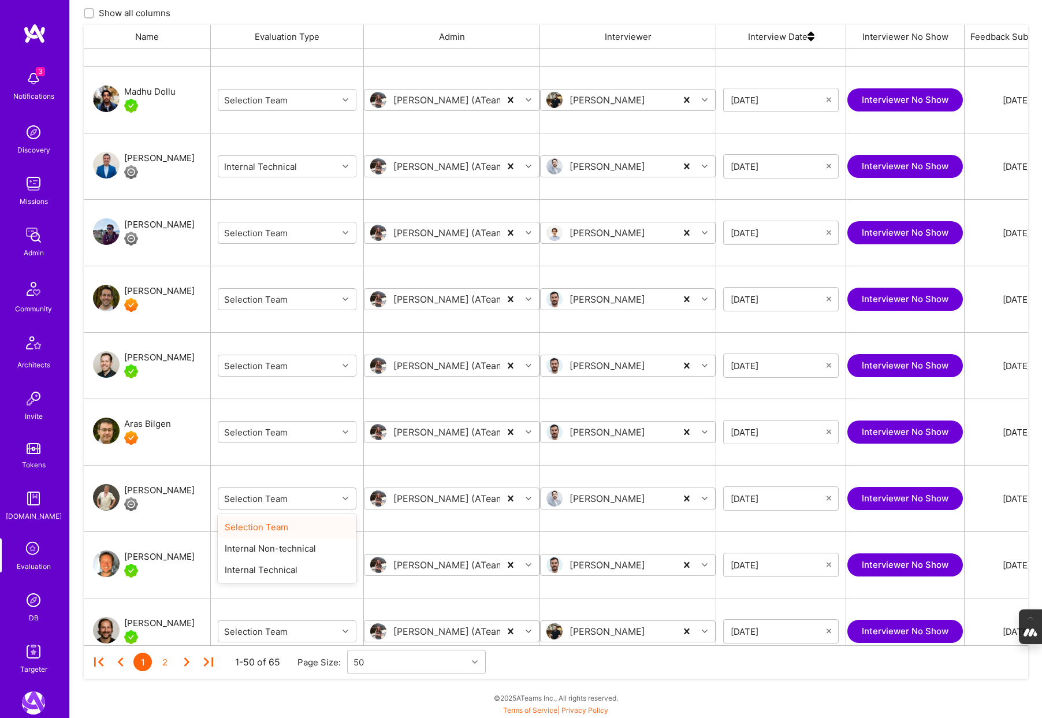
click at [344, 495] on icon "grid" at bounding box center [345, 498] width 6 height 6
click at [277, 569] on div "Internal Technical" at bounding box center [287, 569] width 139 height 21
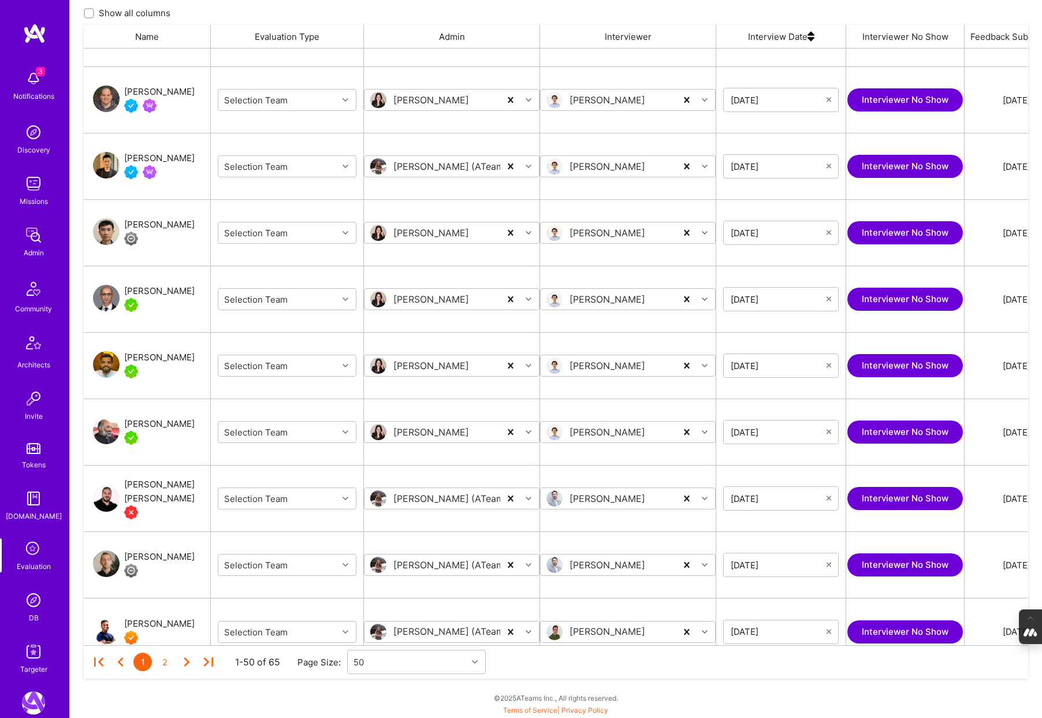
scroll to position [2722, 0]
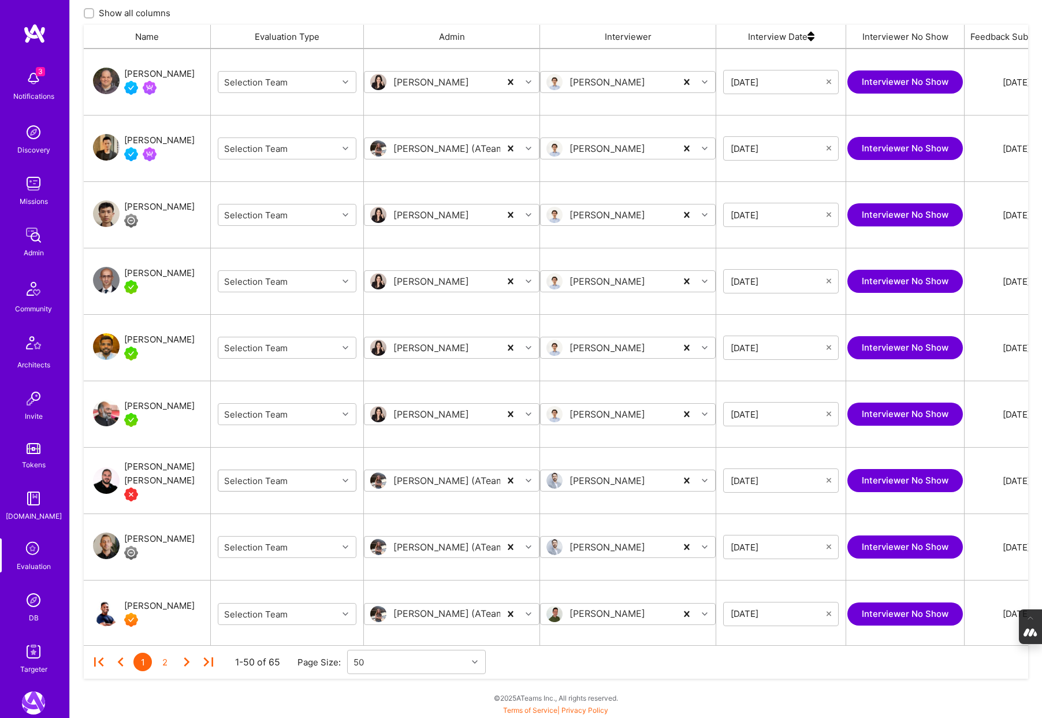
click at [345, 479] on icon "grid" at bounding box center [345, 481] width 6 height 6
click at [279, 546] on div "Internal Technical" at bounding box center [287, 551] width 139 height 21
click at [346, 545] on icon "grid" at bounding box center [345, 547] width 6 height 6
click at [295, 617] on div "Internal Technical" at bounding box center [287, 617] width 139 height 21
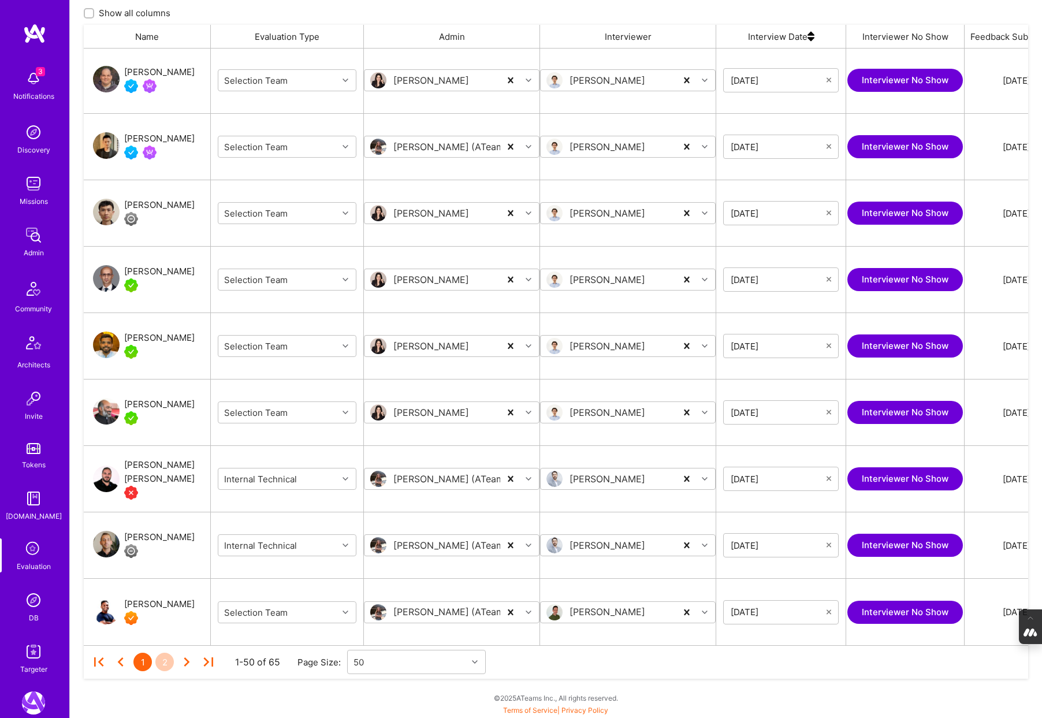
click at [161, 663] on div "2" at bounding box center [164, 661] width 18 height 18
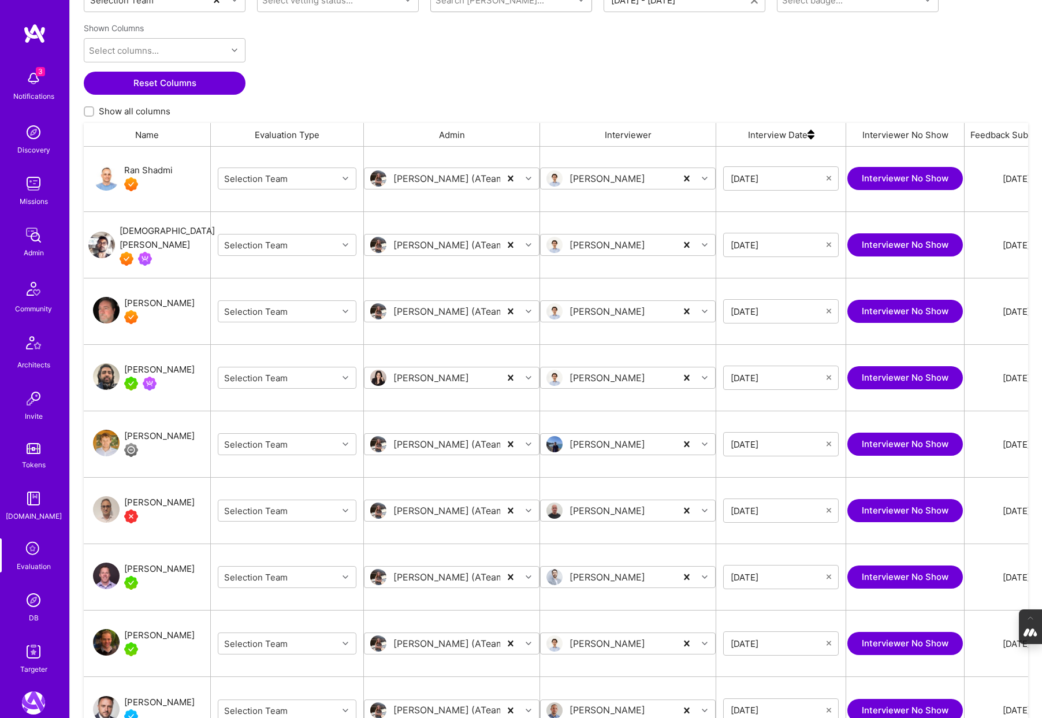
scroll to position [182, 0]
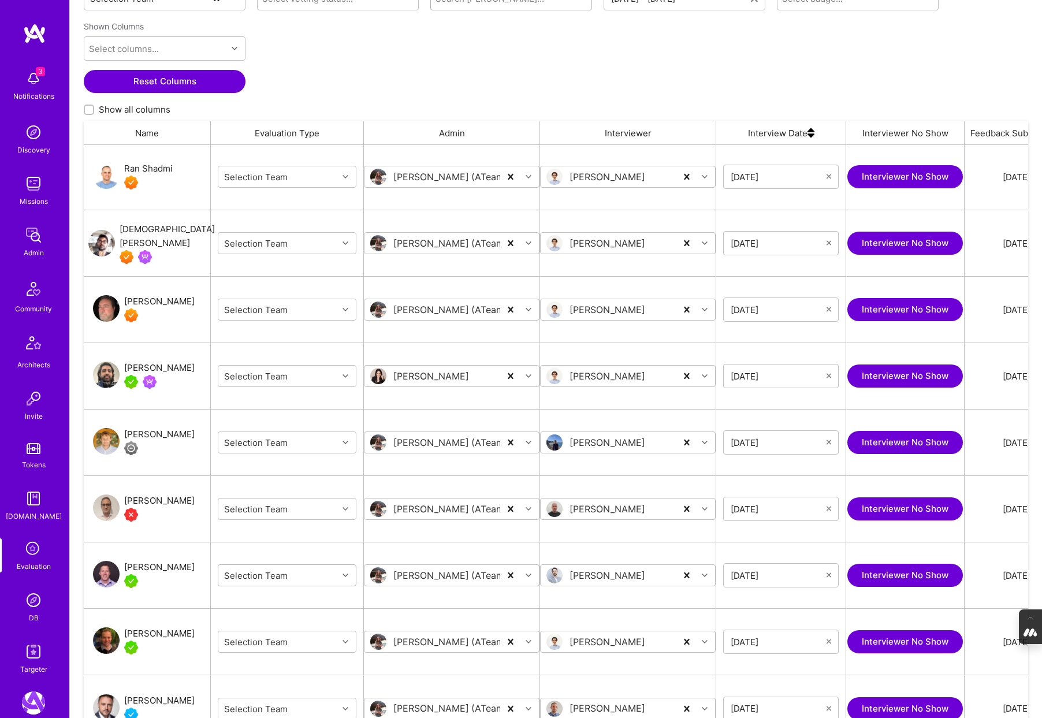
click at [345, 573] on icon "grid" at bounding box center [345, 575] width 6 height 6
click at [299, 644] on div "Internal Technical" at bounding box center [287, 646] width 139 height 21
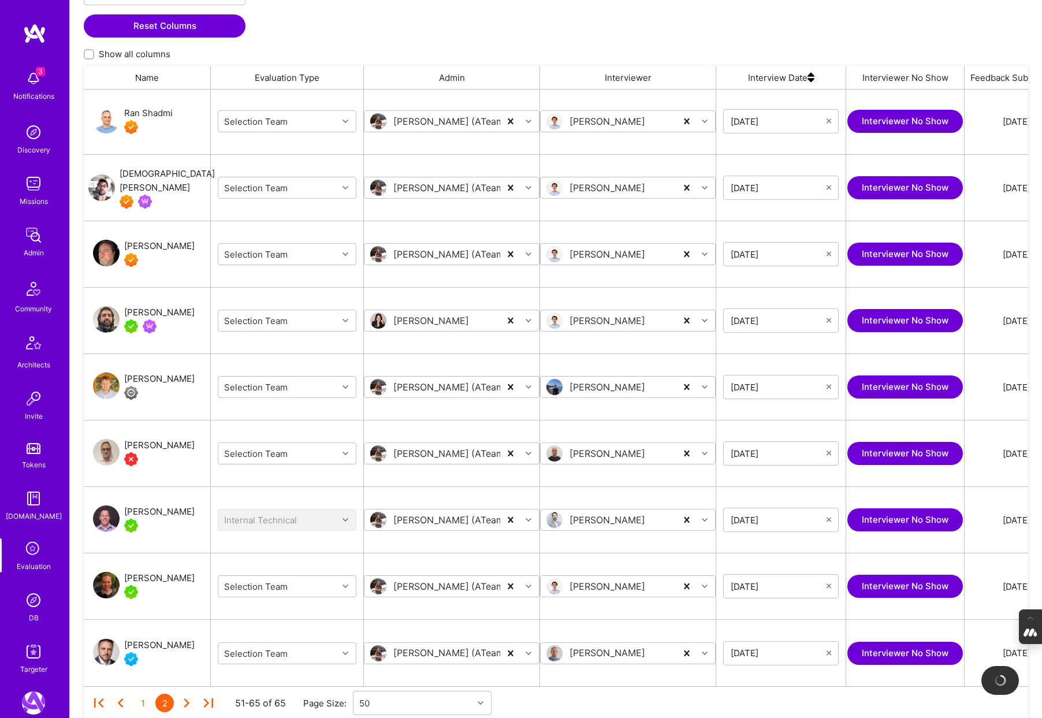
scroll to position [279, 0]
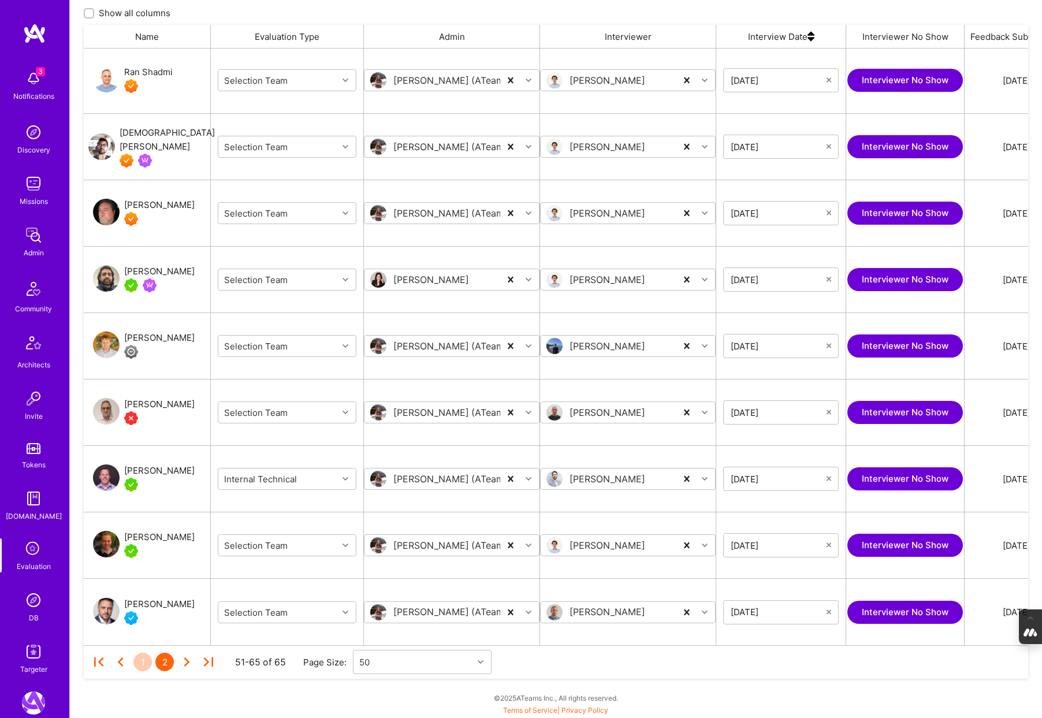
click at [141, 662] on div "1" at bounding box center [142, 661] width 18 height 18
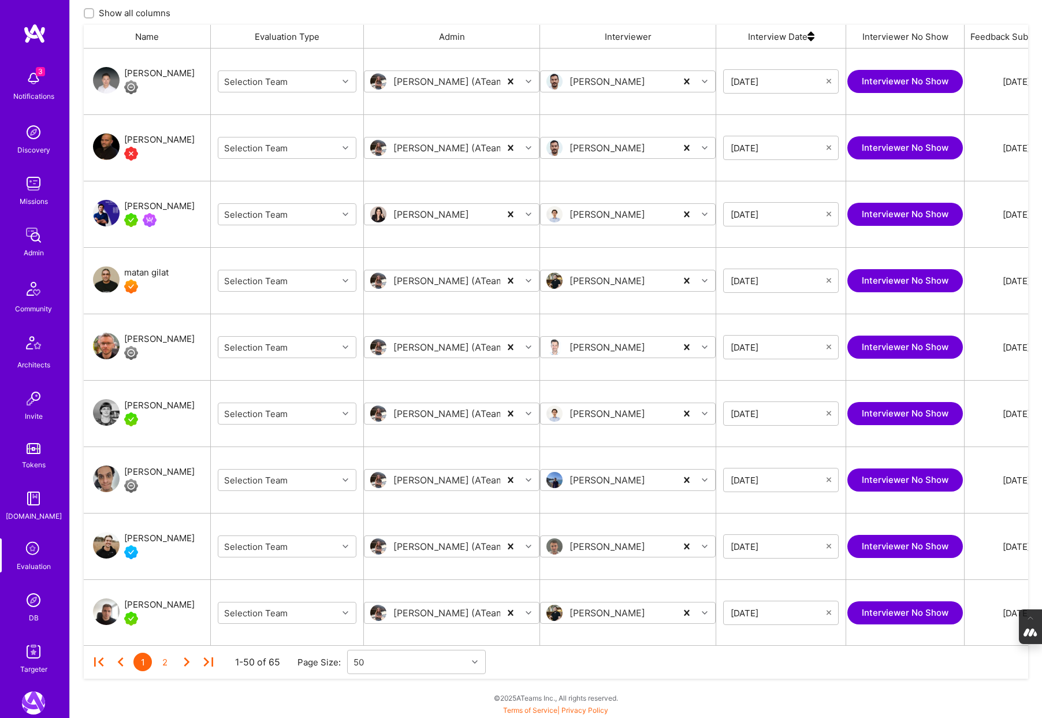
scroll to position [0, 0]
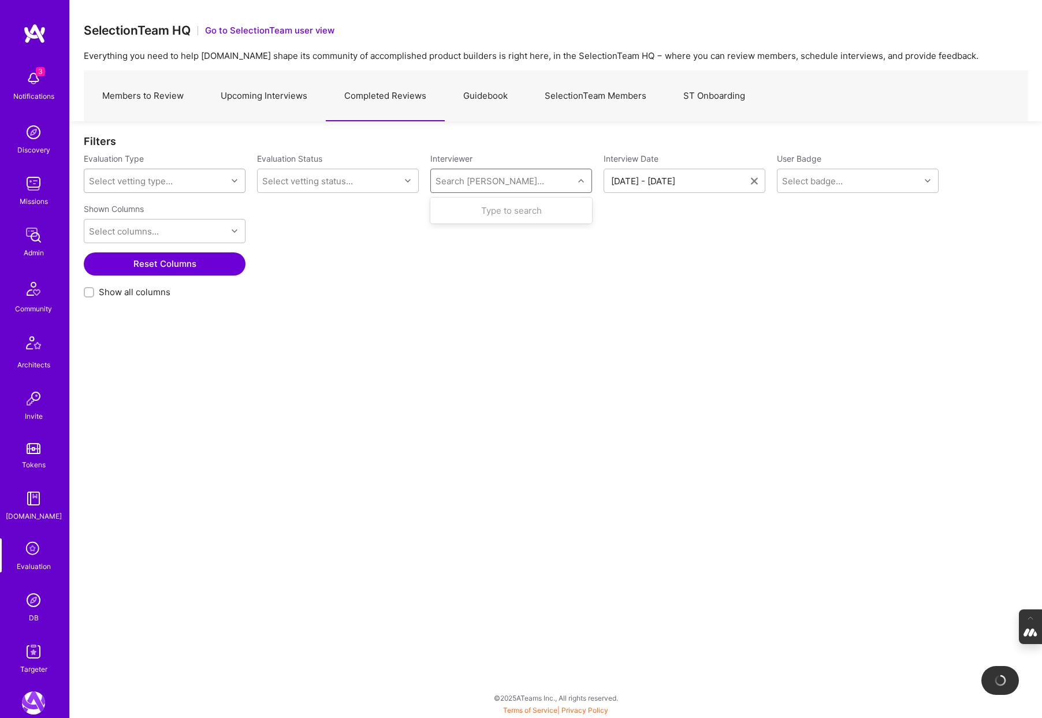
click at [498, 180] on div "Search [PERSON_NAME]..." at bounding box center [502, 180] width 143 height 23
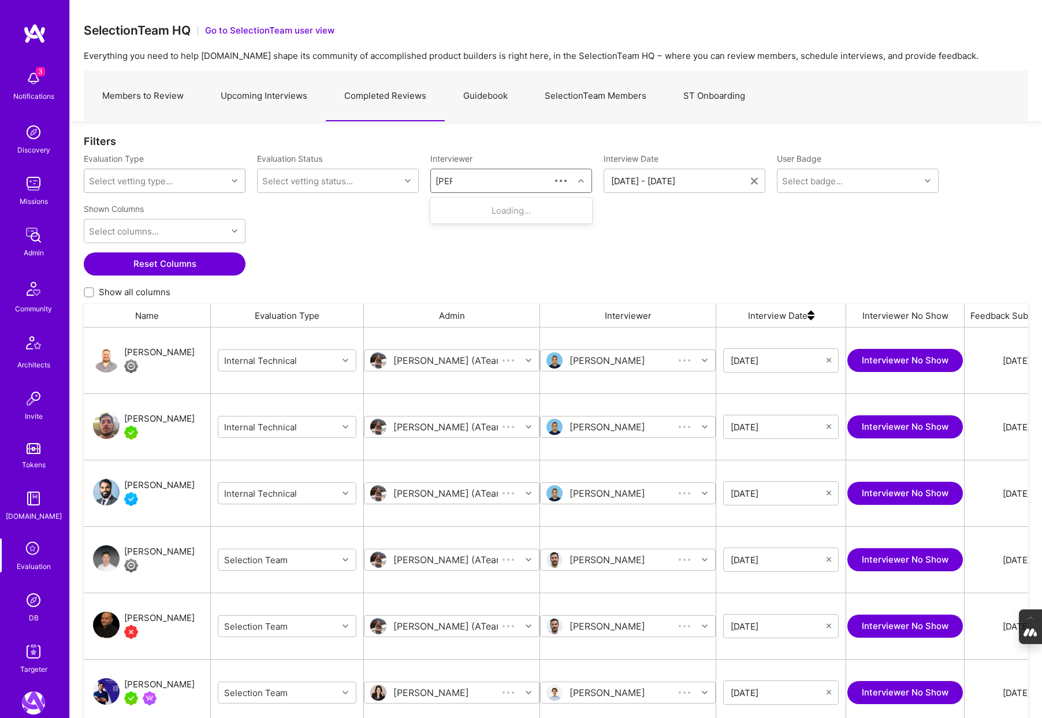
scroll to position [596, 944]
type input "tomi"
click at [501, 219] on div "Selection Team" at bounding box center [505, 223] width 76 height 12
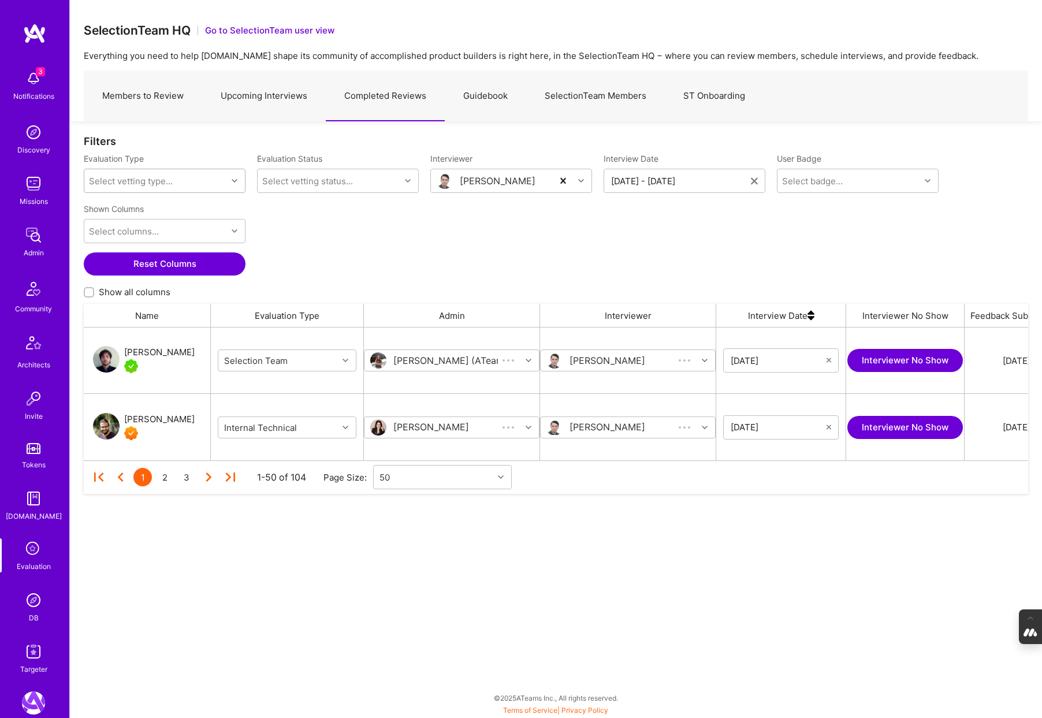
scroll to position [133, 944]
click at [346, 426] on icon "grid" at bounding box center [345, 427] width 6 height 6
click at [267, 456] on div "Selection Team" at bounding box center [287, 455] width 139 height 21
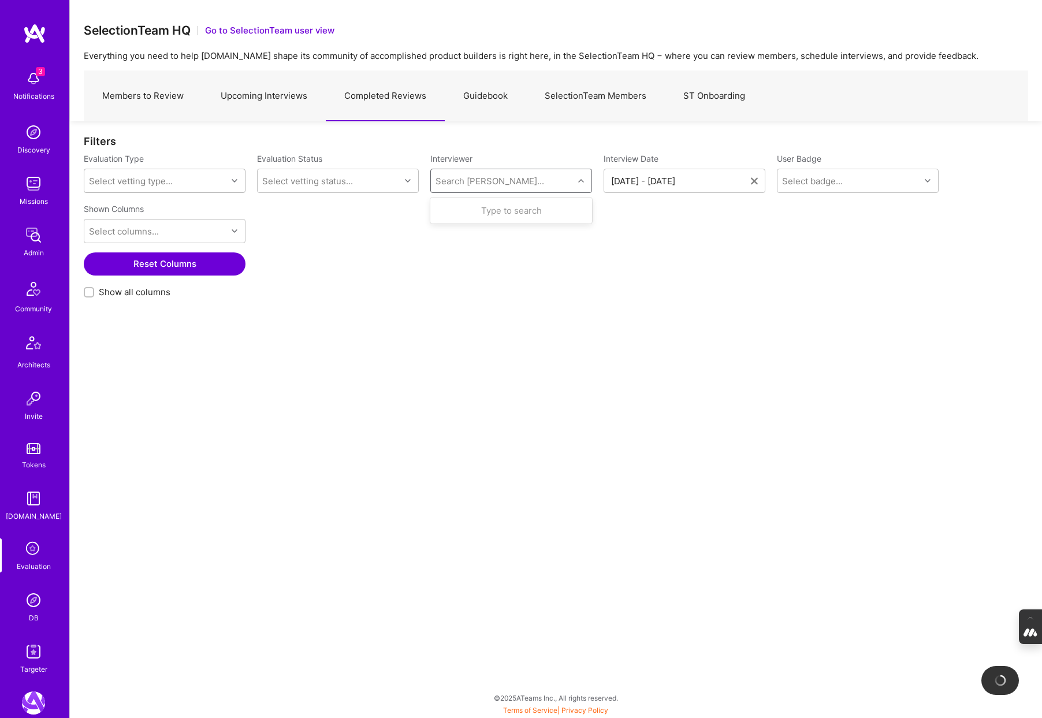
click at [452, 175] on div "Search [PERSON_NAME]..." at bounding box center [489, 181] width 109 height 12
type input "[PERSON_NAME]"
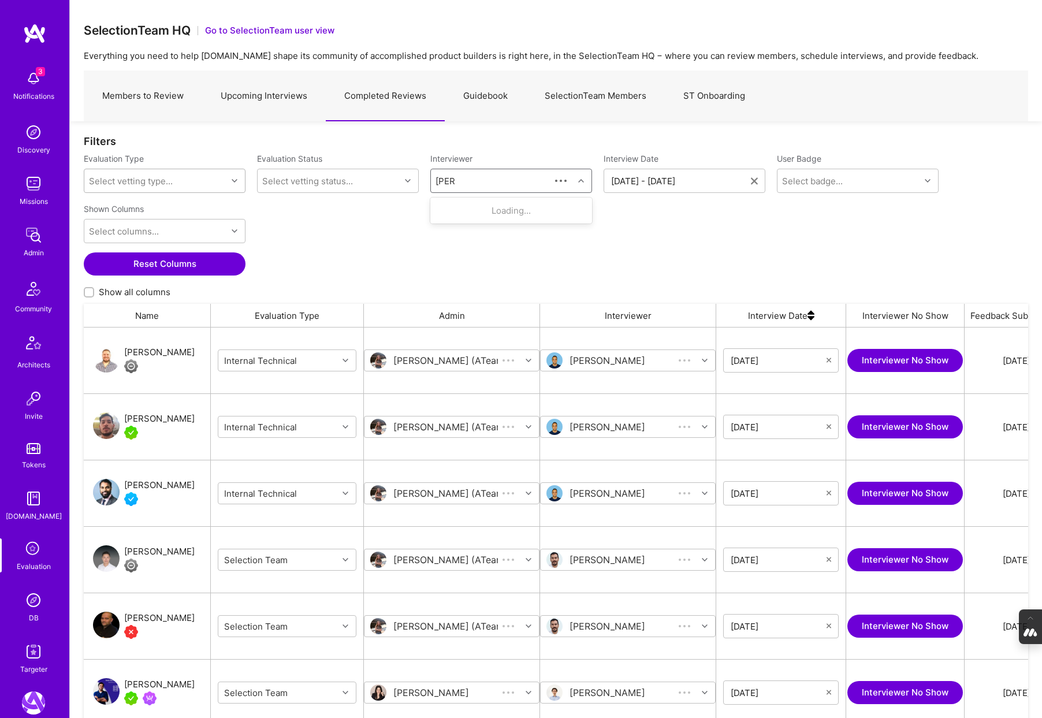
scroll to position [596, 944]
click at [499, 217] on div "Selection Team" at bounding box center [505, 223] width 76 height 12
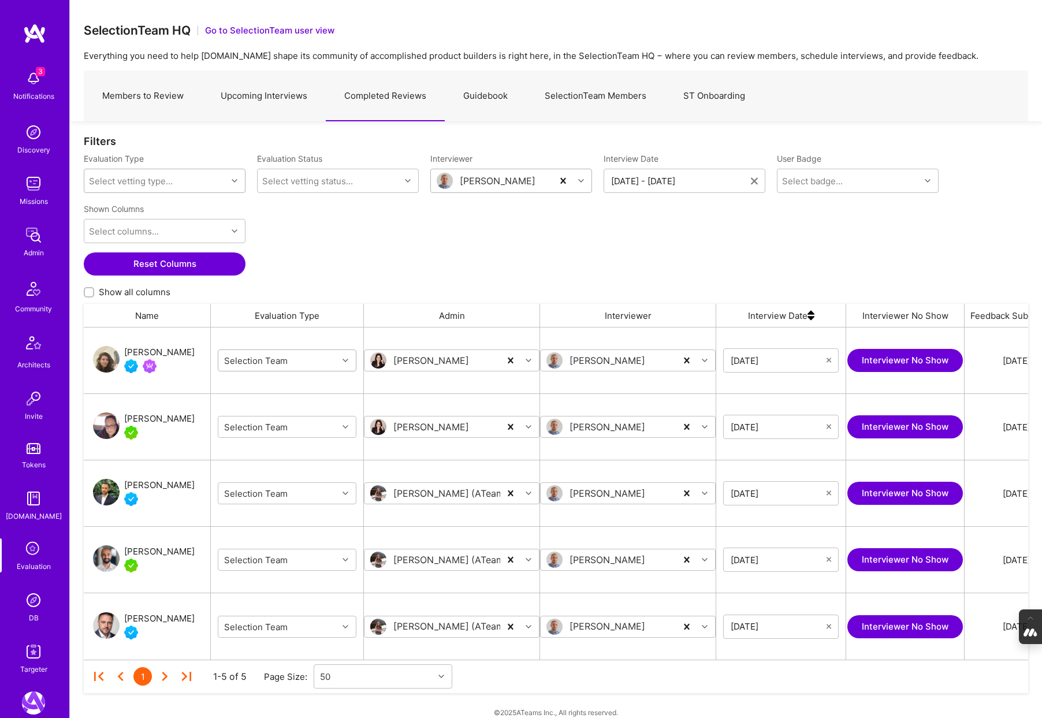
scroll to position [14, 0]
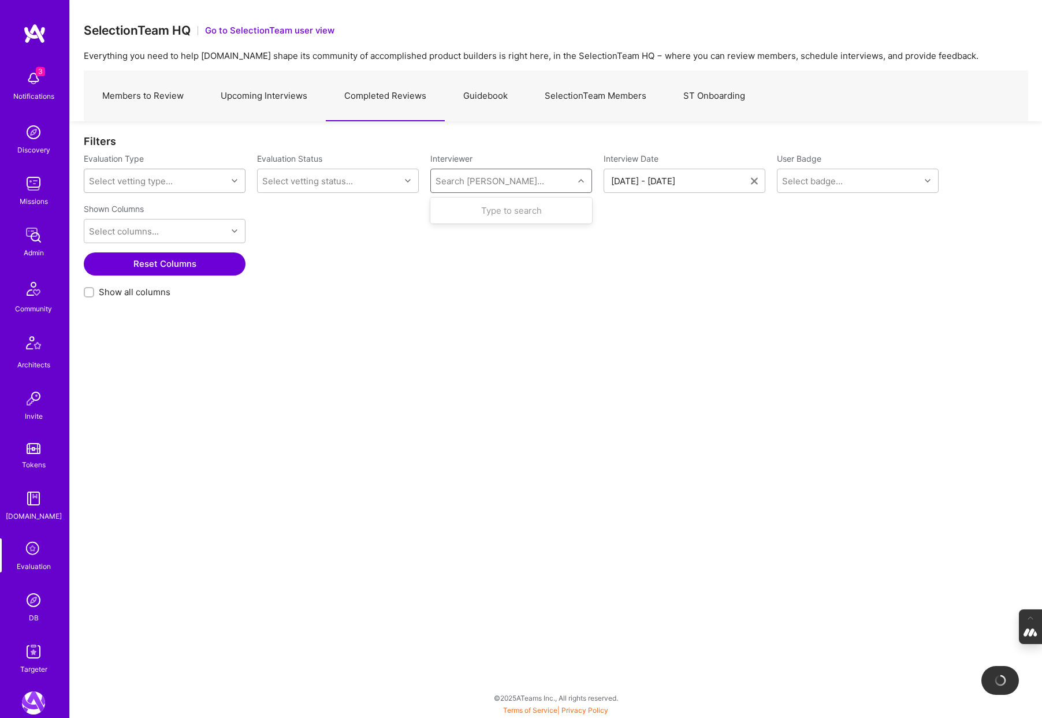
click at [469, 185] on div "Search [PERSON_NAME]..." at bounding box center [489, 181] width 109 height 12
type input "wil"
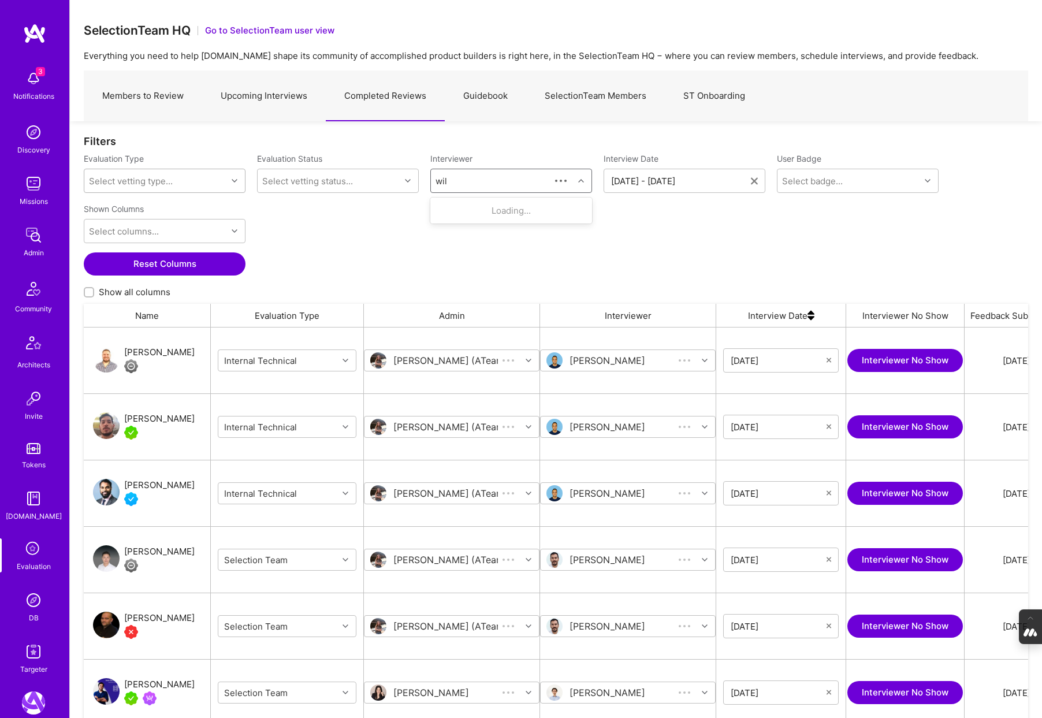
scroll to position [596, 944]
click at [490, 254] on div "Internal Technical" at bounding box center [505, 256] width 76 height 12
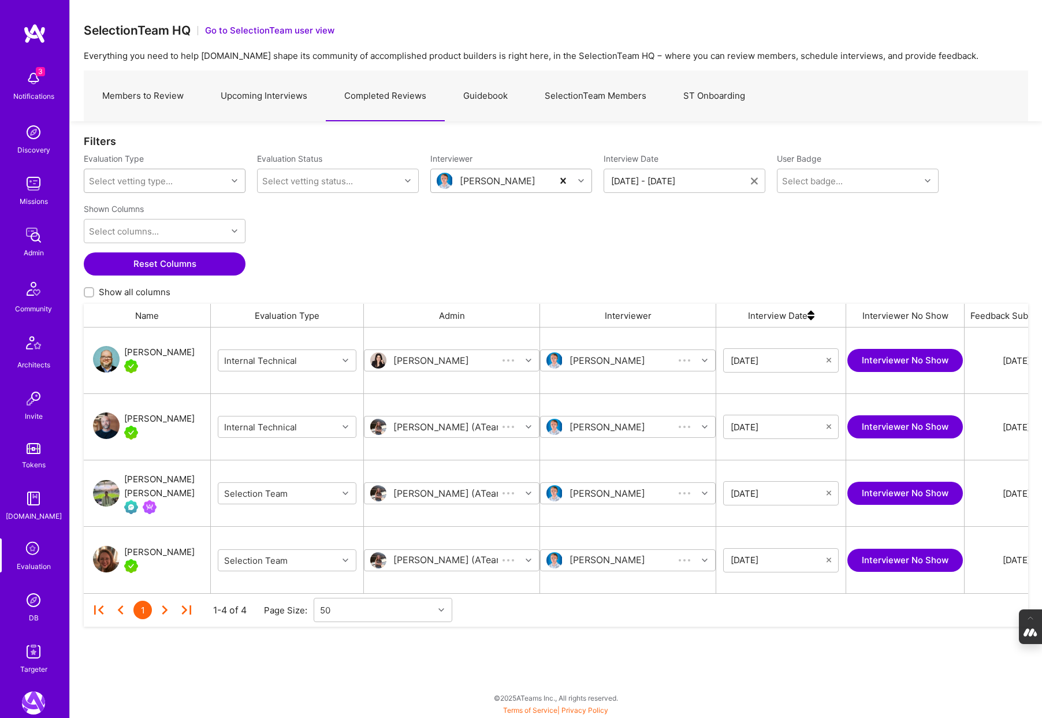
scroll to position [266, 944]
click at [347, 361] on icon "grid" at bounding box center [345, 360] width 6 height 6
click at [300, 390] on div "Selection Team" at bounding box center [287, 388] width 139 height 21
click at [343, 424] on icon "grid" at bounding box center [345, 427] width 6 height 6
click at [275, 454] on div "Selection Team" at bounding box center [287, 455] width 139 height 21
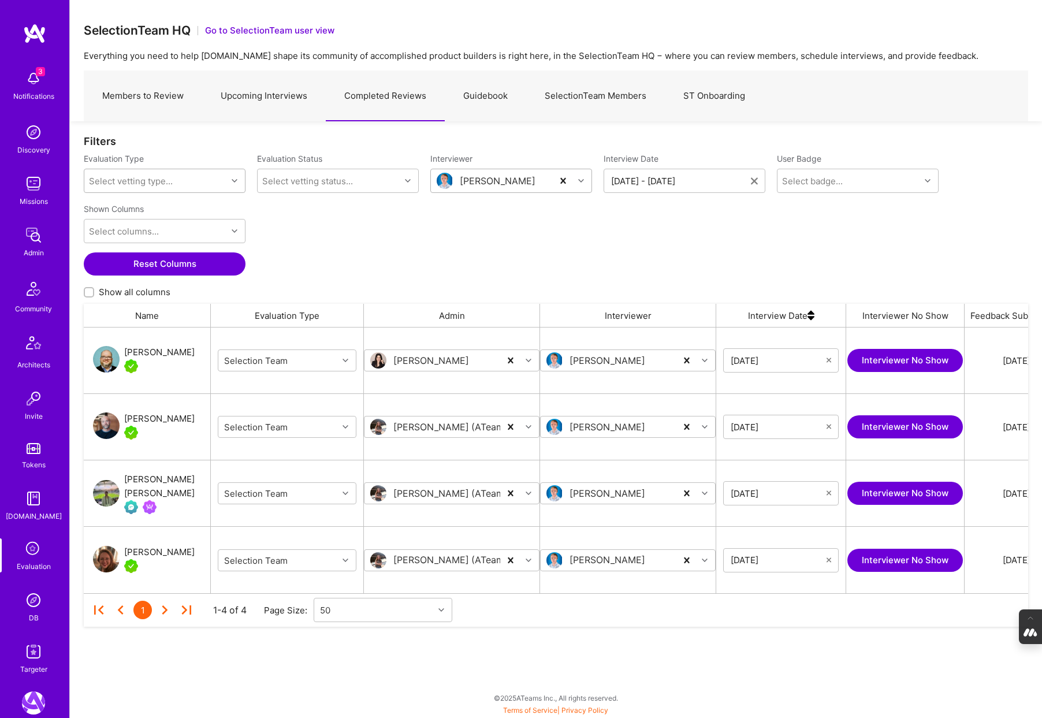
click at [447, 279] on div "Shown Columns Select columns... Reset Columns Show all columns" at bounding box center [556, 251] width 944 height 105
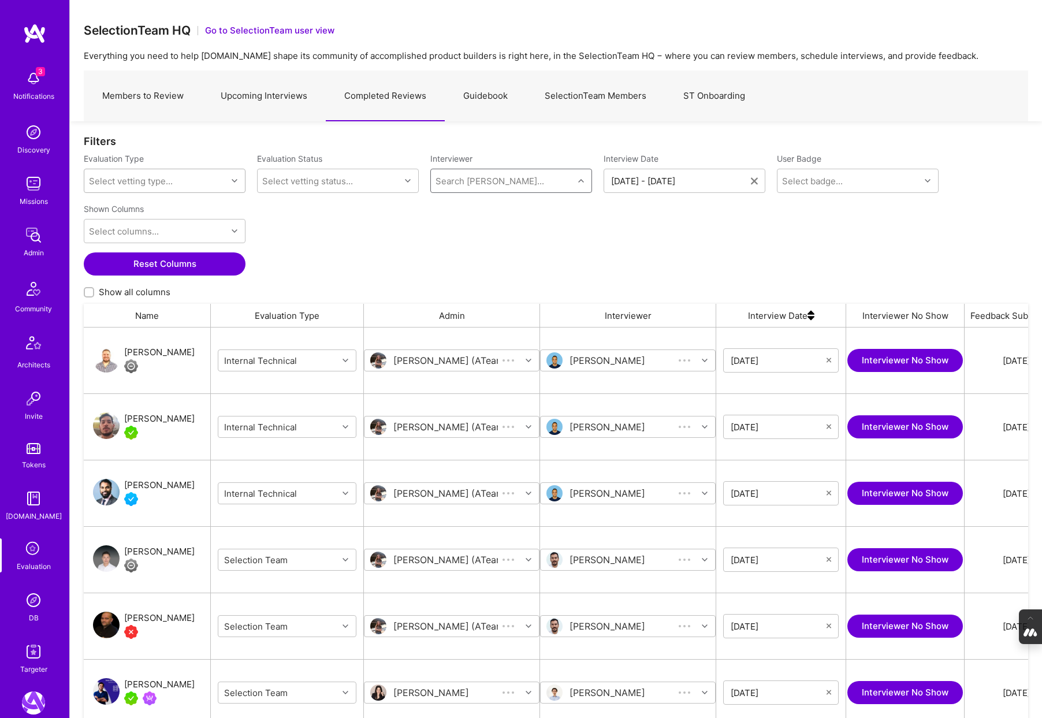
scroll to position [596, 944]
click at [233, 182] on icon at bounding box center [235, 181] width 6 height 6
click at [156, 210] on div "Selection Team" at bounding box center [165, 210] width 162 height 21
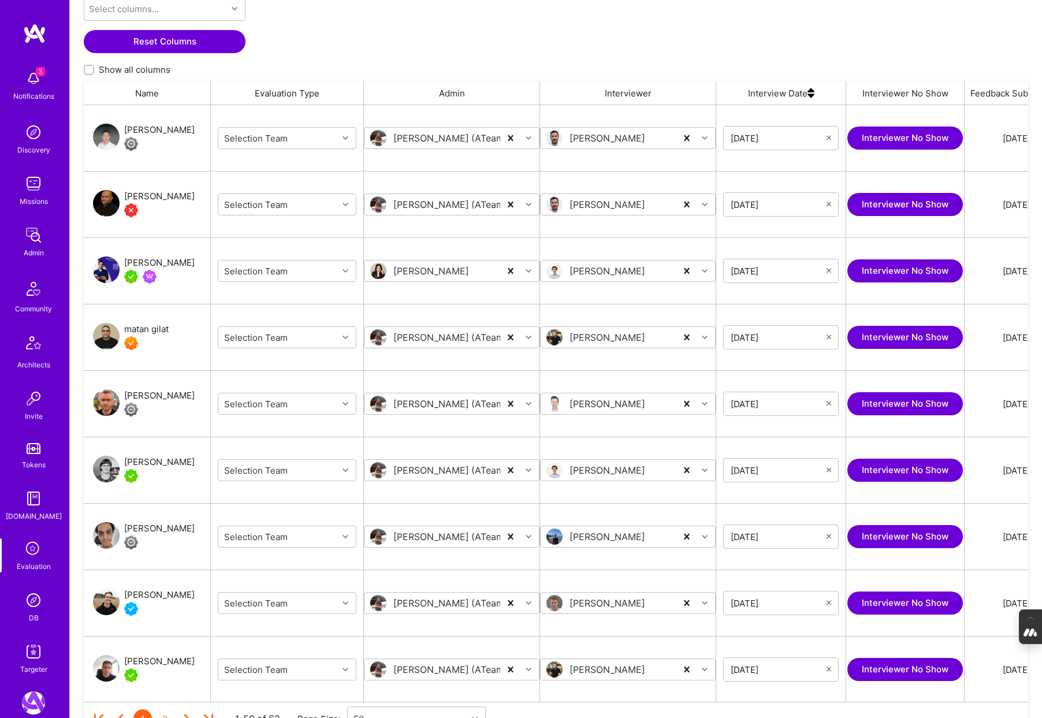
scroll to position [279, 0]
